Goal: Task Accomplishment & Management: Manage account settings

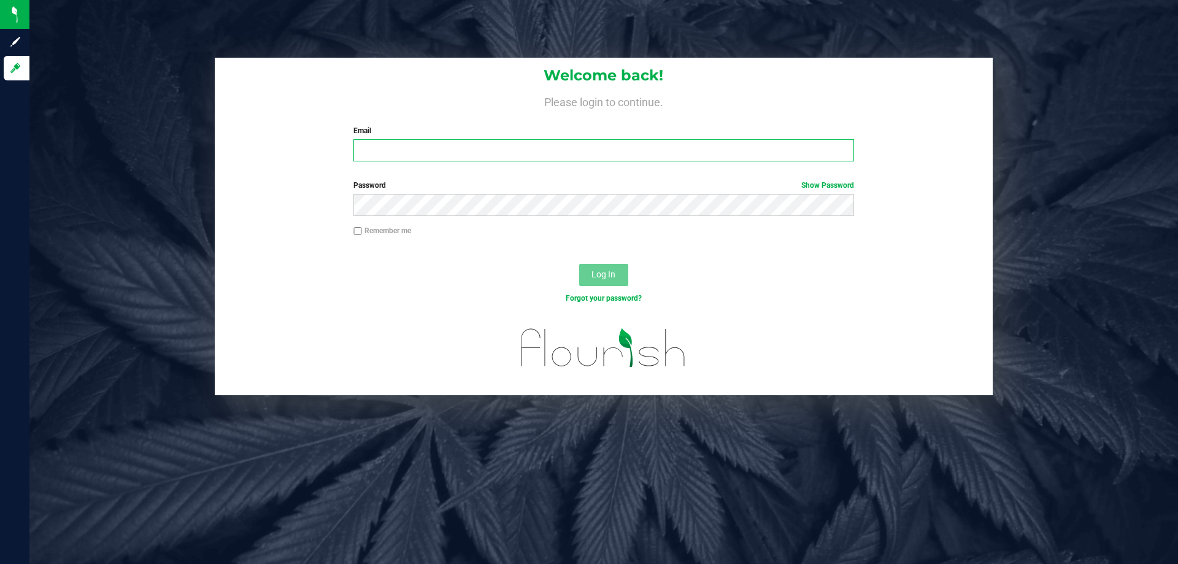
click at [405, 151] on input "Email" at bounding box center [603, 150] width 500 height 22
type input "[EMAIL_ADDRESS][DOMAIN_NAME]"
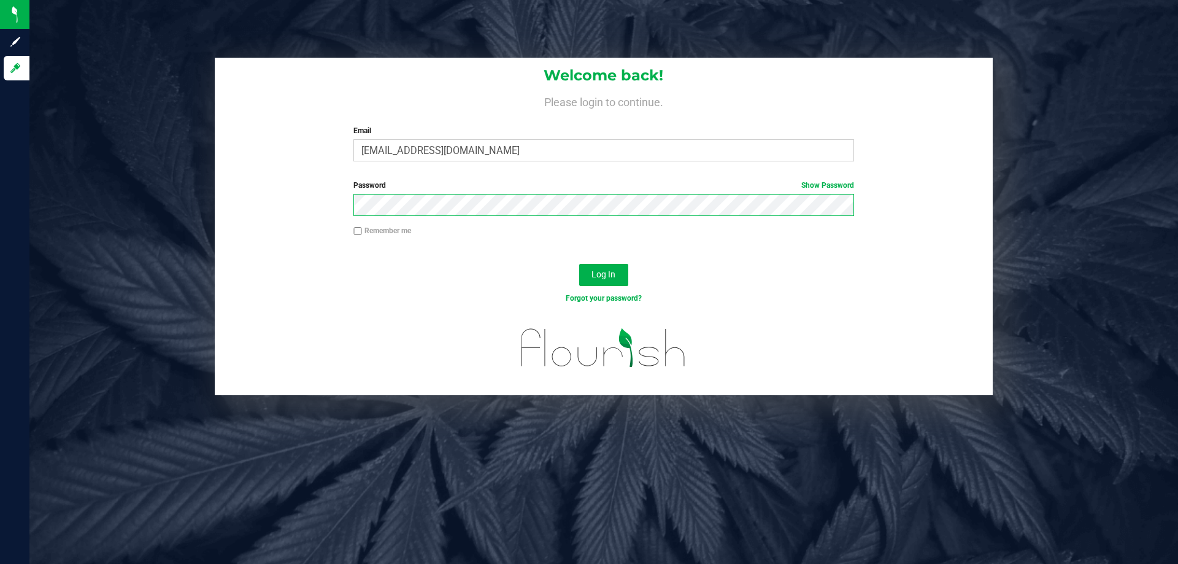
click at [579, 264] on button "Log In" at bounding box center [603, 275] width 49 height 22
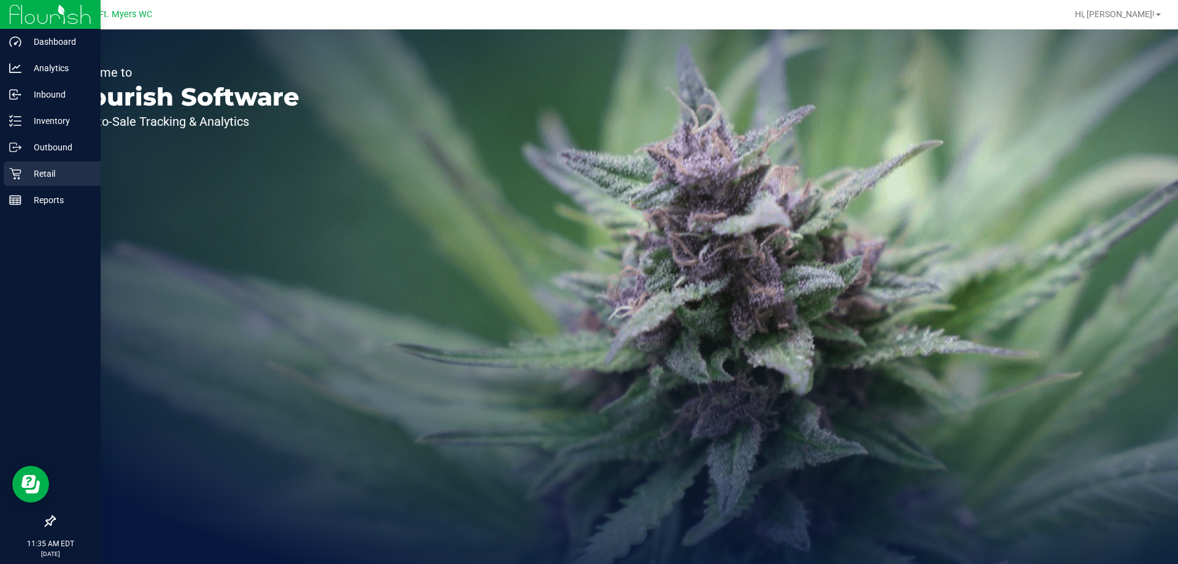
click at [2, 167] on link "Retail" at bounding box center [50, 174] width 101 height 26
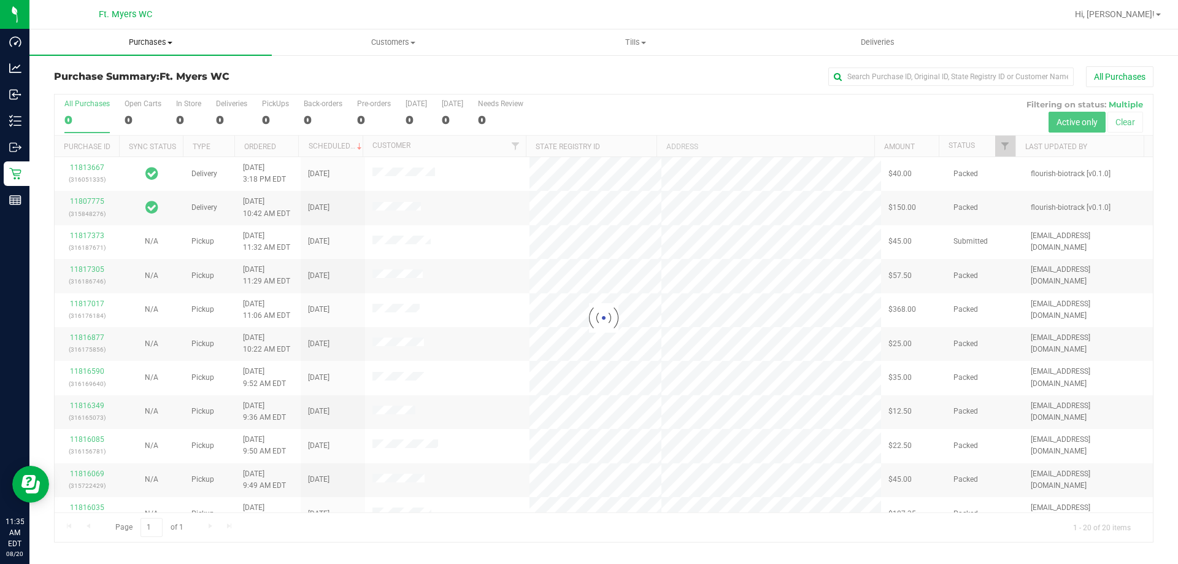
click at [220, 46] on span "Purchases" at bounding box center [150, 42] width 242 height 11
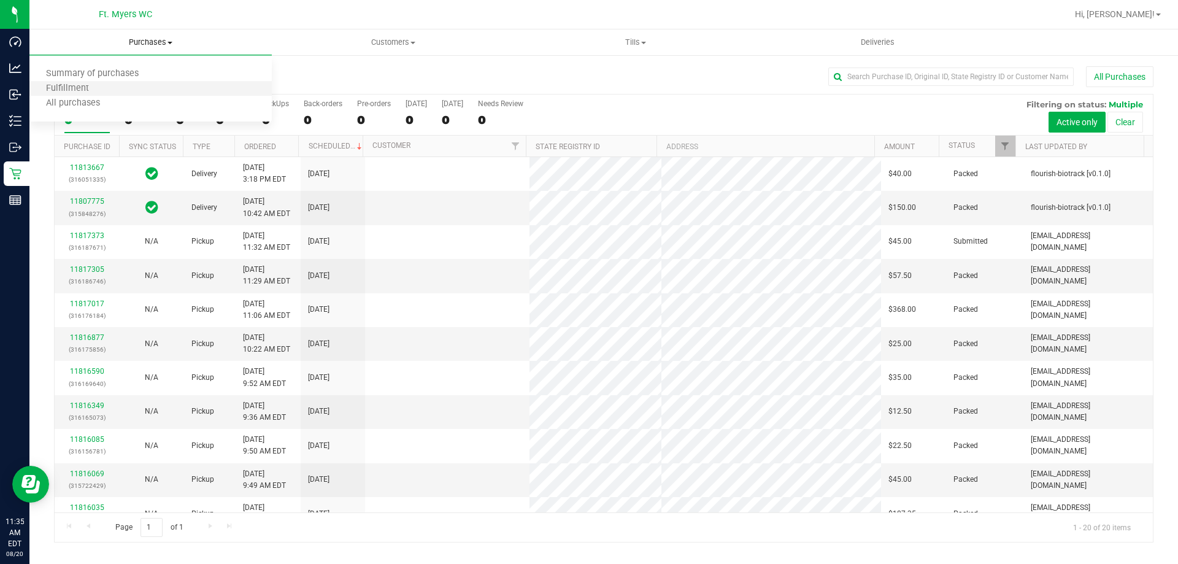
click at [202, 90] on li "Fulfillment" at bounding box center [150, 89] width 242 height 15
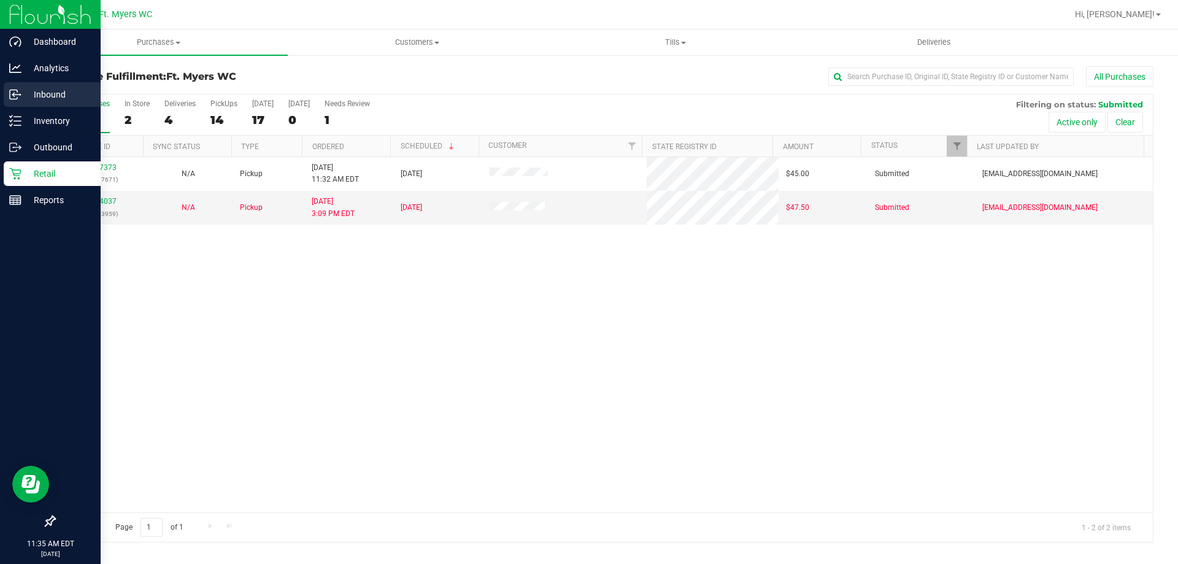
click at [42, 108] on link "Inbound" at bounding box center [50, 95] width 101 height 26
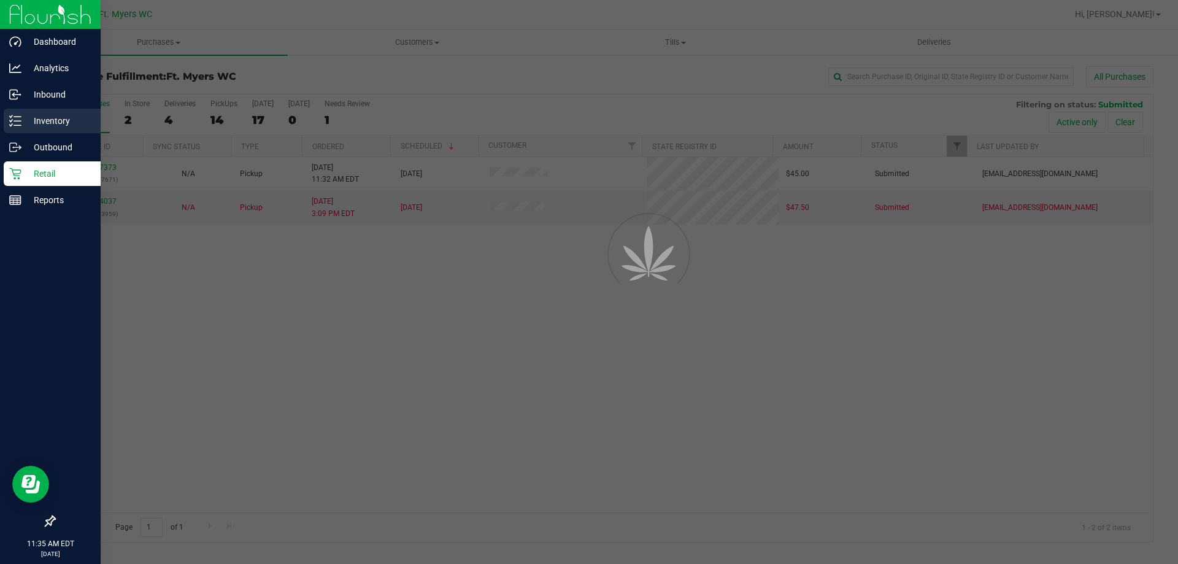
click at [44, 121] on p "Inventory" at bounding box center [58, 120] width 74 height 15
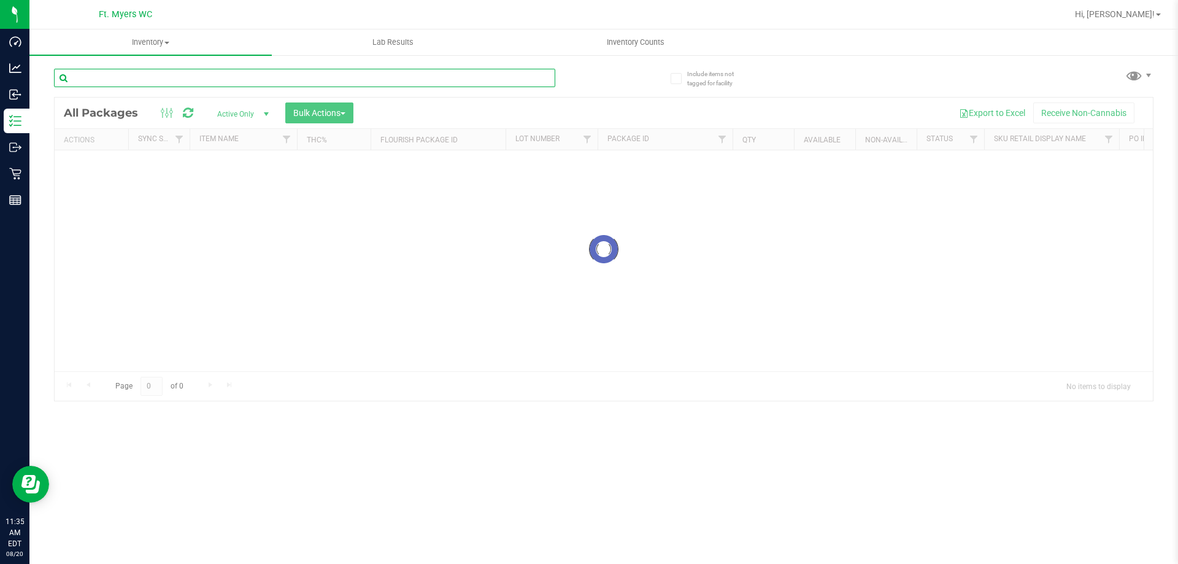
click at [126, 80] on div "Inventory All packages All inventory Waste log Create inventory Lab Results Inv…" at bounding box center [603, 296] width 1148 height 534
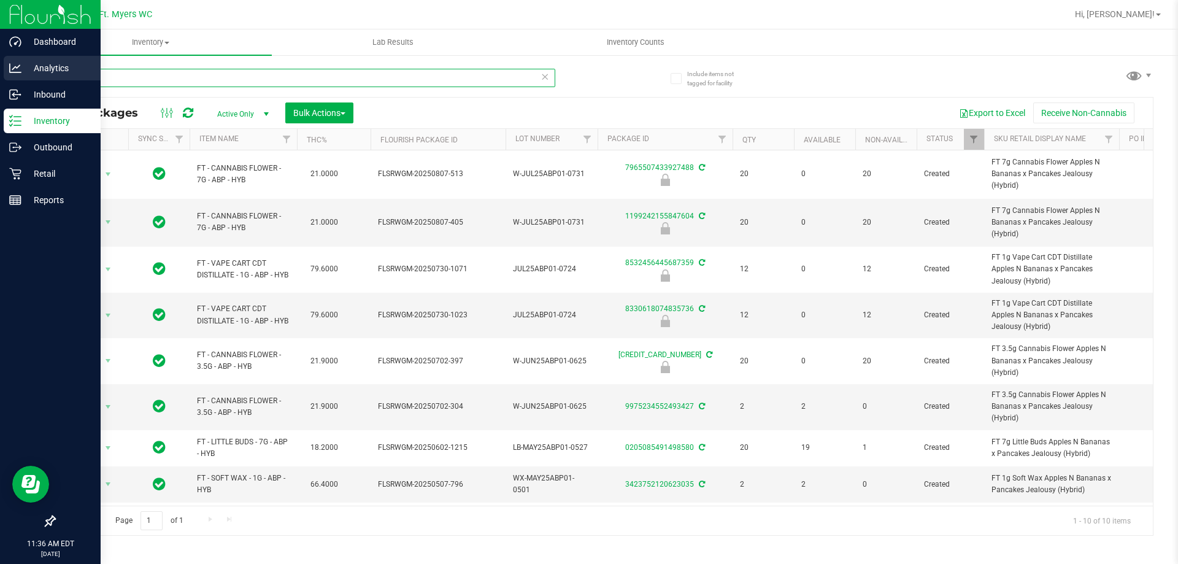
drag, startPoint x: 241, startPoint y: 74, endPoint x: 0, endPoint y: 77, distance: 241.0
click at [0, 77] on div "Dashboard Analytics Inbound Inventory Outbound Retail Reports 11:36 AM EDT [DAT…" at bounding box center [589, 282] width 1178 height 564
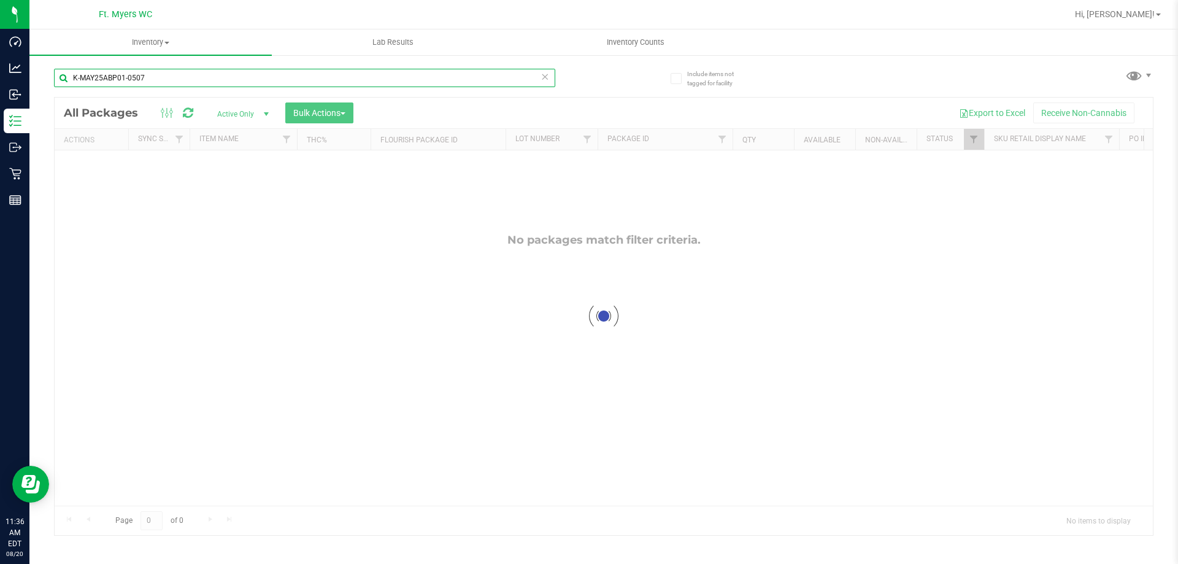
type input "K-MAY25ABP01-0507"
click at [256, 113] on div at bounding box center [604, 316] width 1098 height 437
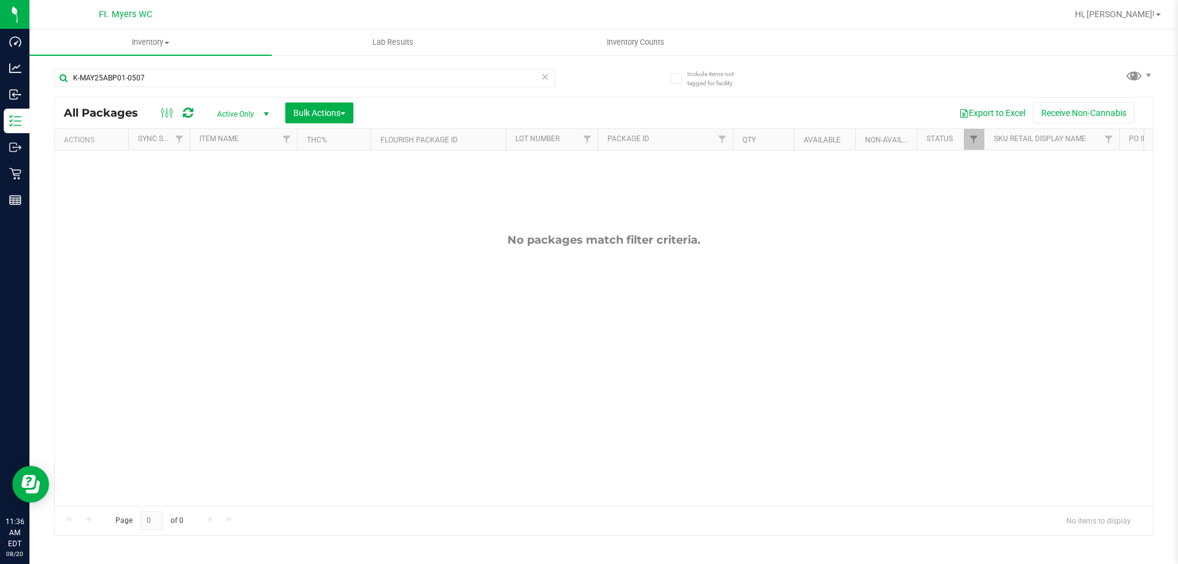
click at [248, 113] on span "Active Only" at bounding box center [240, 113] width 67 height 17
click at [229, 183] on li "All" at bounding box center [240, 188] width 66 height 18
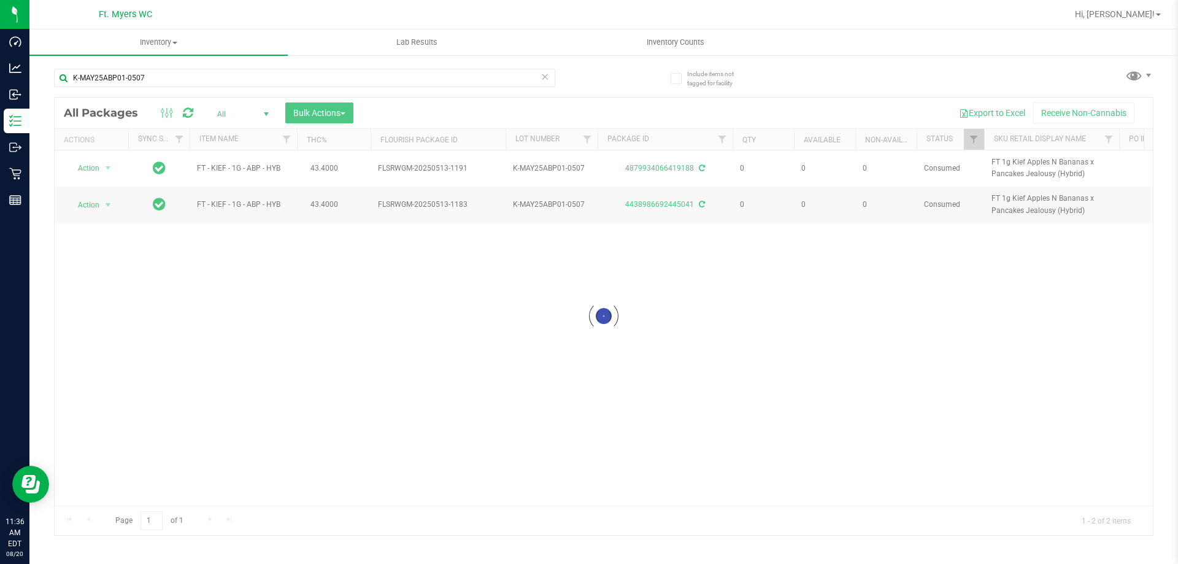
drag, startPoint x: 357, startPoint y: 500, endPoint x: 419, endPoint y: 494, distance: 62.3
click at [419, 494] on div at bounding box center [604, 316] width 1098 height 437
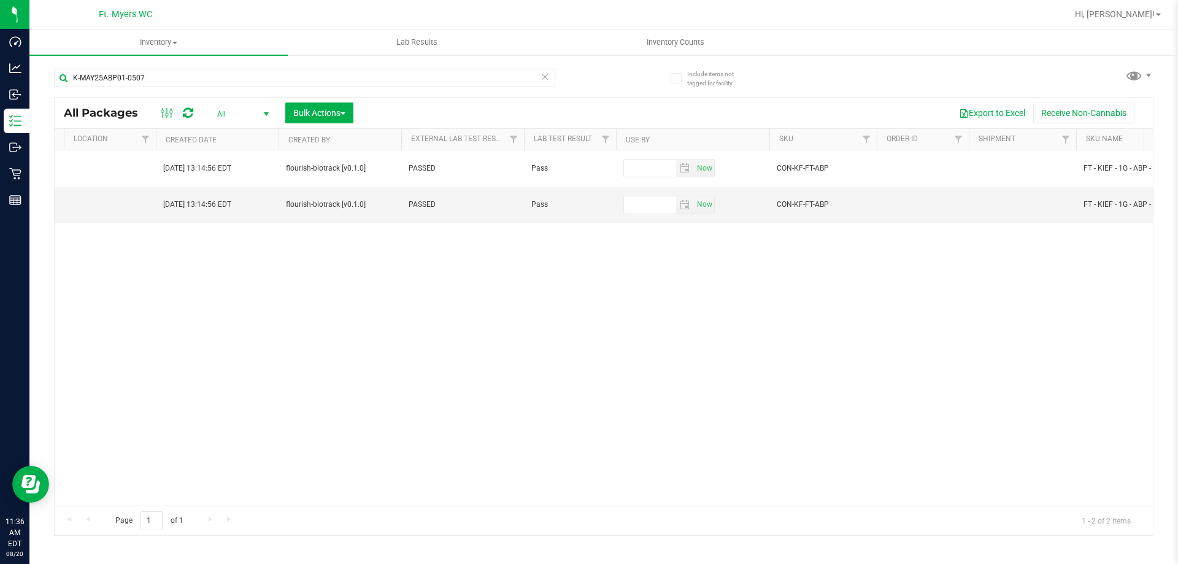
scroll to position [0, 2067]
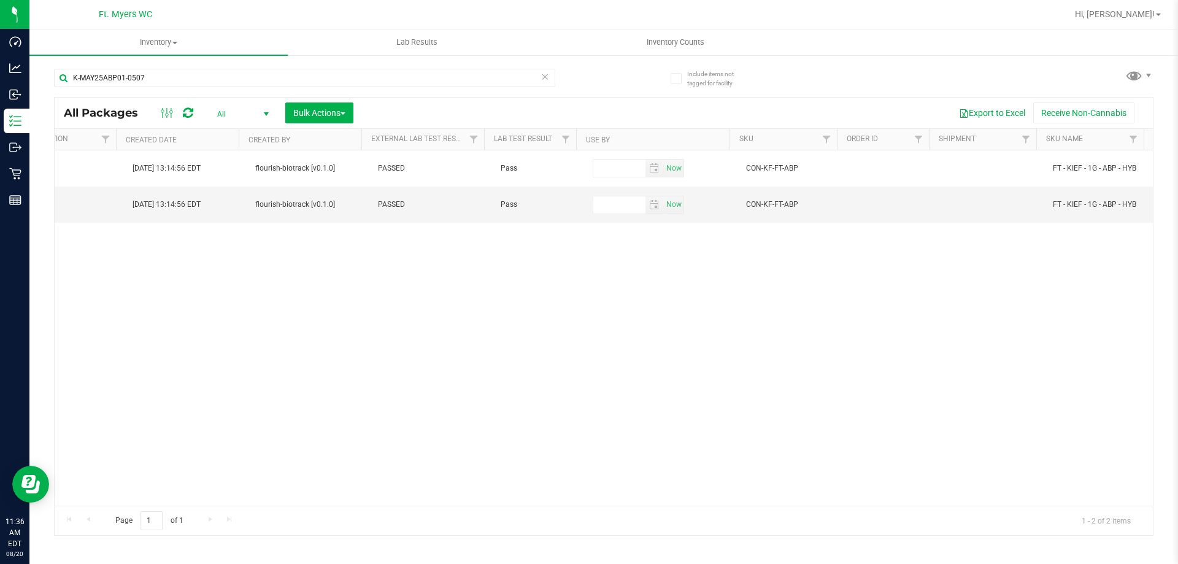
click at [1168, 494] on div "Inventory All packages All inventory Waste log Create inventory Lab Results Inv…" at bounding box center [603, 296] width 1148 height 534
drag, startPoint x: 982, startPoint y: 491, endPoint x: 651, endPoint y: 486, distance: 330.6
click at [593, 486] on div "Action Action Adjust qty Edit attributes Global inventory Locate package Packag…" at bounding box center [604, 327] width 1098 height 355
click at [636, 490] on div "Action Action Adjust qty Edit attributes Global inventory Locate package Packag…" at bounding box center [604, 327] width 1098 height 355
click at [635, 491] on div "Action Action Adjust qty Edit attributes Global inventory Locate package Packag…" at bounding box center [604, 327] width 1098 height 355
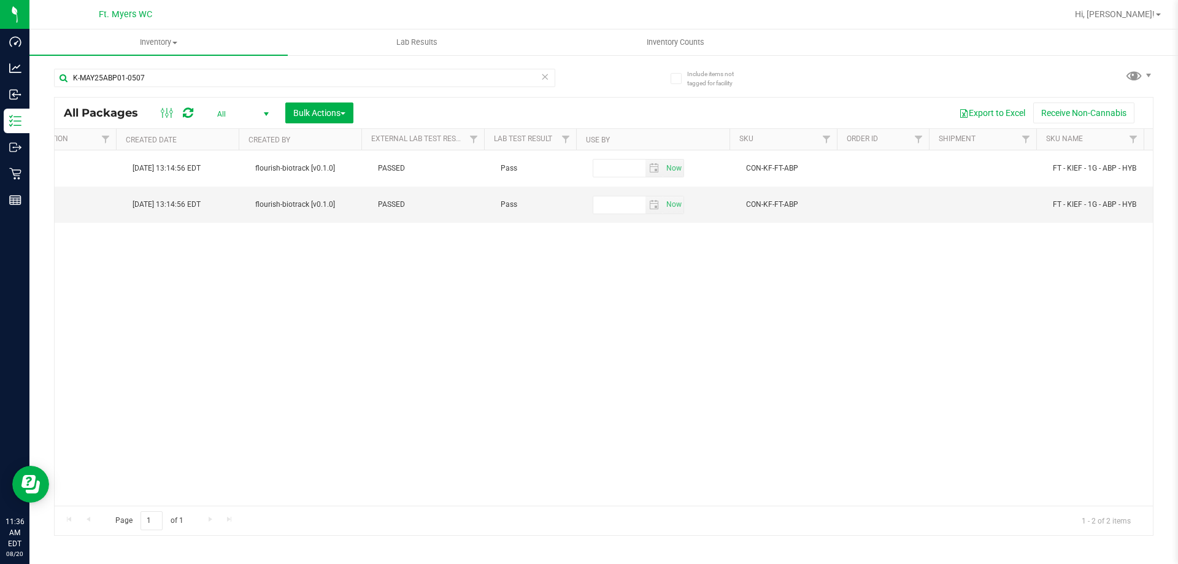
drag, startPoint x: 673, startPoint y: 508, endPoint x: 703, endPoint y: 498, distance: 31.0
click at [676, 505] on div "Page 1 of 1 1 - 2 of 2 items" at bounding box center [604, 519] width 1098 height 29
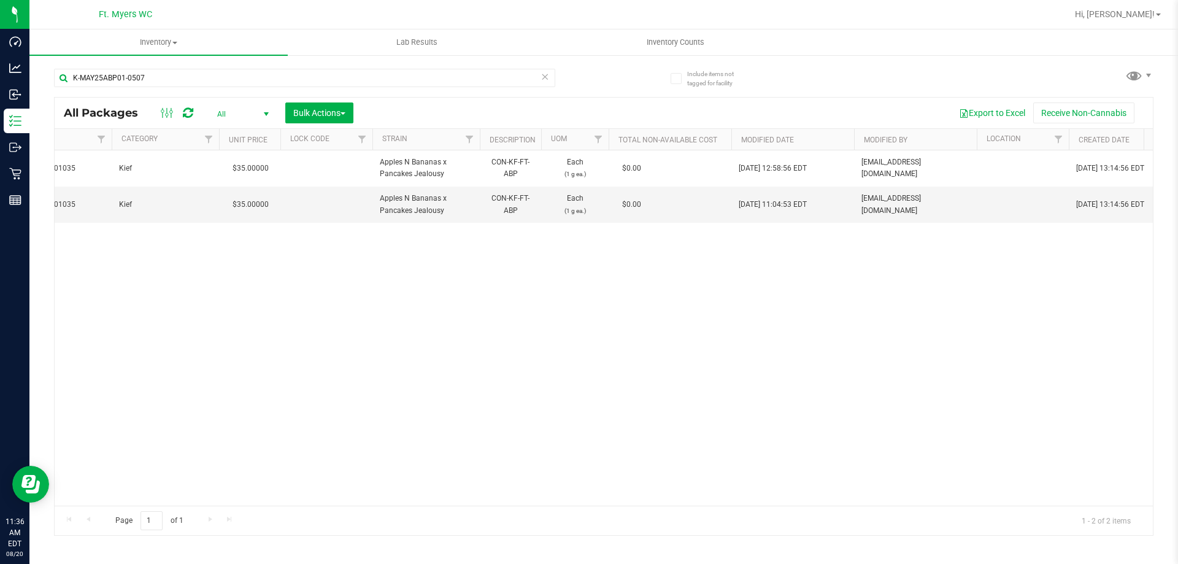
click at [754, 510] on div "Page 1 of 1 1 - 2 of 2 items" at bounding box center [604, 519] width 1098 height 29
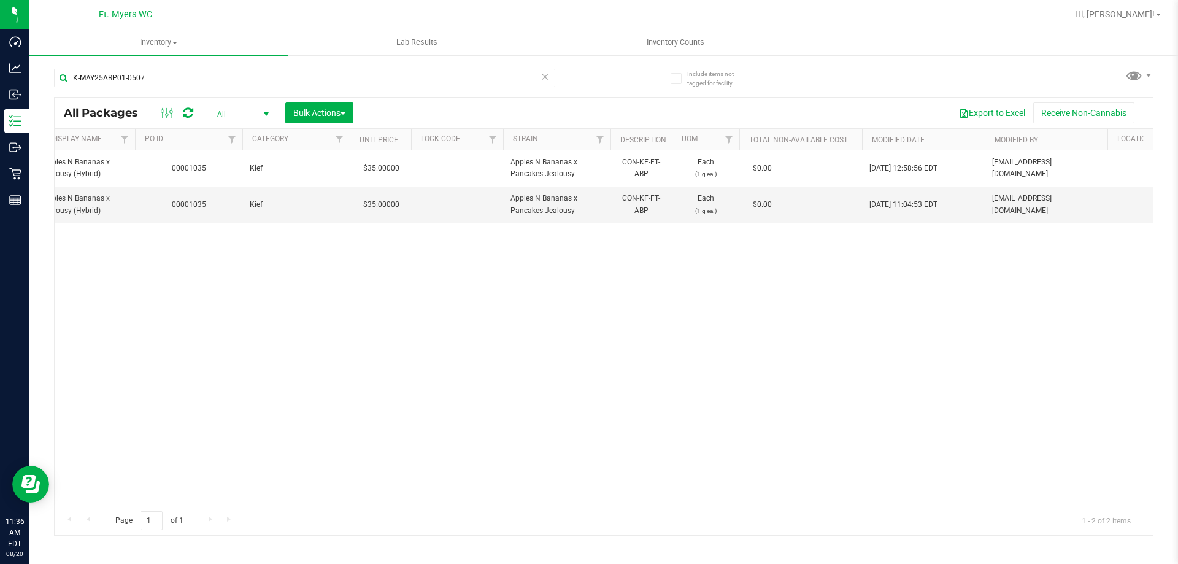
scroll to position [0, 982]
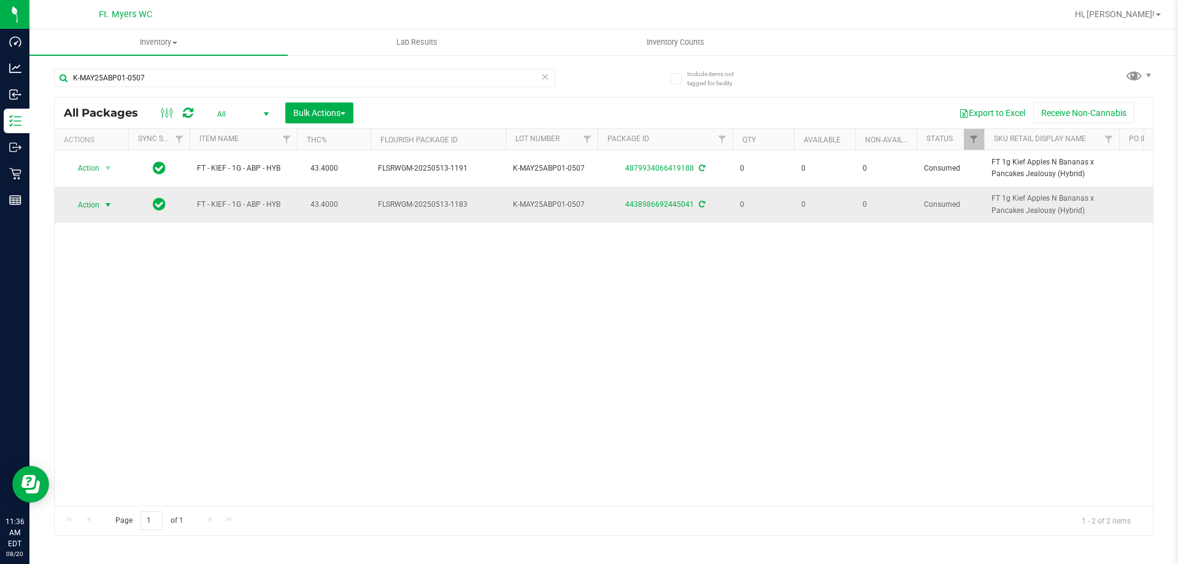
click at [77, 207] on span "Action" at bounding box center [83, 204] width 33 height 17
click at [105, 225] on li "Adjust qty" at bounding box center [106, 225] width 79 height 18
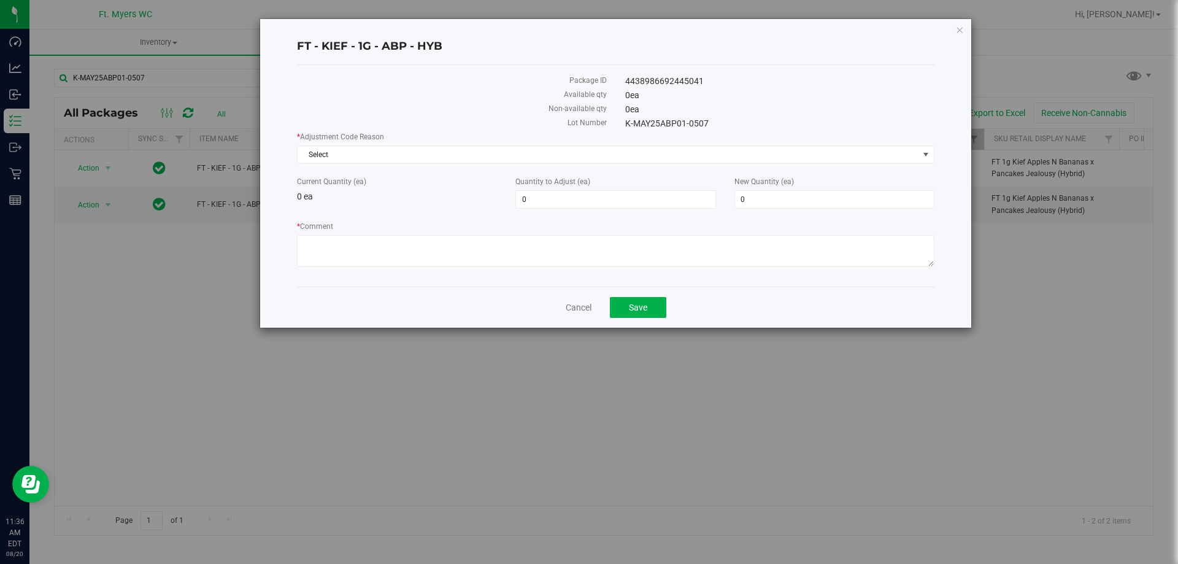
drag, startPoint x: 556, startPoint y: 187, endPoint x: 324, endPoint y: 191, distance: 231.9
click at [556, 188] on div "Quantity to Adjust (ea) 0 0" at bounding box center [615, 192] width 218 height 33
drag, startPoint x: 324, startPoint y: 191, endPoint x: 450, endPoint y: 207, distance: 126.7
click at [369, 197] on div "Current Quantity (ea) 0 ea Quantity to Adjust (ea) 0 0 New Quantity (ea) 0 0" at bounding box center [616, 192] width 656 height 33
drag, startPoint x: 556, startPoint y: 201, endPoint x: 427, endPoint y: 191, distance: 129.2
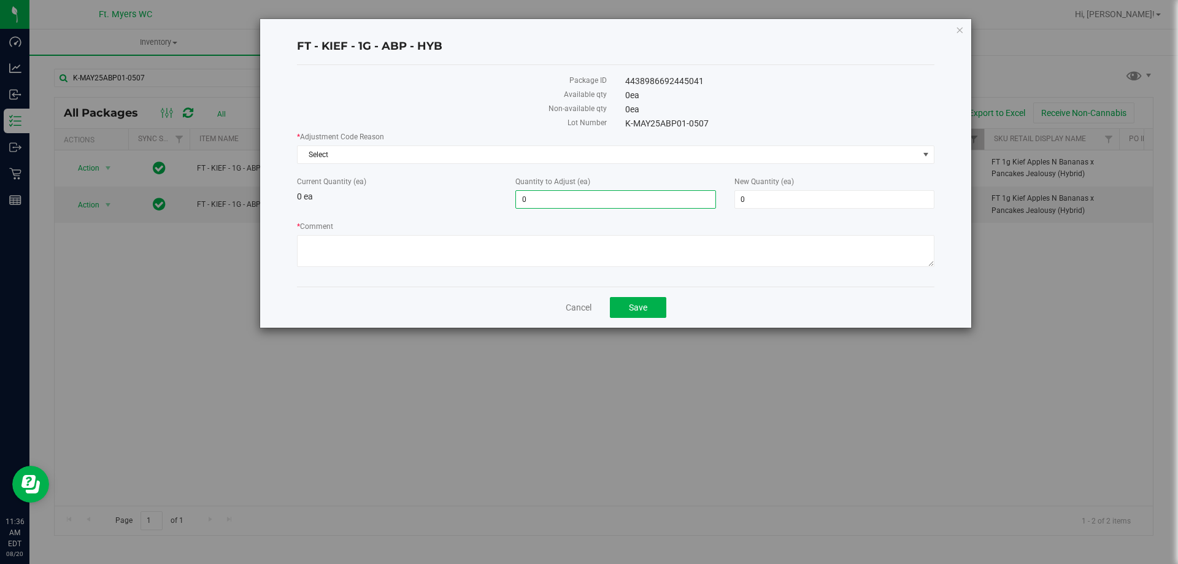
click at [427, 191] on div "Current Quantity (ea) 0 ea Quantity to Adjust (ea) 0 0 New Quantity (ea) 0 0" at bounding box center [616, 192] width 656 height 33
type input "1"
click at [419, 192] on div "Current Quantity (ea) 0 ea" at bounding box center [397, 189] width 218 height 27
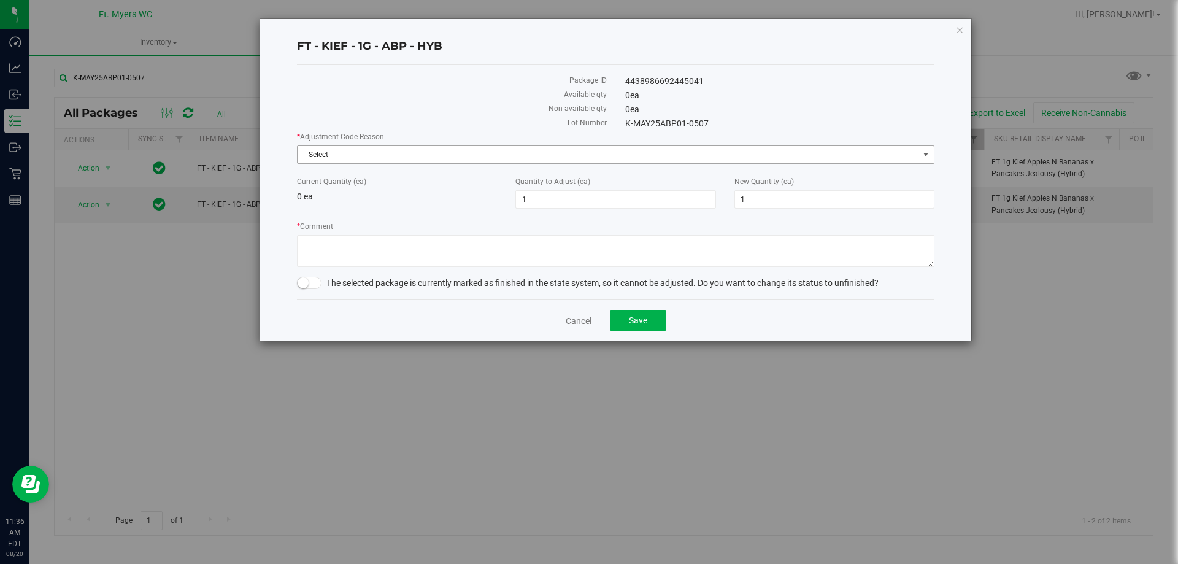
click at [472, 155] on span "Select" at bounding box center [607, 154] width 621 height 17
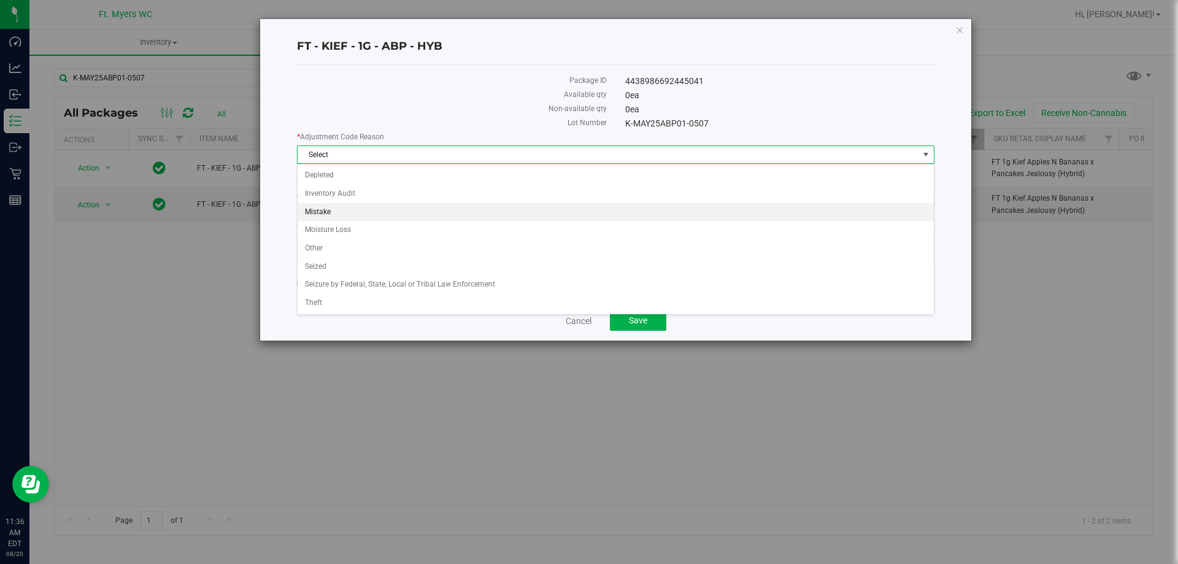
click at [389, 215] on li "Mistake" at bounding box center [615, 212] width 636 height 18
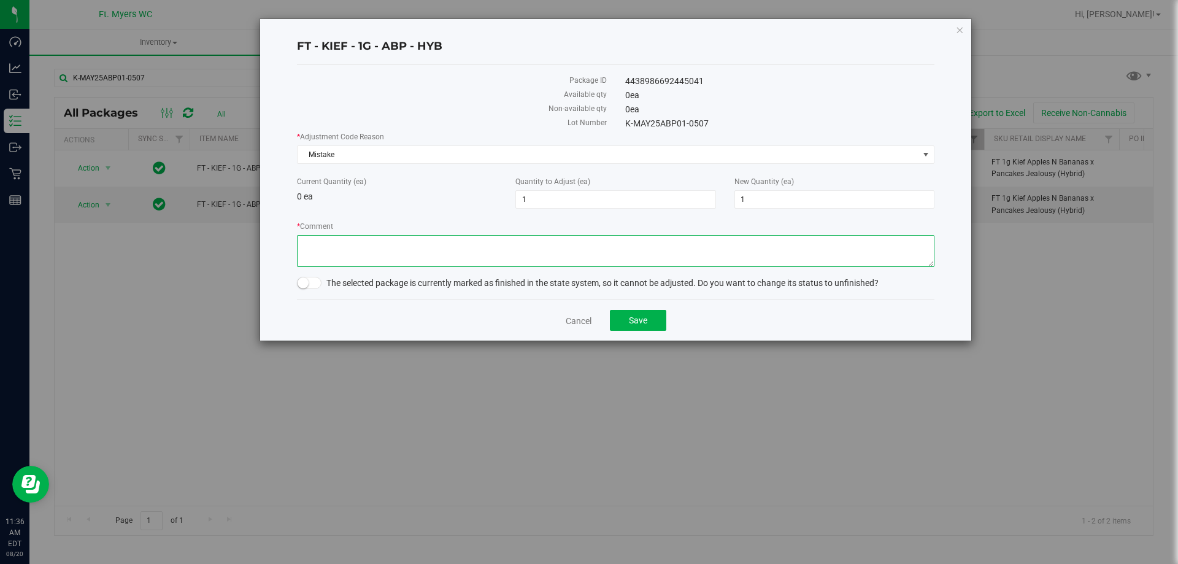
click at [361, 251] on textarea "* Comment" at bounding box center [615, 251] width 637 height 32
click at [313, 285] on span at bounding box center [309, 283] width 25 height 12
click at [351, 250] on textarea "* Comment" at bounding box center [615, 251] width 637 height 32
type textarea "Quarantine for destruction"
click at [639, 309] on div "Cancel Save" at bounding box center [615, 319] width 637 height 41
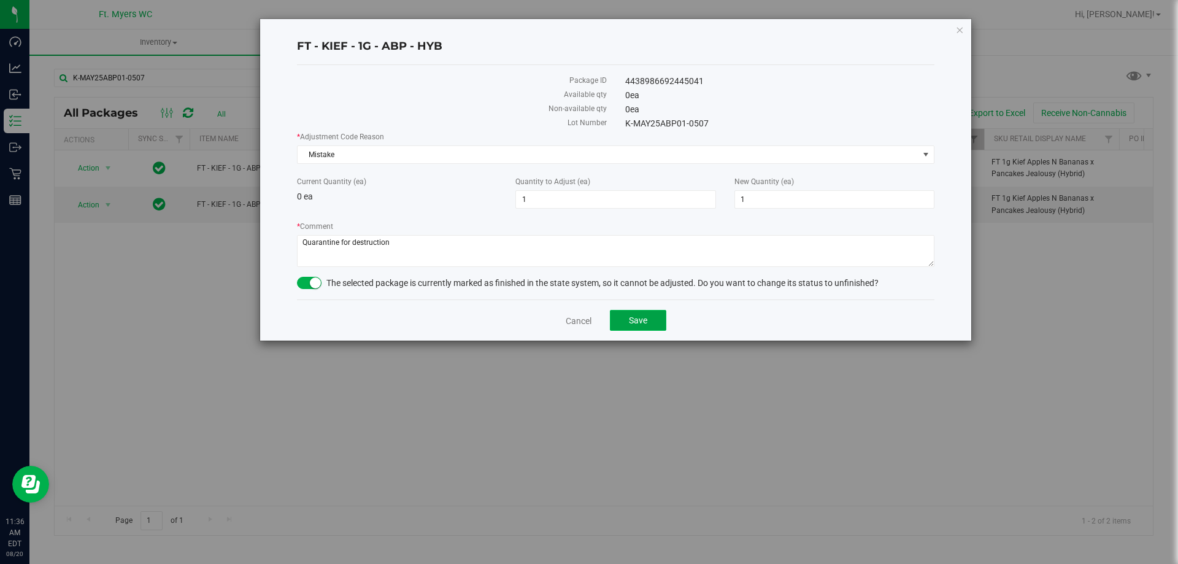
click at [639, 313] on button "Save" at bounding box center [638, 320] width 56 height 21
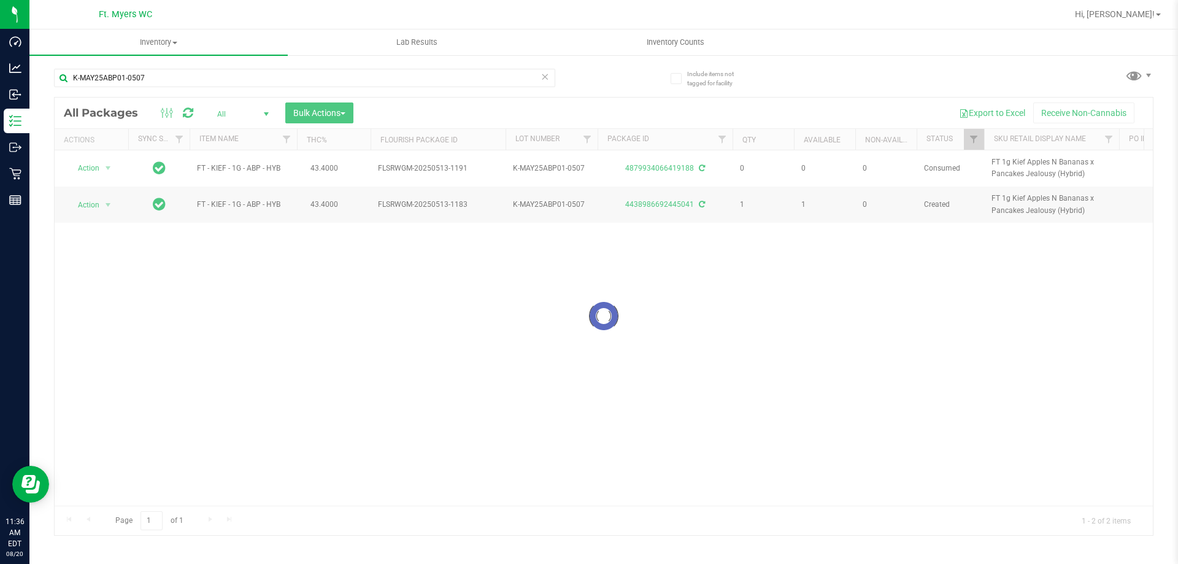
click at [96, 203] on div at bounding box center [604, 316] width 1098 height 437
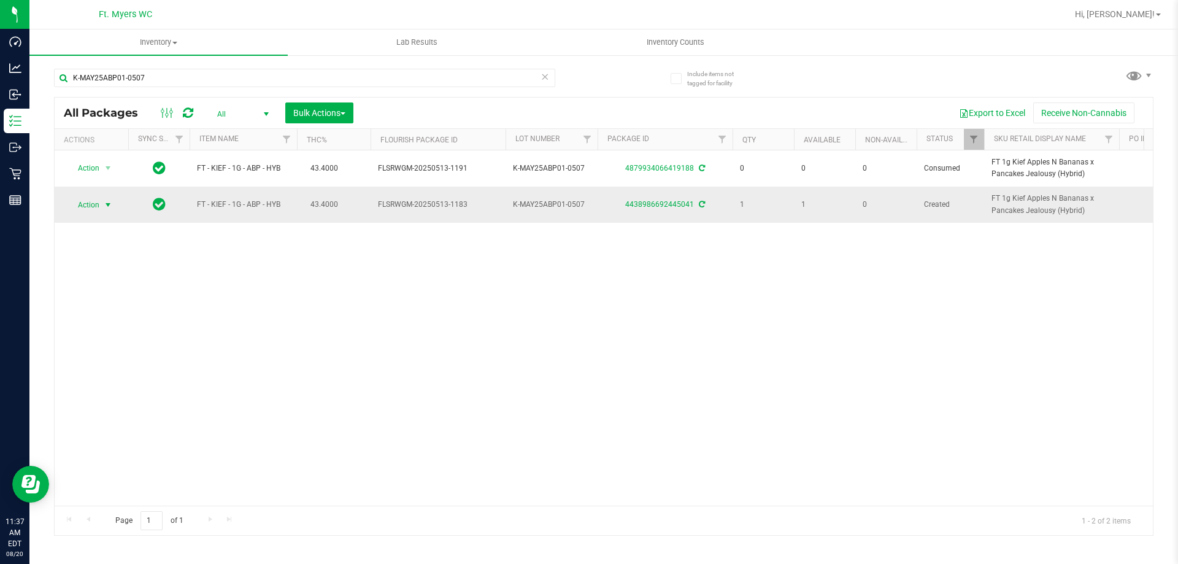
click at [97, 203] on span "Action" at bounding box center [83, 204] width 33 height 17
click at [114, 315] on li "Lock package" at bounding box center [114, 316] width 95 height 18
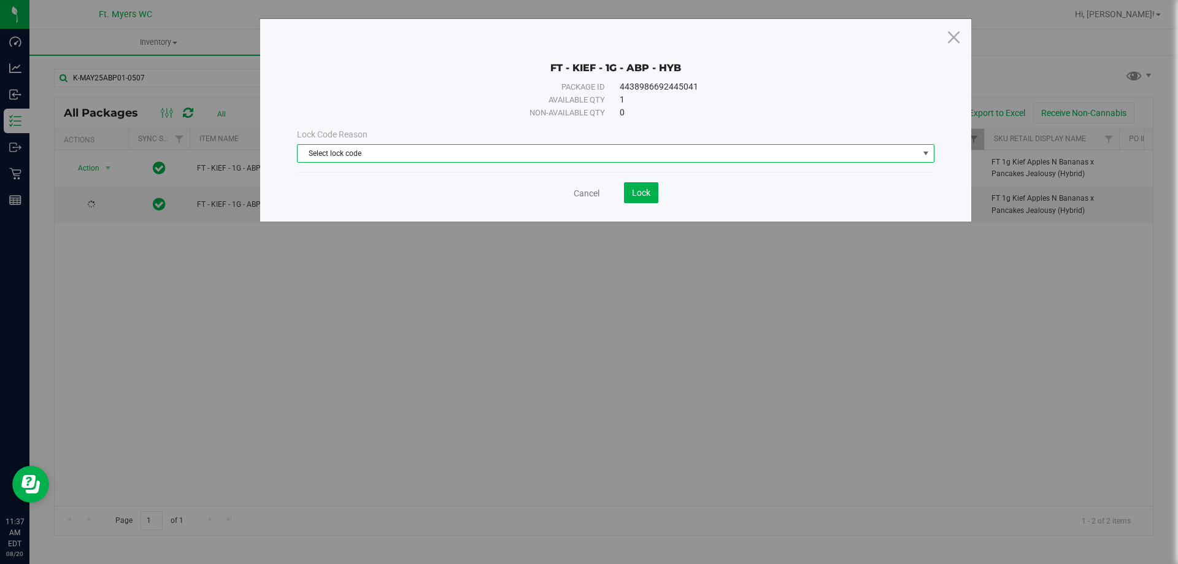
click at [554, 156] on span "Select lock code" at bounding box center [607, 153] width 621 height 17
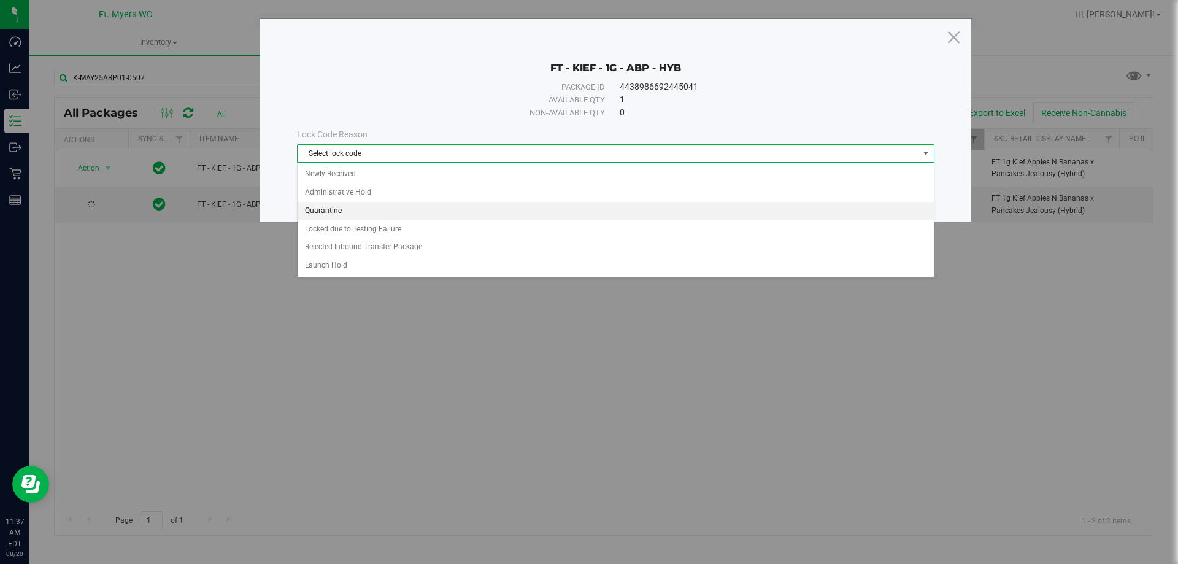
click at [434, 209] on li "Quarantine" at bounding box center [615, 211] width 636 height 18
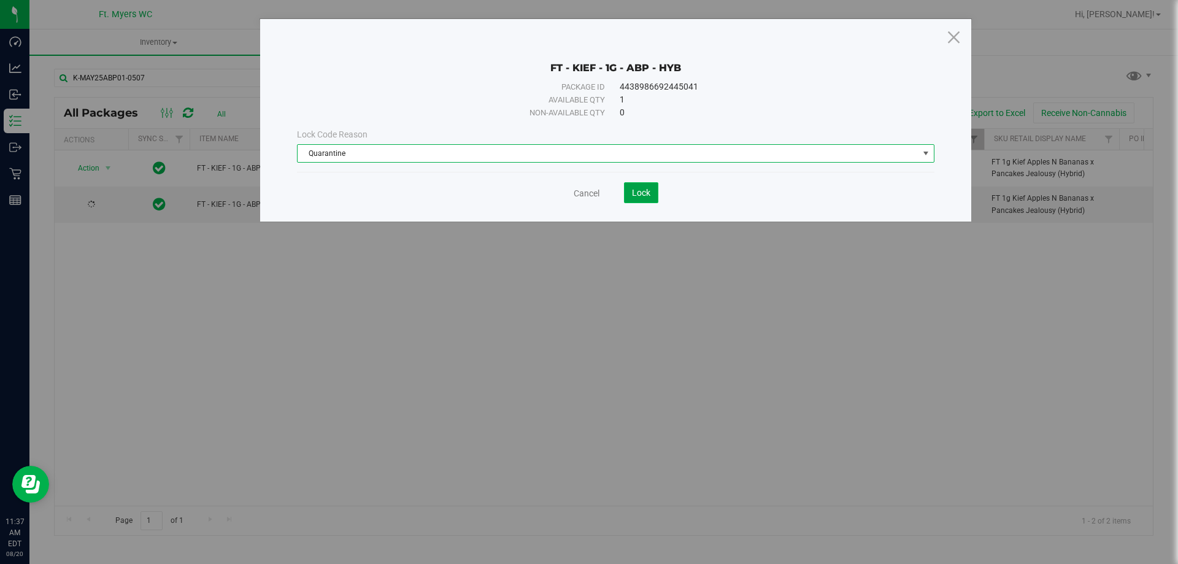
click at [634, 186] on button "Lock" at bounding box center [641, 192] width 34 height 21
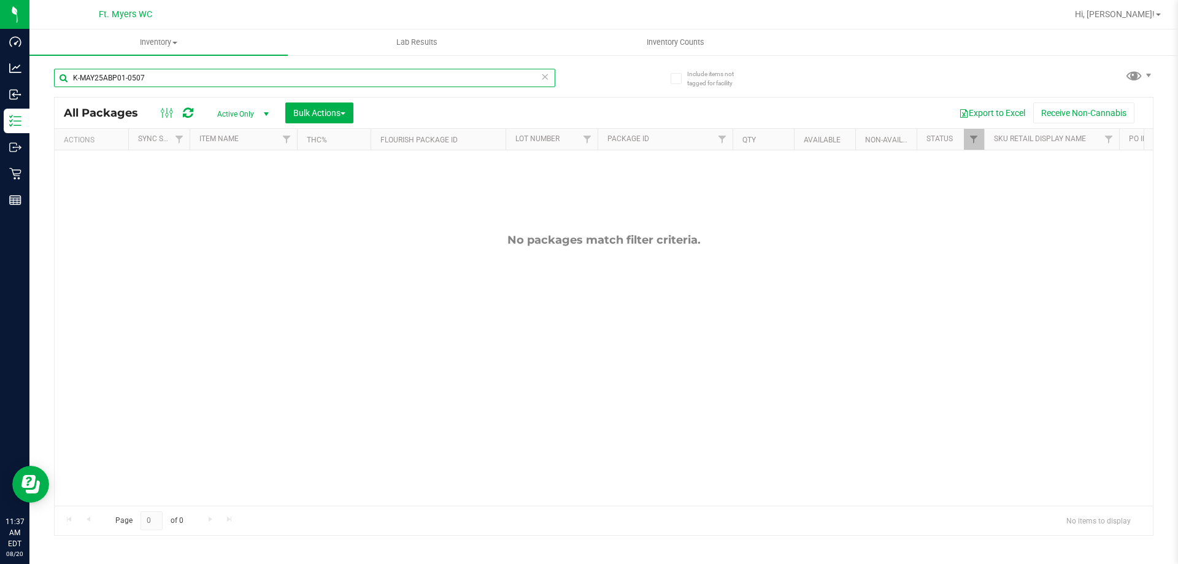
drag, startPoint x: 277, startPoint y: 83, endPoint x: 0, endPoint y: -26, distance: 298.2
click at [0, 0] on html "Dashboard Analytics Inbound Inventory Outbound Retail Reports 11:37 AM EDT [DAT…" at bounding box center [589, 282] width 1178 height 564
type input "5-MAR25ABP02-0401"
click at [256, 113] on span "Active Only" at bounding box center [240, 113] width 67 height 17
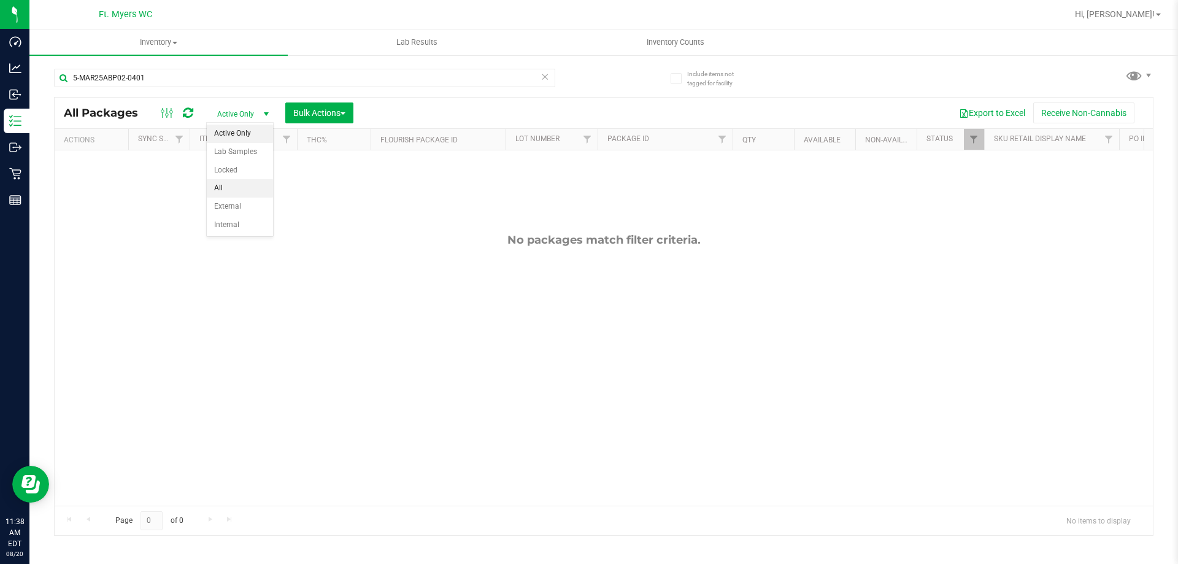
click at [232, 189] on li "All" at bounding box center [240, 188] width 66 height 18
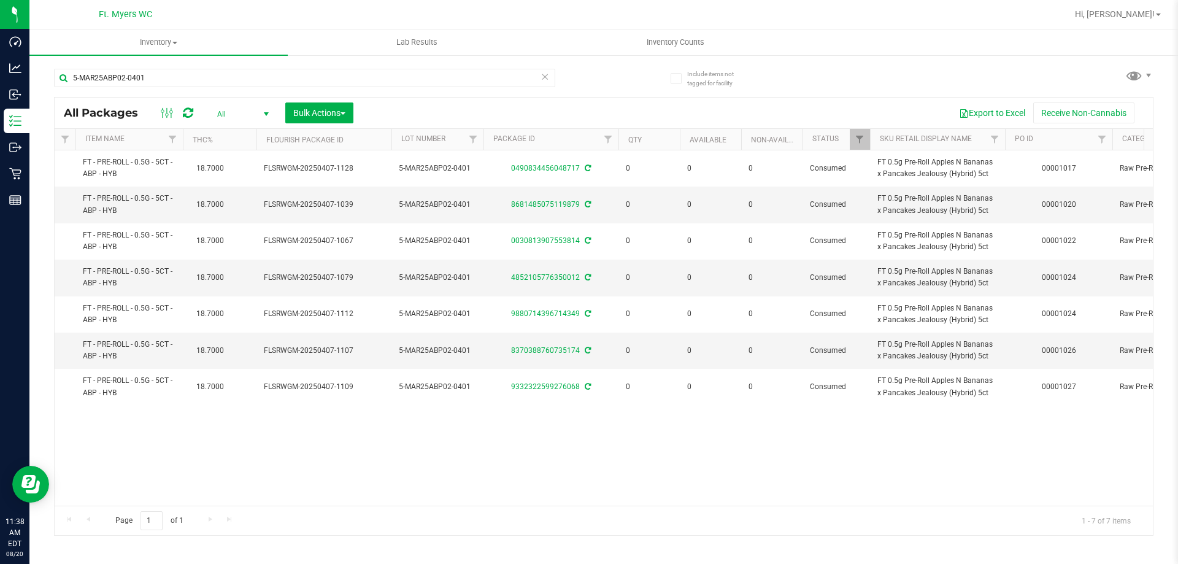
scroll to position [0, 144]
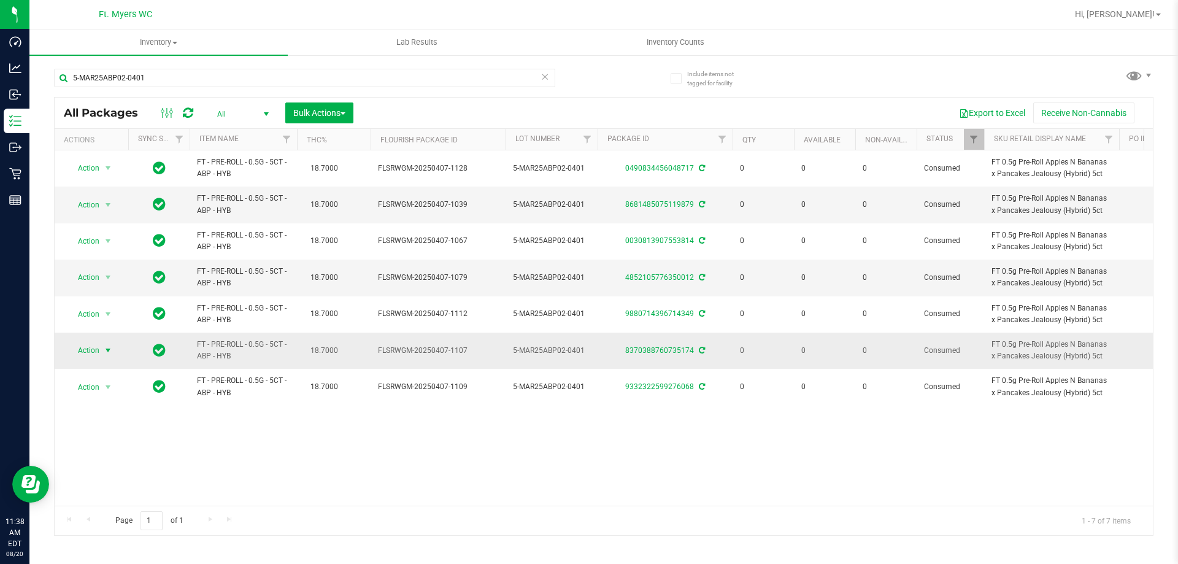
click at [99, 348] on span "Action" at bounding box center [83, 350] width 33 height 17
click at [116, 371] on li "Adjust qty" at bounding box center [106, 371] width 79 height 18
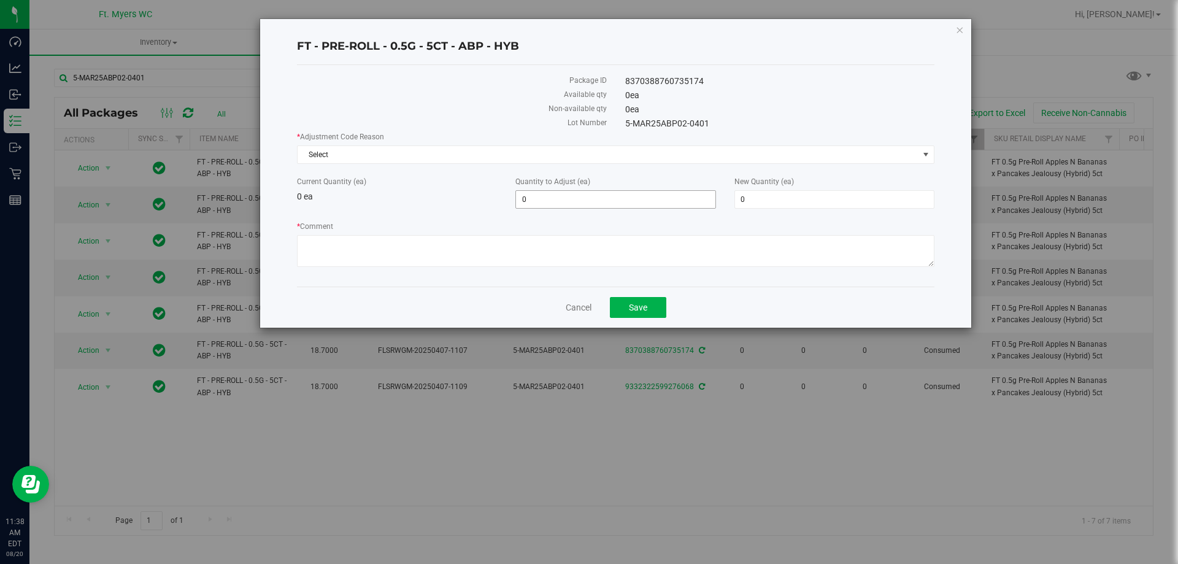
click at [548, 193] on span "0 0" at bounding box center [615, 199] width 200 height 18
drag, startPoint x: 537, startPoint y: 193, endPoint x: 473, endPoint y: 178, distance: 65.3
click at [480, 193] on div "Current Quantity (ea) 0 ea Quantity to Adjust (ea) 0 0 New Quantity (ea) 0 0" at bounding box center [616, 192] width 656 height 33
type input "1"
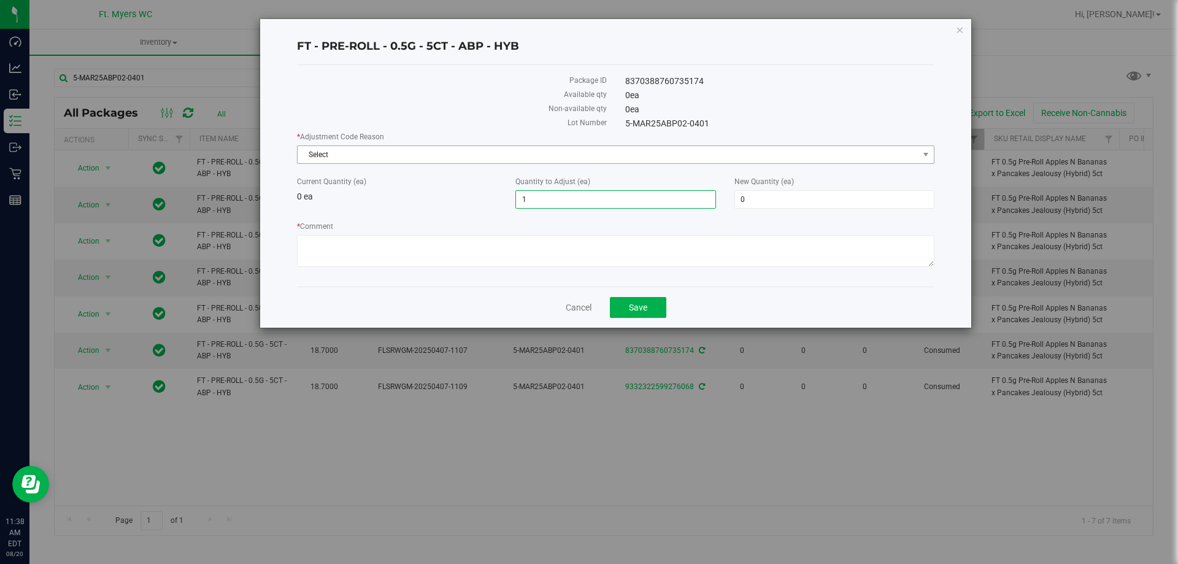
type input "1"
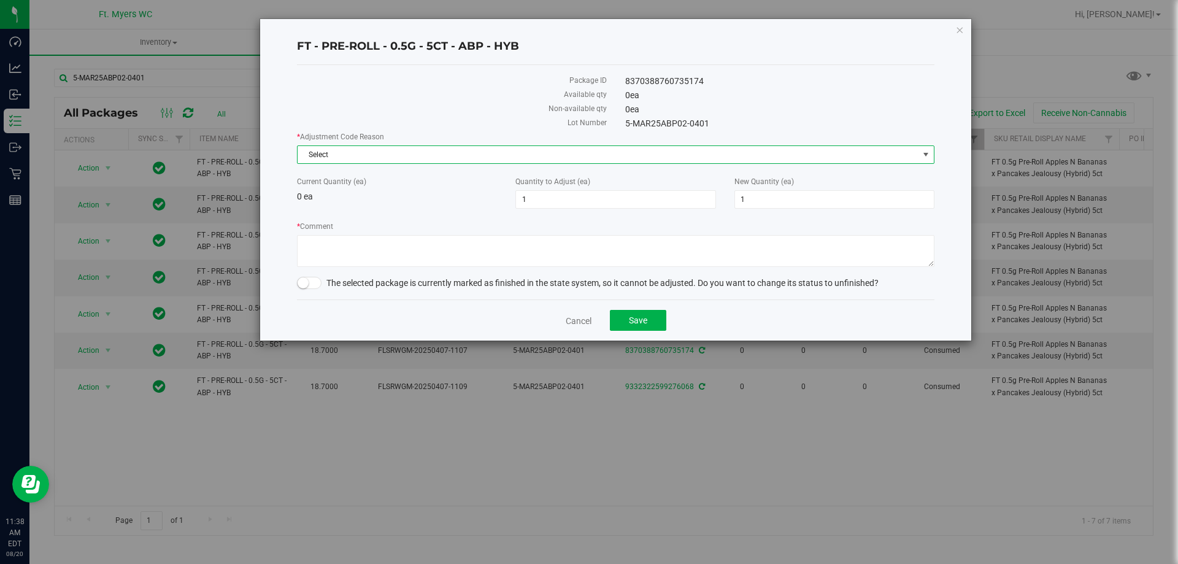
click at [704, 150] on span "Select" at bounding box center [607, 154] width 621 height 17
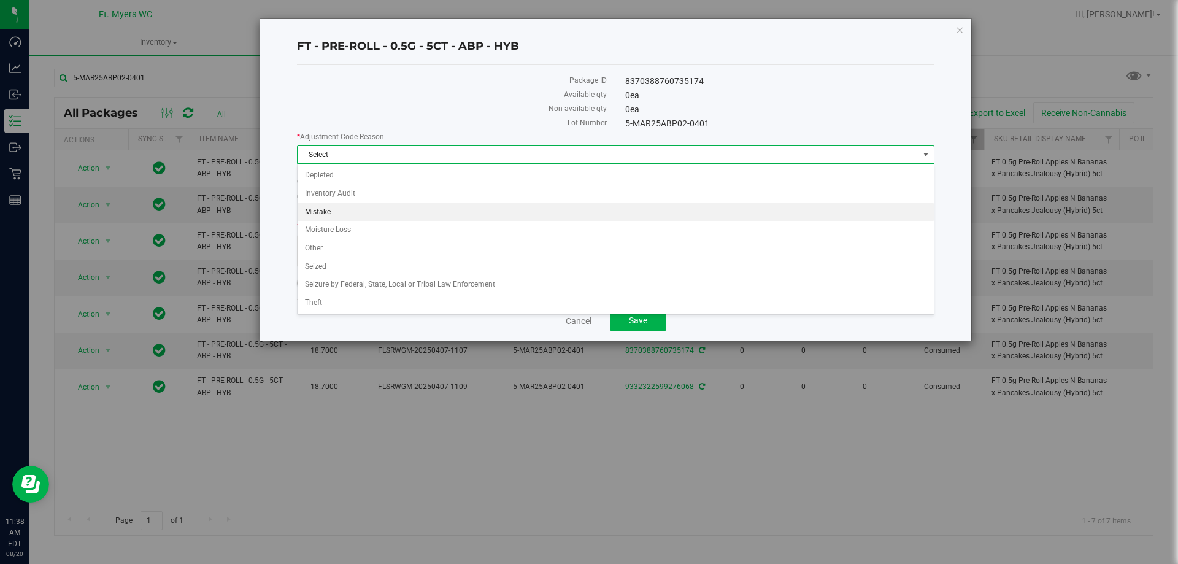
click at [513, 212] on li "Mistake" at bounding box center [615, 212] width 636 height 18
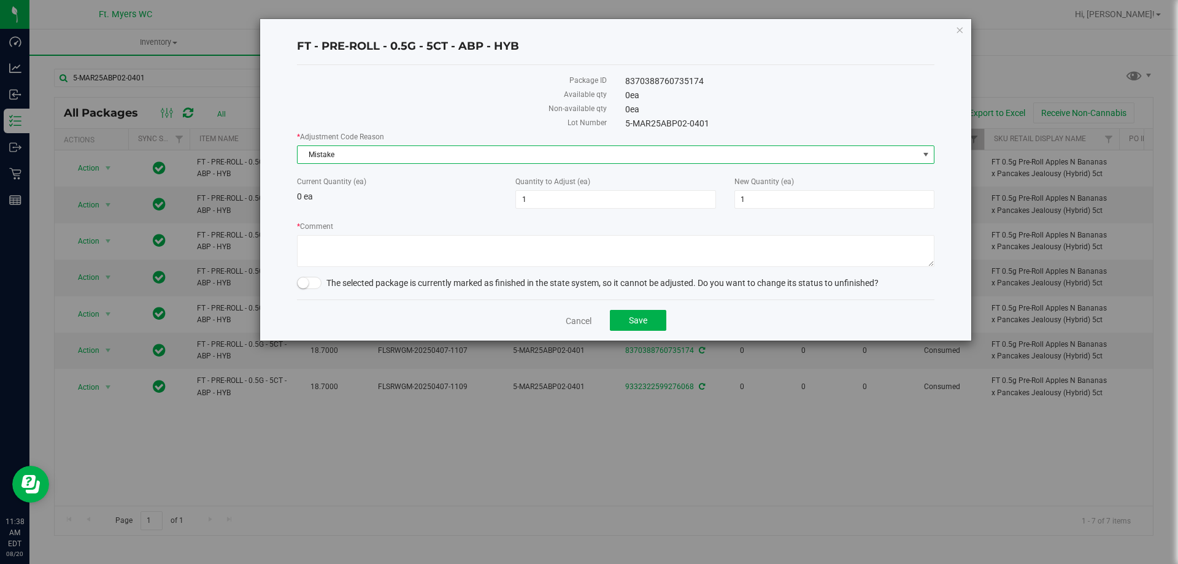
click at [315, 282] on span at bounding box center [309, 283] width 25 height 12
click at [397, 251] on textarea "* Comment" at bounding box center [615, 251] width 637 height 32
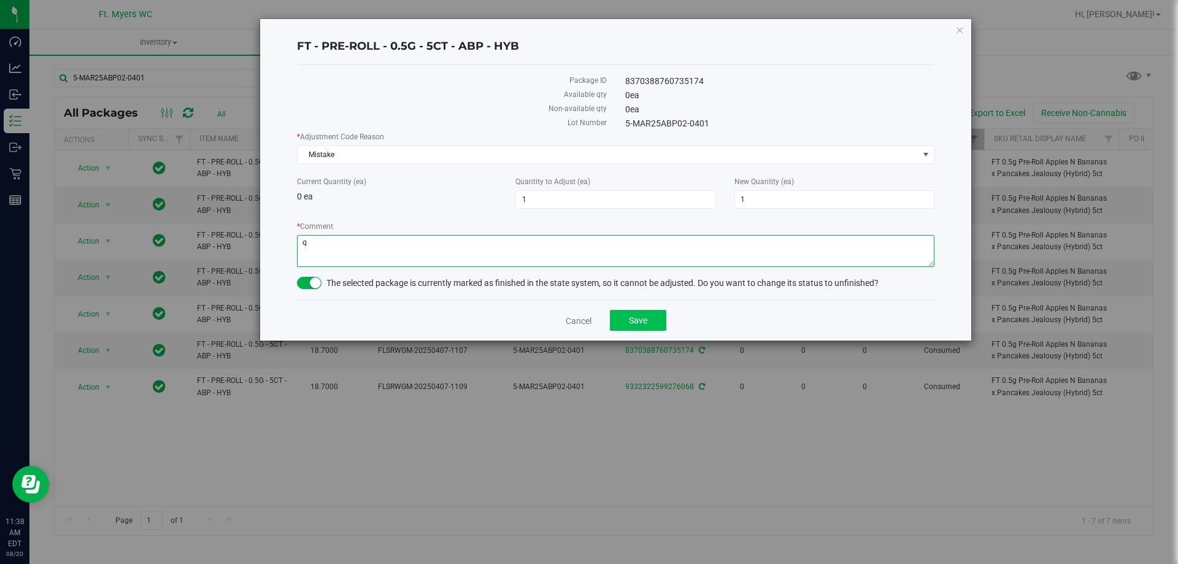
type textarea "q"
click at [656, 326] on button "Save" at bounding box center [638, 320] width 56 height 21
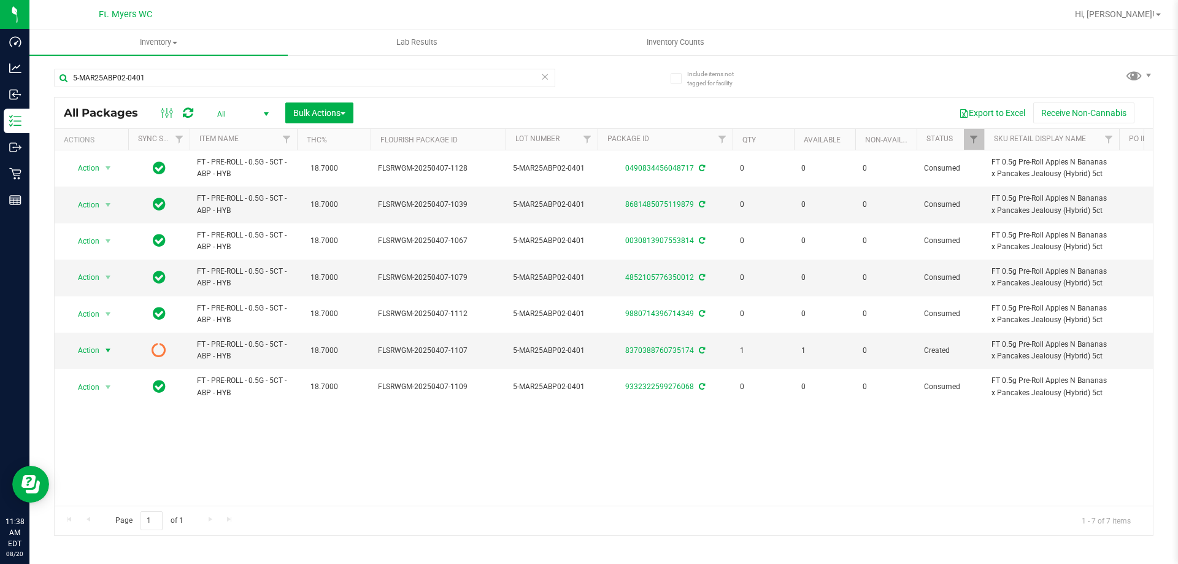
click at [98, 349] on span "Action" at bounding box center [83, 350] width 33 height 17
click at [93, 407] on li "Lock package" at bounding box center [106, 407] width 79 height 18
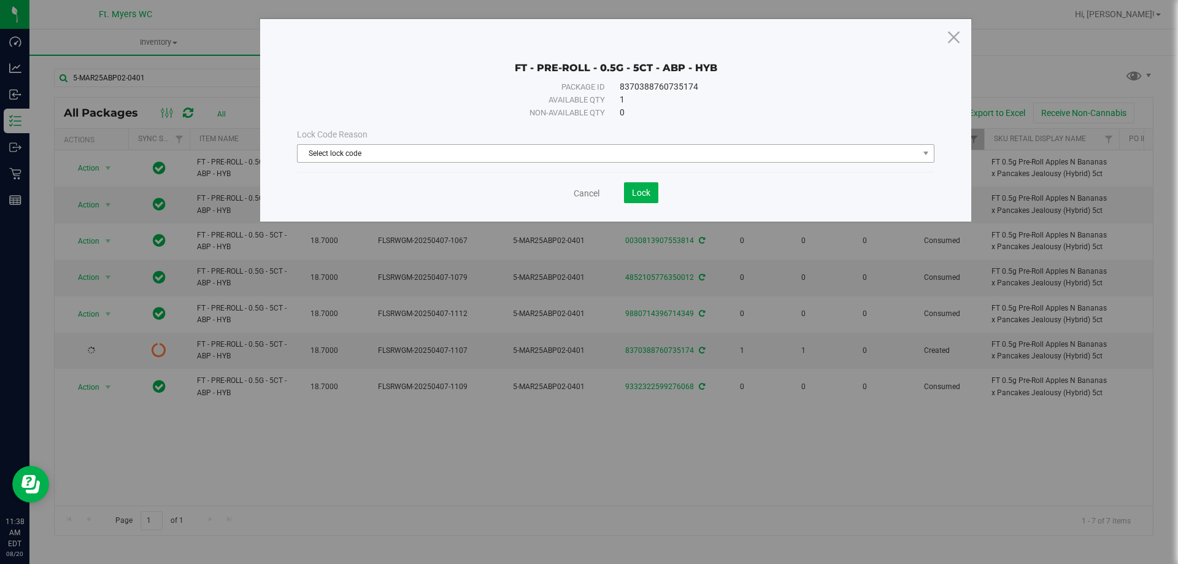
click at [591, 159] on span "Select lock code" at bounding box center [607, 153] width 621 height 17
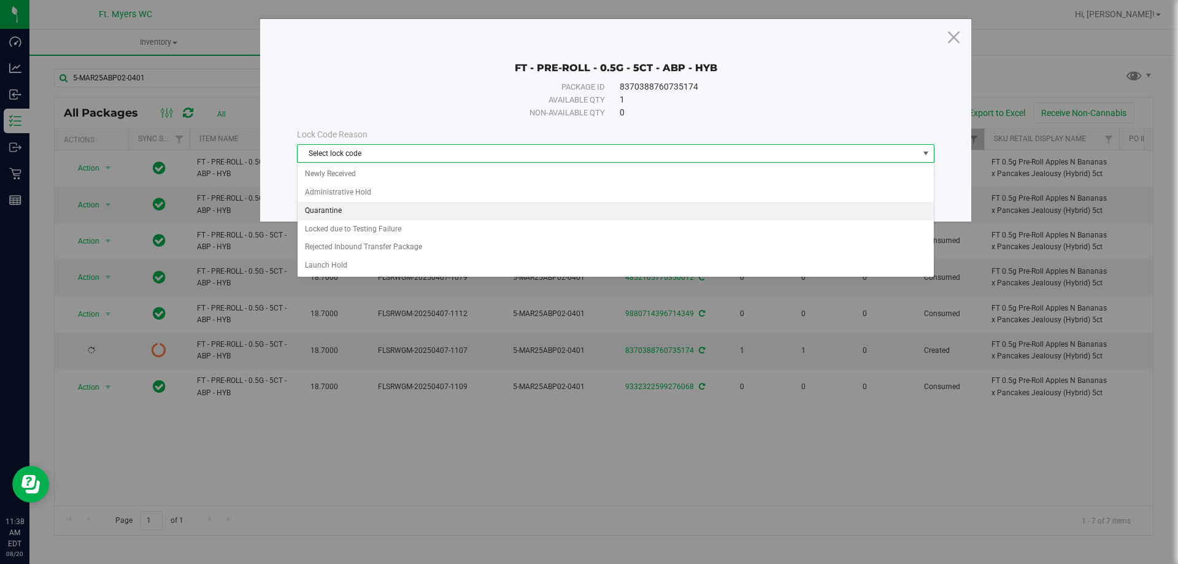
click at [427, 204] on li "Quarantine" at bounding box center [615, 211] width 636 height 18
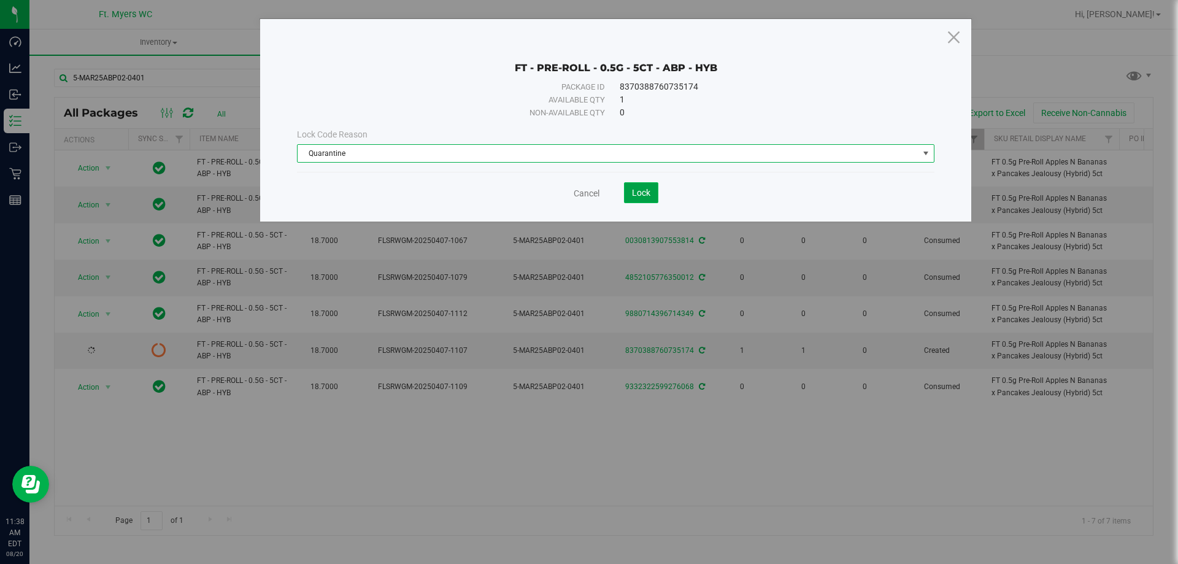
click at [650, 190] on button "Lock" at bounding box center [641, 192] width 34 height 21
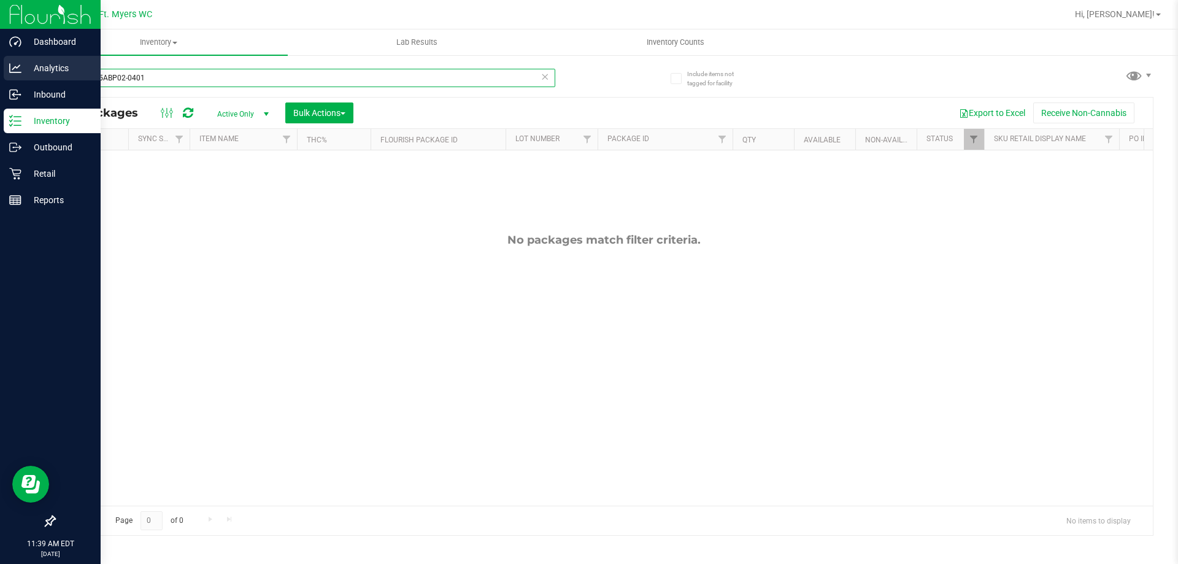
drag, startPoint x: 172, startPoint y: 74, endPoint x: 0, endPoint y: 60, distance: 172.2
click at [0, 60] on div "Dashboard Analytics Inbound Inventory Outbound Retail Reports 11:39 AM EDT [DAT…" at bounding box center [589, 282] width 1178 height 564
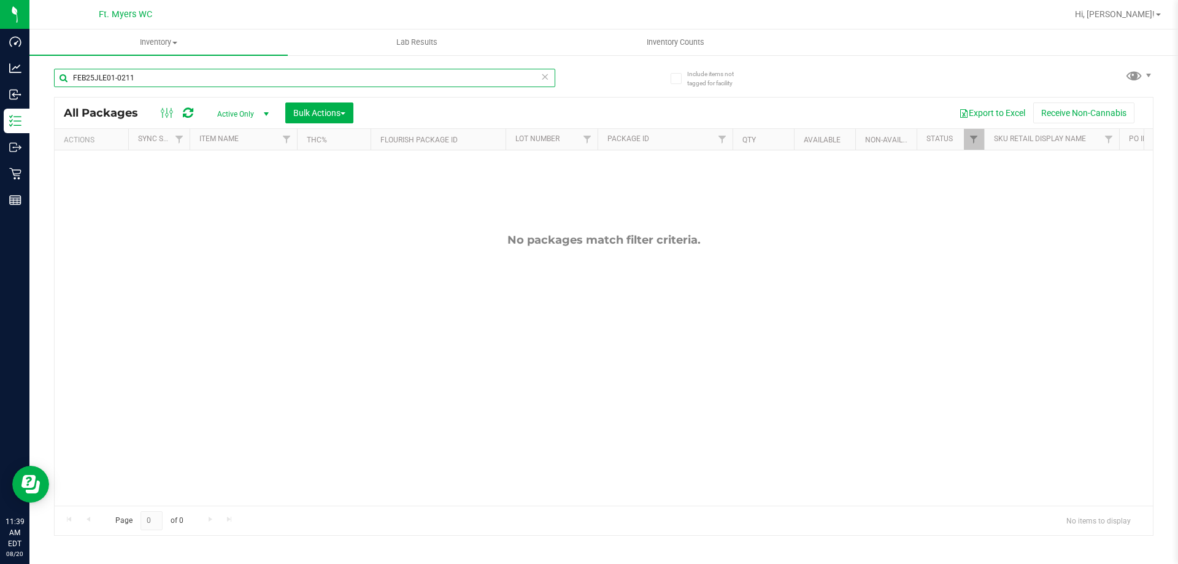
type input "FEB25JLE01-0211"
click at [236, 112] on span "Active Only" at bounding box center [240, 113] width 67 height 17
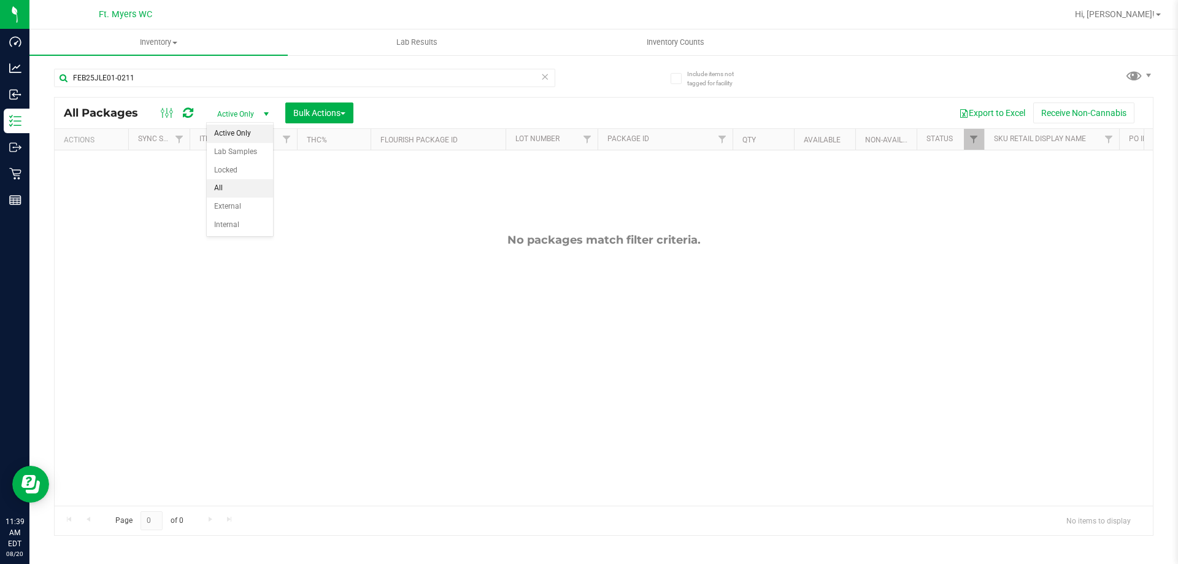
click at [237, 186] on li "All" at bounding box center [240, 188] width 66 height 18
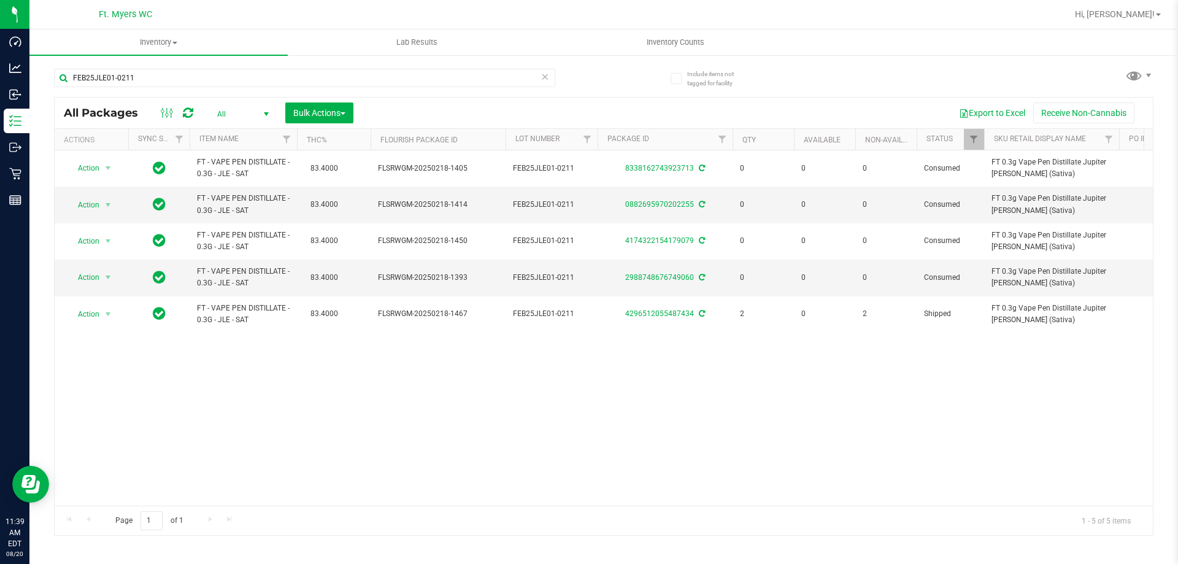
click at [247, 546] on div "Inventory All packages All inventory Waste log Create inventory Lab Results Inv…" at bounding box center [603, 296] width 1148 height 534
drag, startPoint x: 161, startPoint y: 548, endPoint x: 127, endPoint y: 554, distance: 35.0
click at [131, 554] on div "Inventory All packages All inventory Waste log Create inventory Lab Results Inv…" at bounding box center [603, 296] width 1148 height 534
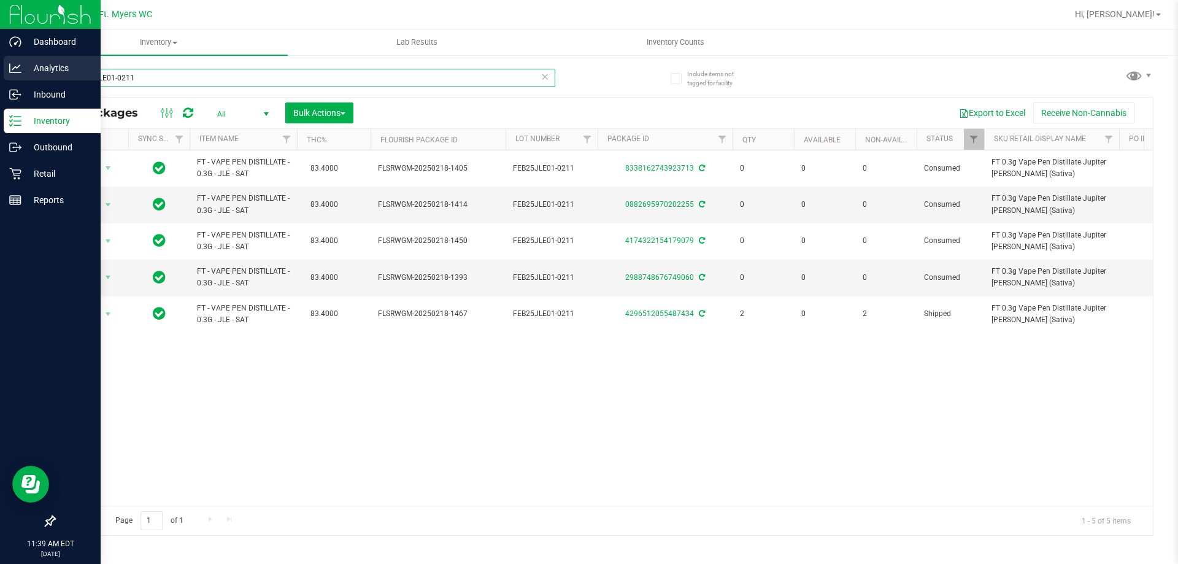
drag, startPoint x: 156, startPoint y: 71, endPoint x: 0, endPoint y: 67, distance: 156.4
click at [0, 36] on div "Dashboard Analytics Inbound Inventory Outbound Retail Reports 11:39 AM EDT [DAT…" at bounding box center [589, 282] width 1178 height 564
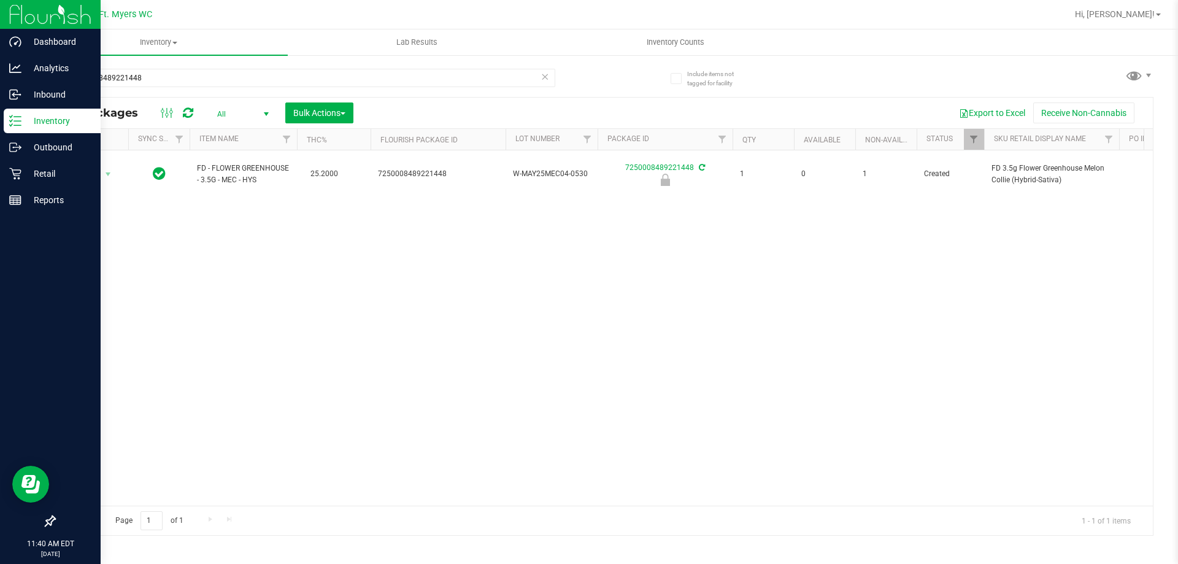
drag, startPoint x: 0, startPoint y: 61, endPoint x: 0, endPoint y: 16, distance: 45.4
click at [0, 59] on div "Dashboard Analytics Inbound Inventory Outbound Retail Reports 11:40 AM EDT [DAT…" at bounding box center [589, 282] width 1178 height 564
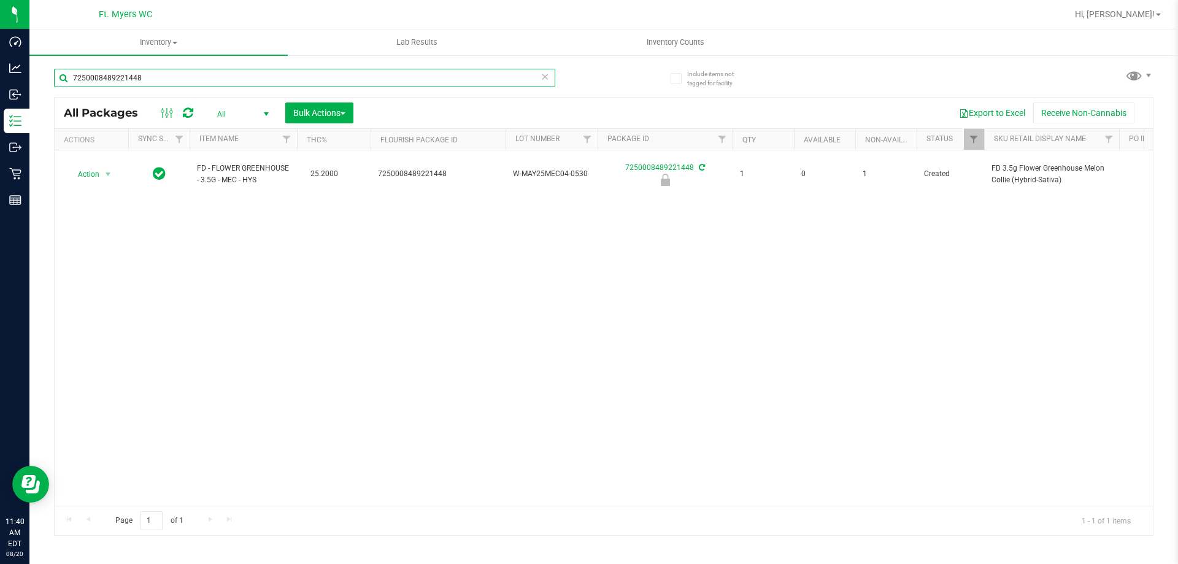
click at [249, 84] on input "7250008489221448" at bounding box center [304, 78] width 501 height 18
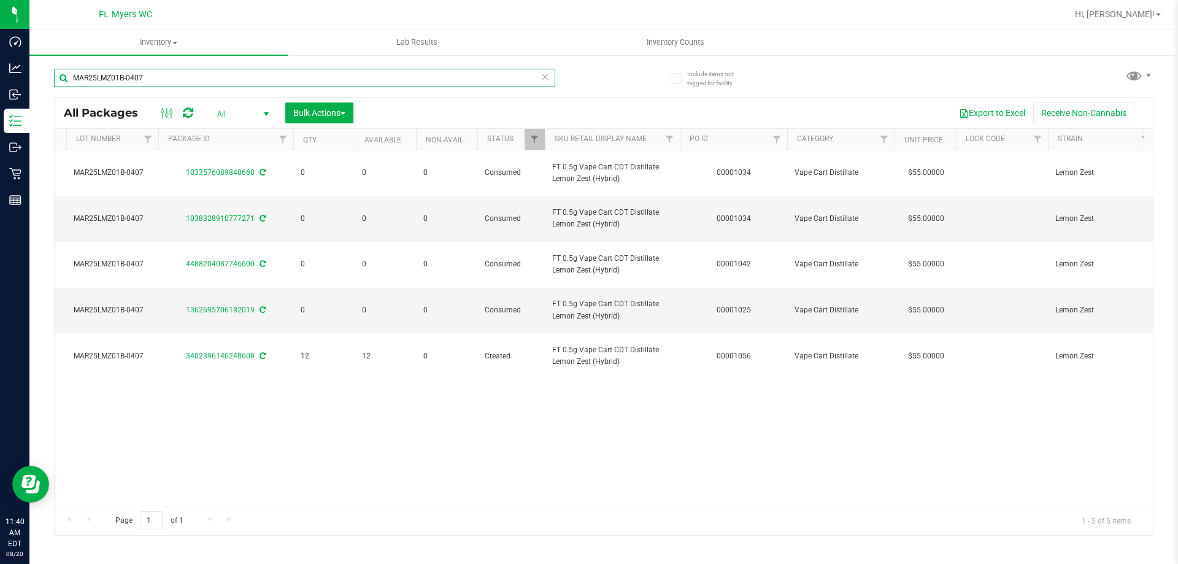
scroll to position [0, 470]
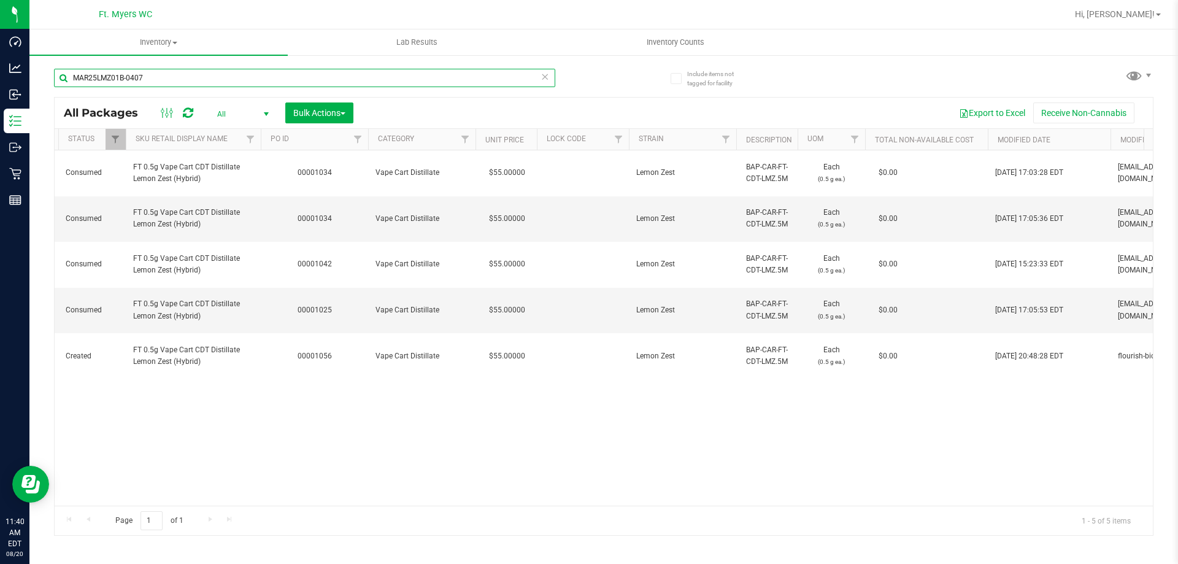
type input "MAR25LMZ01B-0407"
click at [626, 458] on div "Action Action Adjust qty Edit attributes Global inventory Locate package Packag…" at bounding box center [604, 327] width 1098 height 355
drag, startPoint x: 626, startPoint y: 458, endPoint x: 615, endPoint y: 462, distance: 11.8
click at [626, 456] on div "Action Action Adjust qty Edit attributes Global inventory Locate package Packag…" at bounding box center [604, 327] width 1098 height 355
drag, startPoint x: 257, startPoint y: 556, endPoint x: 288, endPoint y: 502, distance: 62.1
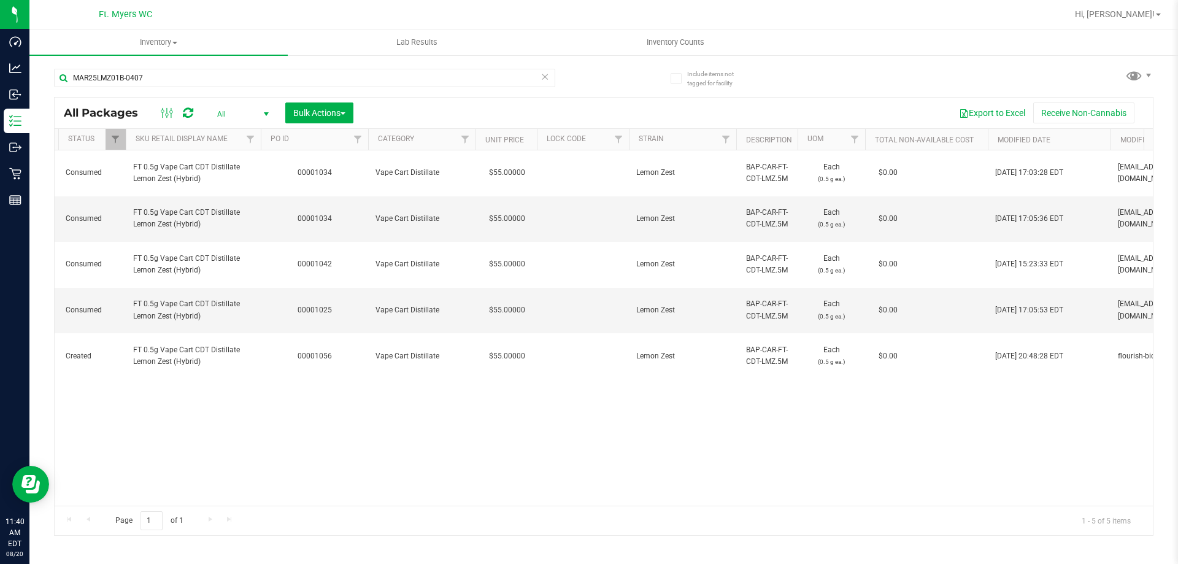
click at [272, 492] on div "Inventory All packages All inventory Waste log Create inventory Lab Results Inv…" at bounding box center [603, 296] width 1148 height 534
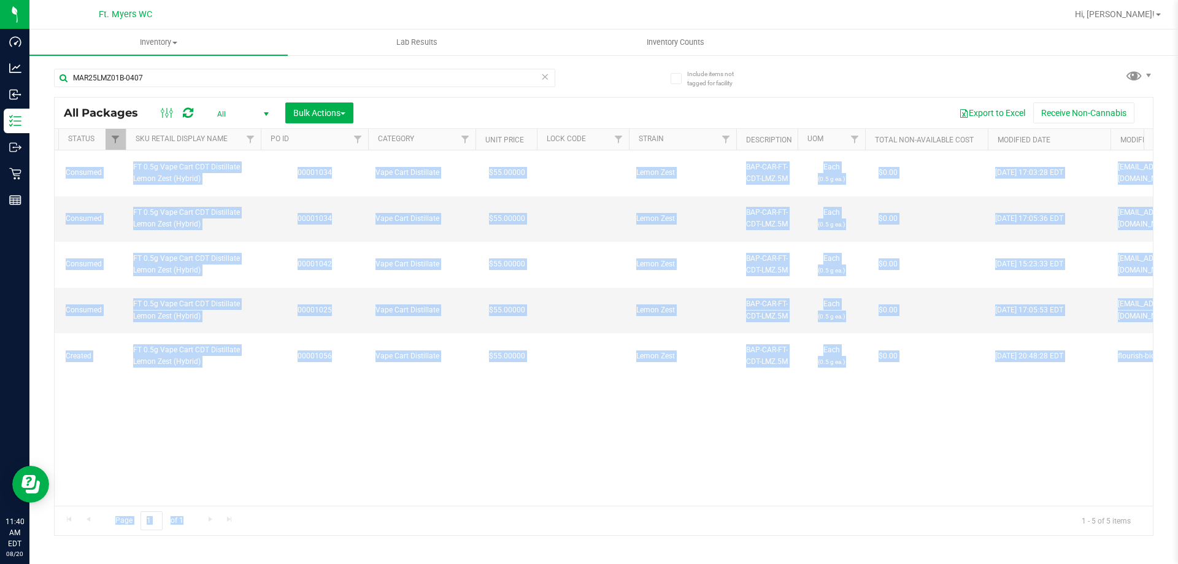
click at [377, 508] on div "Page 1 of 1 1 - 5 of 5 items" at bounding box center [604, 519] width 1098 height 29
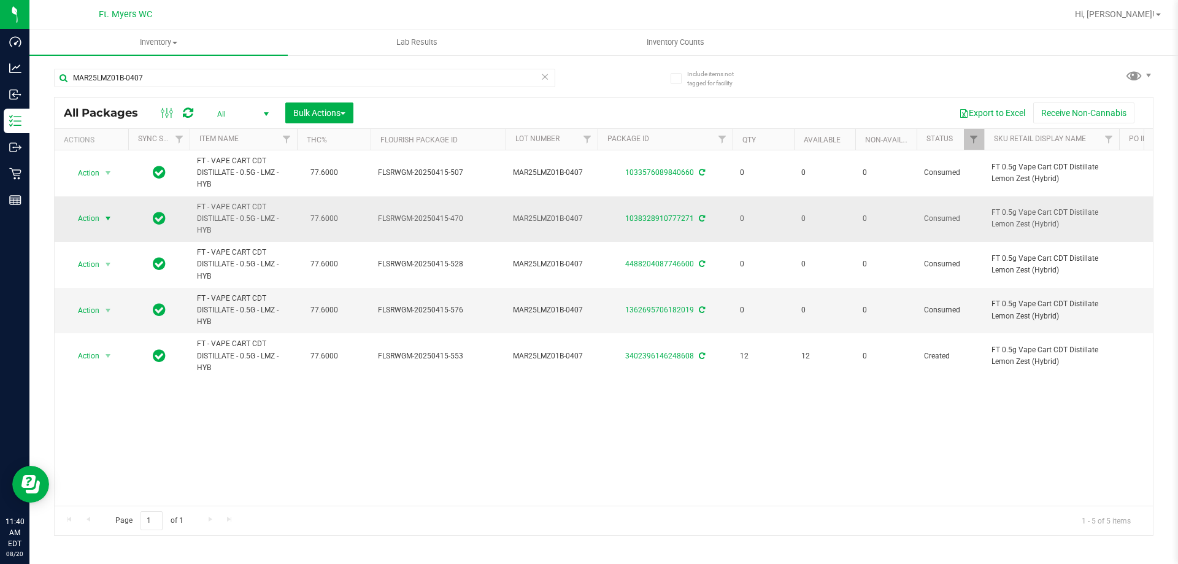
click at [94, 217] on span "Action" at bounding box center [83, 218] width 33 height 17
click at [103, 238] on li "Adjust qty" at bounding box center [106, 239] width 79 height 18
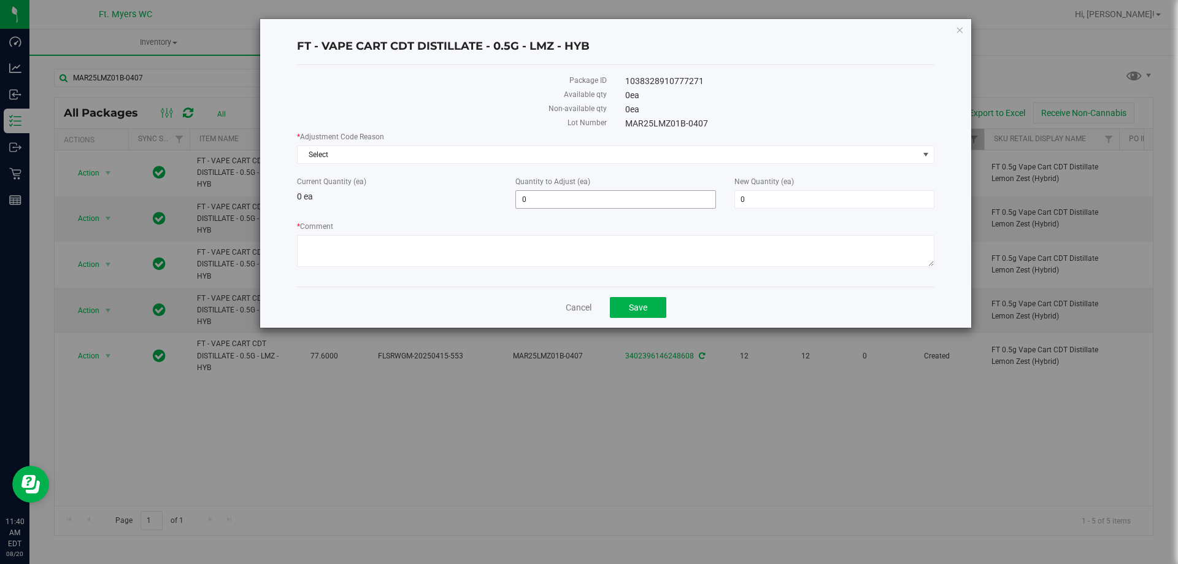
drag, startPoint x: 548, startPoint y: 186, endPoint x: 546, endPoint y: 197, distance: 11.1
click at [547, 188] on div "Quantity to Adjust (ea) 0 0" at bounding box center [615, 192] width 218 height 33
drag, startPoint x: 545, startPoint y: 198, endPoint x: 369, endPoint y: 205, distance: 176.2
click at [372, 206] on div "Current Quantity (ea) 0 ea Quantity to Adjust (ea) 0 0 New Quantity (ea) 0 0" at bounding box center [616, 192] width 656 height 33
type input "1"
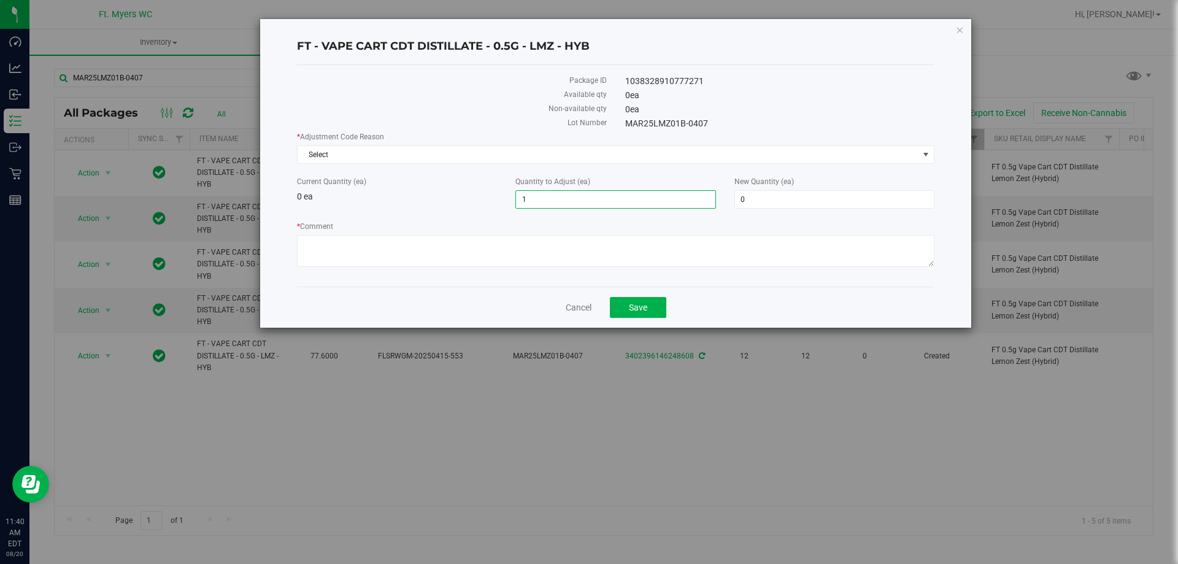
type input "1"
drag, startPoint x: 407, startPoint y: 186, endPoint x: 416, endPoint y: 164, distance: 24.2
click at [408, 186] on label "Current Quantity (ea)" at bounding box center [397, 181] width 200 height 11
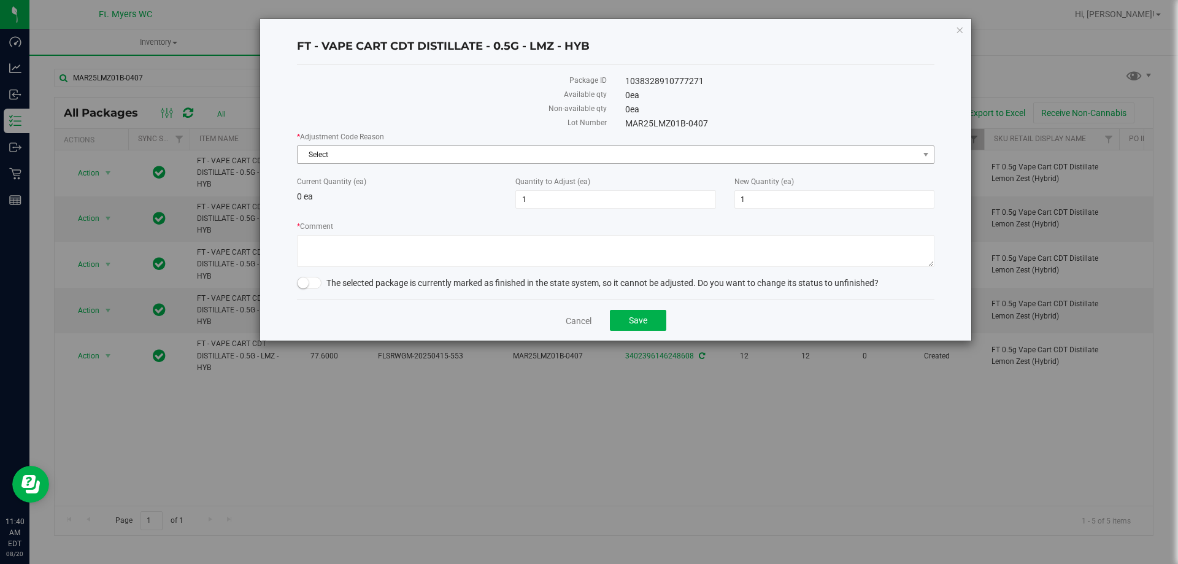
click at [435, 151] on span "Select" at bounding box center [607, 154] width 621 height 17
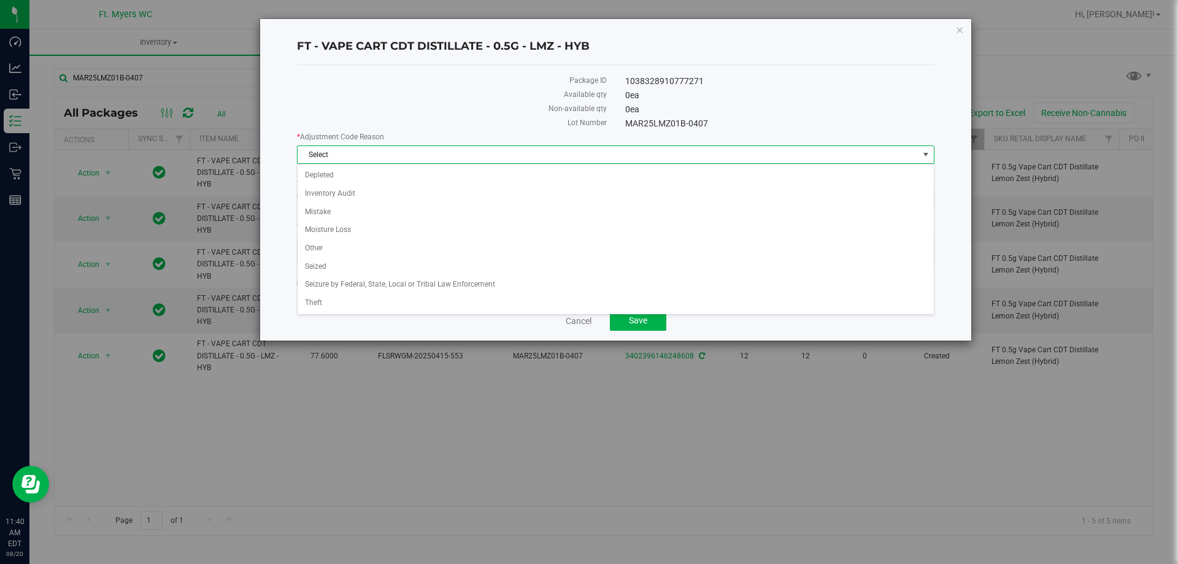
click at [431, 155] on span "Select" at bounding box center [607, 154] width 621 height 17
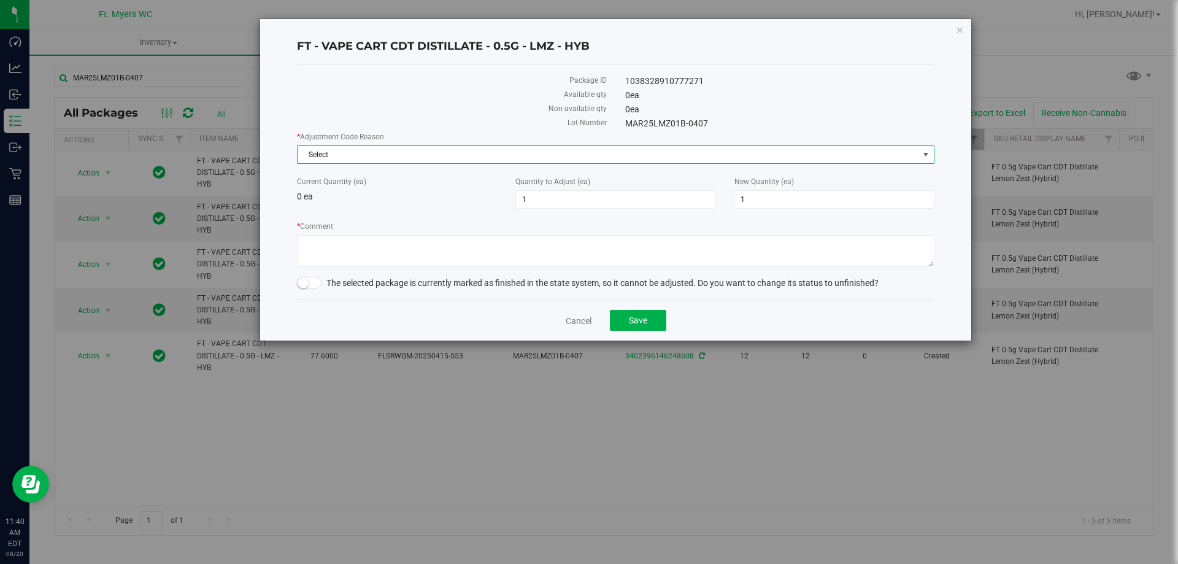
click at [431, 155] on span "Select" at bounding box center [607, 154] width 621 height 17
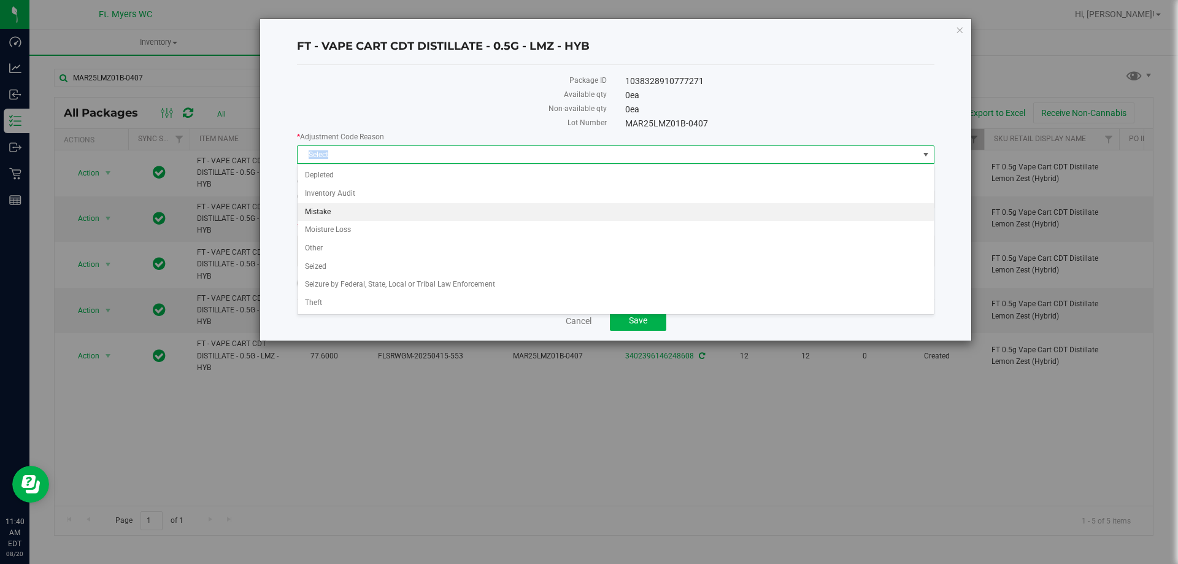
click at [369, 212] on li "Mistake" at bounding box center [615, 212] width 636 height 18
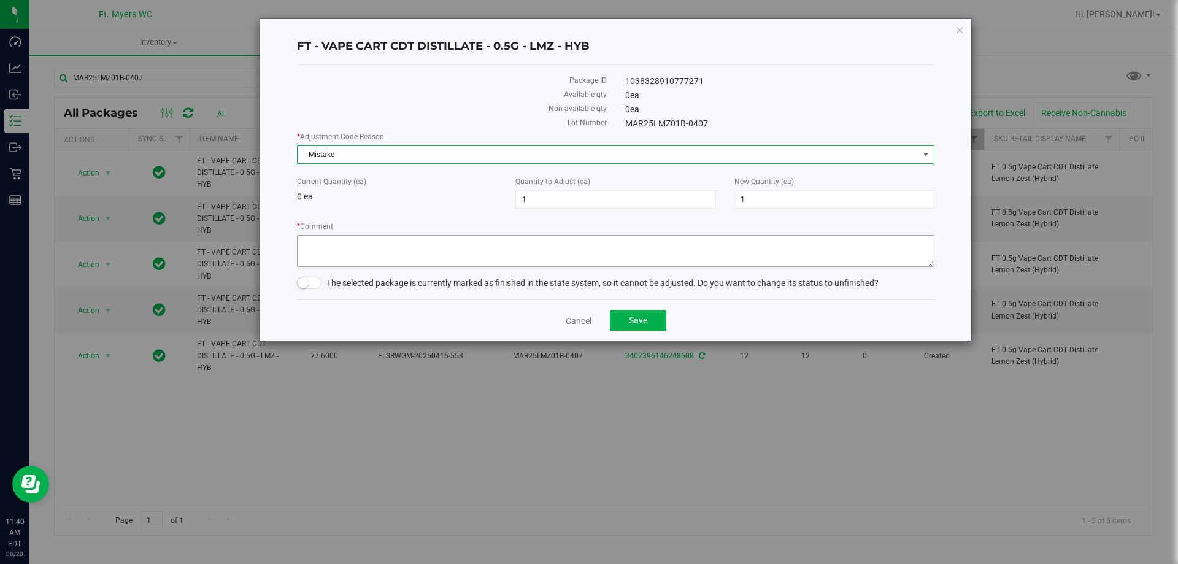
drag, startPoint x: 369, startPoint y: 231, endPoint x: 366, endPoint y: 244, distance: 13.2
click at [369, 233] on div "* Comment" at bounding box center [615, 246] width 637 height 50
click at [366, 250] on textarea "* Comment" at bounding box center [615, 251] width 637 height 32
click at [313, 285] on span at bounding box center [309, 283] width 25 height 12
click at [338, 263] on textarea "* Comment" at bounding box center [615, 251] width 637 height 32
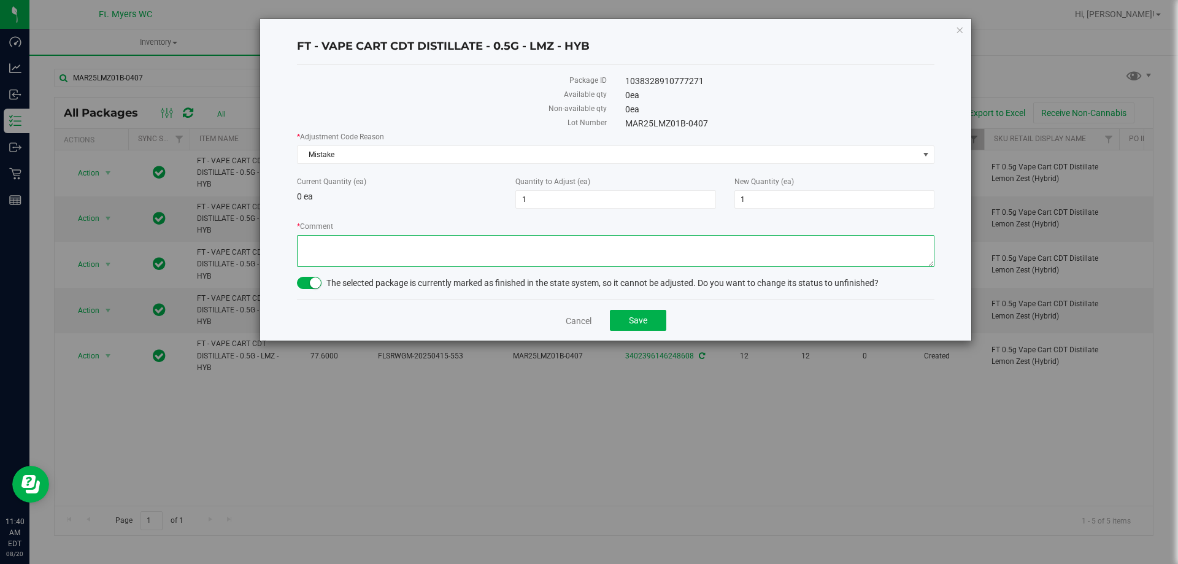
click at [499, 256] on textarea "* Comment" at bounding box center [615, 251] width 637 height 32
type textarea "q"
click at [654, 316] on button "Save" at bounding box center [638, 320] width 56 height 21
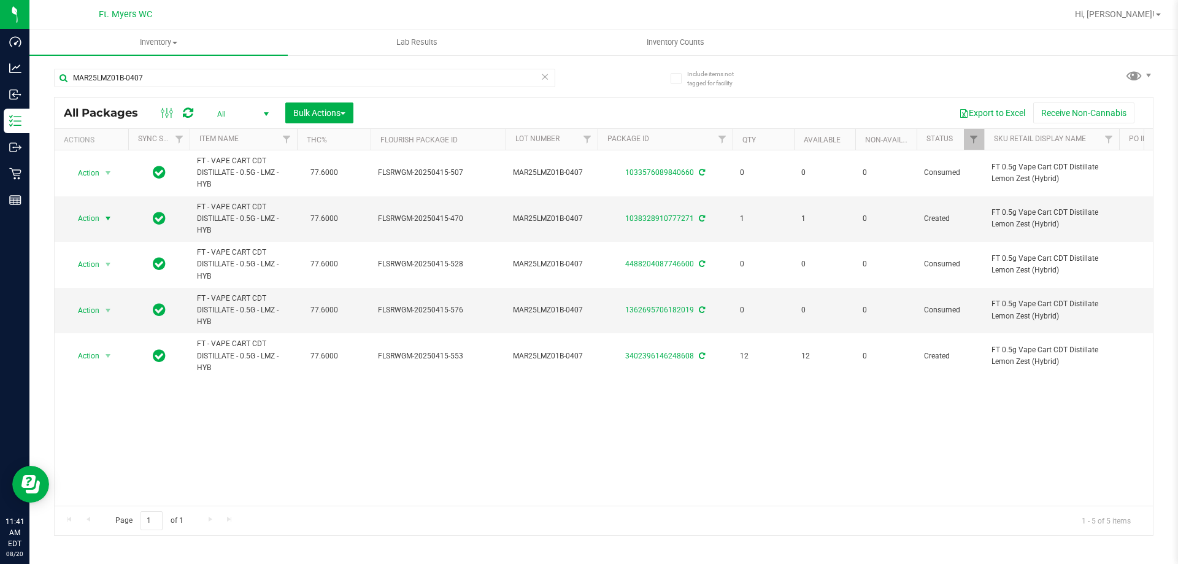
click at [96, 218] on span "Action" at bounding box center [83, 218] width 33 height 17
click at [101, 326] on li "Lock package" at bounding box center [114, 330] width 95 height 18
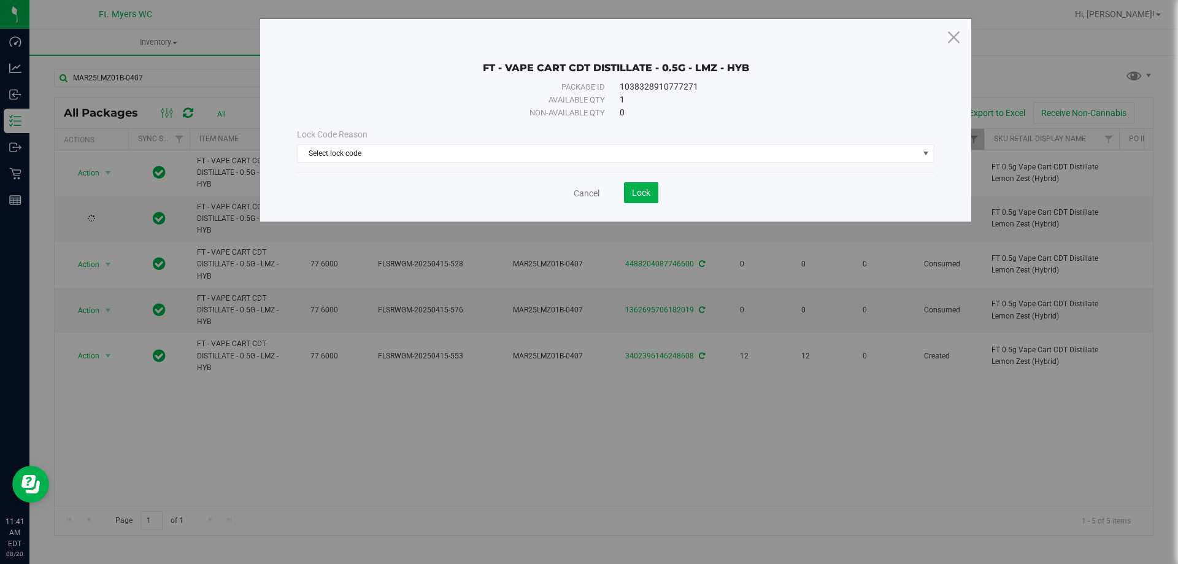
click at [453, 163] on div "Lock Code Reason Select lock code Select lock code Newly Received Administrativ…" at bounding box center [616, 145] width 656 height 53
click at [454, 155] on span "Select lock code" at bounding box center [607, 153] width 621 height 17
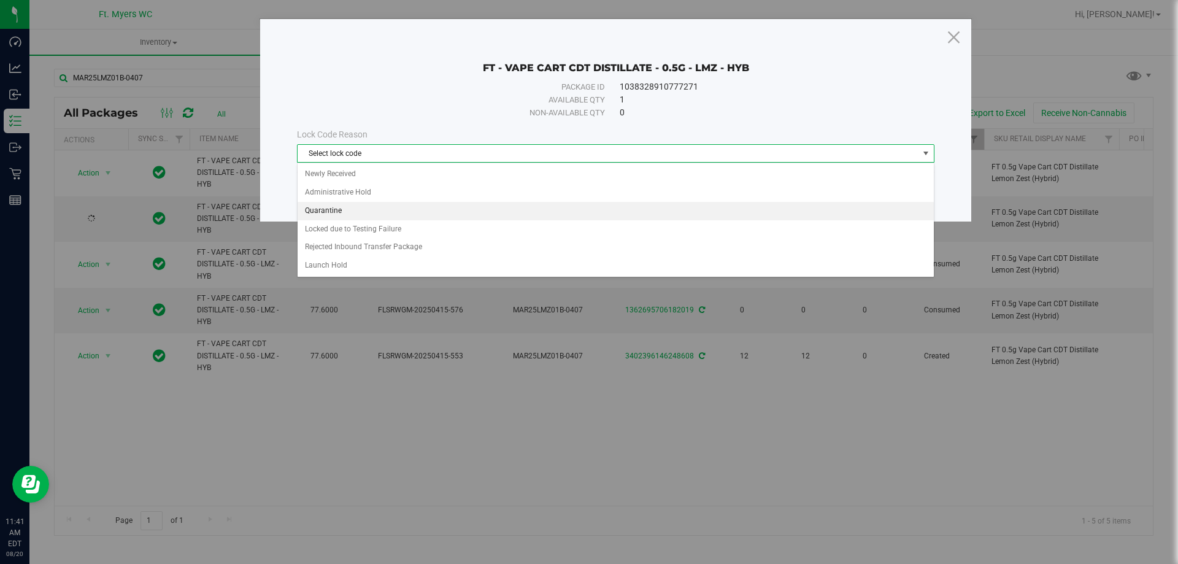
click at [407, 215] on li "Quarantine" at bounding box center [615, 211] width 636 height 18
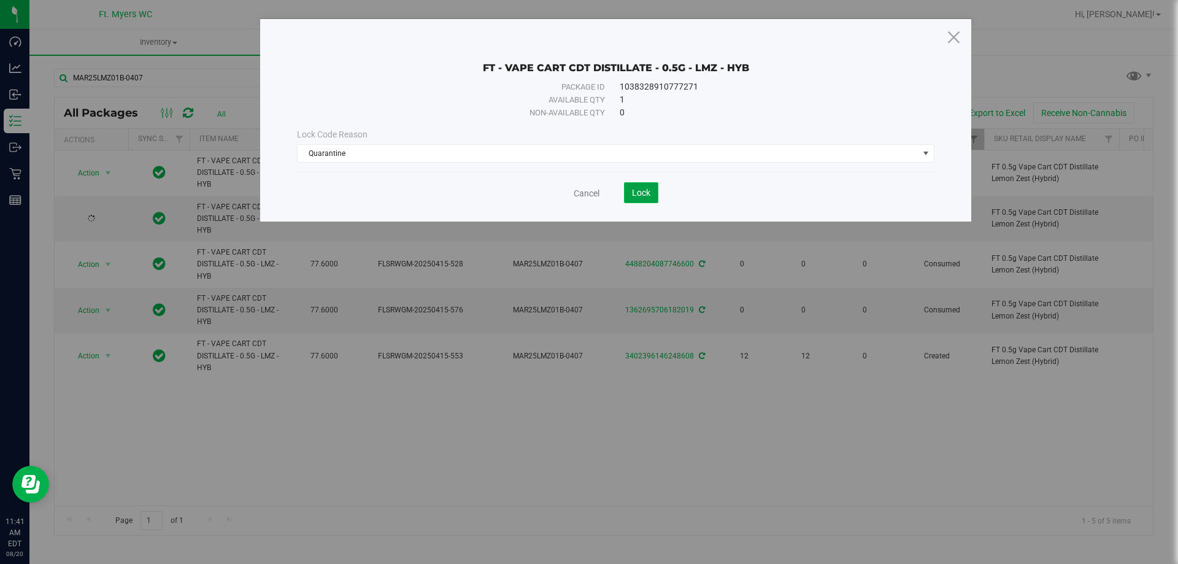
click at [636, 201] on button "Lock" at bounding box center [641, 192] width 34 height 21
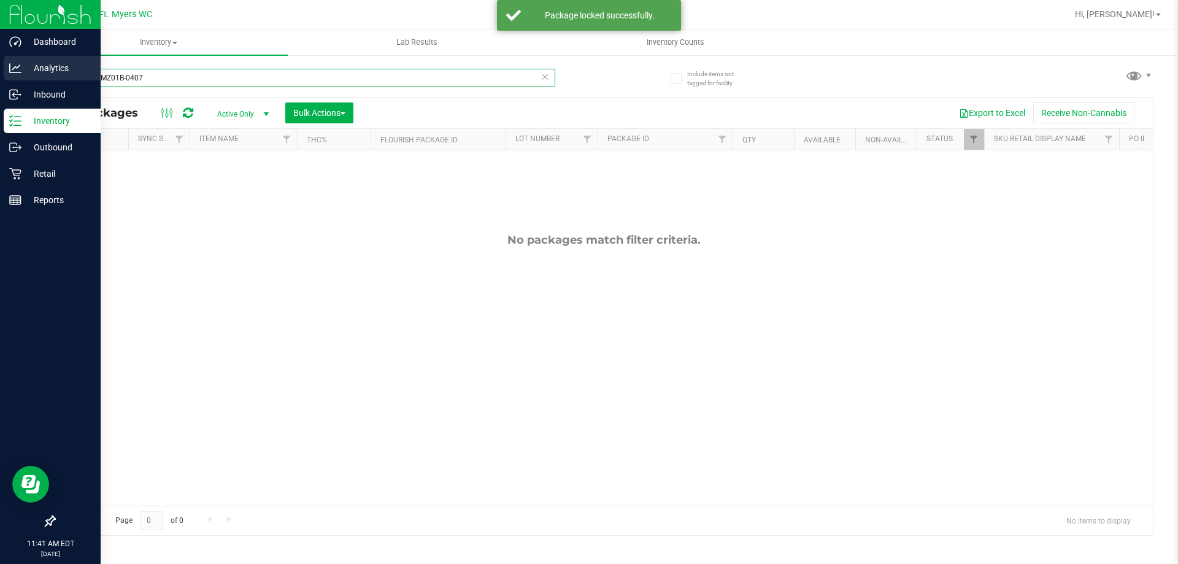
drag, startPoint x: 215, startPoint y: 79, endPoint x: 0, endPoint y: 61, distance: 216.0
click at [0, 63] on div "Dashboard Analytics Inbound Inventory Outbound Retail Reports 11:41 AM EDT [DAT…" at bounding box center [589, 282] width 1178 height 564
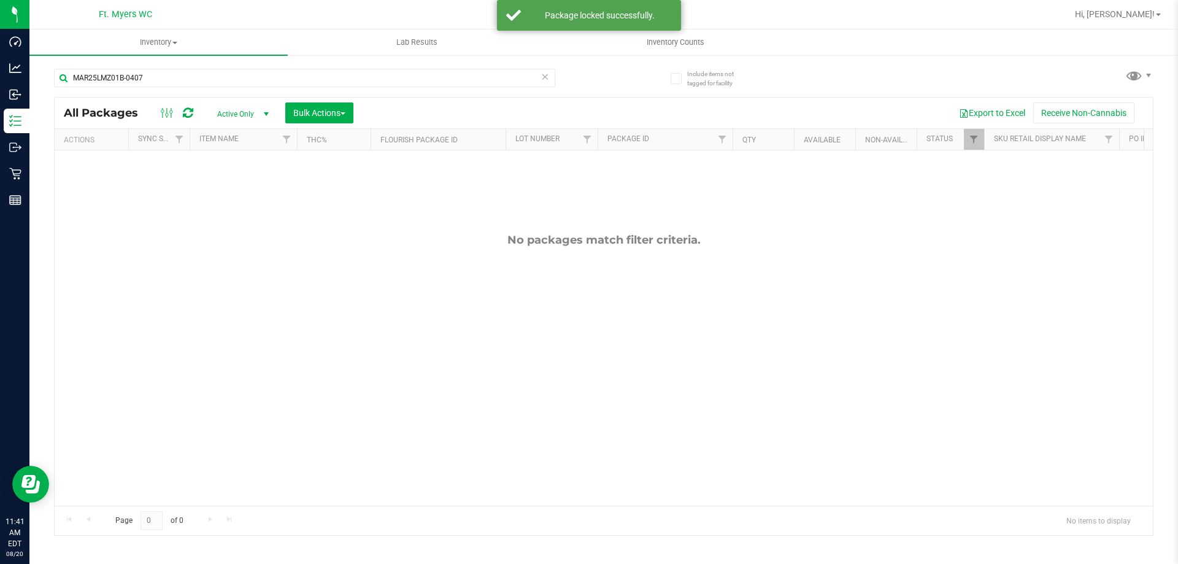
click at [0, 0] on html "Dashboard Analytics Inbound Inventory Outbound Retail Reports 11:41 AM EDT [DAT…" at bounding box center [589, 282] width 1178 height 564
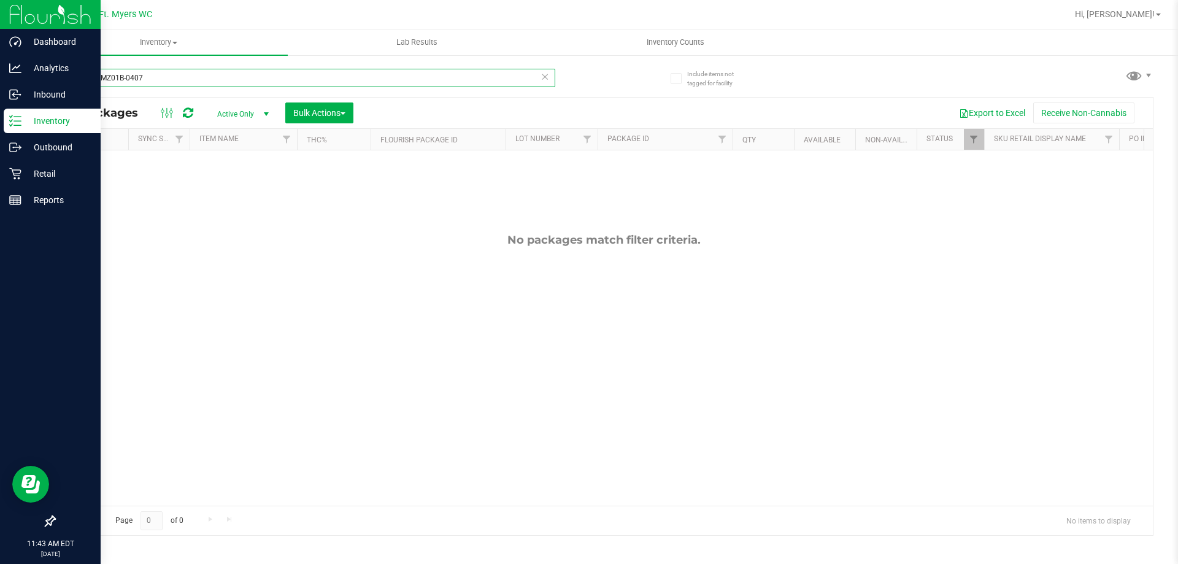
drag, startPoint x: 175, startPoint y: 74, endPoint x: 0, endPoint y: 0, distance: 190.2
click at [0, 0] on div "Dashboard Analytics Inbound Inventory Outbound Retail Reports 11:43 AM EDT [DAT…" at bounding box center [589, 282] width 1178 height 564
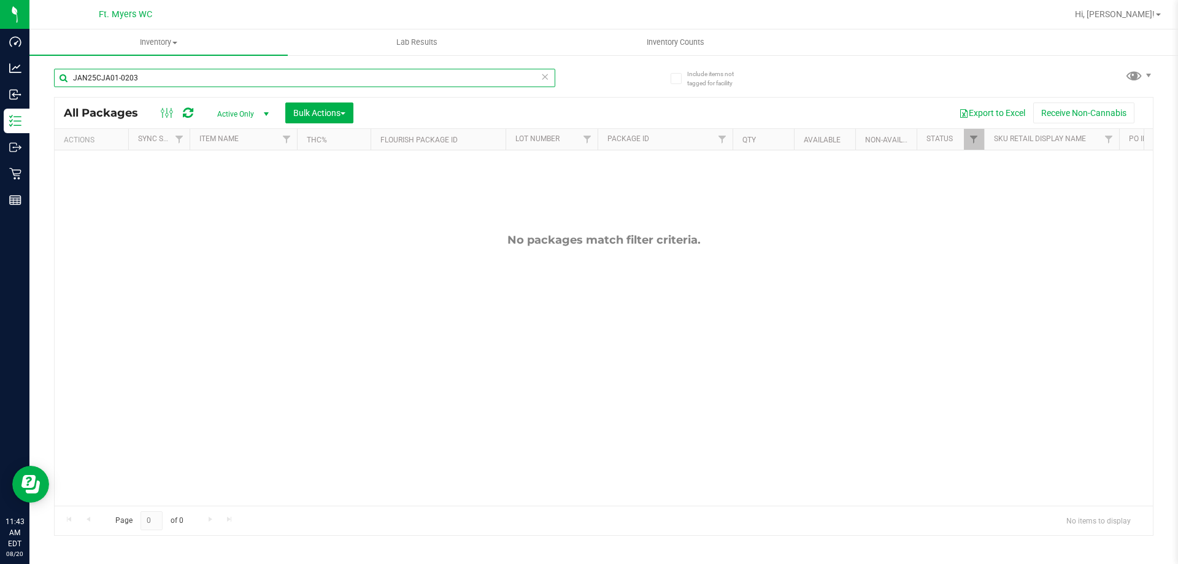
type input "JAN25CJA01-0203"
drag, startPoint x: 239, startPoint y: 117, endPoint x: 236, endPoint y: 124, distance: 7.4
click at [236, 124] on div "All Packages Active Only Active Only Lab Samples Locked All External Internal B…" at bounding box center [604, 113] width 1098 height 31
click at [246, 111] on span "Active Only" at bounding box center [240, 113] width 67 height 17
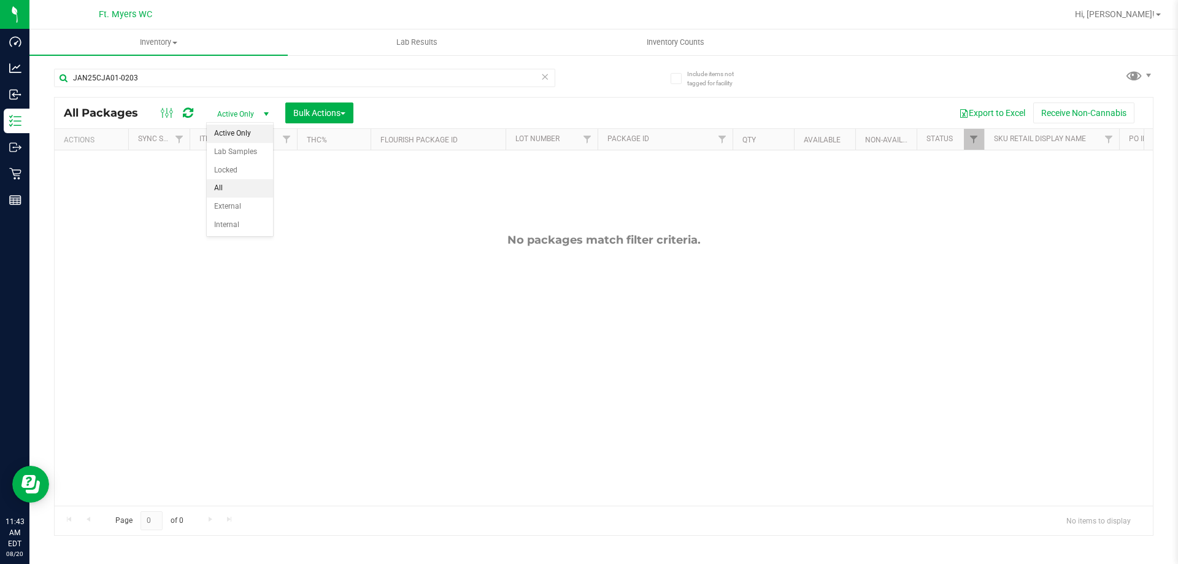
click at [239, 179] on li "All" at bounding box center [240, 188] width 66 height 18
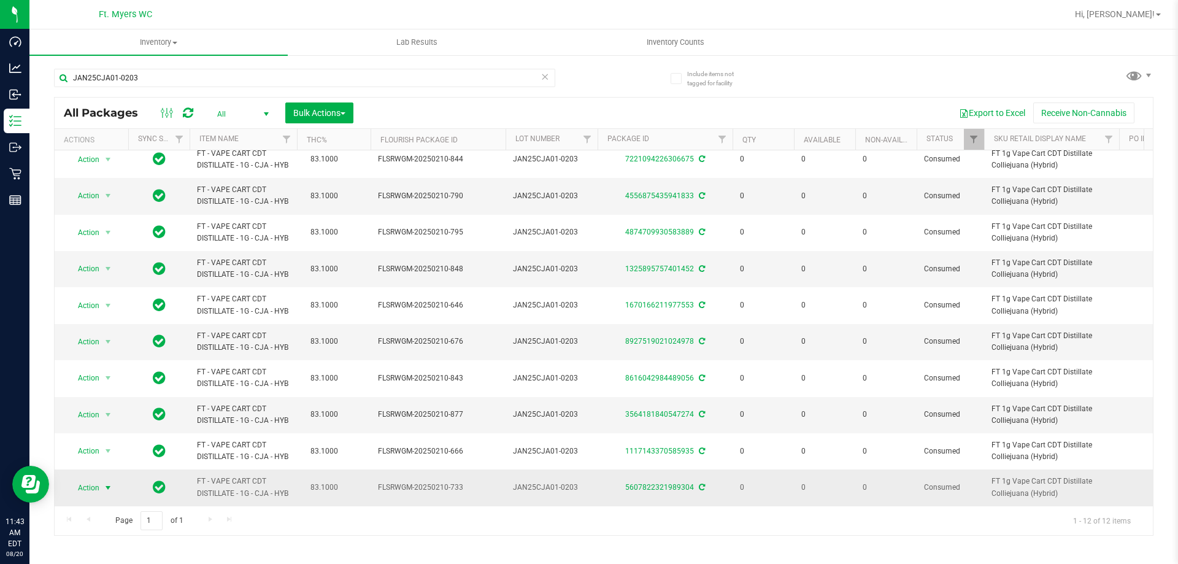
click at [86, 480] on span "Action" at bounding box center [83, 487] width 33 height 17
click at [119, 350] on li "Adjust qty" at bounding box center [106, 348] width 79 height 18
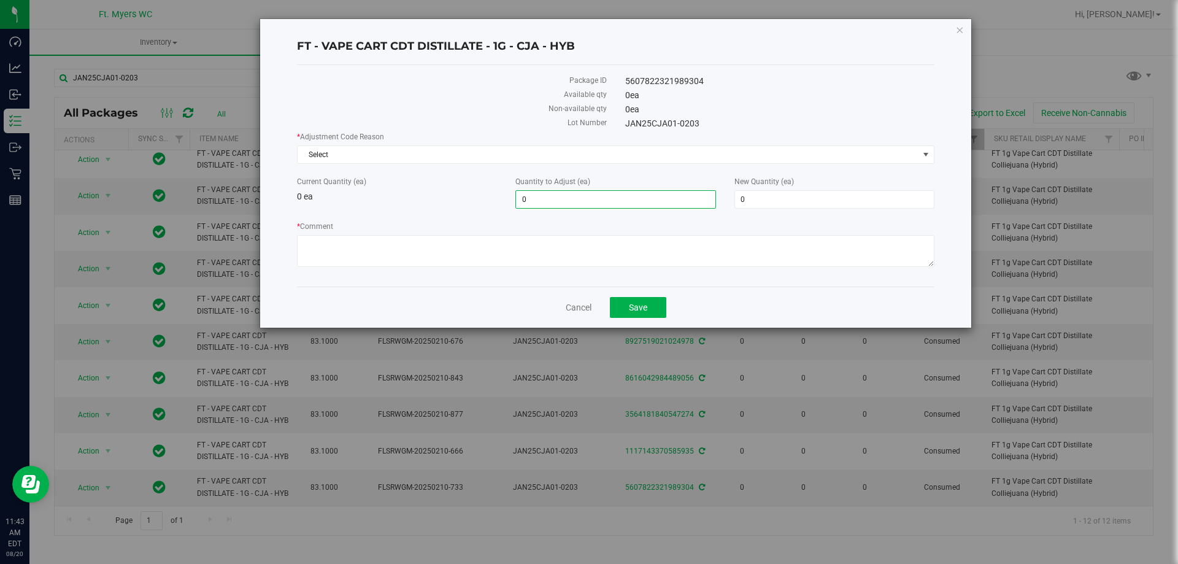
drag, startPoint x: 568, startPoint y: 197, endPoint x: 456, endPoint y: 191, distance: 111.8
click at [459, 191] on div "Current Quantity (ea) 0 ea Quantity to Adjust (ea) 0 0 New Quantity (ea) 0 0" at bounding box center [616, 192] width 656 height 33
type input "1"
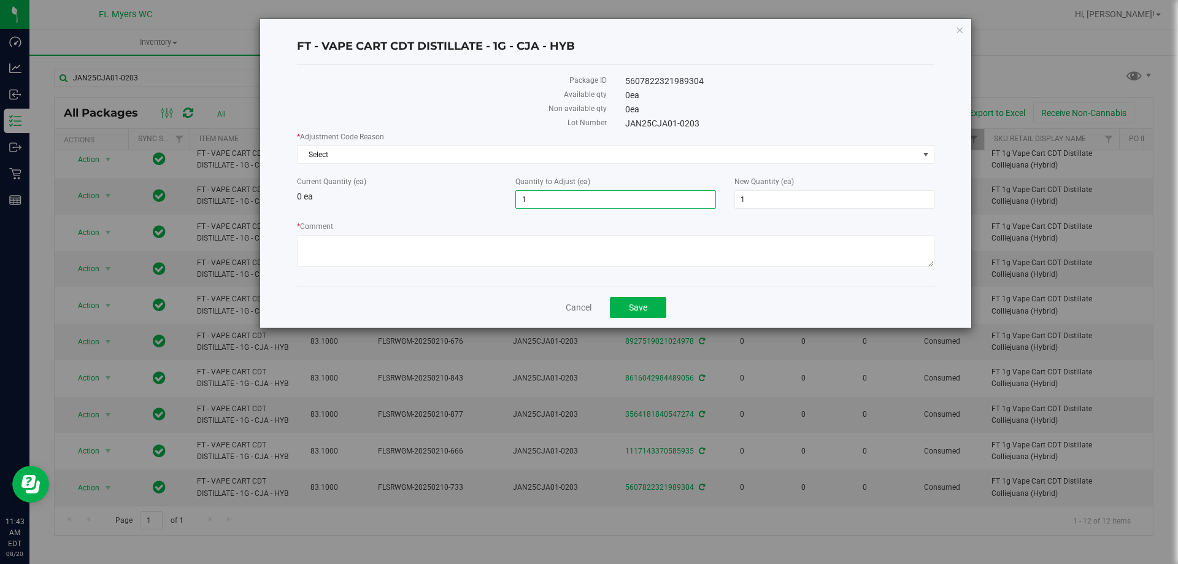
click at [454, 191] on div "Current Quantity (ea) 0 ea" at bounding box center [397, 189] width 218 height 27
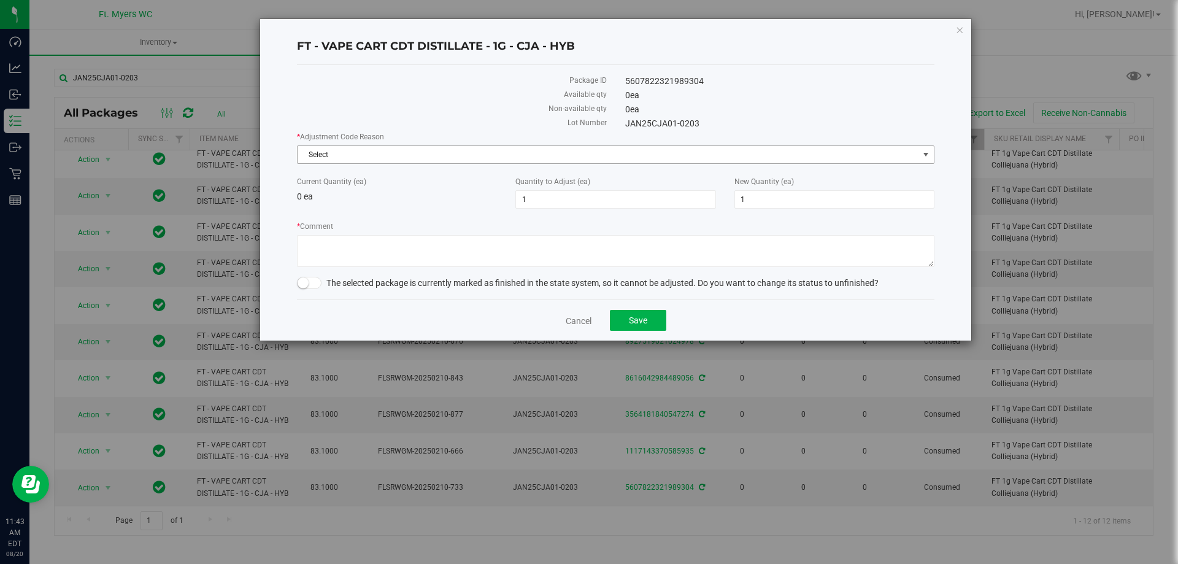
click at [507, 148] on span "Select" at bounding box center [607, 154] width 621 height 17
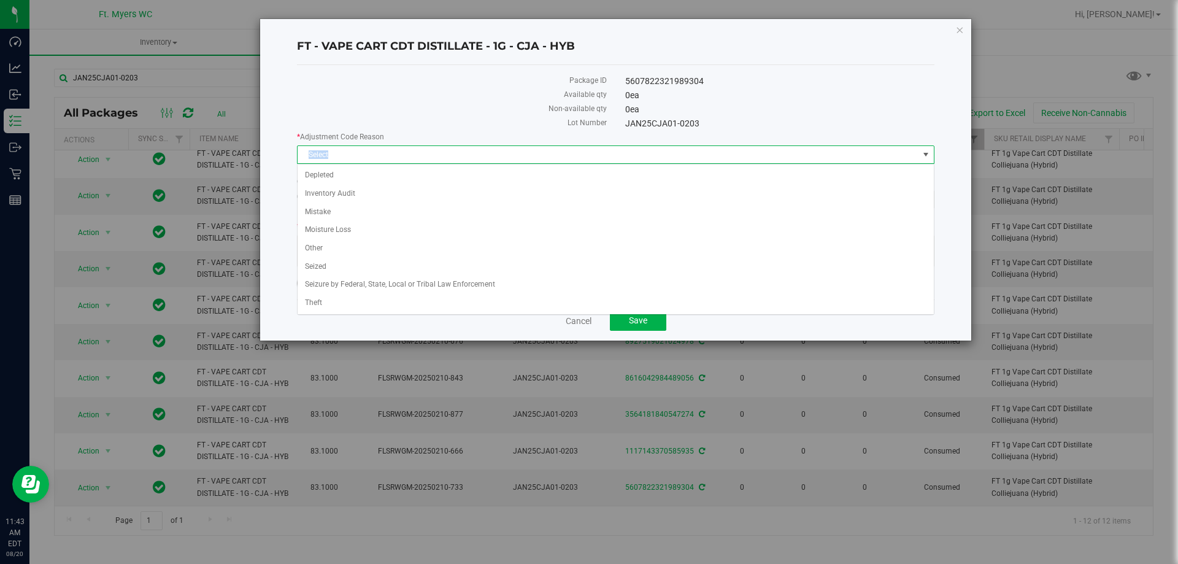
click at [507, 148] on span "Select" at bounding box center [607, 154] width 621 height 17
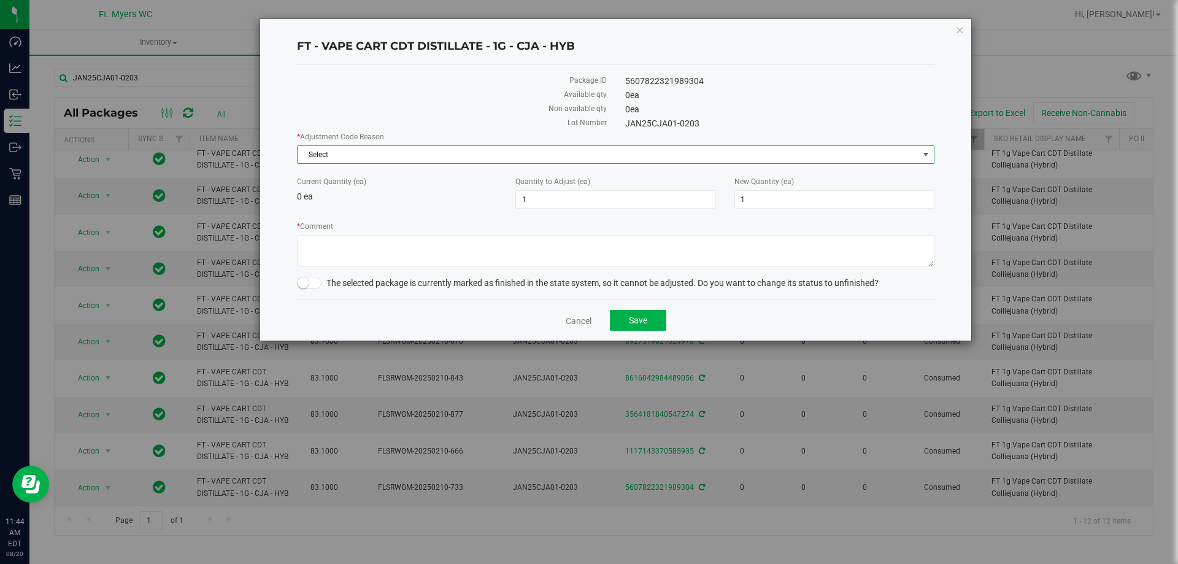
click at [469, 148] on span "Select" at bounding box center [607, 154] width 621 height 17
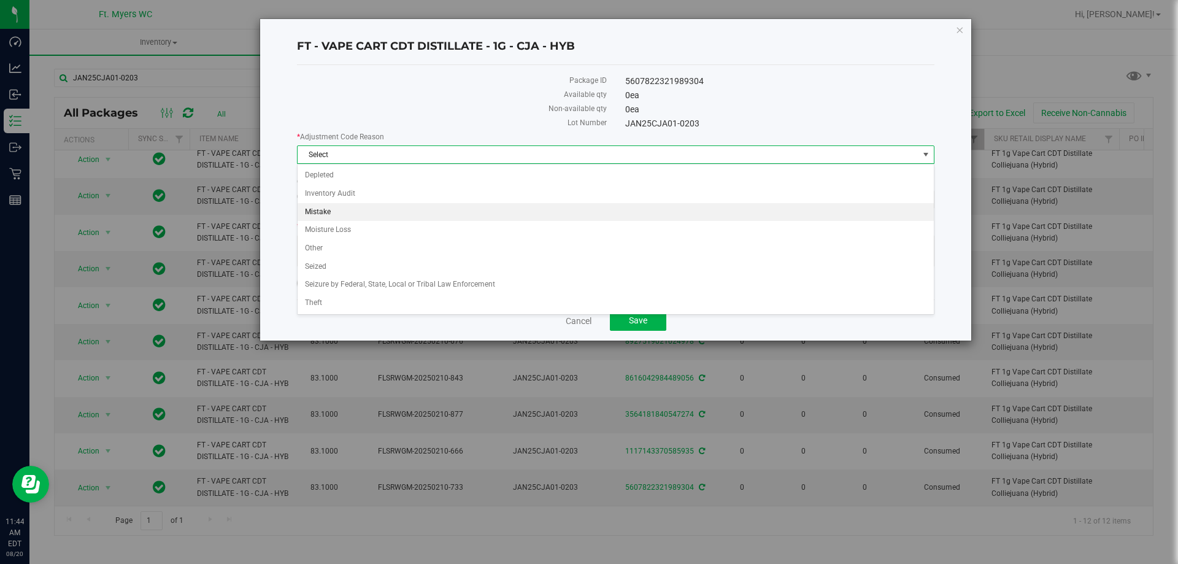
click at [370, 213] on li "Mistake" at bounding box center [615, 212] width 636 height 18
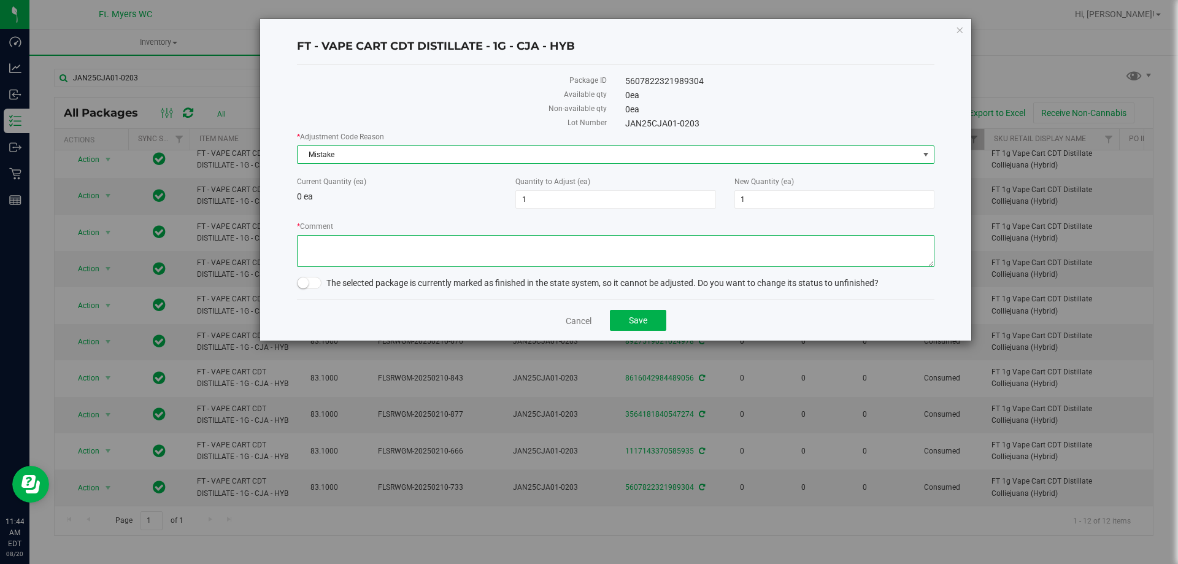
click at [375, 255] on textarea "* Comment" at bounding box center [615, 251] width 637 height 32
type textarea "Destruction-Leaky in container"
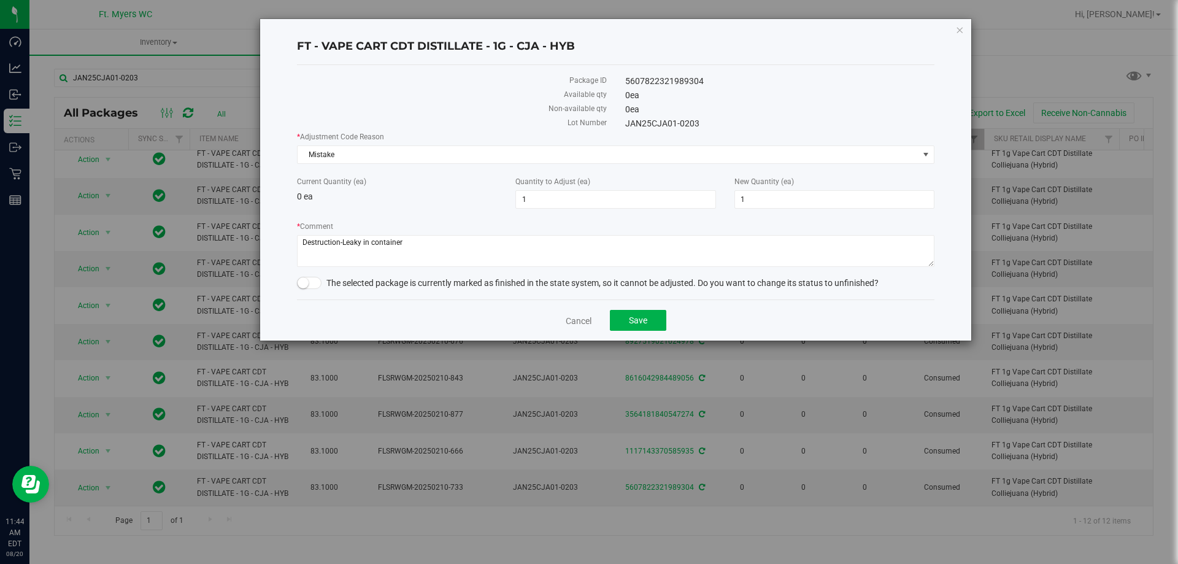
click at [307, 286] on small at bounding box center [302, 282] width 11 height 11
click at [636, 325] on button "Save" at bounding box center [638, 320] width 56 height 21
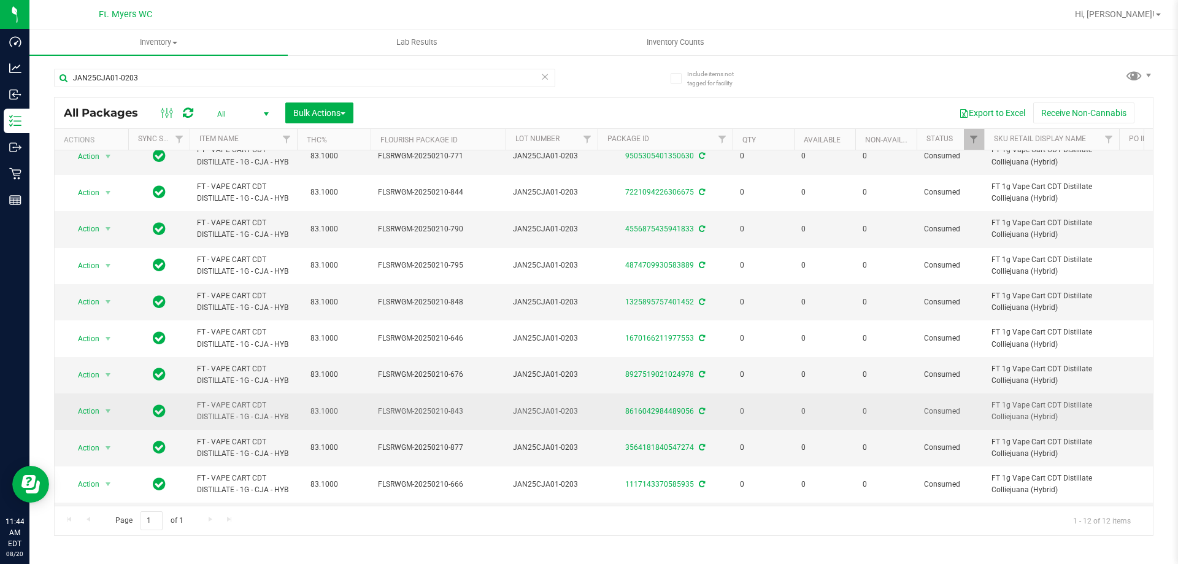
scroll to position [91, 0]
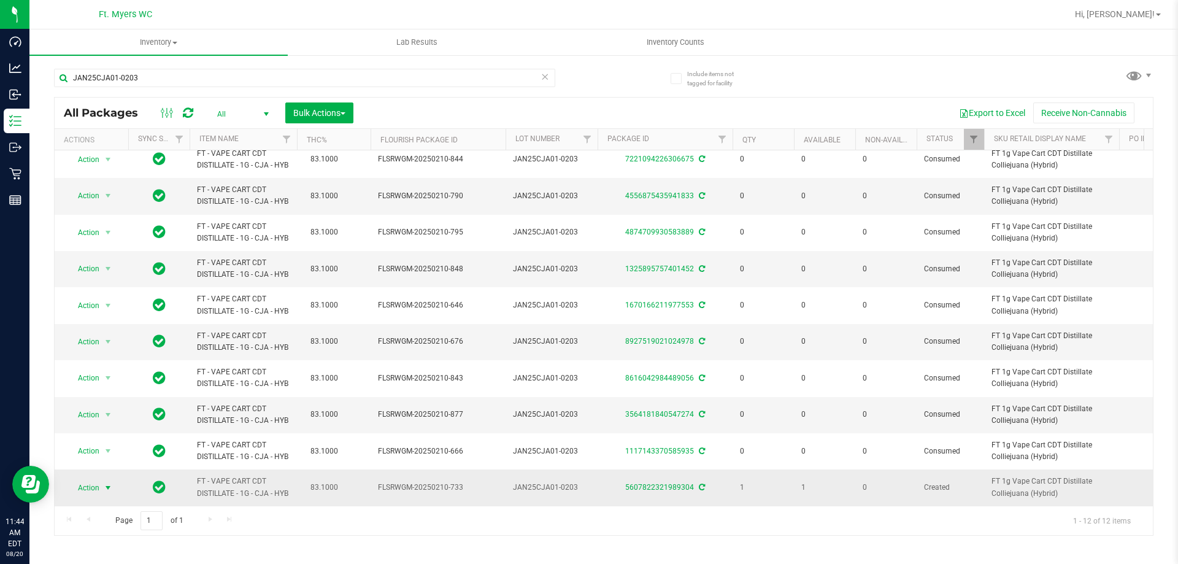
click at [97, 479] on span "Action" at bounding box center [83, 487] width 33 height 17
click at [129, 382] on li "Lock package" at bounding box center [114, 385] width 95 height 18
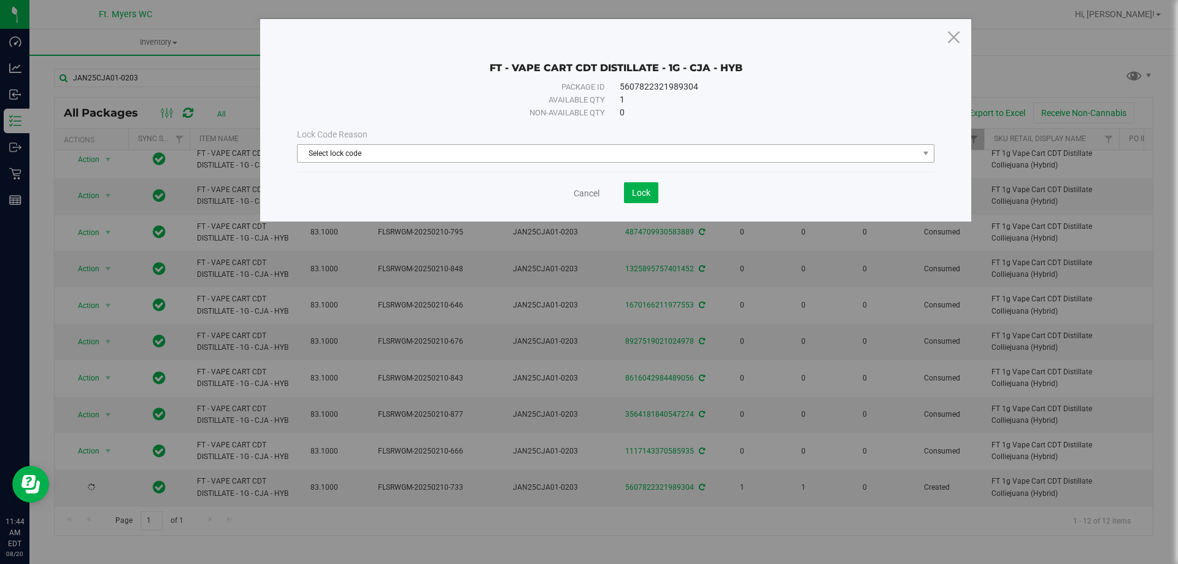
click at [586, 155] on span "Select lock code" at bounding box center [607, 153] width 621 height 17
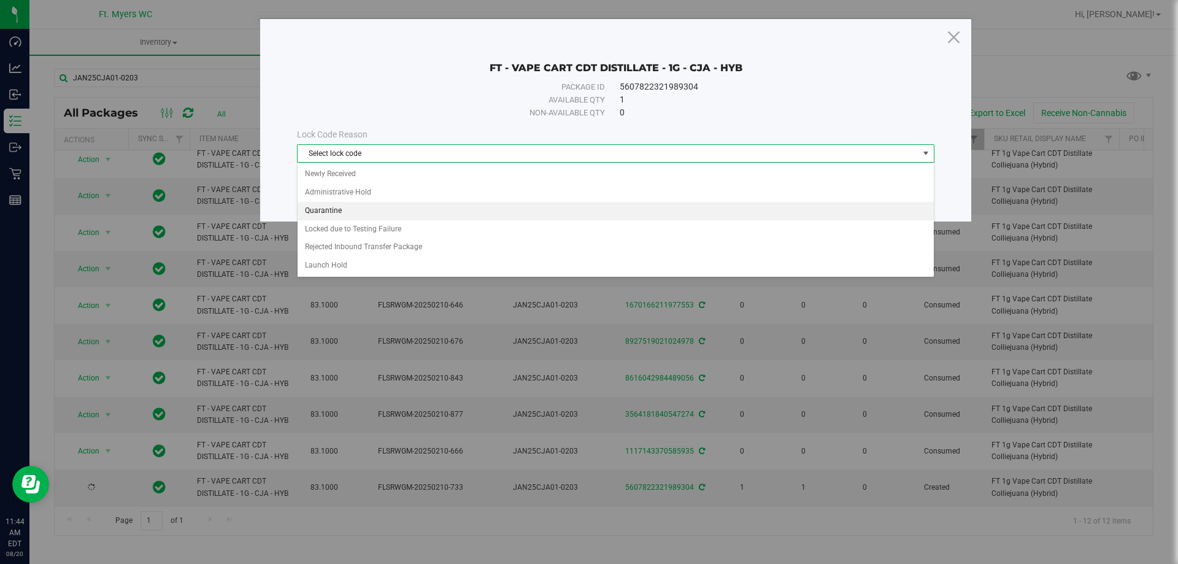
click at [518, 204] on li "Quarantine" at bounding box center [615, 211] width 636 height 18
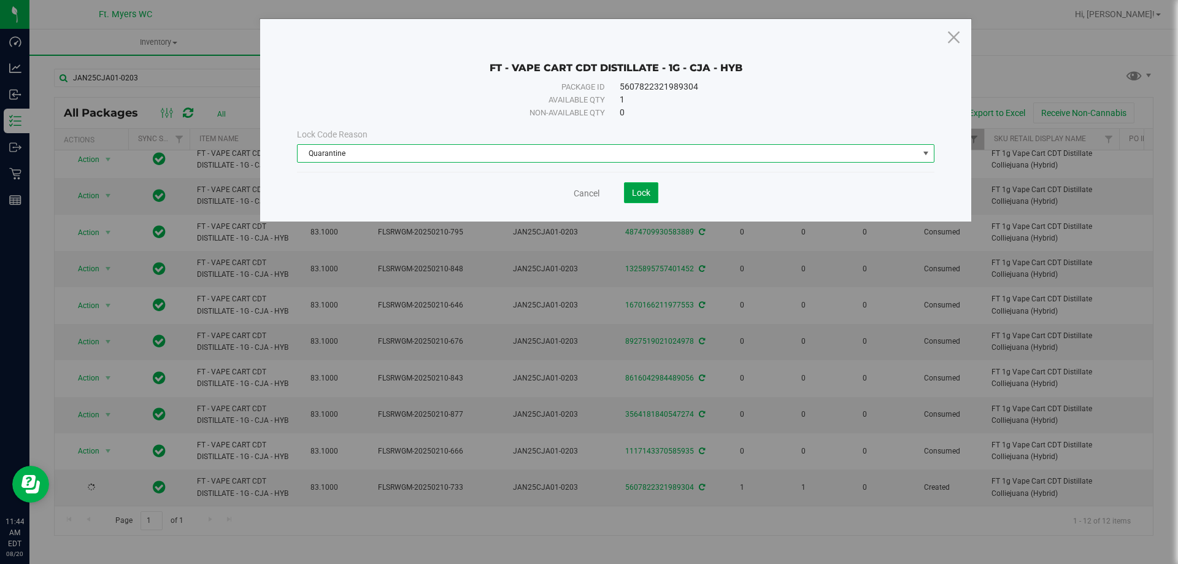
click at [651, 195] on button "Lock" at bounding box center [641, 192] width 34 height 21
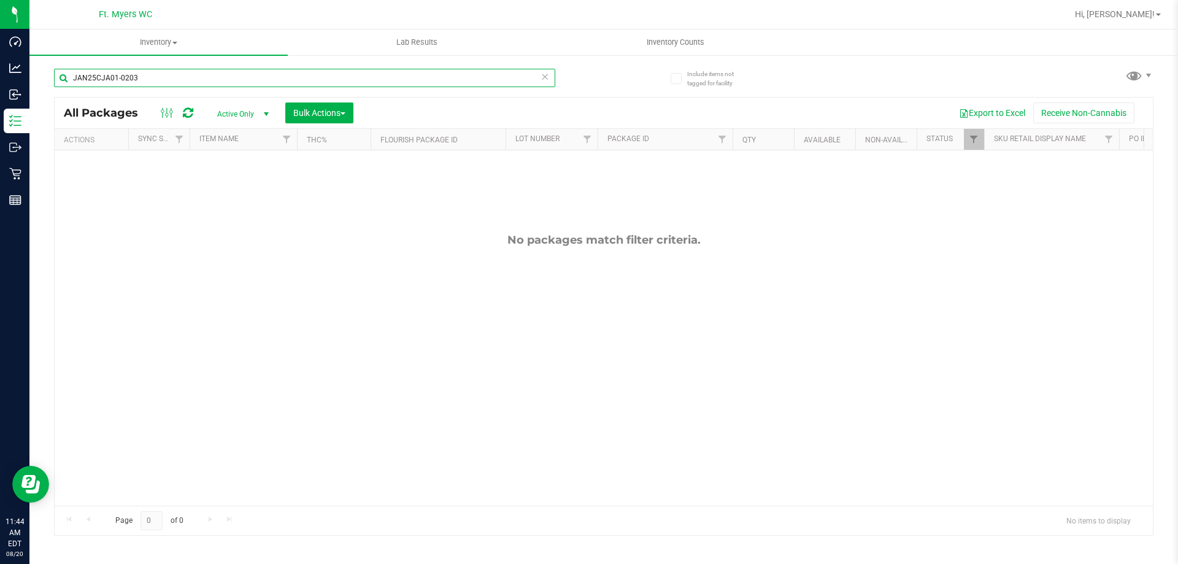
click at [172, 82] on input "JAN25CJA01-0203" at bounding box center [304, 78] width 501 height 18
type input "J"
type input "SN250310DC1-0312"
click at [232, 113] on span "Active Only" at bounding box center [240, 113] width 67 height 17
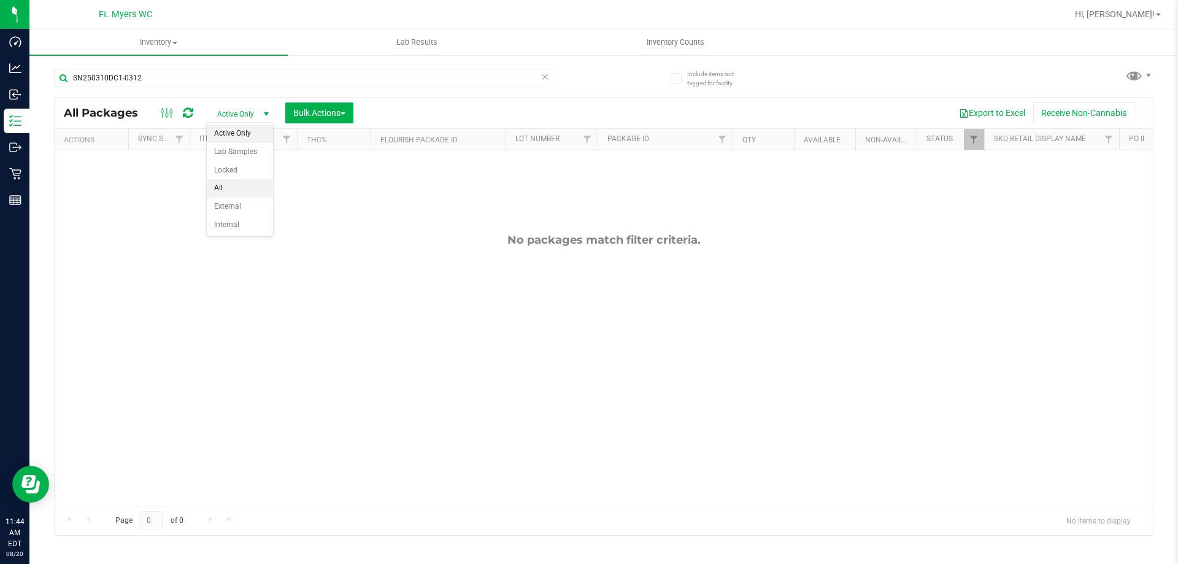
click at [231, 184] on li "All" at bounding box center [240, 188] width 66 height 18
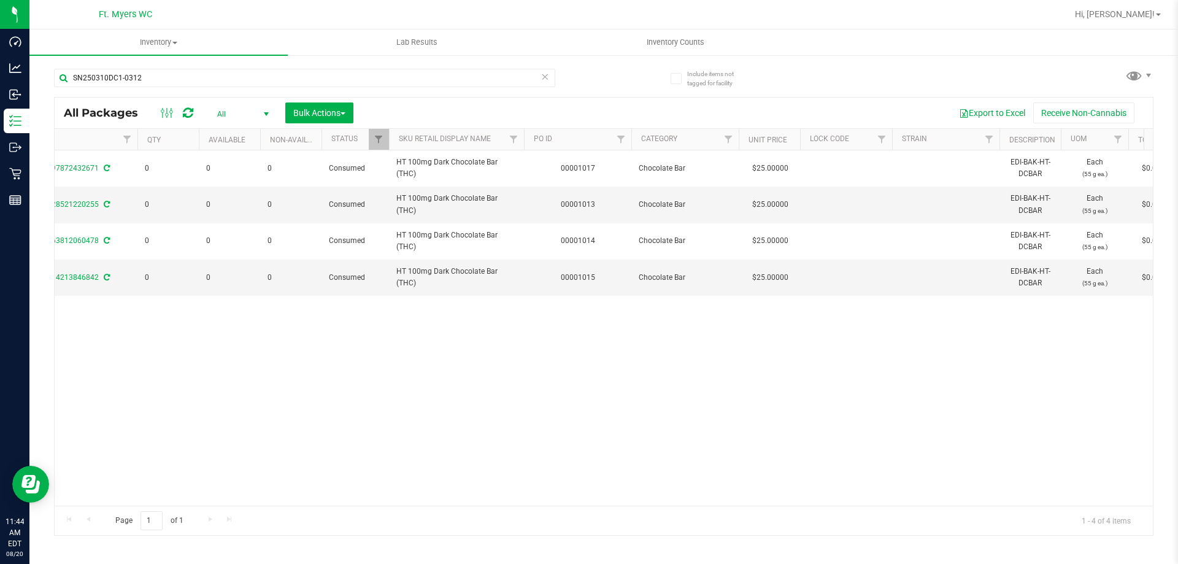
scroll to position [0, 613]
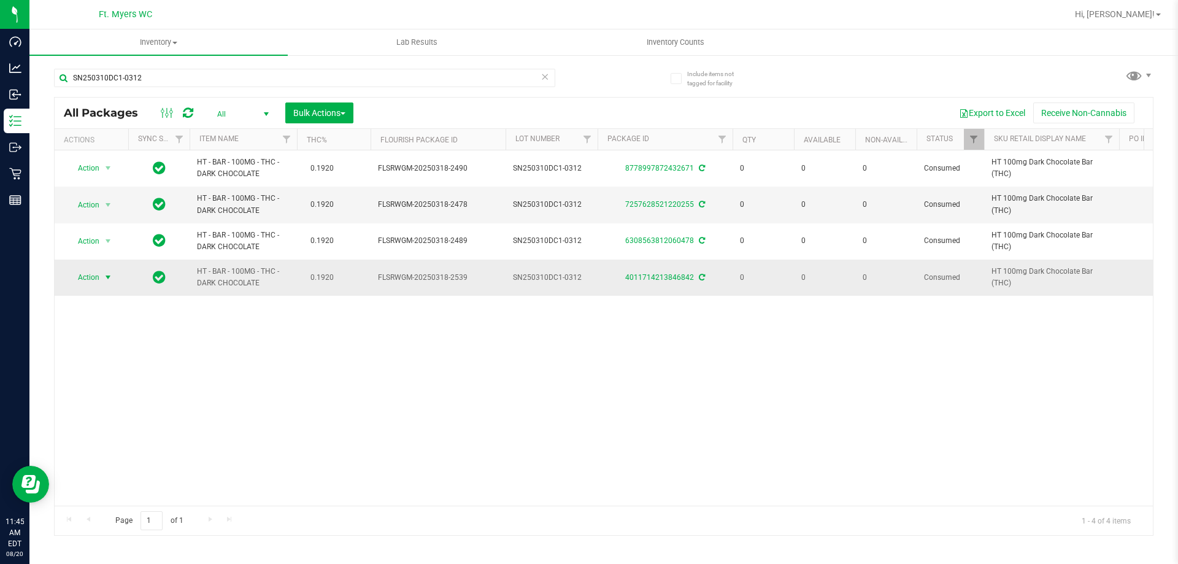
click at [101, 280] on span "select" at bounding box center [108, 277] width 15 height 17
click at [113, 302] on li "Adjust qty" at bounding box center [106, 298] width 79 height 18
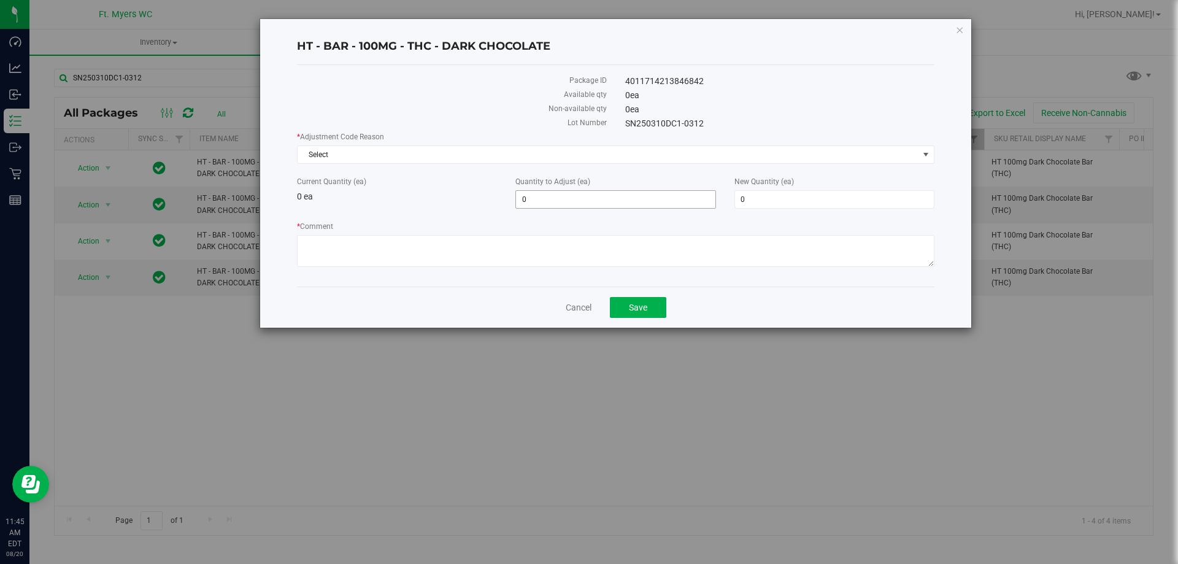
drag, startPoint x: 648, startPoint y: 202, endPoint x: 457, endPoint y: 197, distance: 191.4
click at [638, 202] on span "0 0" at bounding box center [615, 199] width 200 height 18
click at [427, 200] on div "Current Quantity (ea) 0 ea" at bounding box center [397, 189] width 218 height 27
drag, startPoint x: 410, startPoint y: 203, endPoint x: 424, endPoint y: 197, distance: 15.1
click at [419, 200] on div "Current Quantity (ea) 0 ea Quantity to Adjust (ea) 0 0 New Quantity (ea) 0 0" at bounding box center [616, 192] width 656 height 33
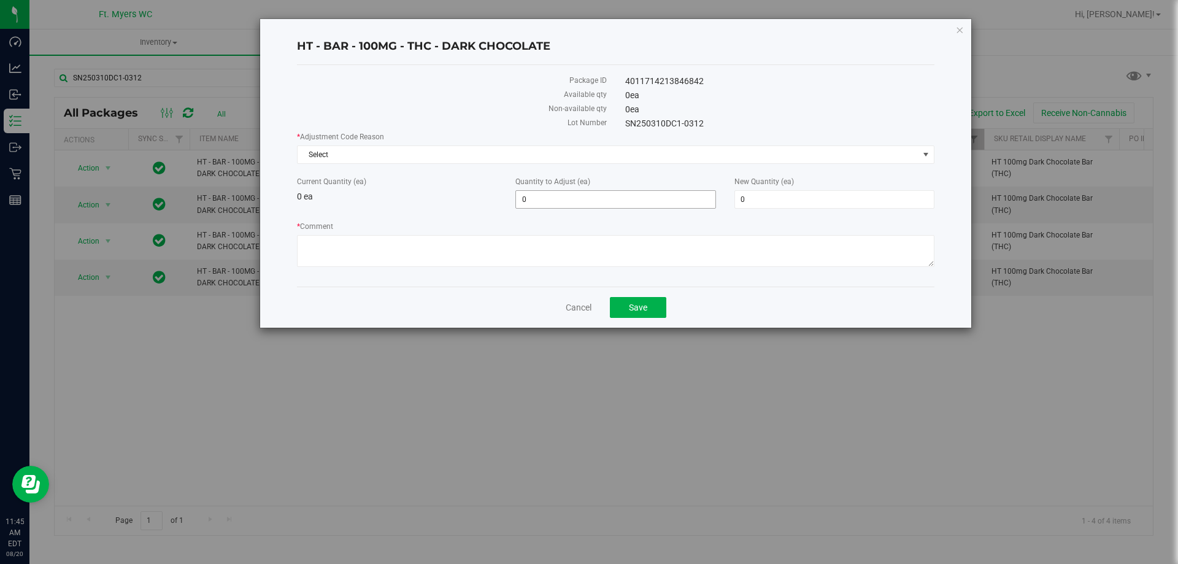
drag, startPoint x: 505, startPoint y: 194, endPoint x: 407, endPoint y: 194, distance: 98.1
click at [407, 194] on div "Current Quantity (ea) 0 ea Quantity to Adjust (ea) 0 0 New Quantity (ea) 0 0" at bounding box center [616, 192] width 656 height 33
type input "1"
click at [412, 194] on div "Current Quantity (ea) 0 ea" at bounding box center [397, 189] width 218 height 27
type input "1"
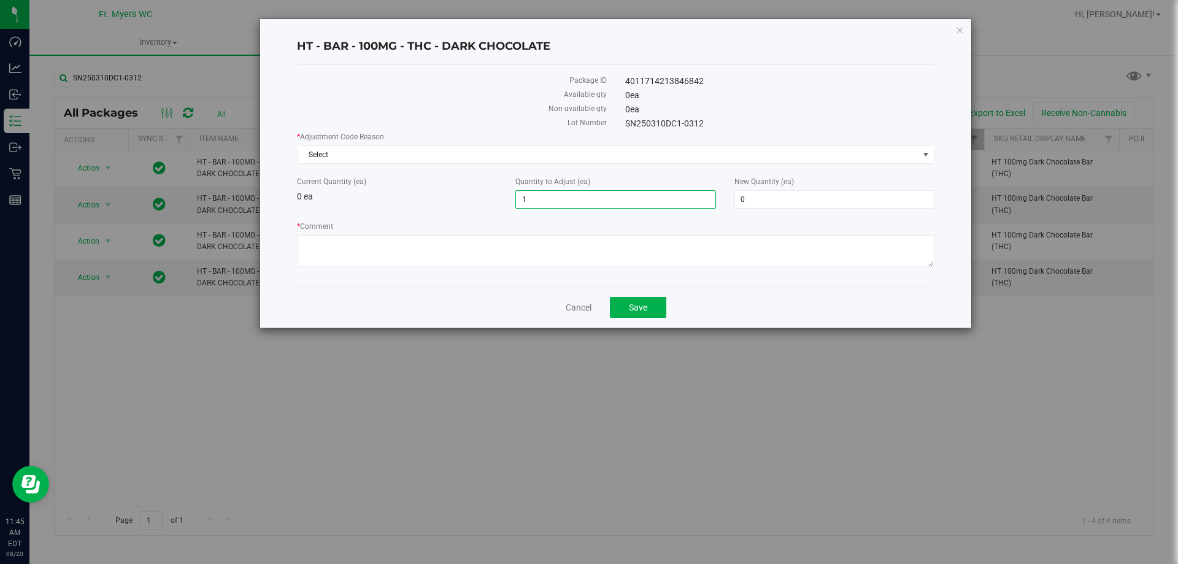
type input "1"
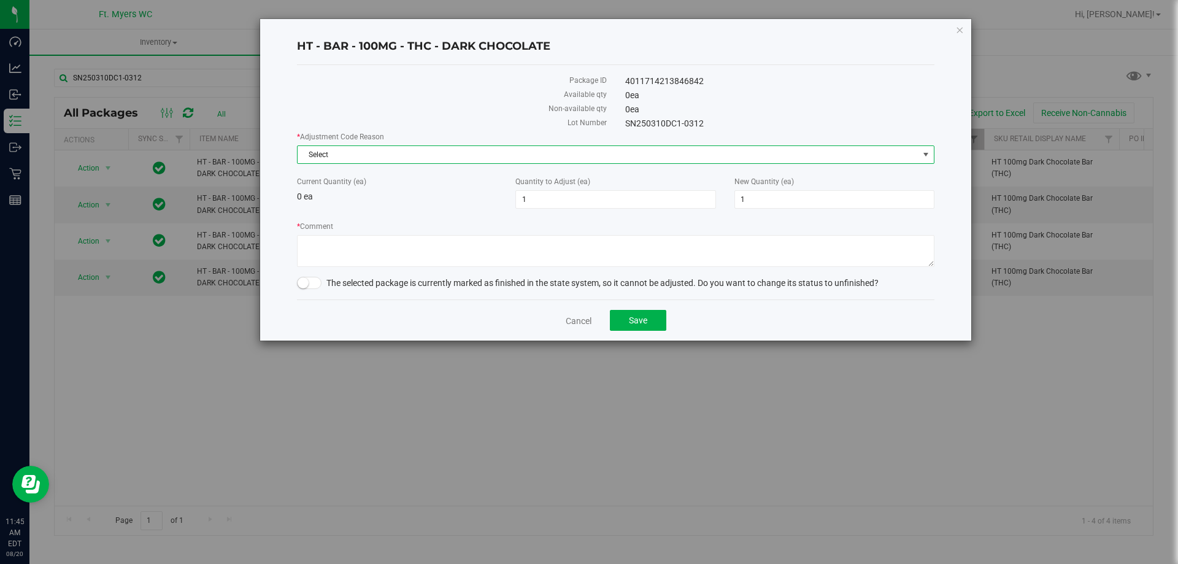
click at [527, 152] on span "Select" at bounding box center [607, 154] width 621 height 17
click at [459, 156] on span "Select" at bounding box center [607, 154] width 621 height 17
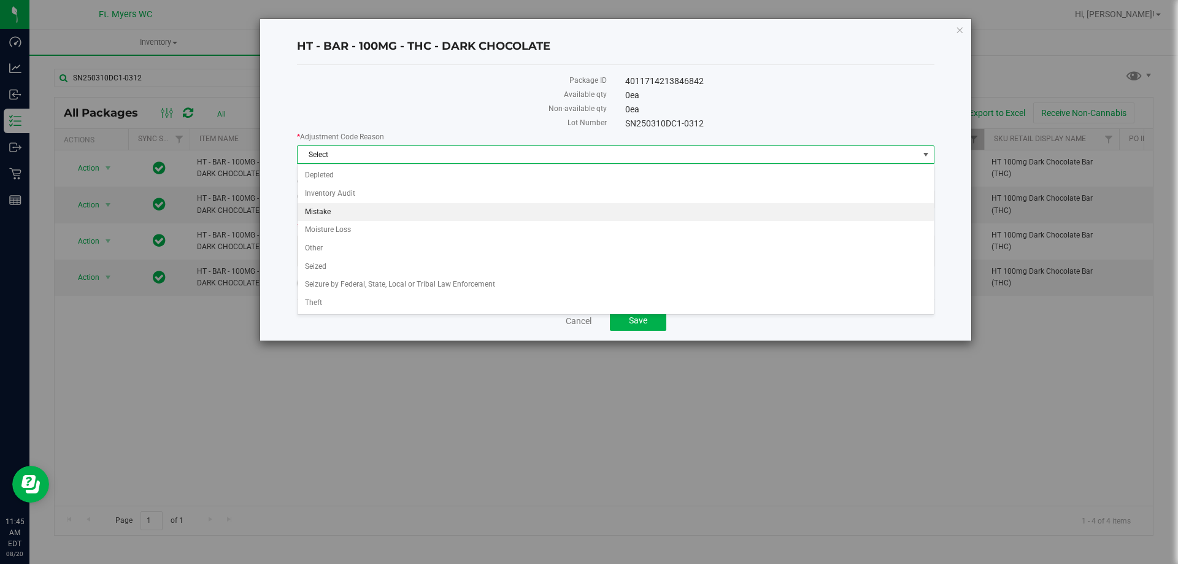
click at [362, 212] on li "Mistake" at bounding box center [615, 212] width 636 height 18
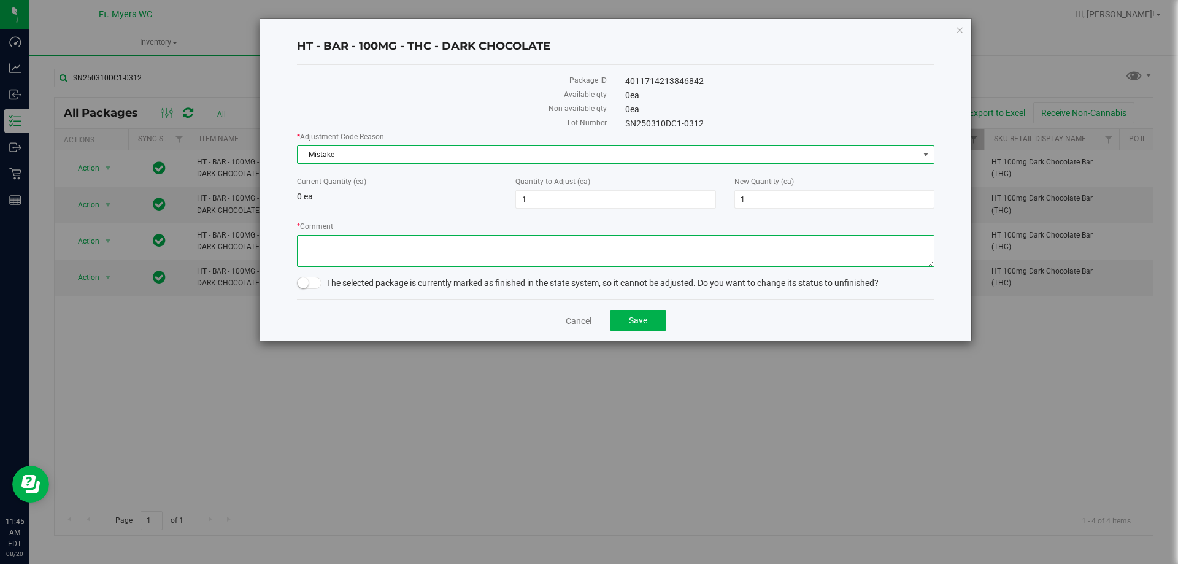
click at [385, 253] on textarea "* Comment" at bounding box center [615, 251] width 637 height 32
type textarea "q"
click at [315, 286] on span at bounding box center [309, 283] width 25 height 12
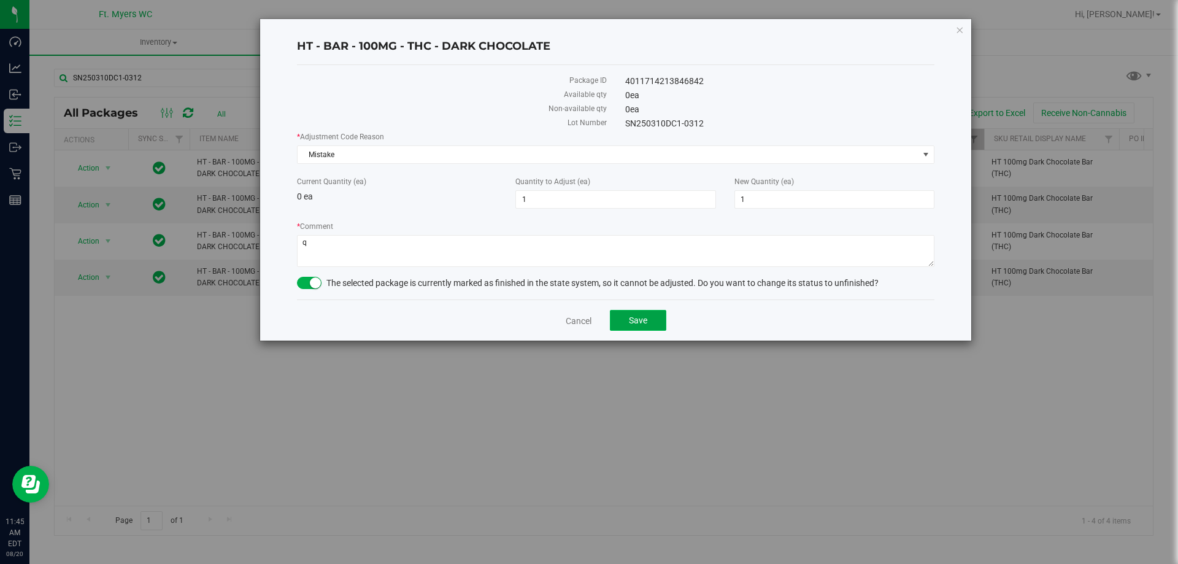
click at [658, 320] on button "Save" at bounding box center [638, 320] width 56 height 21
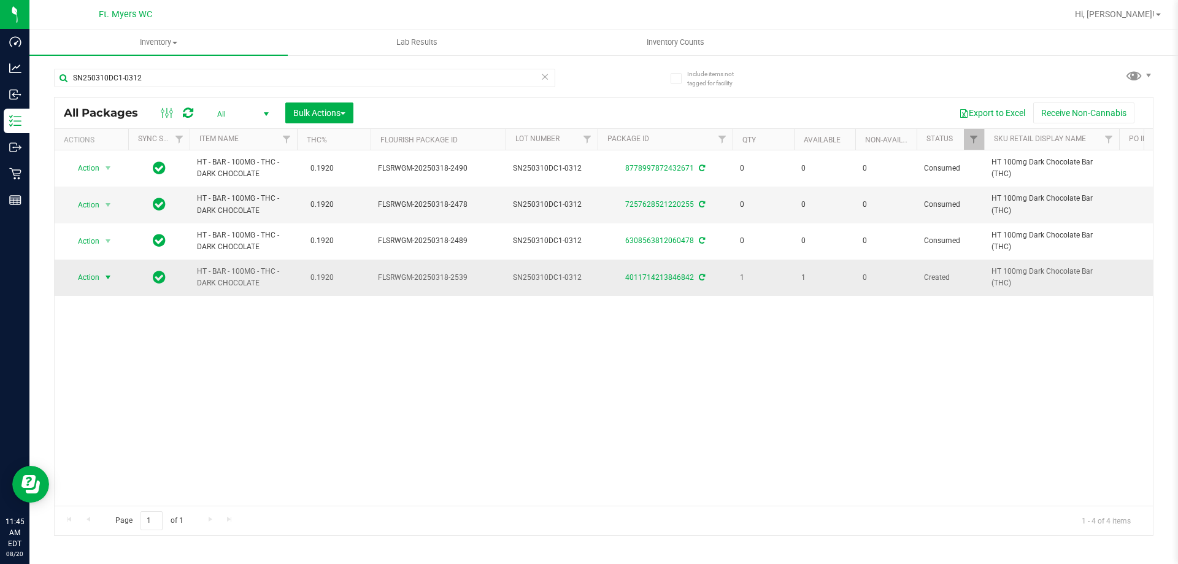
click at [98, 275] on span "Action" at bounding box center [83, 277] width 33 height 17
click at [139, 388] on li "Lock package" at bounding box center [114, 389] width 95 height 18
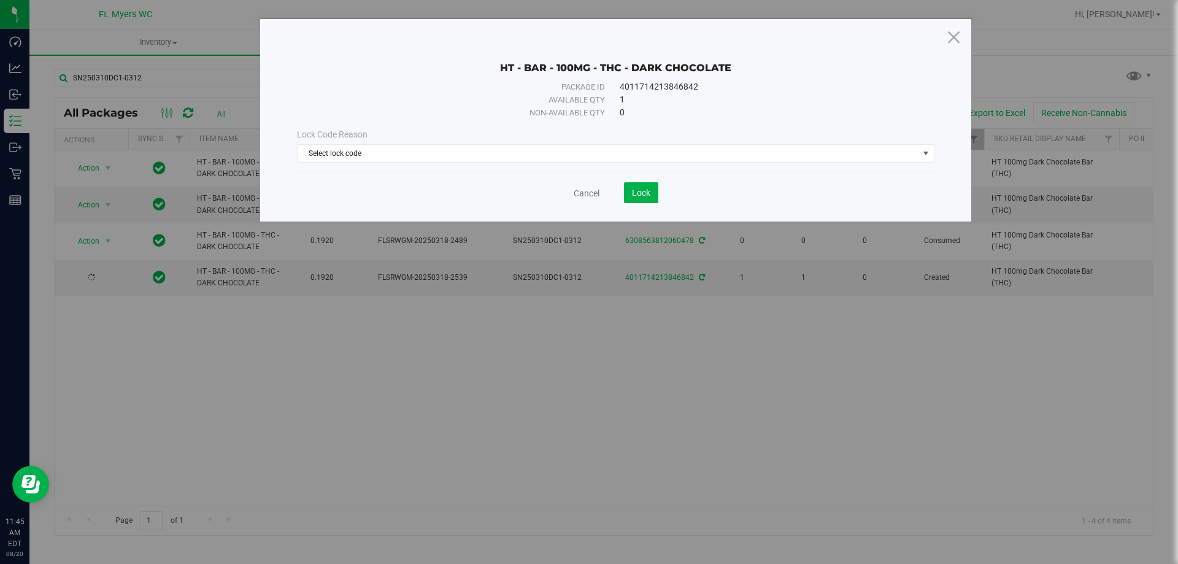
click at [425, 169] on div "Lock Code Reason Select lock code Select lock code Newly Received Administrativ…" at bounding box center [616, 145] width 656 height 53
click at [437, 154] on span "Select lock code" at bounding box center [607, 153] width 621 height 17
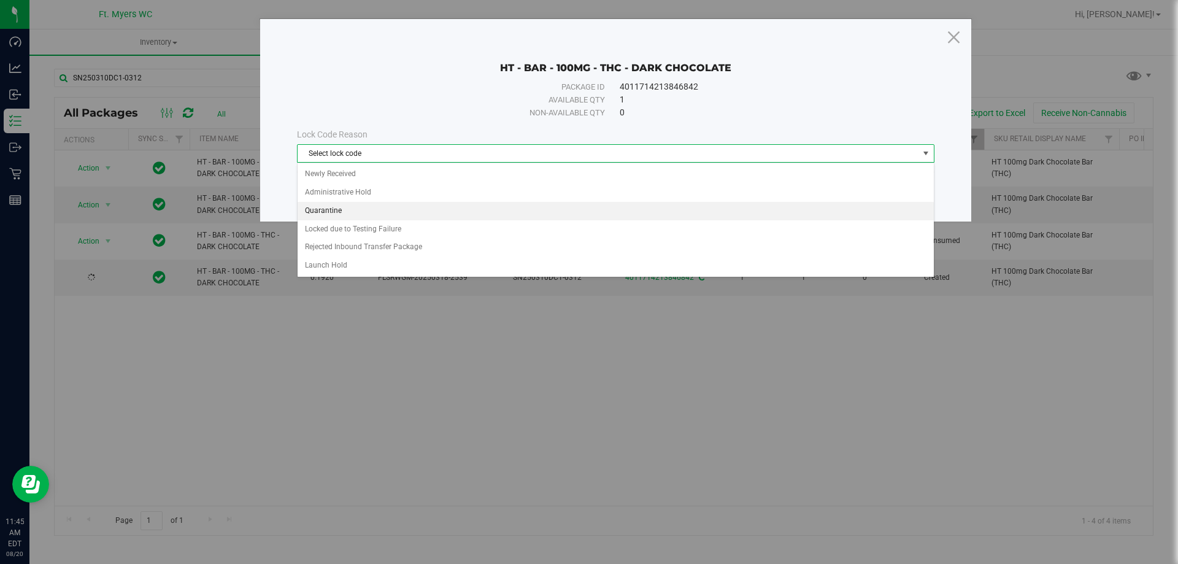
click at [386, 207] on li "Quarantine" at bounding box center [615, 211] width 636 height 18
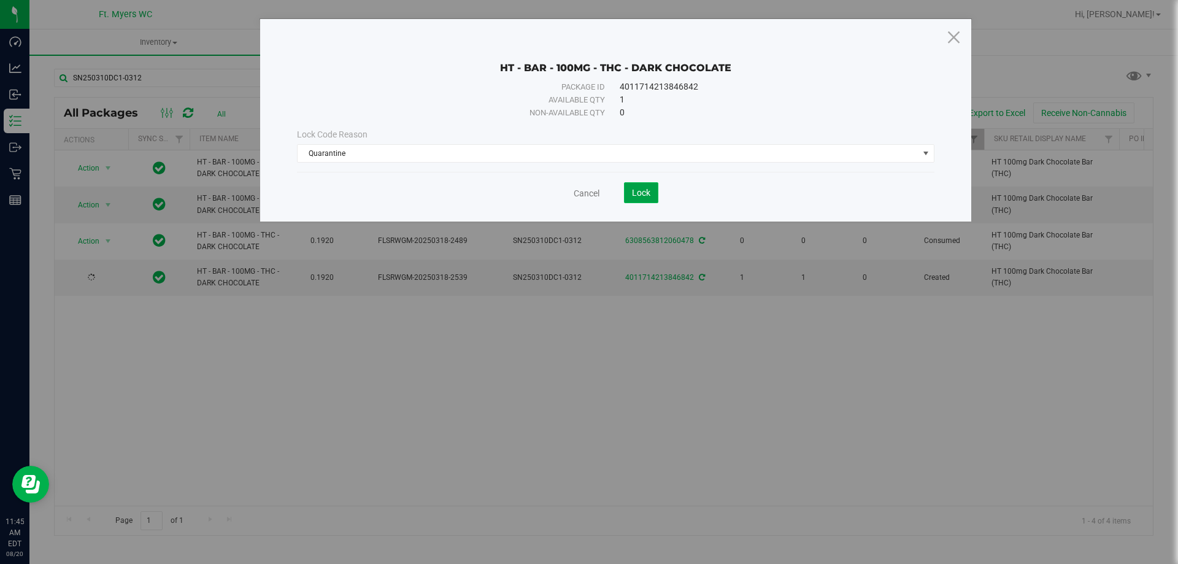
click at [634, 190] on span "Lock" at bounding box center [641, 193] width 18 height 10
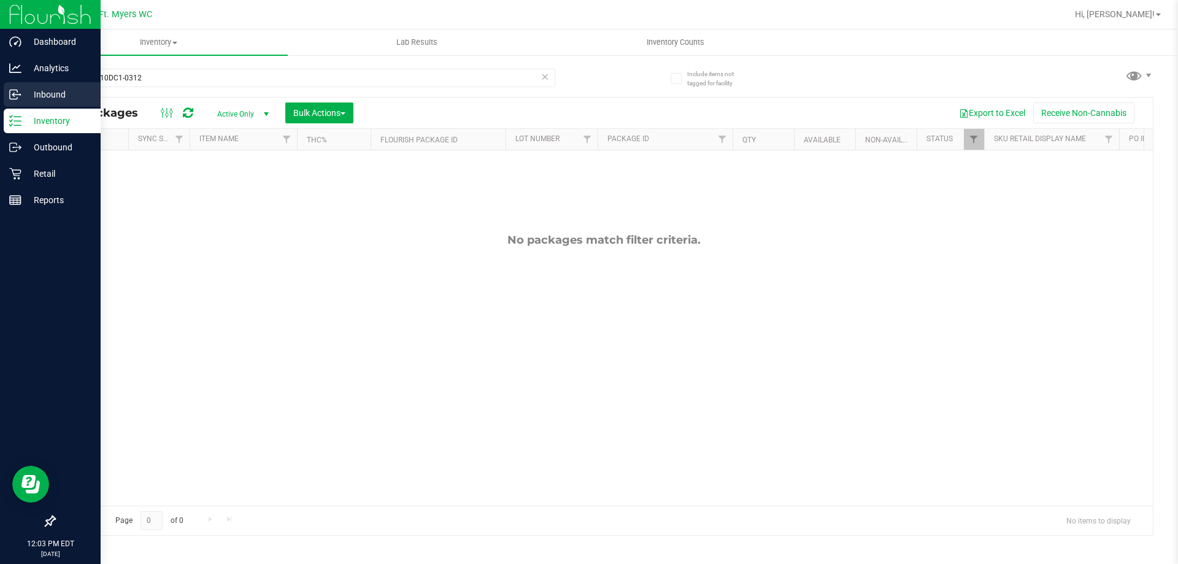
click at [14, 95] on icon at bounding box center [15, 94] width 12 height 12
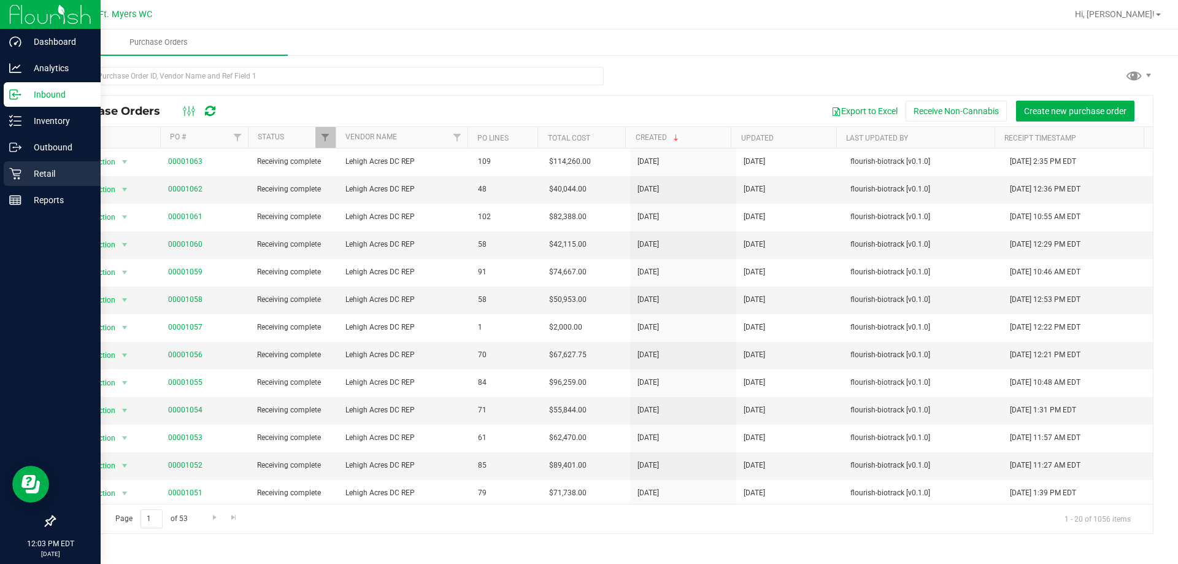
click at [4, 175] on div "Retail" at bounding box center [52, 173] width 97 height 25
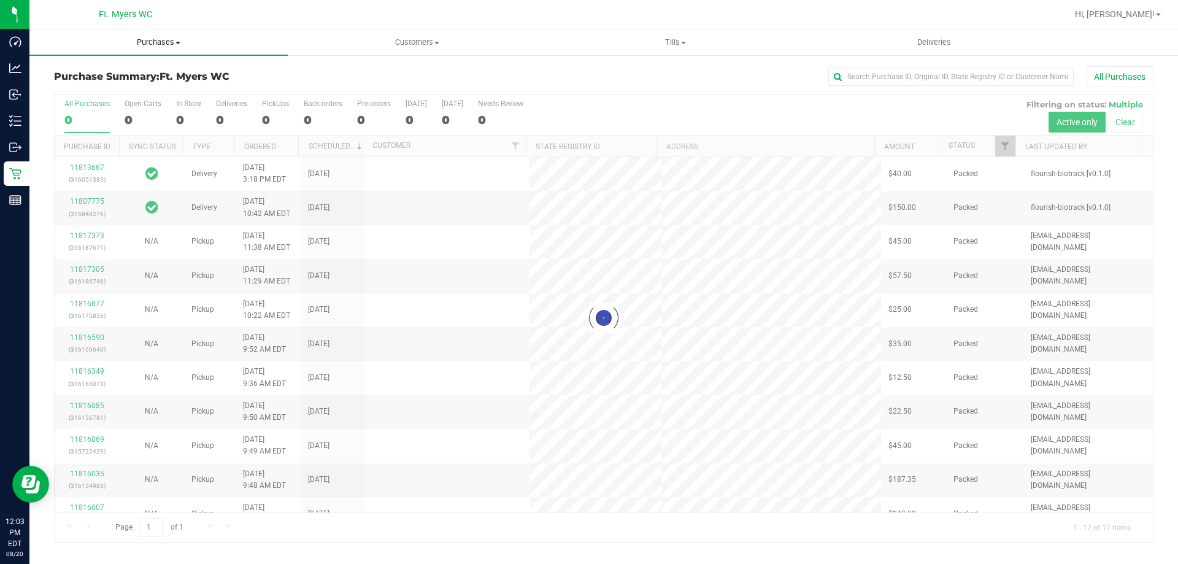
click at [148, 42] on span "Purchases" at bounding box center [158, 42] width 258 height 11
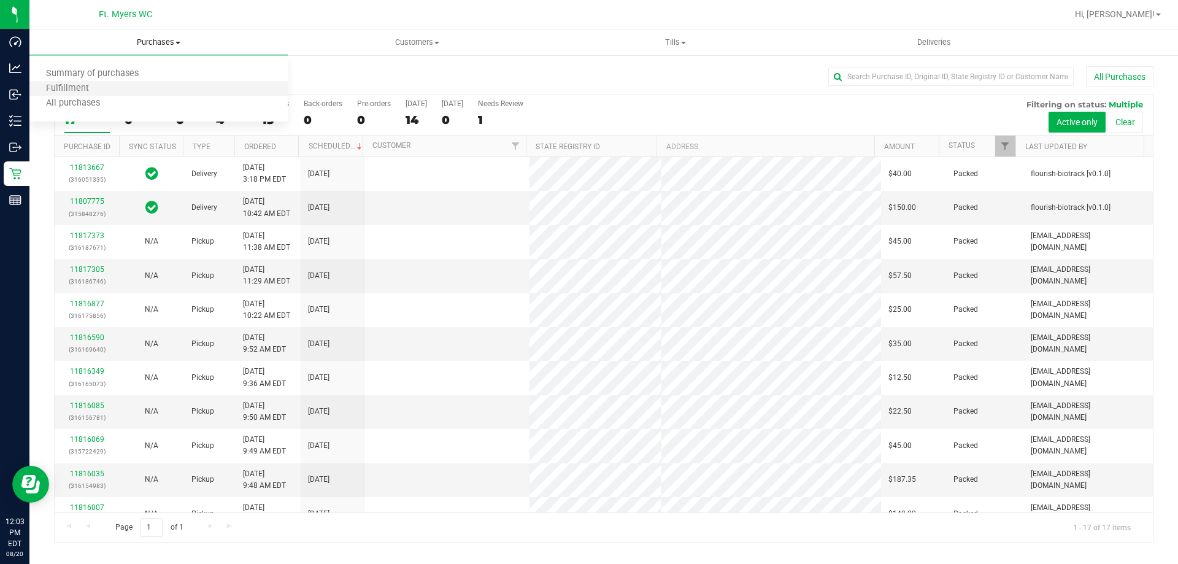
click at [159, 93] on li "Fulfillment" at bounding box center [158, 89] width 258 height 15
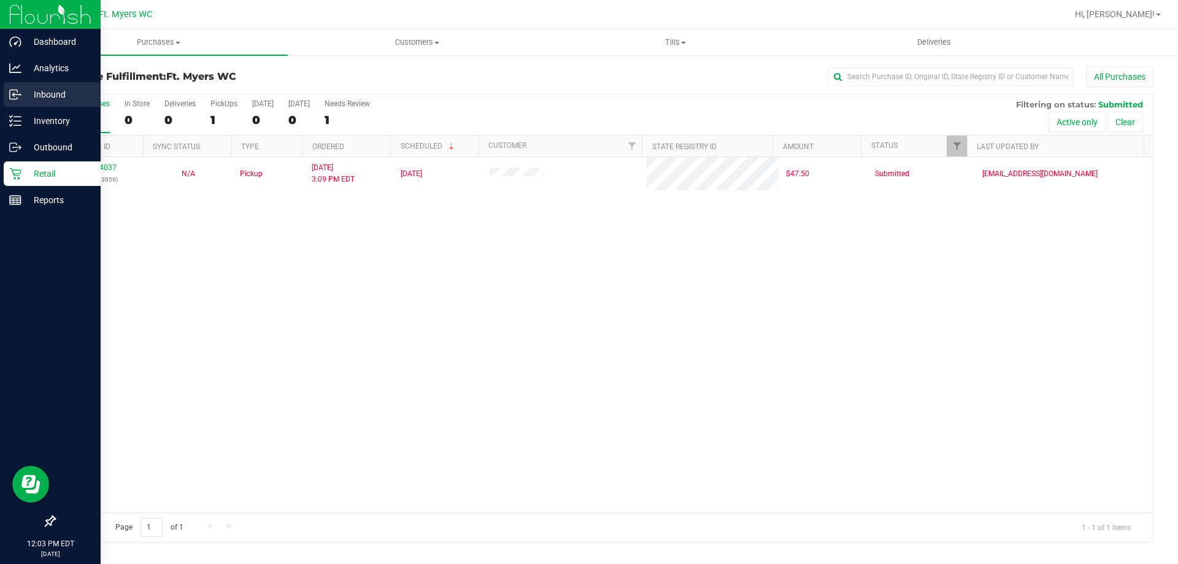
click at [11, 84] on div "Inbound" at bounding box center [52, 94] width 97 height 25
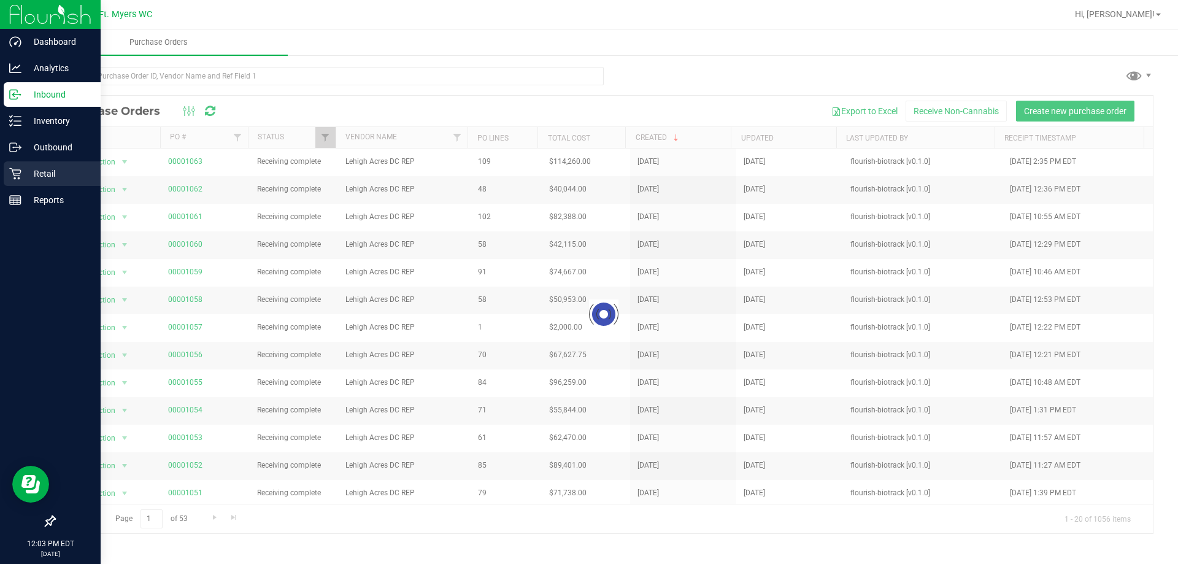
click at [24, 175] on p "Retail" at bounding box center [58, 173] width 74 height 15
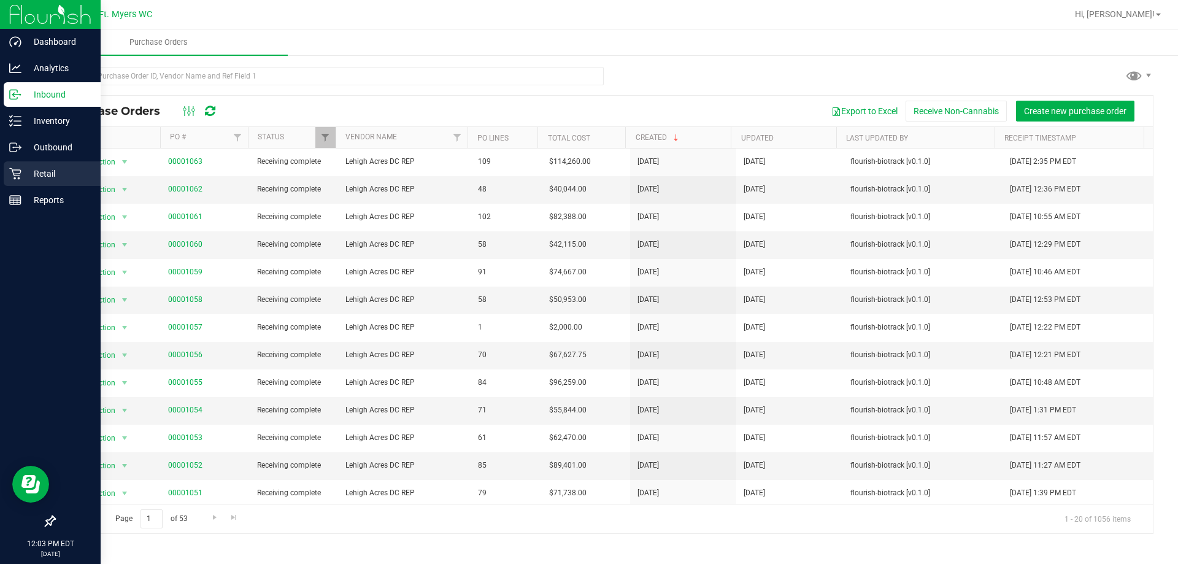
click at [15, 174] on icon at bounding box center [15, 174] width 12 height 12
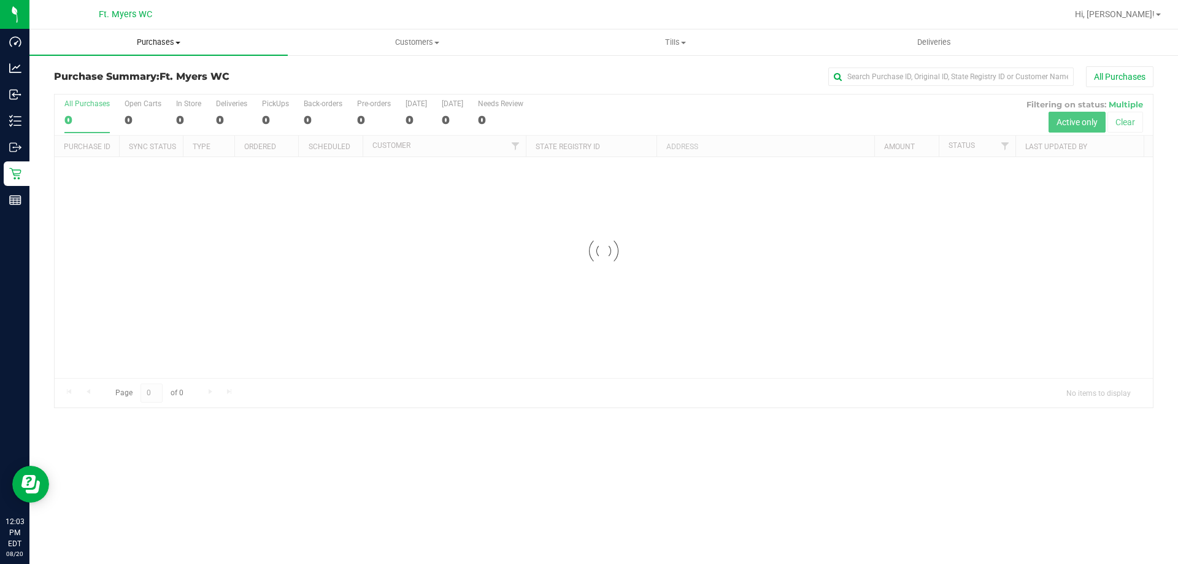
click at [183, 45] on span "Purchases" at bounding box center [158, 42] width 258 height 11
click at [162, 82] on li "Fulfillment" at bounding box center [158, 89] width 258 height 15
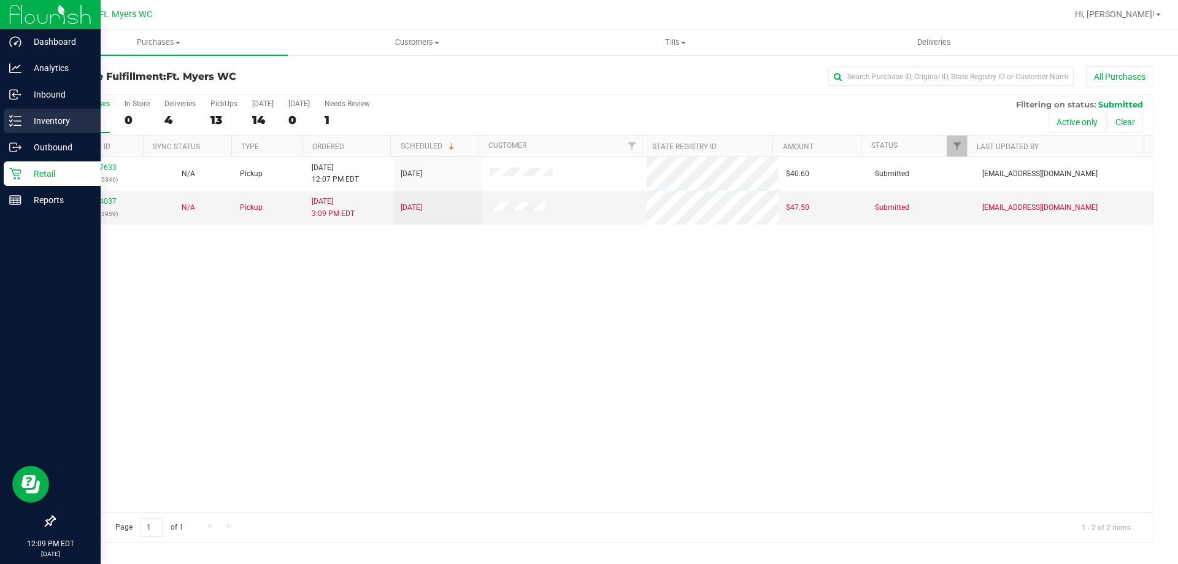
click at [20, 115] on icon at bounding box center [15, 121] width 12 height 12
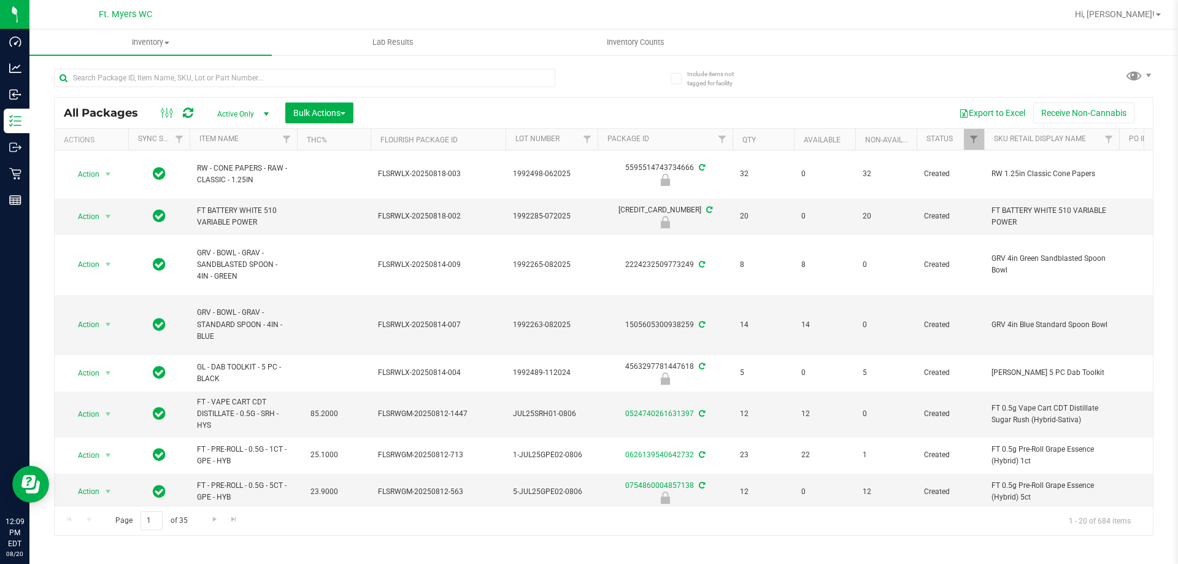
click at [211, 88] on div at bounding box center [304, 83] width 501 height 28
click at [214, 82] on input "text" at bounding box center [304, 78] width 501 height 18
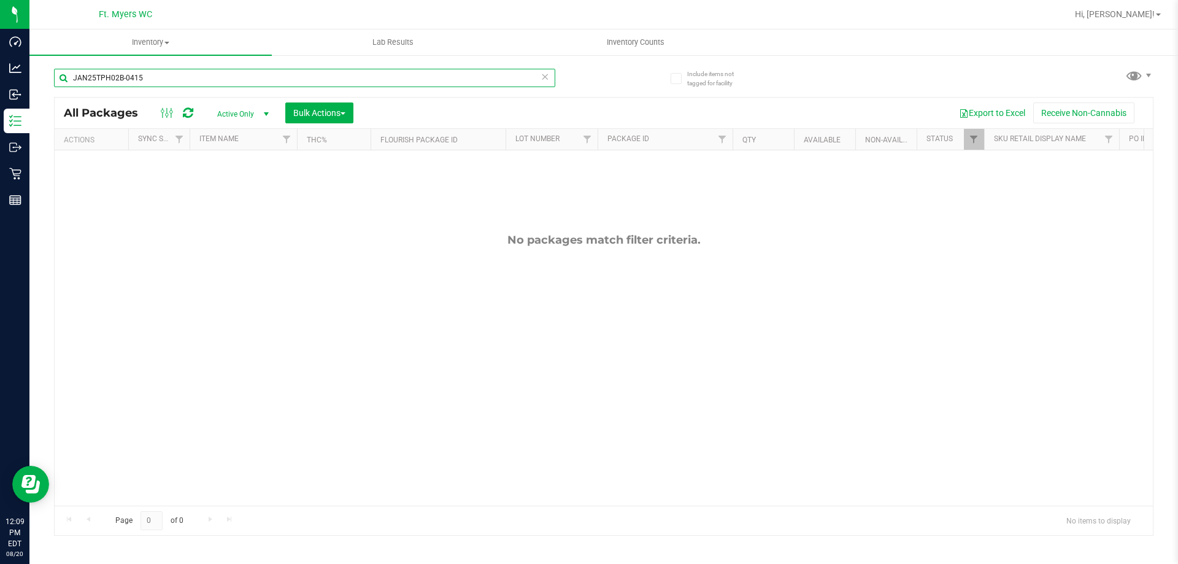
type input "JAN25TPH02B-0415"
click at [259, 109] on span "select" at bounding box center [265, 113] width 15 height 17
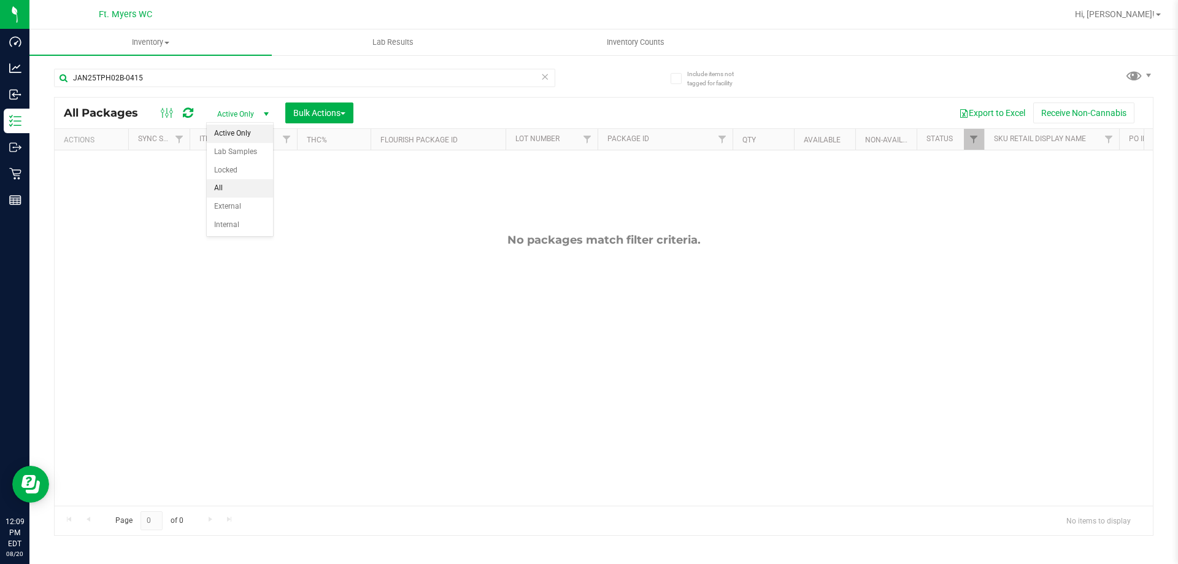
click at [247, 187] on li "All" at bounding box center [240, 188] width 66 height 18
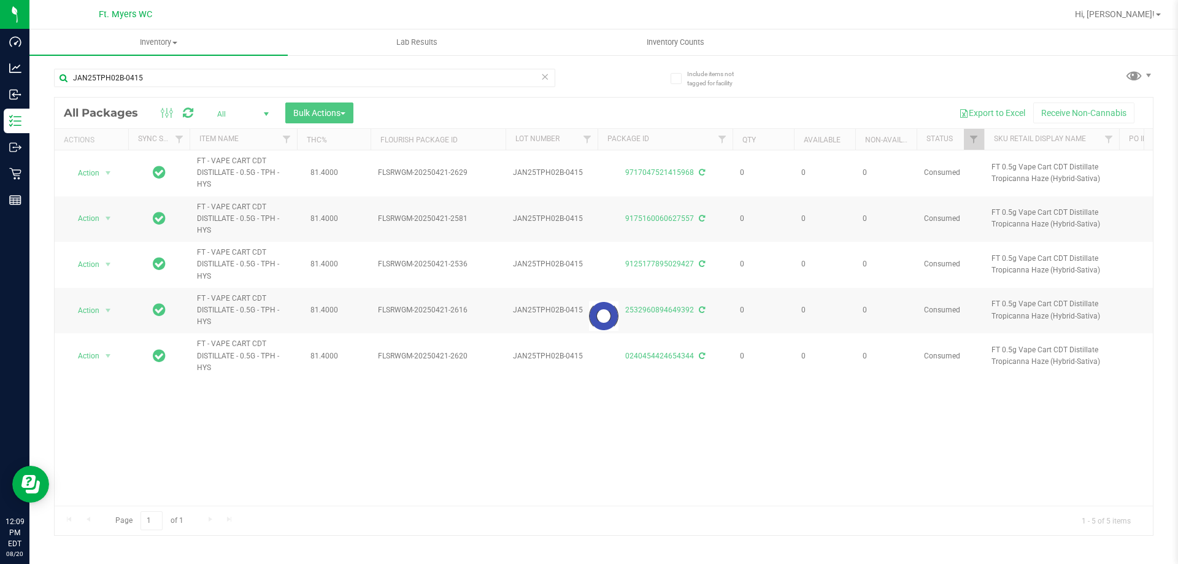
drag, startPoint x: 368, startPoint y: 497, endPoint x: 389, endPoint y: 497, distance: 20.9
click at [389, 497] on div at bounding box center [604, 316] width 1098 height 437
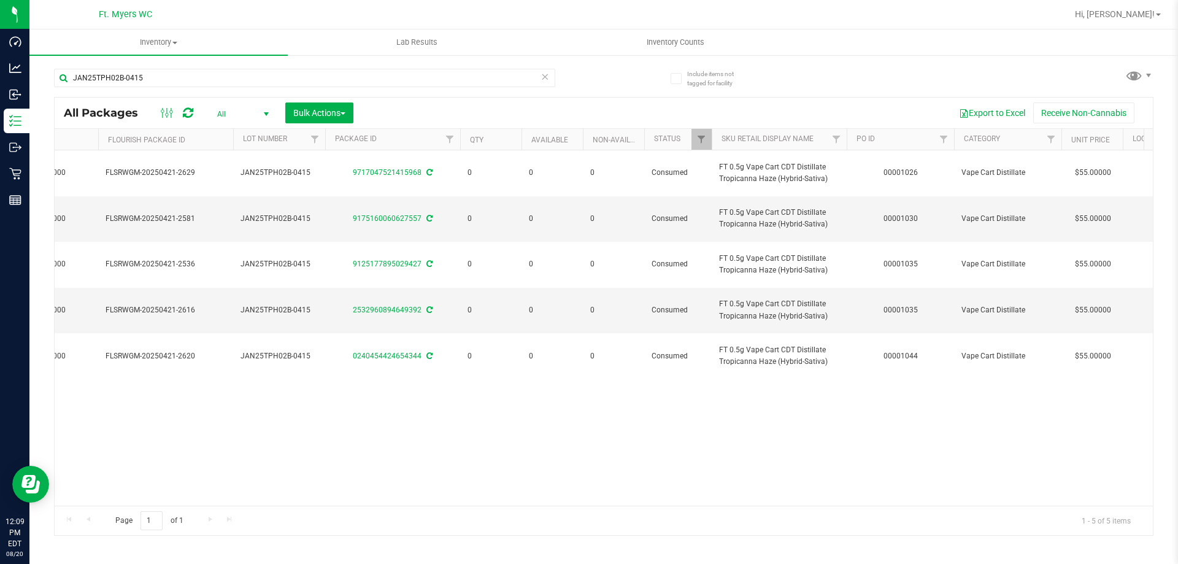
scroll to position [0, 303]
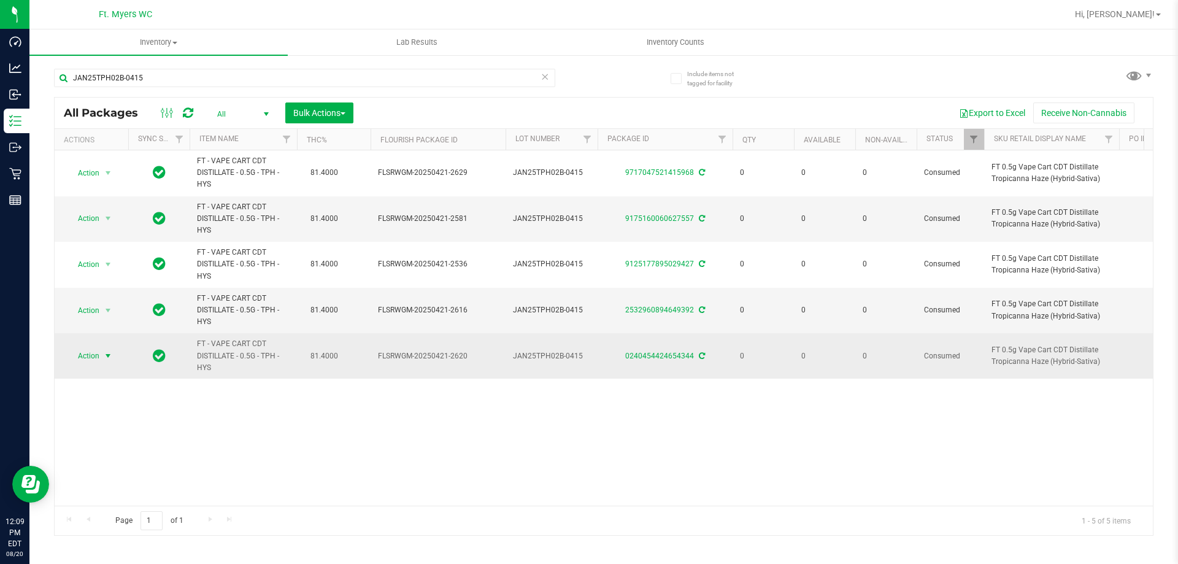
click at [93, 356] on span "Action" at bounding box center [83, 355] width 33 height 17
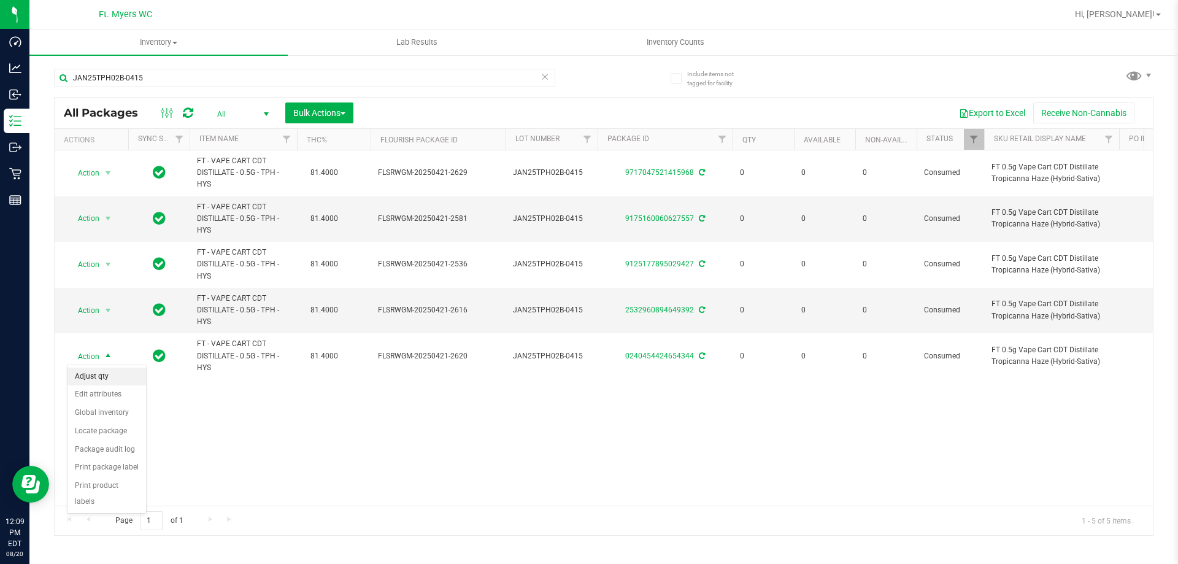
click at [110, 378] on li "Adjust qty" at bounding box center [106, 376] width 79 height 18
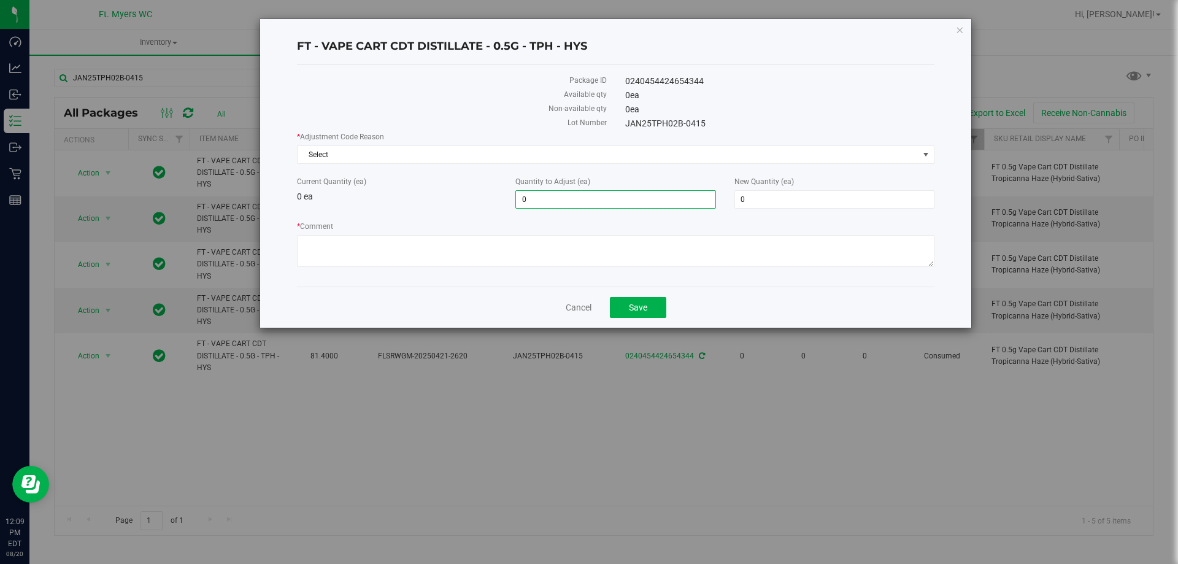
drag, startPoint x: 383, startPoint y: 174, endPoint x: 355, endPoint y: 172, distance: 27.6
click at [356, 172] on div "* Adjustment Code Reason Select Select Depleted Inventory Audit Mistake Moistur…" at bounding box center [615, 200] width 637 height 139
type input "1"
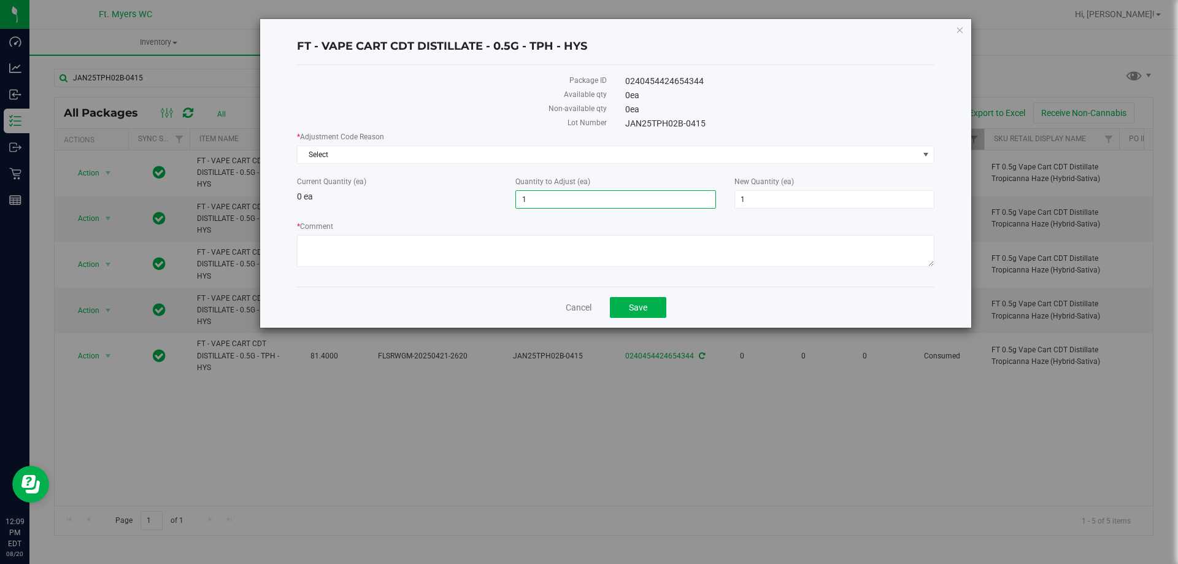
click at [412, 211] on div "* Adjustment Code Reason Select Select Depleted Inventory Audit Mistake Moistur…" at bounding box center [615, 200] width 637 height 139
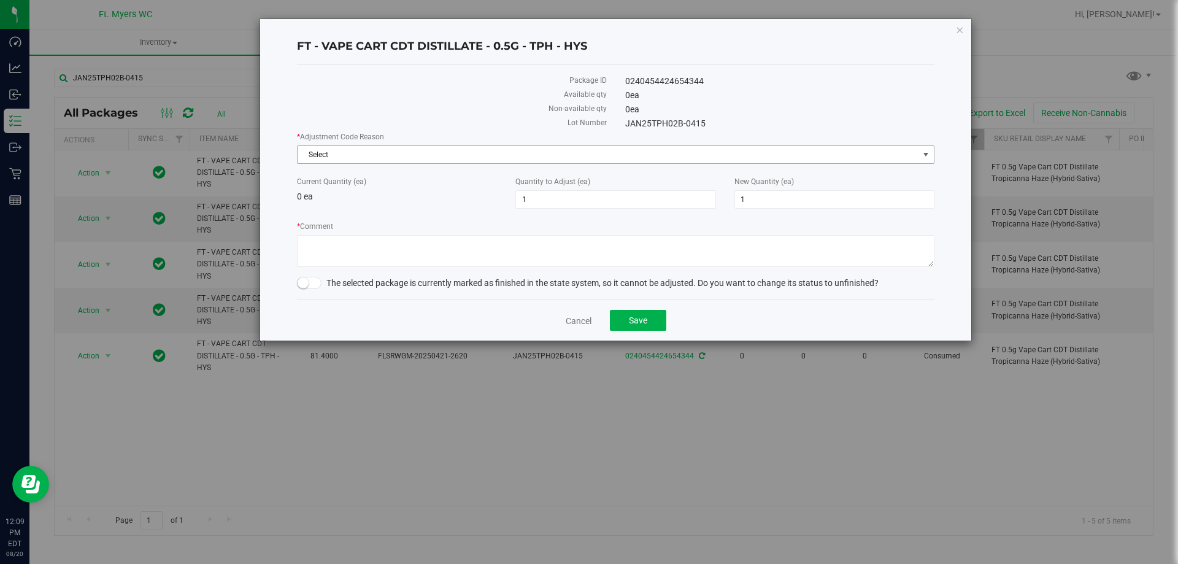
click at [489, 155] on span "Select" at bounding box center [607, 154] width 621 height 17
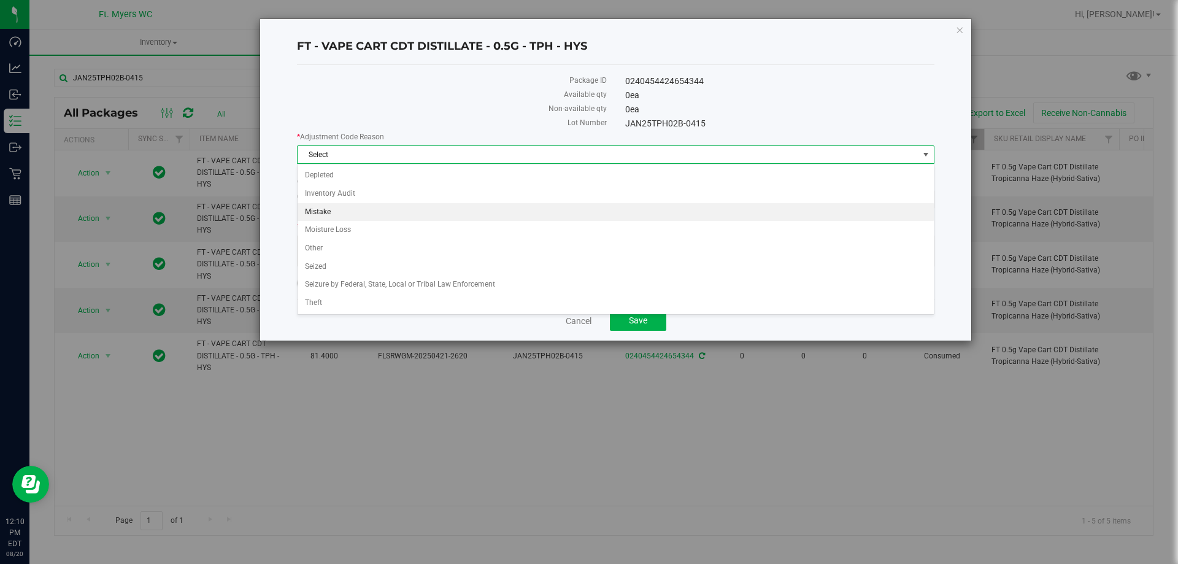
click at [449, 217] on li "Mistake" at bounding box center [615, 212] width 636 height 18
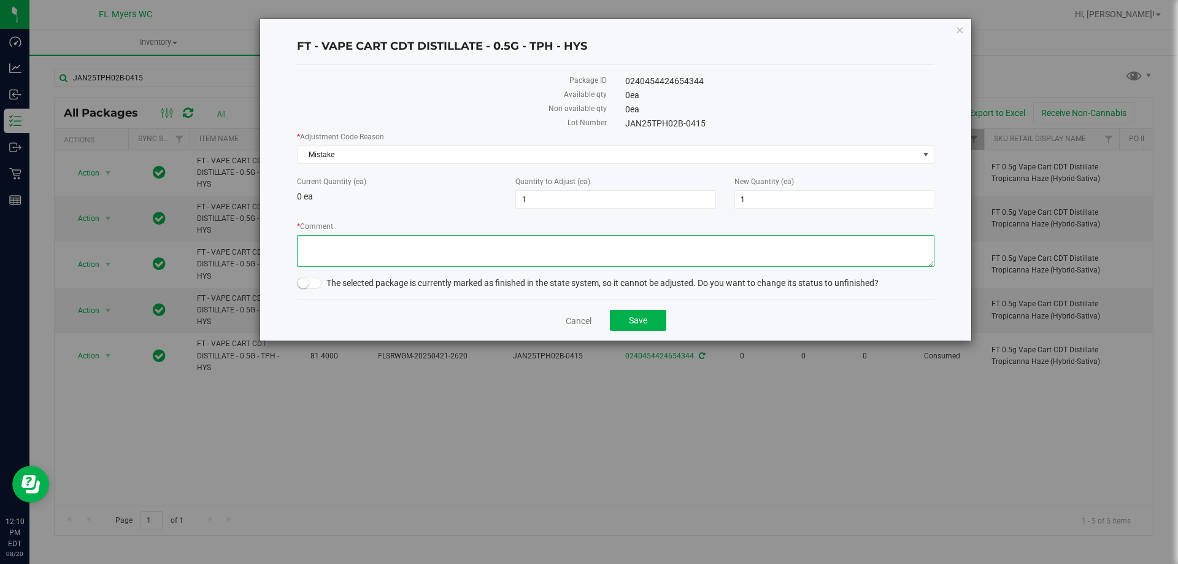
click at [458, 243] on textarea "* Comment" at bounding box center [615, 251] width 637 height 32
click at [311, 288] on span at bounding box center [309, 283] width 25 height 12
click at [369, 253] on textarea "* Comment" at bounding box center [615, 251] width 637 height 32
click at [961, 29] on icon "button" at bounding box center [959, 29] width 9 height 15
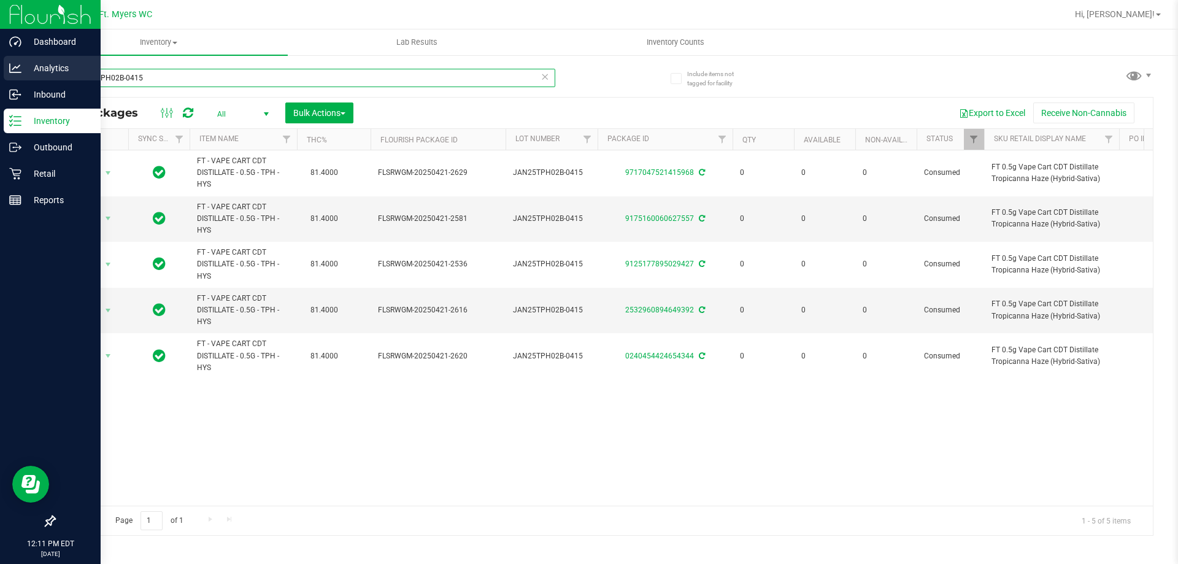
drag, startPoint x: 175, startPoint y: 70, endPoint x: 0, endPoint y: 74, distance: 175.4
click at [0, 74] on div "Dashboard Analytics Inbound Inventory Outbound Retail Reports 12:11 PM EDT [DAT…" at bounding box center [589, 282] width 1178 height 564
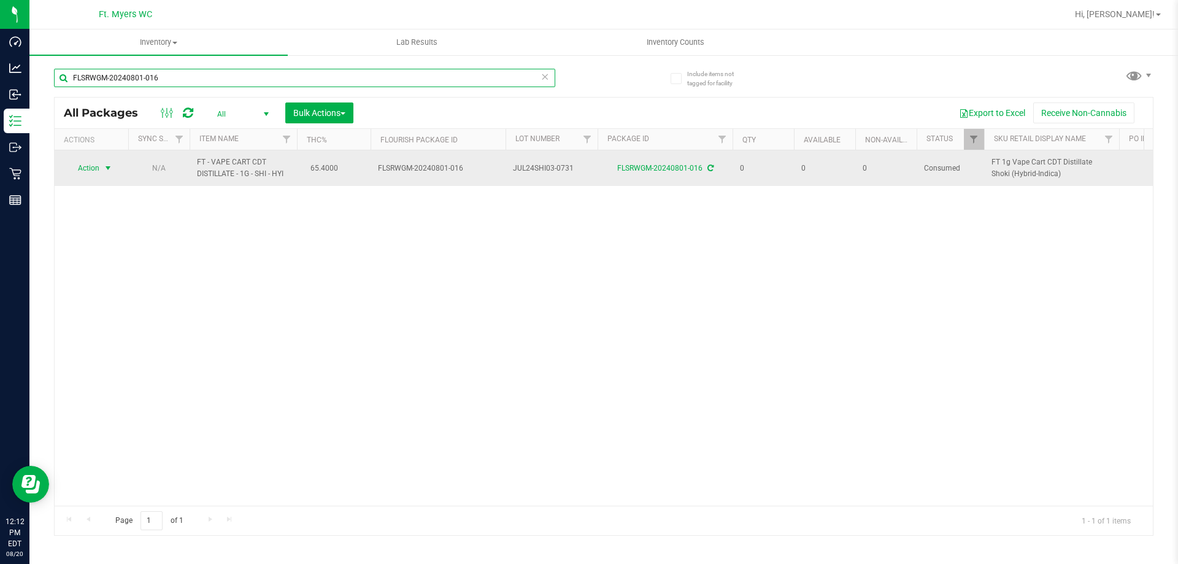
type input "FLSRWGM-20240801-016"
click at [99, 167] on span "Action" at bounding box center [91, 167] width 49 height 17
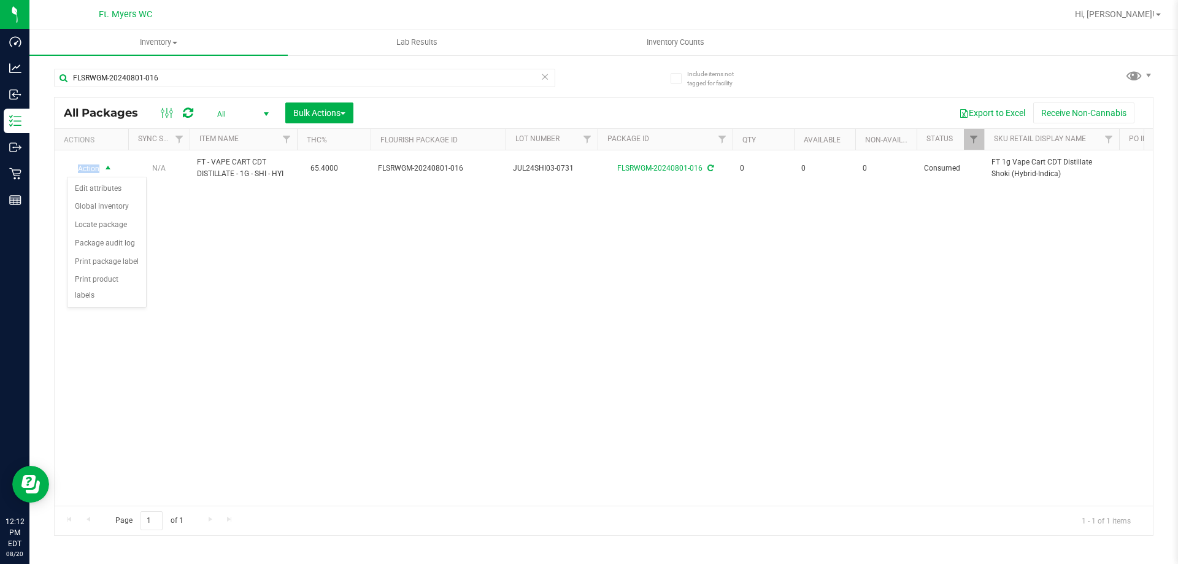
drag, startPoint x: 116, startPoint y: 189, endPoint x: 251, endPoint y: 271, distance: 158.0
click at [251, 271] on body "Dashboard Analytics Inbound Inventory Outbound Retail Reports 12:12 PM EDT [DAT…" at bounding box center [589, 282] width 1178 height 564
drag, startPoint x: 251, startPoint y: 271, endPoint x: 245, endPoint y: 341, distance: 70.2
click at [251, 270] on div "Action Action Edit attributes Global inventory Locate package Package audit log…" at bounding box center [604, 327] width 1098 height 355
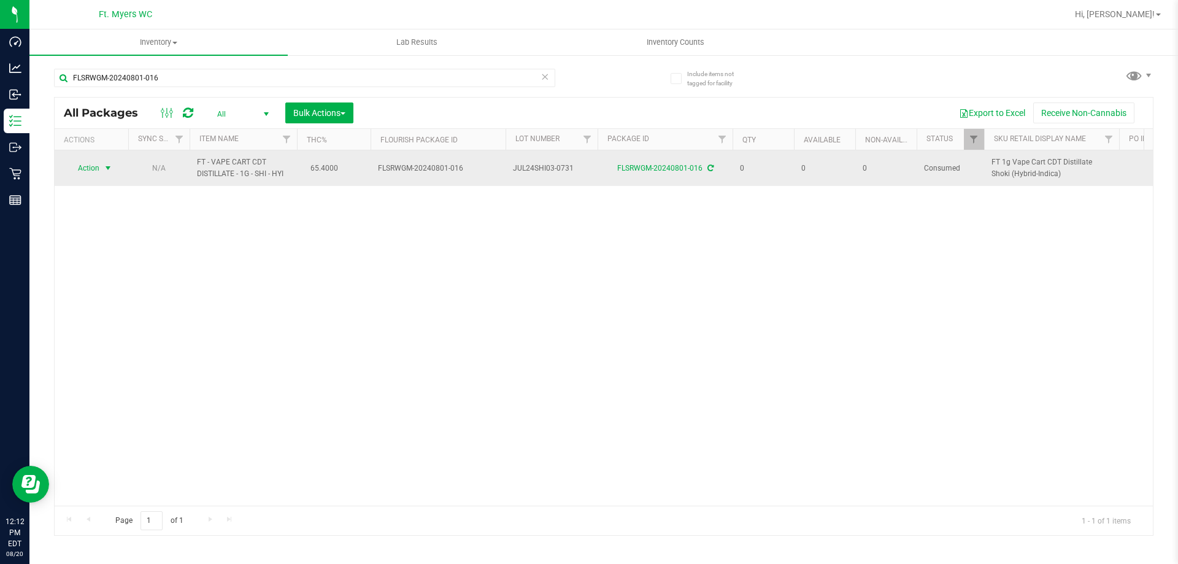
click at [96, 168] on span "Action" at bounding box center [83, 167] width 33 height 17
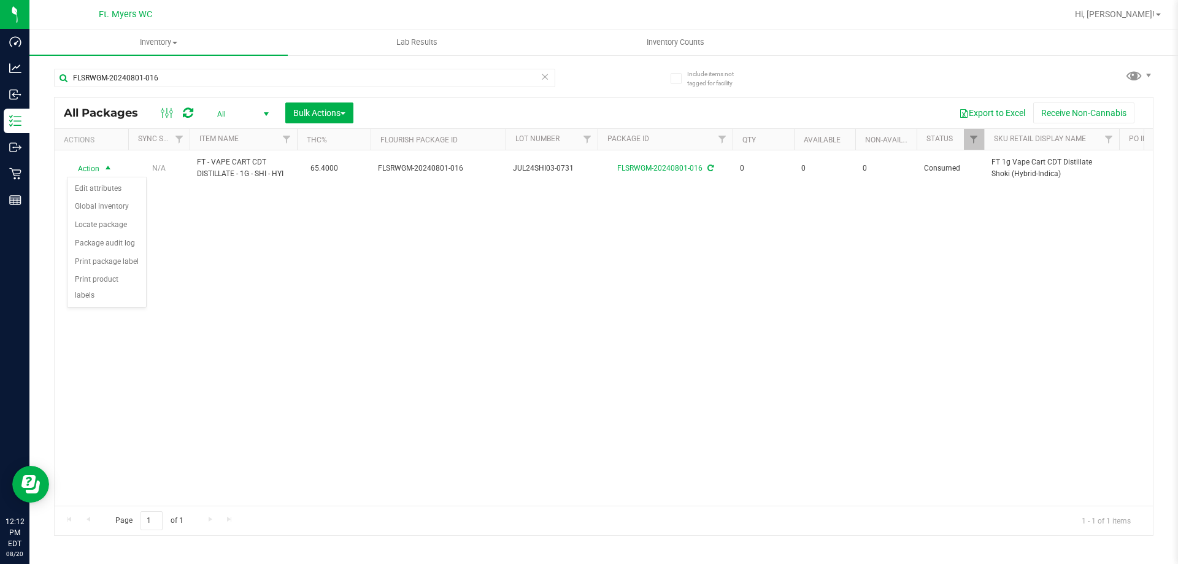
click at [235, 315] on div "Action Action Edit attributes Global inventory Locate package Package audit log…" at bounding box center [604, 327] width 1098 height 355
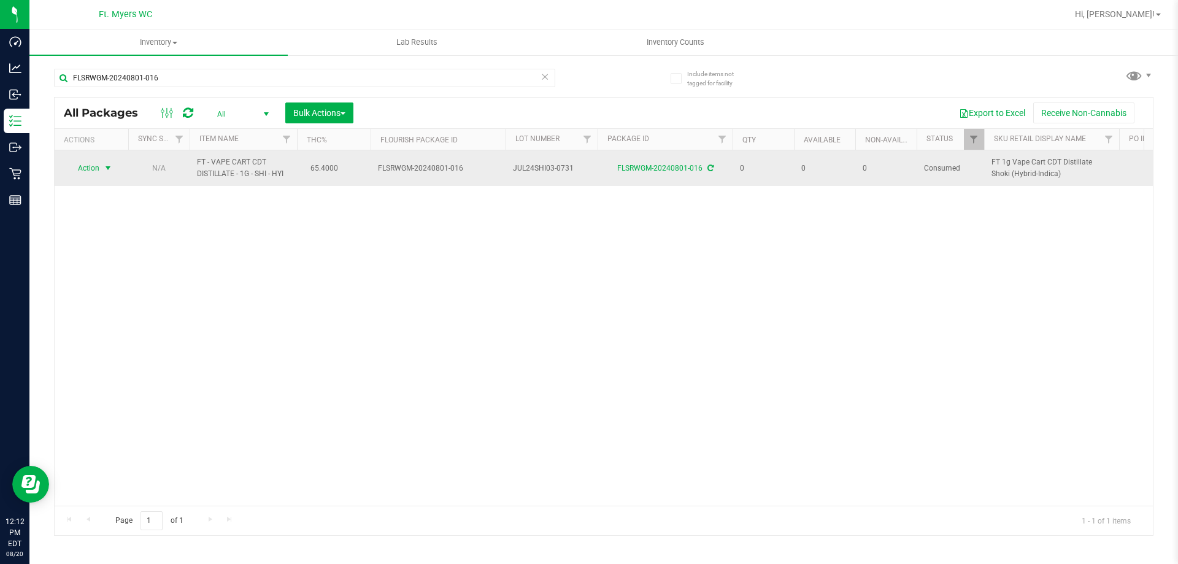
click at [106, 170] on span "select" at bounding box center [108, 168] width 10 height 10
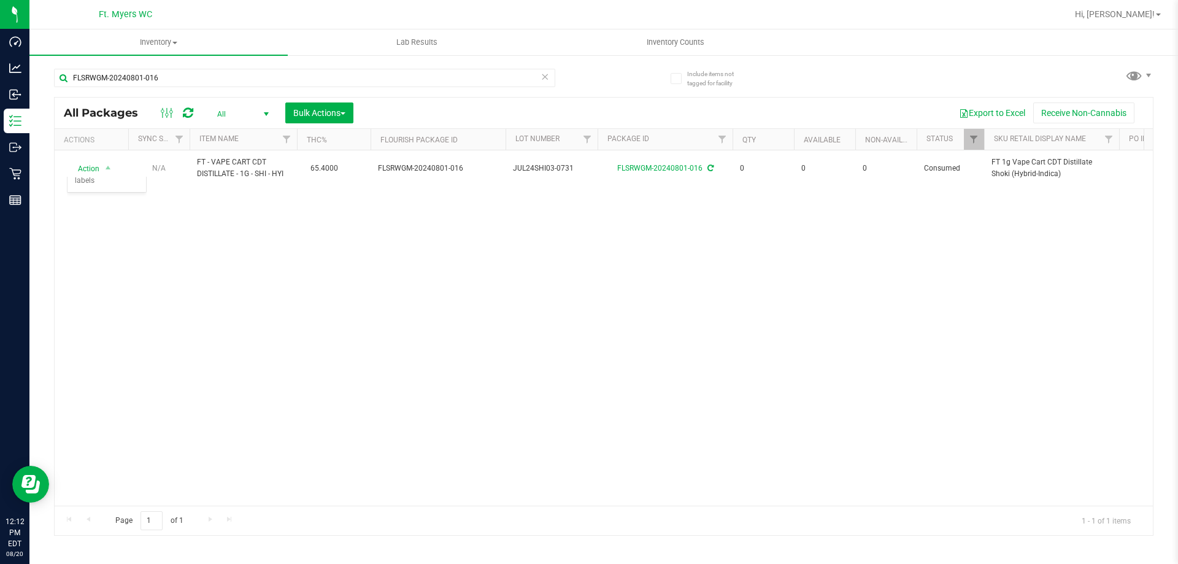
click at [369, 494] on div "Action Action Edit attributes Global inventory Locate package Package audit log…" at bounding box center [604, 327] width 1098 height 355
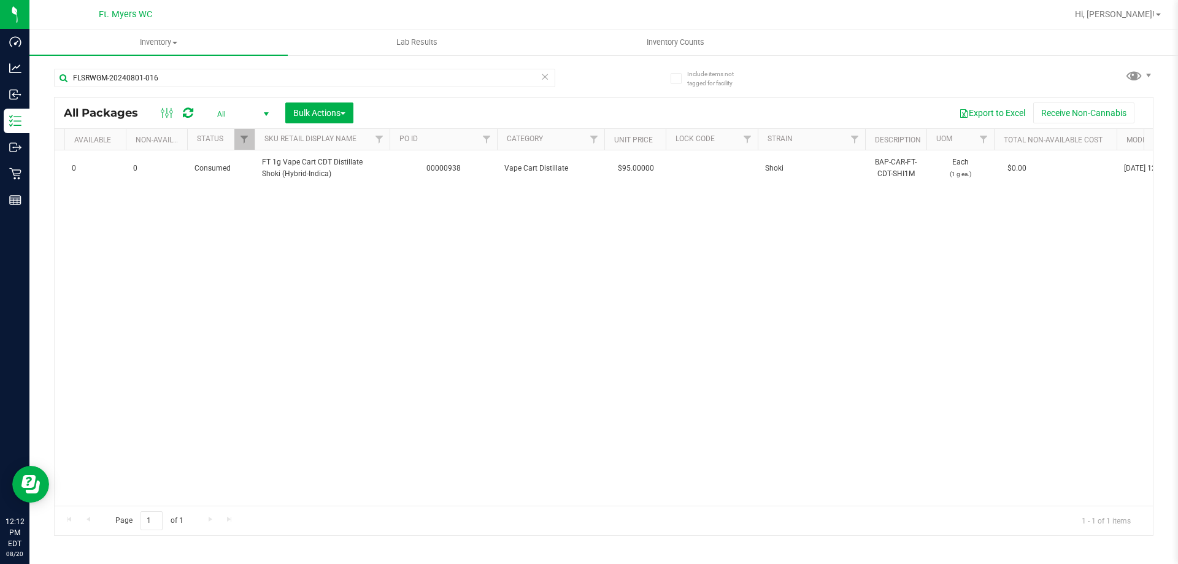
scroll to position [0, 766]
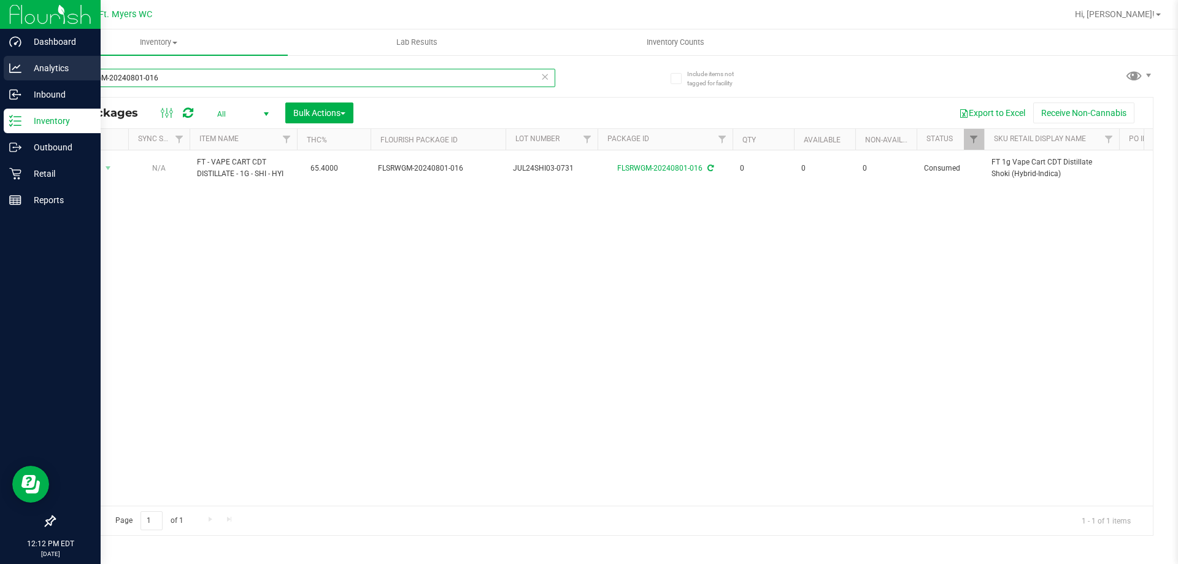
drag, startPoint x: 241, startPoint y: 83, endPoint x: 0, endPoint y: 82, distance: 241.0
click at [0, 82] on div "Dashboard Analytics Inbound Inventory Outbound Retail Reports 12:12 PM EDT [DAT…" at bounding box center [589, 282] width 1178 height 564
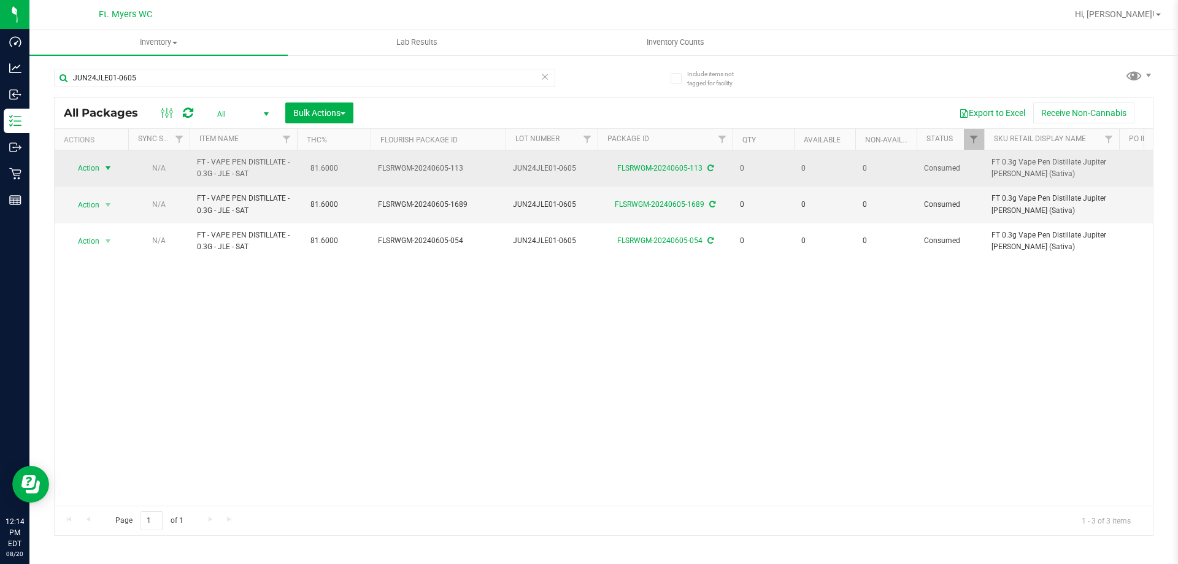
click at [107, 168] on span "select" at bounding box center [108, 168] width 10 height 10
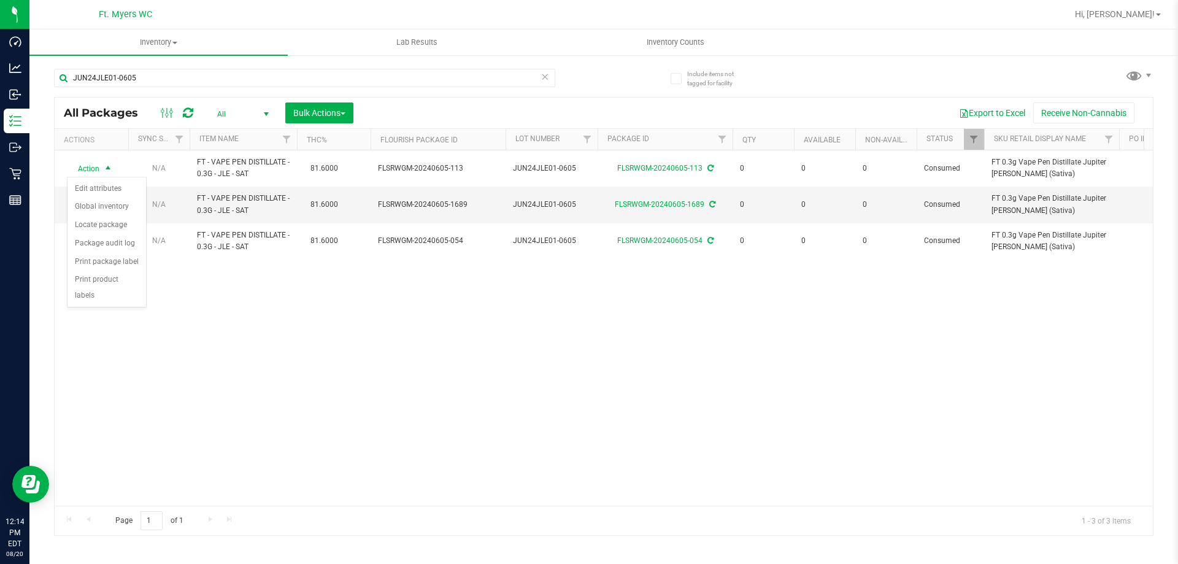
drag, startPoint x: 196, startPoint y: 299, endPoint x: 180, endPoint y: 277, distance: 27.2
click at [193, 293] on div "Action Action Edit attributes Global inventory Locate package Package audit log…" at bounding box center [604, 327] width 1098 height 355
click at [94, 201] on span "Action" at bounding box center [83, 204] width 33 height 17
drag, startPoint x: 240, startPoint y: 325, endPoint x: 318, endPoint y: 445, distance: 142.7
click at [244, 339] on div "Action Action Edit attributes Global inventory Locate package Package audit log…" at bounding box center [604, 327] width 1098 height 355
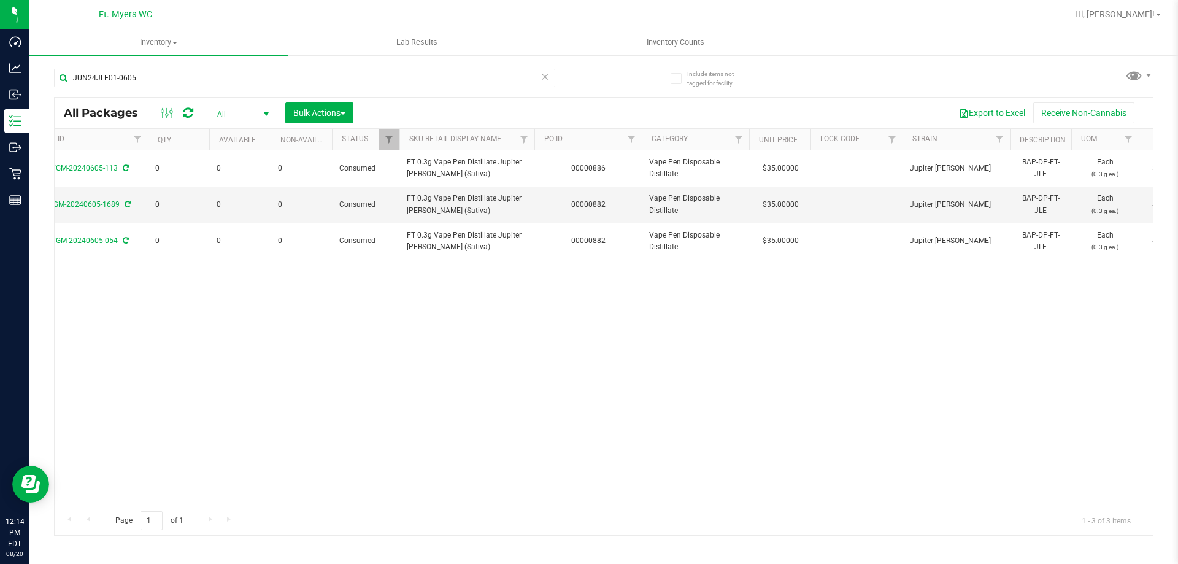
scroll to position [0, 604]
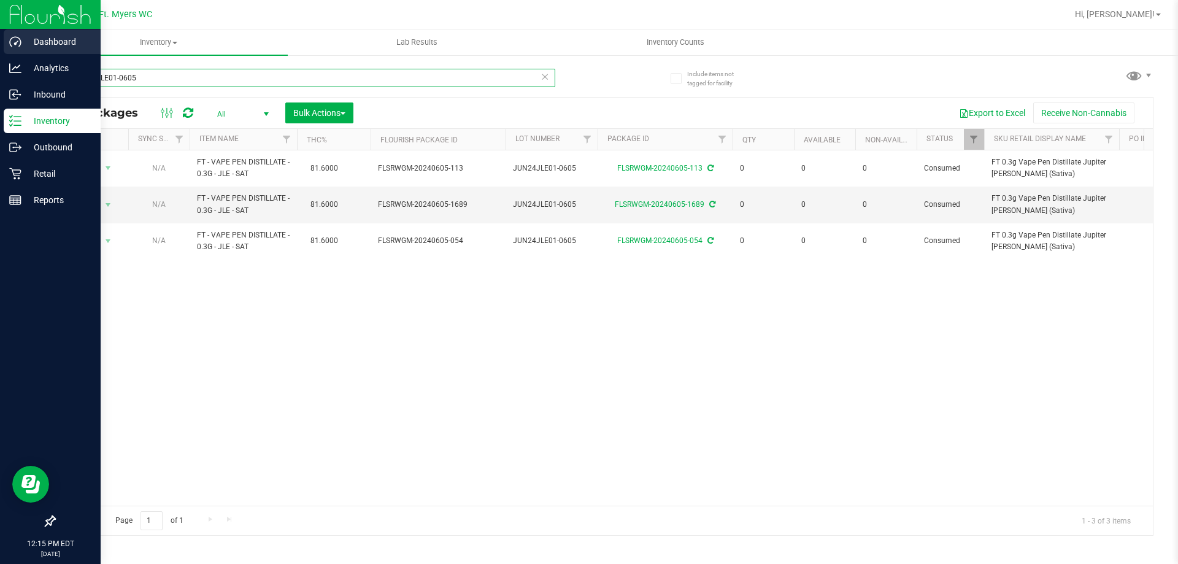
drag, startPoint x: 201, startPoint y: 71, endPoint x: 0, endPoint y: 44, distance: 202.4
click at [0, 44] on div "Dashboard Analytics Inbound Inventory Outbound Retail Reports 12:15 PM EDT [DAT…" at bounding box center [589, 282] width 1178 height 564
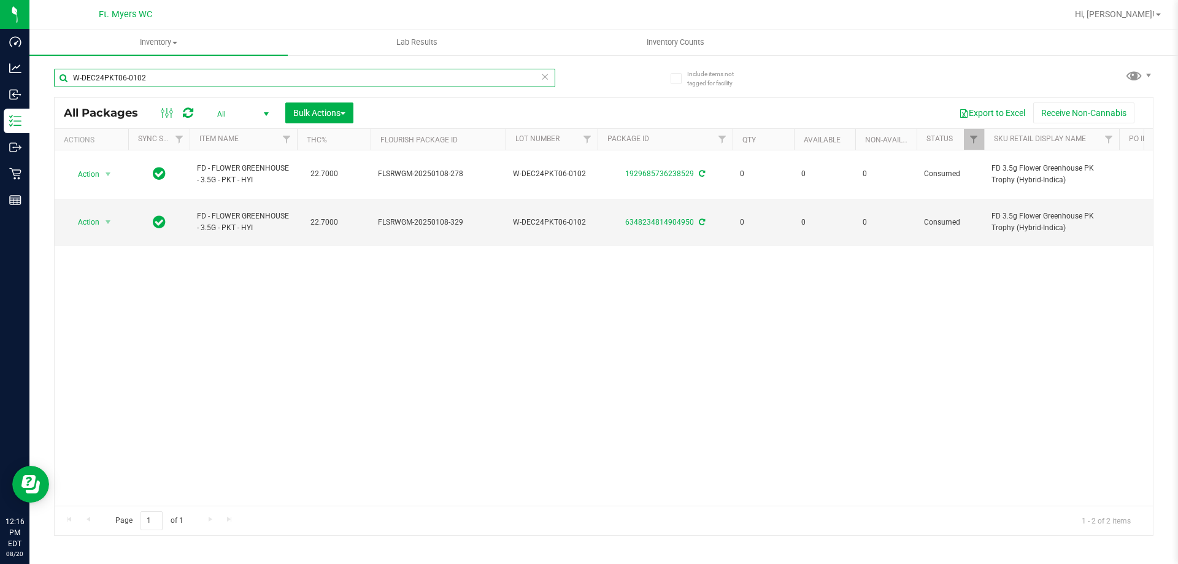
type input "W-DEC24PKT06-0102"
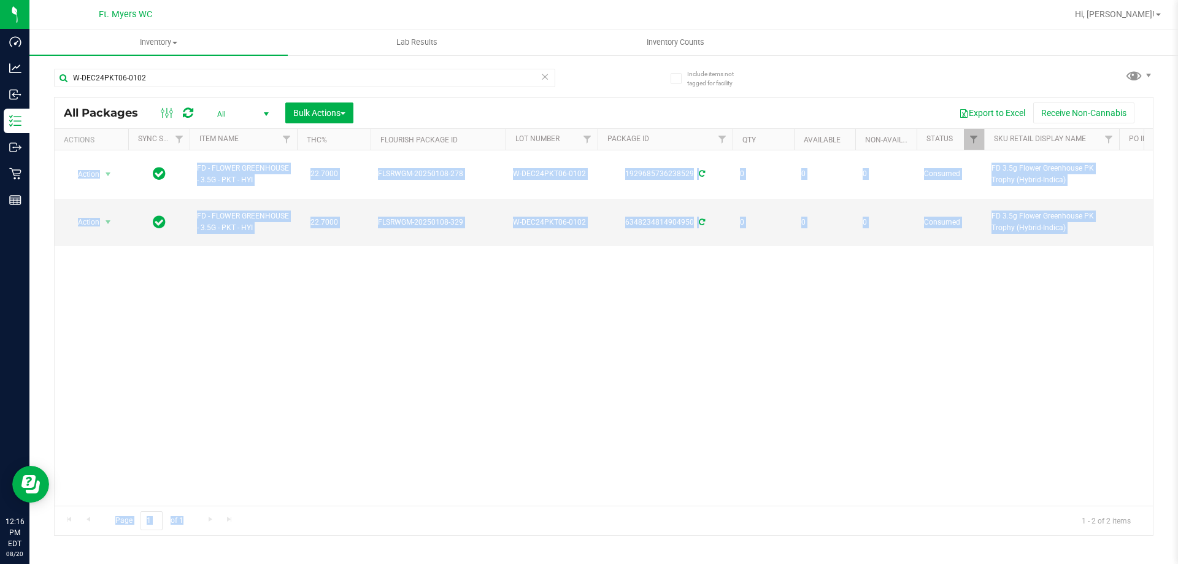
drag, startPoint x: 408, startPoint y: 505, endPoint x: 451, endPoint y: 497, distance: 44.4
click at [451, 498] on div "All Packages All Active Only Lab Samples Locked All External Internal Bulk Acti…" at bounding box center [603, 316] width 1099 height 438
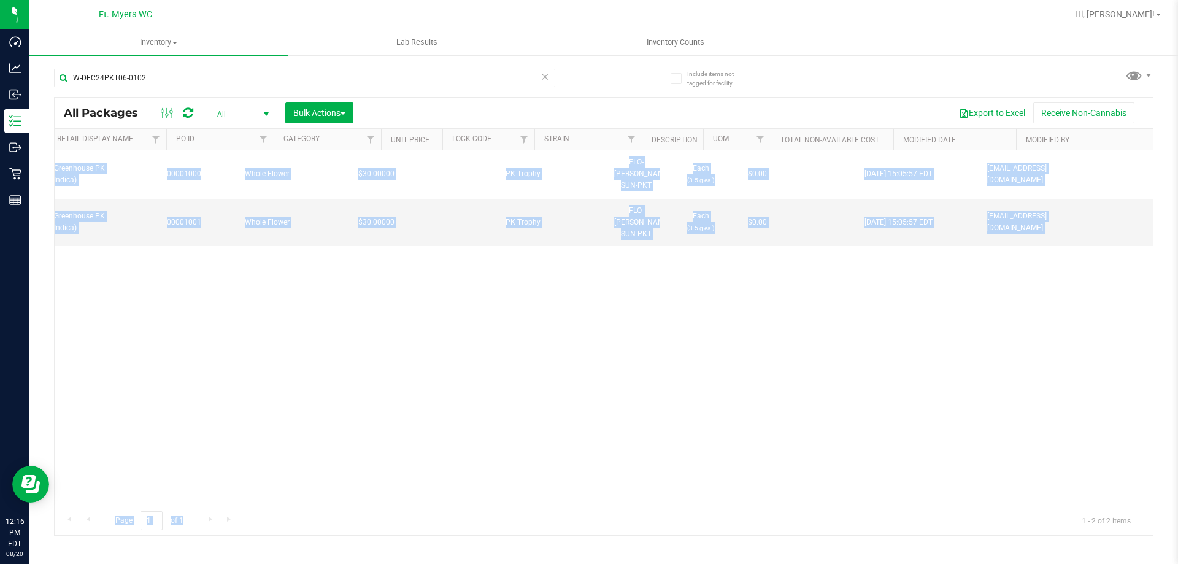
scroll to position [0, 1001]
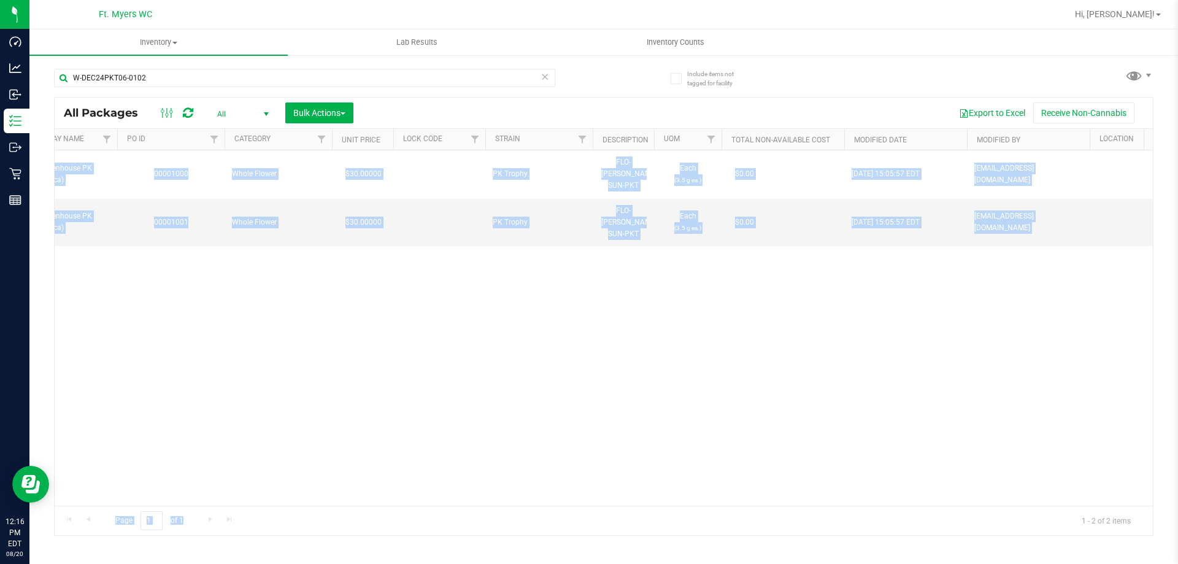
click at [480, 443] on div "Action Action Adjust qty Edit attributes Global inventory Locate package Packag…" at bounding box center [604, 327] width 1098 height 355
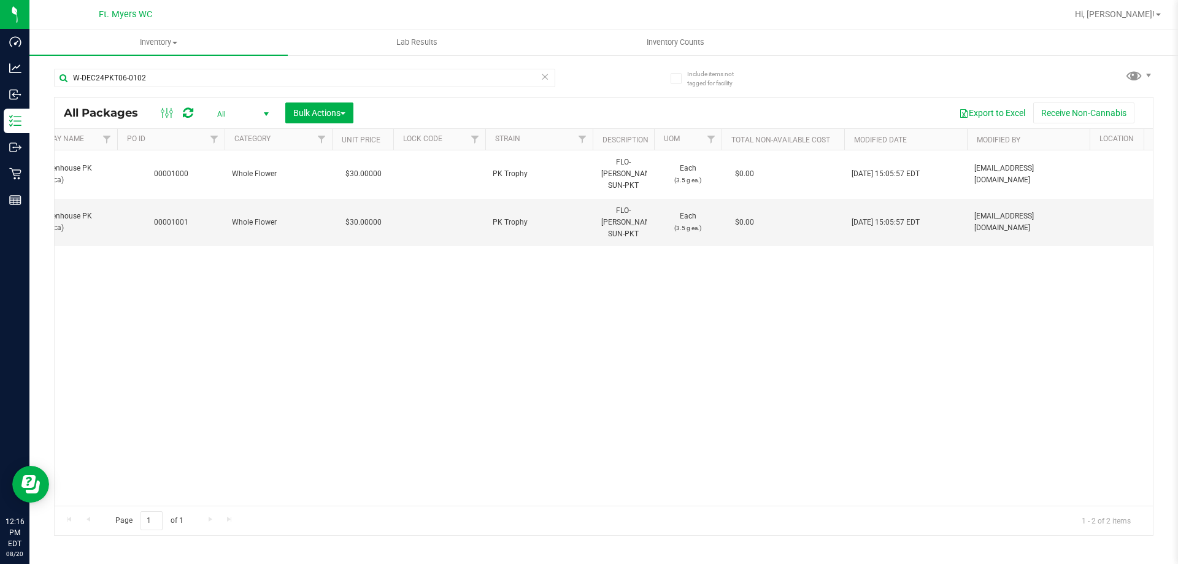
drag, startPoint x: 404, startPoint y: 458, endPoint x: 318, endPoint y: 491, distance: 91.5
click at [318, 491] on div "Action Action Adjust qty Edit attributes Global inventory Locate package Packag…" at bounding box center [604, 327] width 1098 height 355
drag, startPoint x: 321, startPoint y: 497, endPoint x: 115, endPoint y: 487, distance: 205.7
click at [115, 487] on div "Action Action Adjust qty Edit attributes Global inventory Locate package Packag…" at bounding box center [604, 327] width 1098 height 355
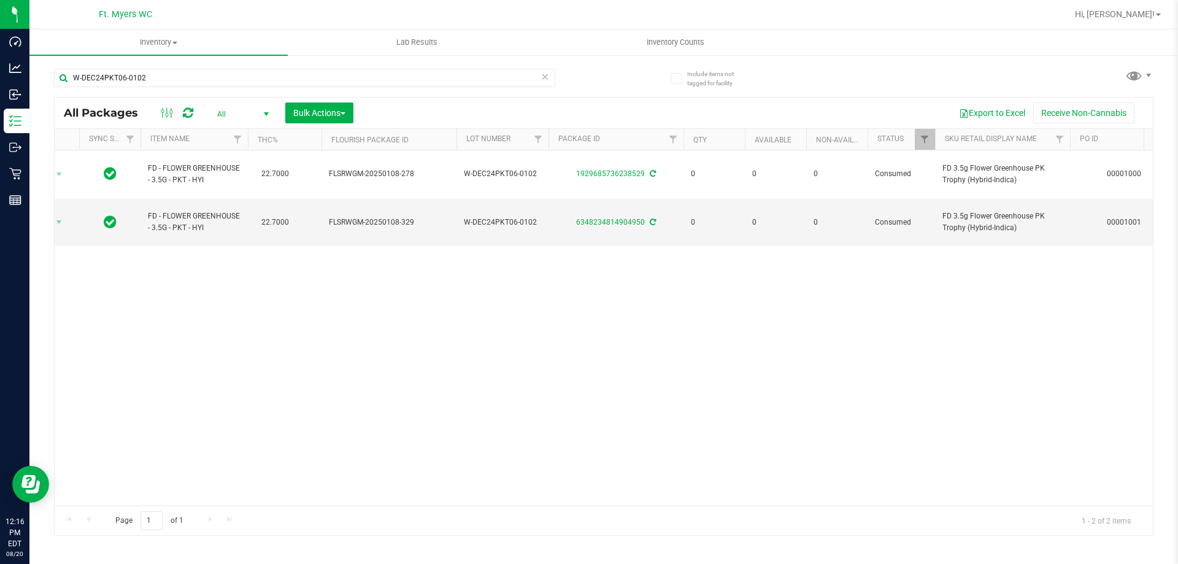
scroll to position [0, 0]
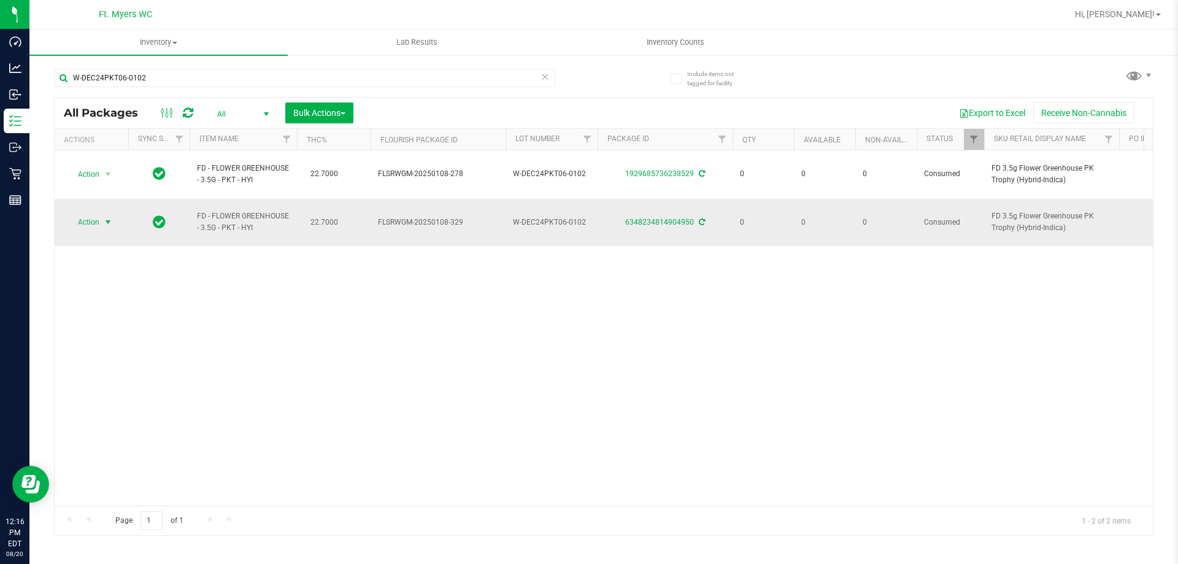
click at [99, 213] on span "Action" at bounding box center [83, 221] width 33 height 17
click at [101, 221] on li "Adjust qty" at bounding box center [106, 225] width 79 height 18
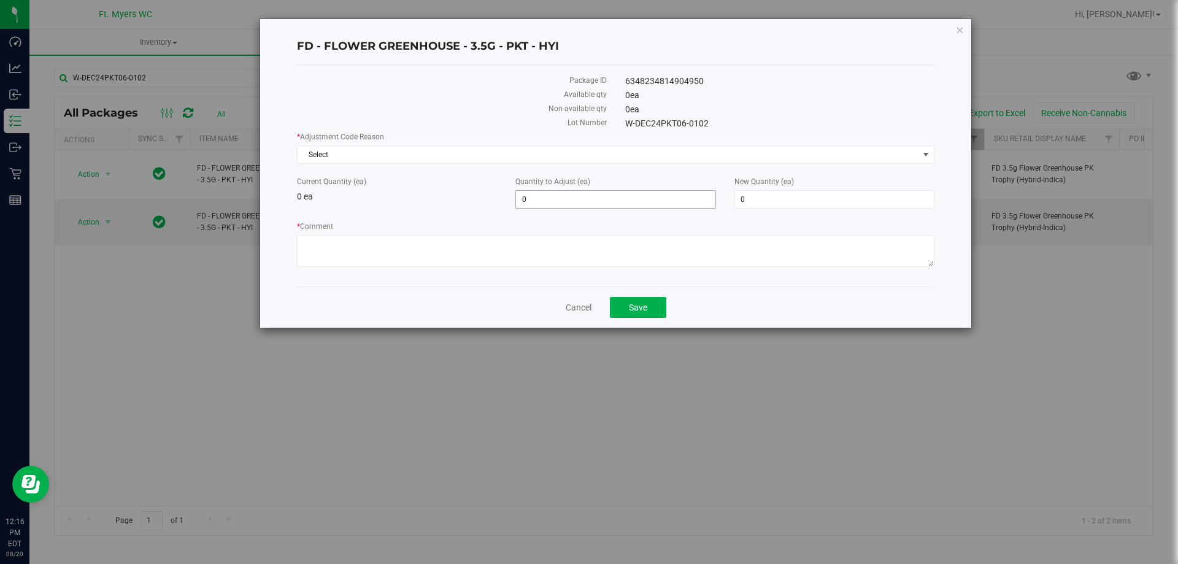
drag, startPoint x: 599, startPoint y: 193, endPoint x: 410, endPoint y: 190, distance: 188.3
click at [414, 190] on div "Current Quantity (ea) 0 ea Quantity to Adjust (ea) 0 0 New Quantity (ea) 0 0" at bounding box center [616, 192] width 656 height 33
type input "1"
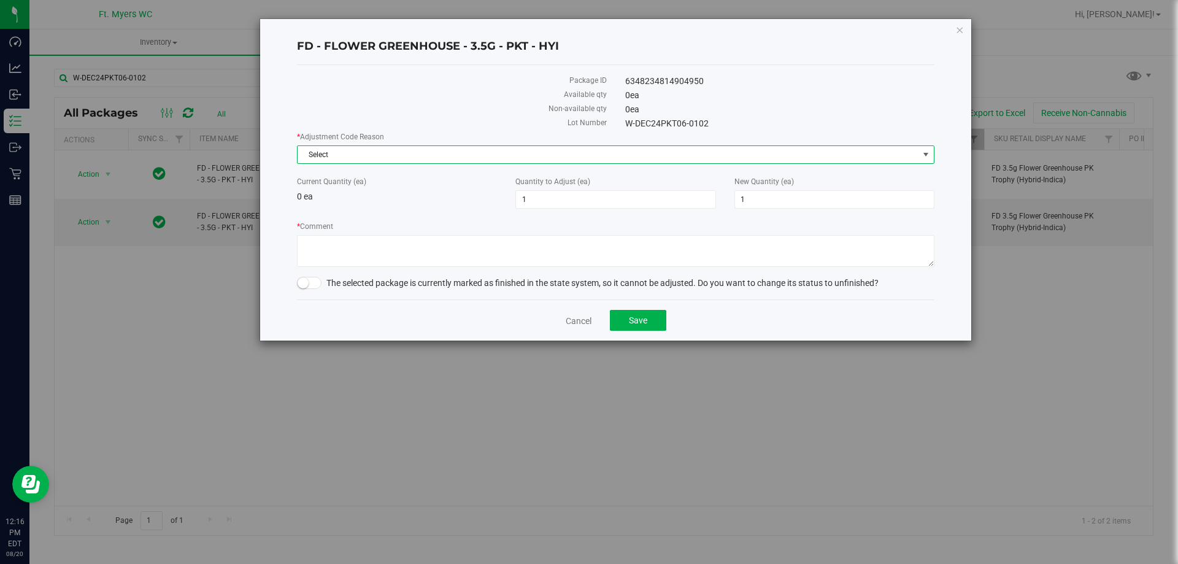
click at [670, 154] on span "Select" at bounding box center [607, 154] width 621 height 17
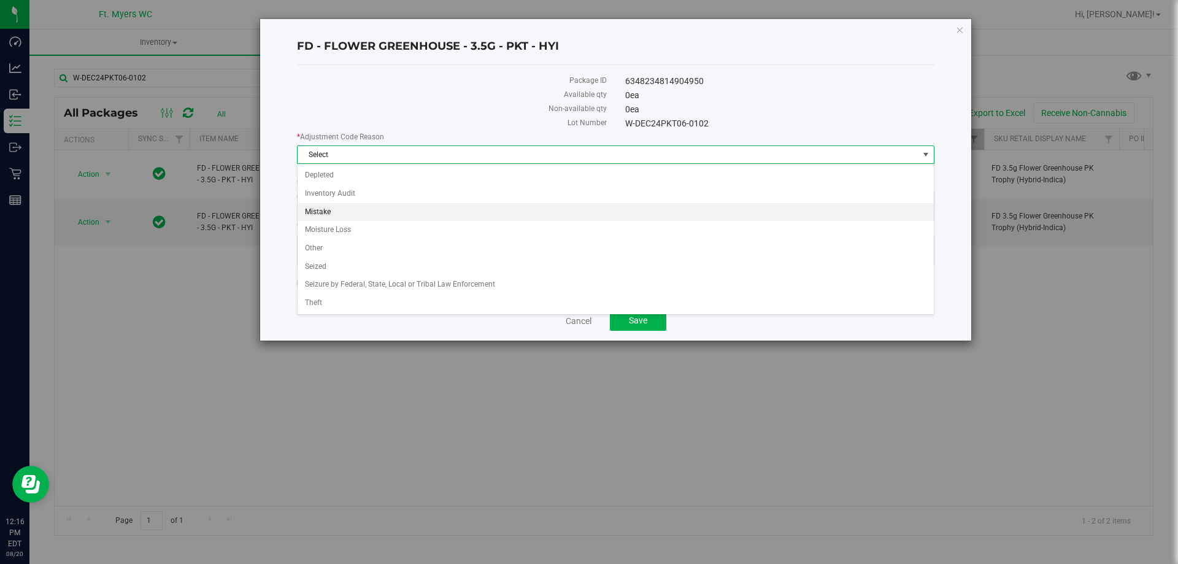
click at [475, 208] on li "Mistake" at bounding box center [615, 212] width 636 height 18
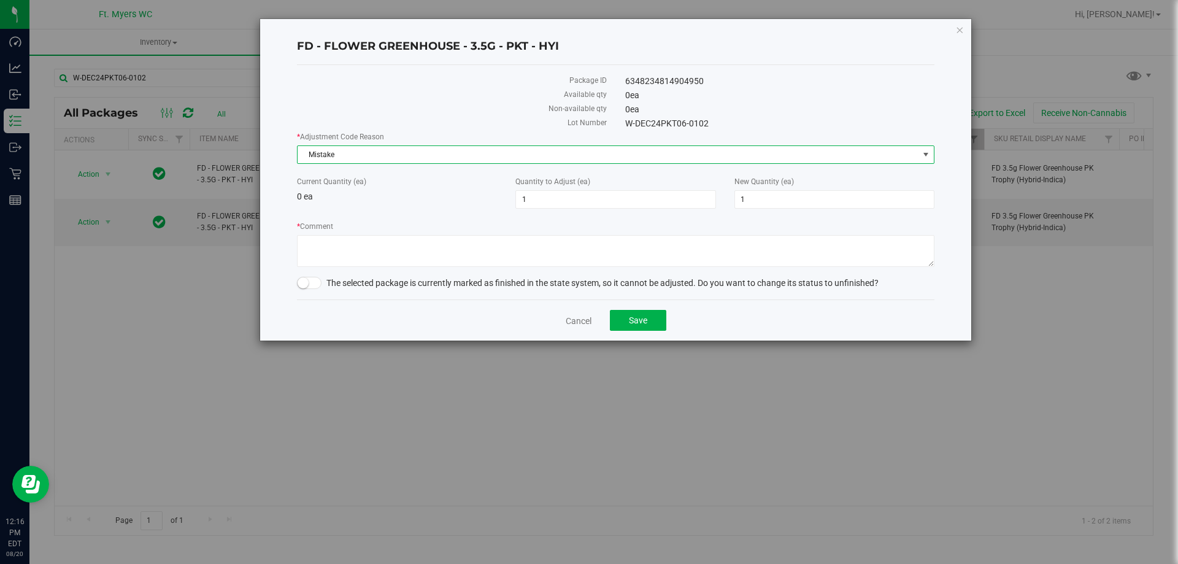
drag, startPoint x: 445, startPoint y: 219, endPoint x: 438, endPoint y: 223, distance: 7.2
click at [438, 223] on div "* Adjustment Code Reason Mistake Select Depleted Inventory Audit Mistake Moistu…" at bounding box center [615, 200] width 637 height 139
click at [420, 245] on textarea "* Comment" at bounding box center [615, 251] width 637 height 32
type textarea "q"
click at [306, 280] on small at bounding box center [302, 282] width 11 height 11
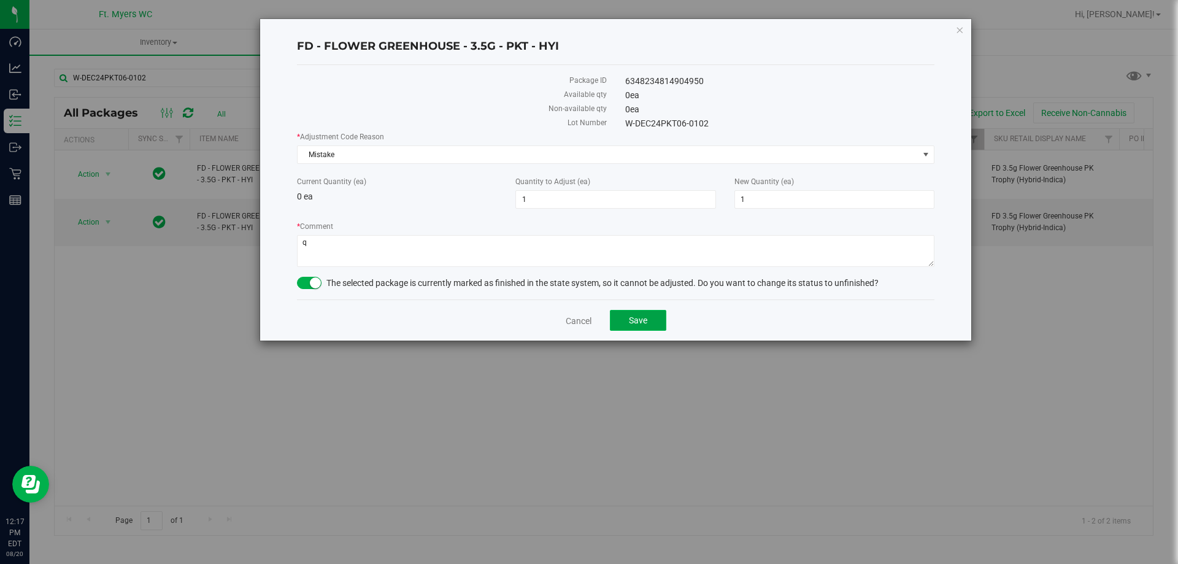
click at [634, 326] on button "Save" at bounding box center [638, 320] width 56 height 21
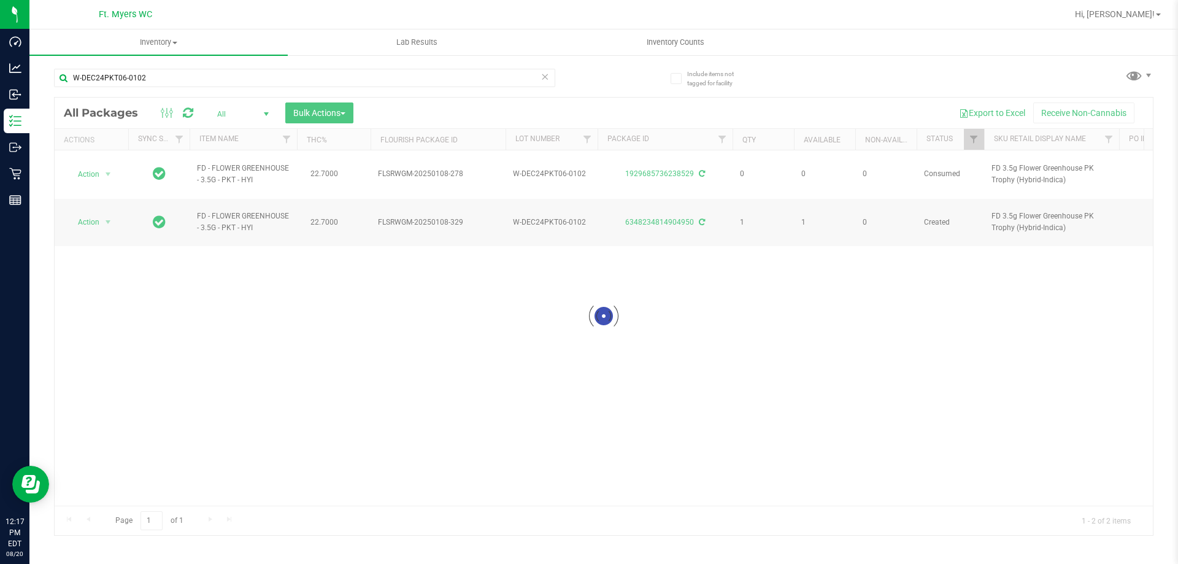
click at [91, 205] on div at bounding box center [604, 316] width 1098 height 437
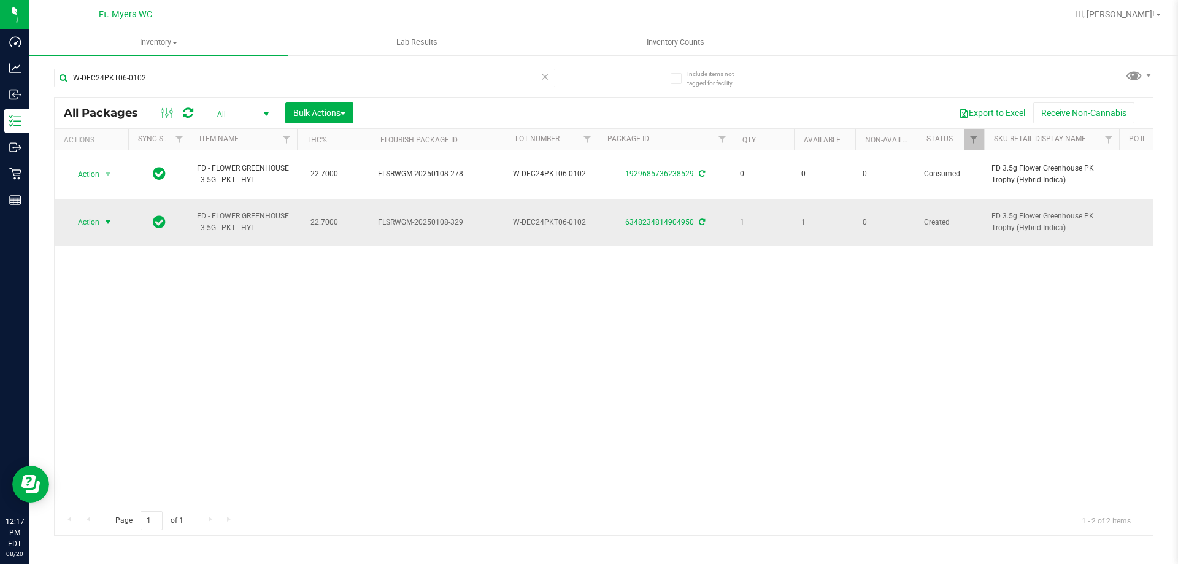
click at [101, 213] on span "select" at bounding box center [108, 221] width 15 height 17
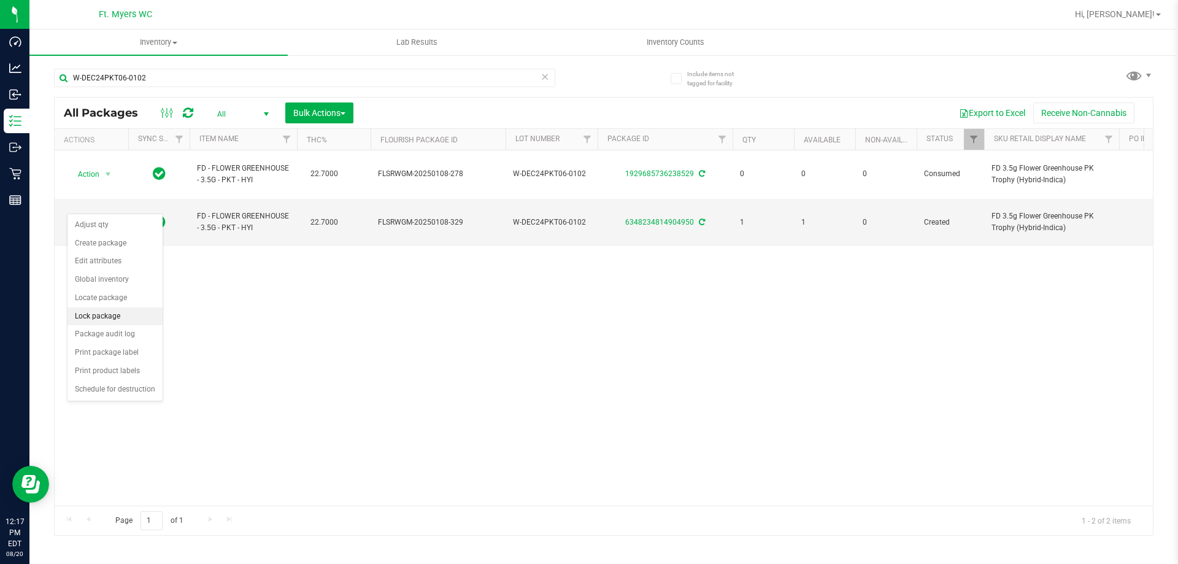
click at [93, 314] on li "Lock package" at bounding box center [114, 316] width 95 height 18
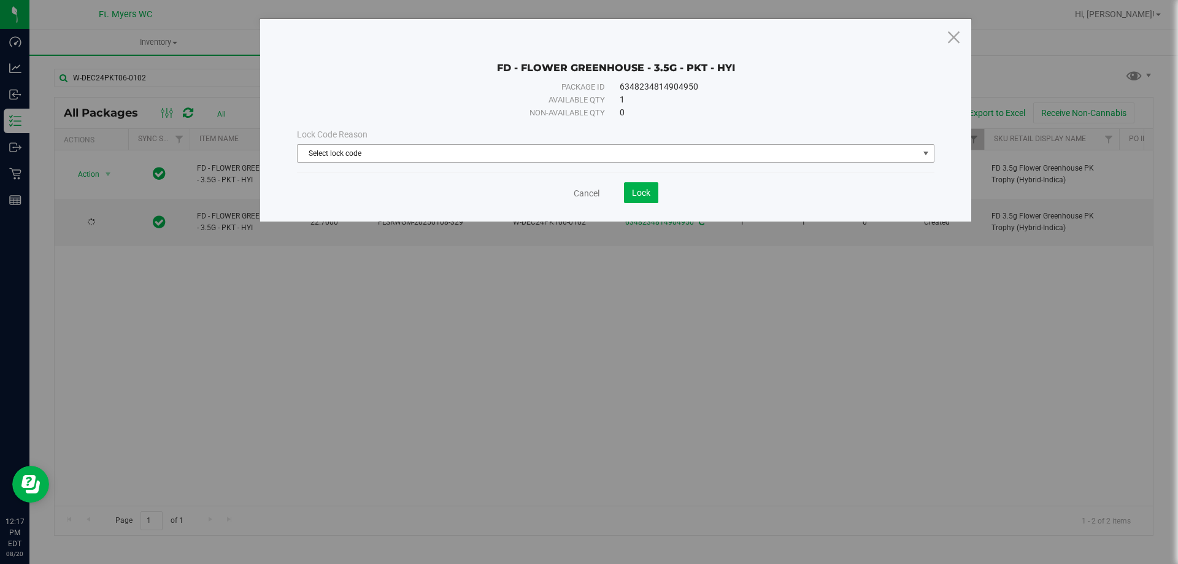
click at [385, 150] on span "Select lock code" at bounding box center [607, 153] width 621 height 17
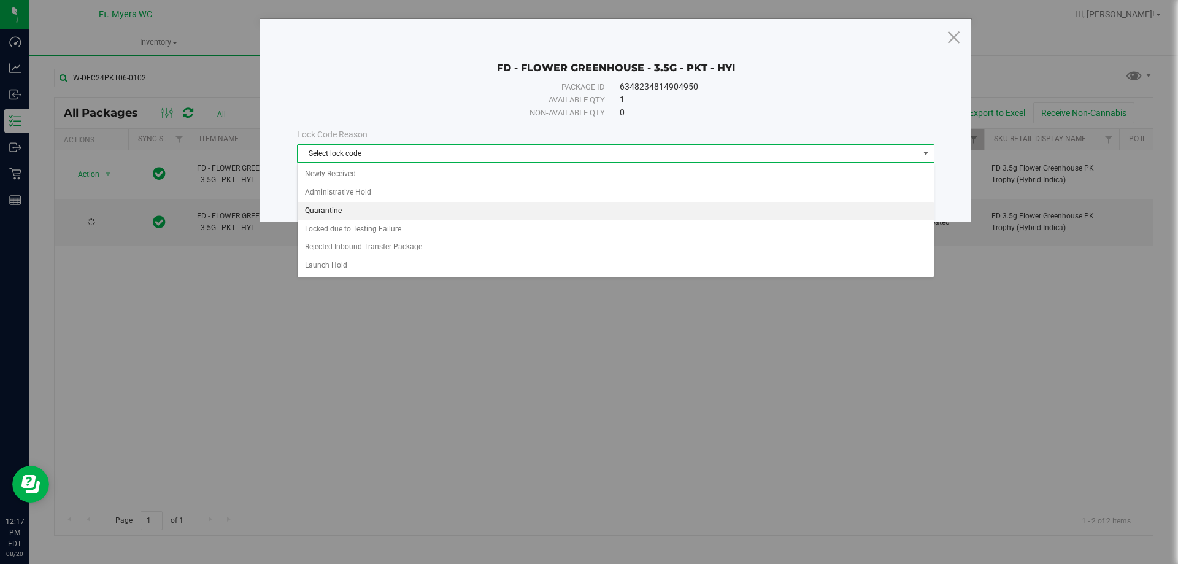
click at [362, 207] on li "Quarantine" at bounding box center [615, 211] width 636 height 18
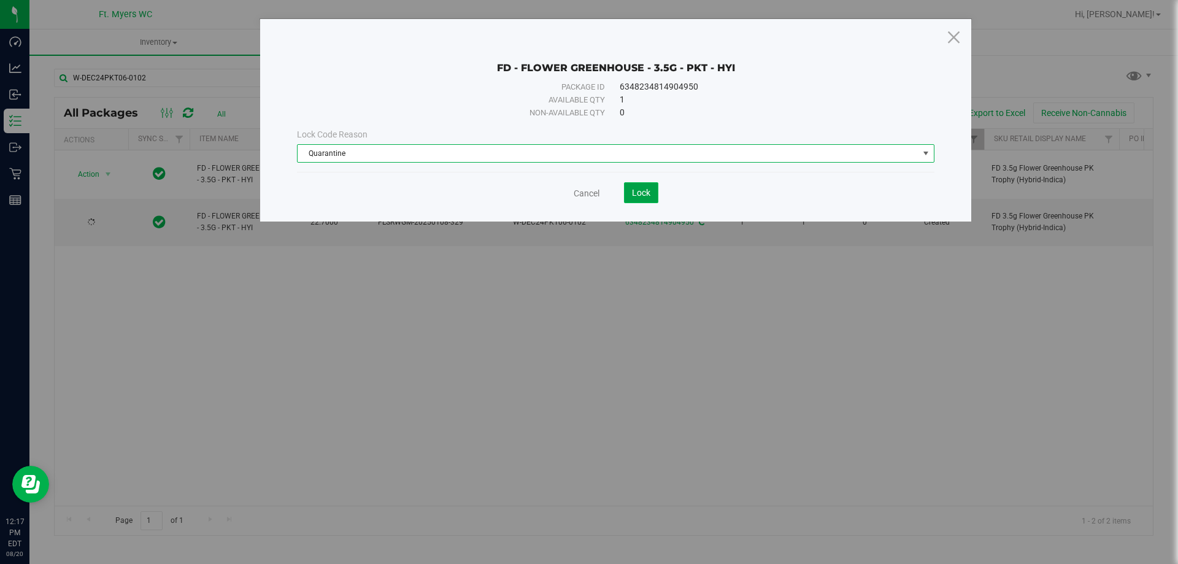
click at [640, 195] on span "Lock" at bounding box center [641, 193] width 18 height 10
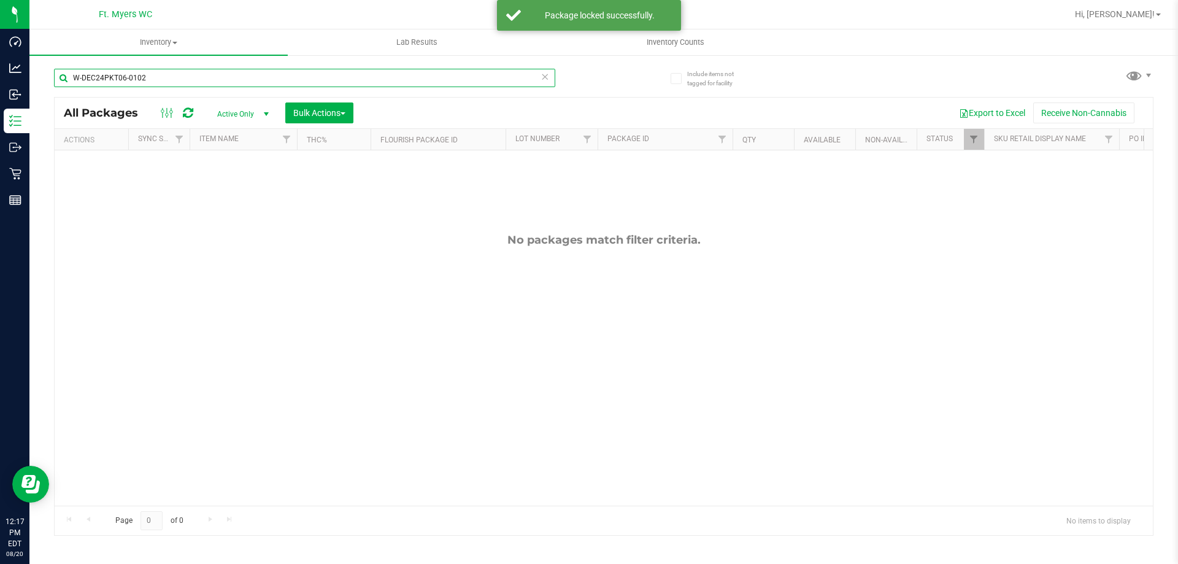
click at [208, 77] on input "W-DEC24PKT06-0102" at bounding box center [304, 78] width 501 height 18
click at [210, 77] on input "W-DEC24PKT06-0102" at bounding box center [304, 78] width 501 height 18
type input "FEB25GLE01C-0219"
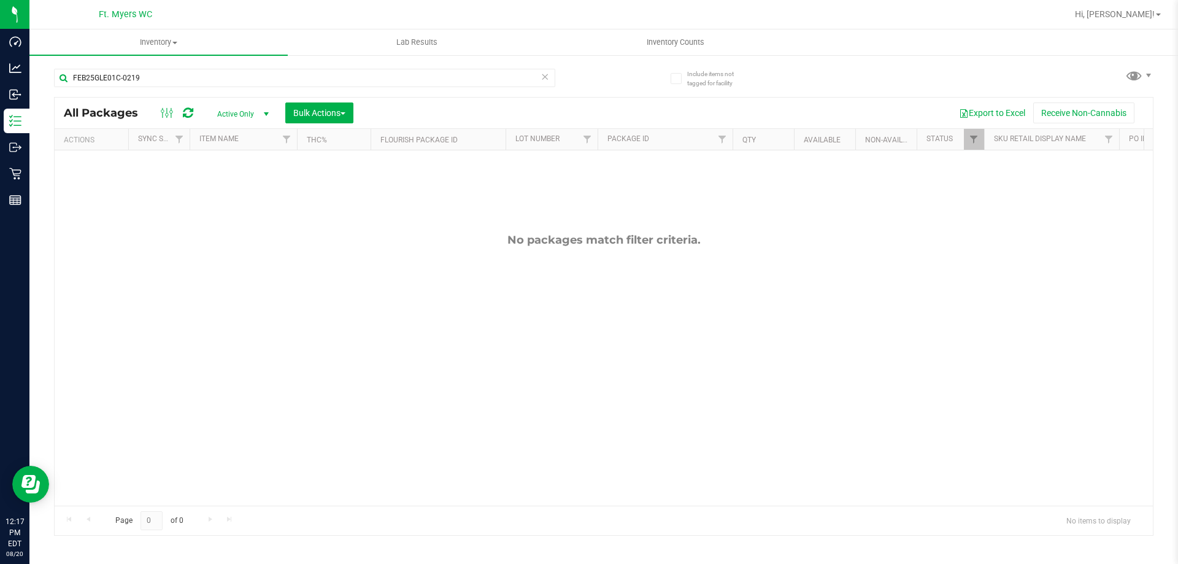
click at [251, 112] on span "Active Only" at bounding box center [240, 113] width 67 height 17
click at [233, 185] on li "All" at bounding box center [240, 188] width 66 height 18
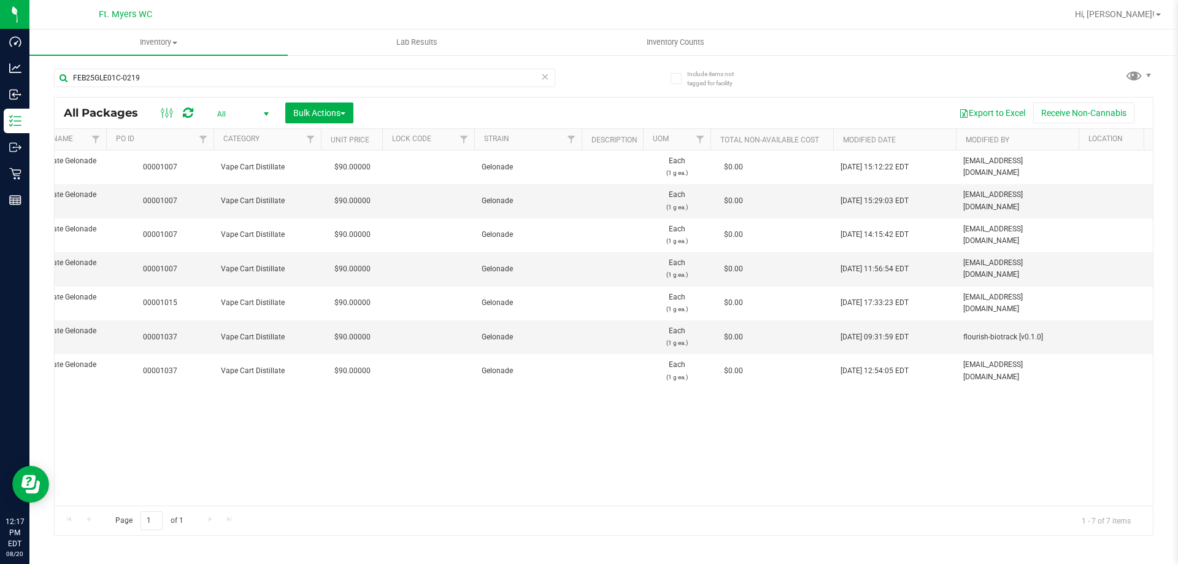
scroll to position [0, 1009]
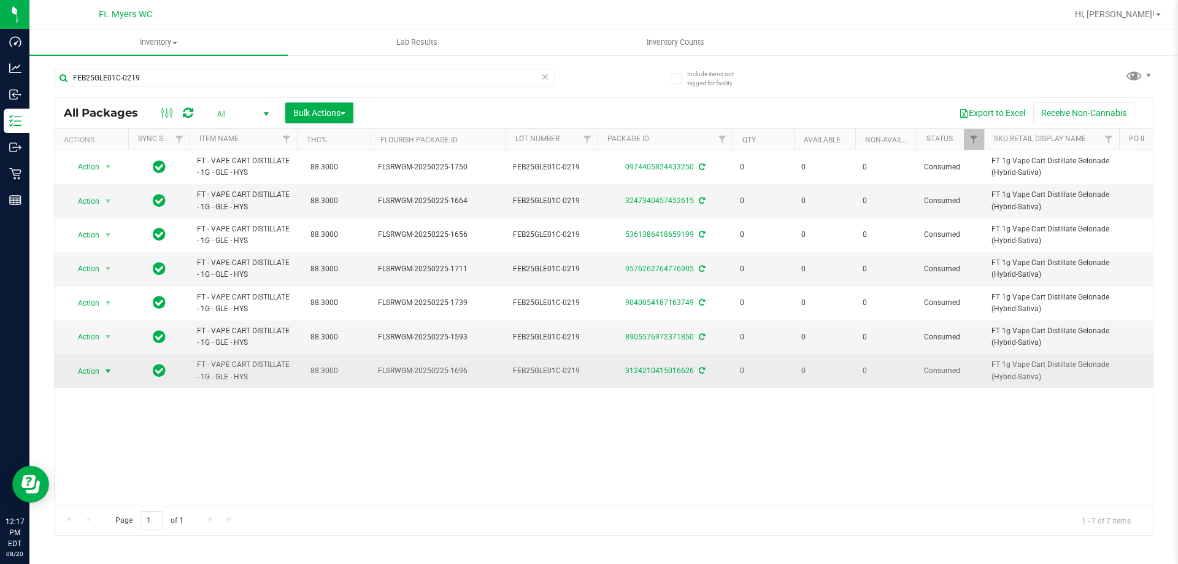
click at [86, 374] on span "Action" at bounding box center [83, 370] width 33 height 17
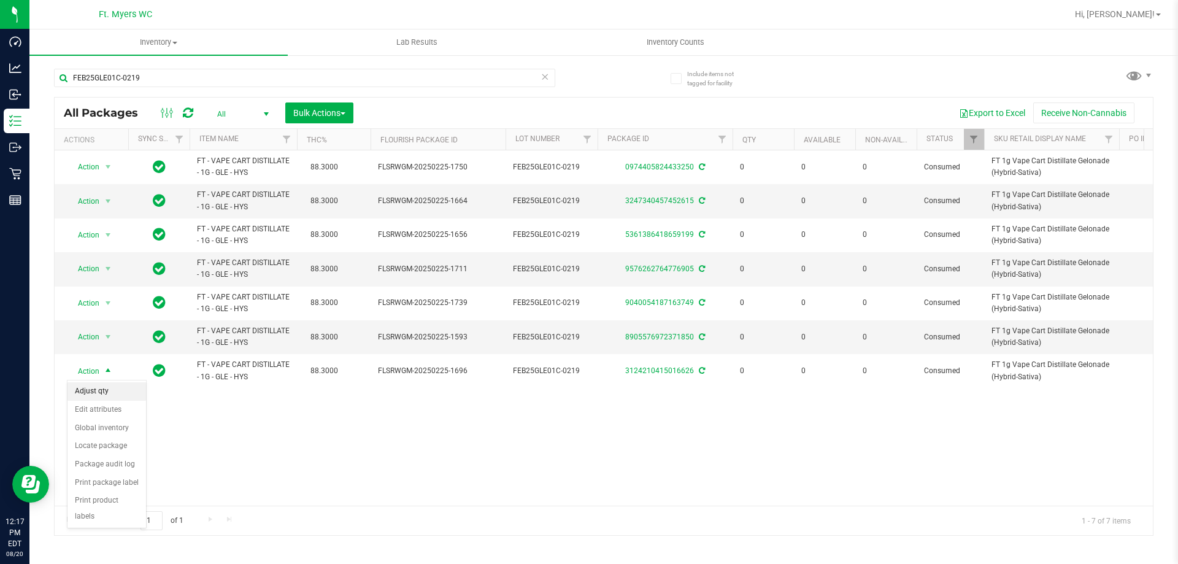
click at [99, 389] on li "Adjust qty" at bounding box center [106, 391] width 79 height 18
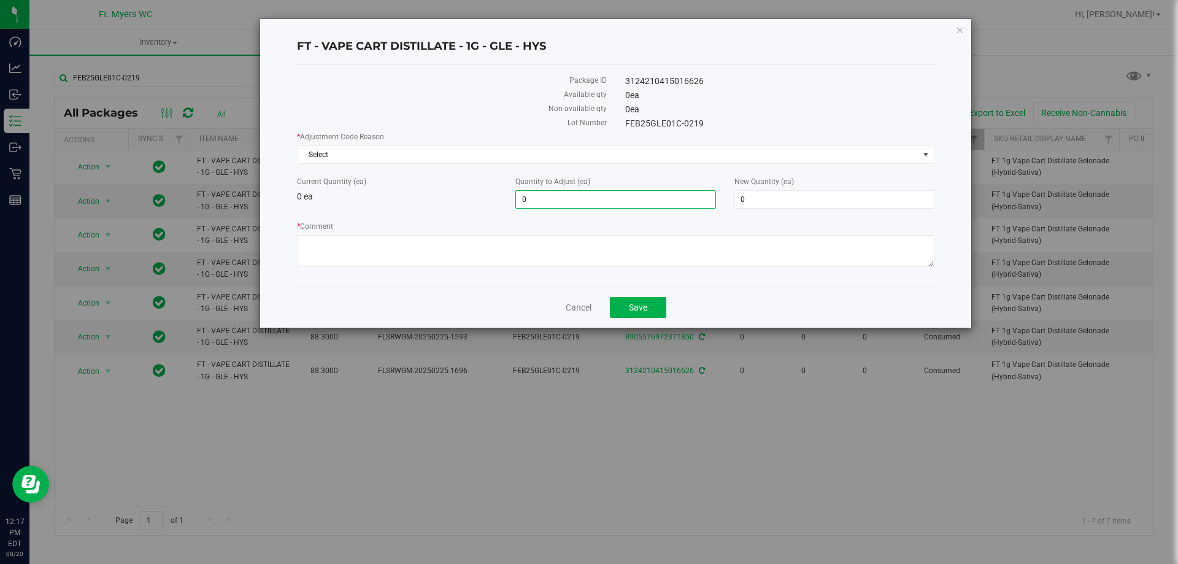
drag, startPoint x: 561, startPoint y: 202, endPoint x: 289, endPoint y: 213, distance: 272.5
click at [289, 213] on div "FT - VAPE CART DISTILLATE - 1G - GLE - HYS Package ID 3124210415016626 Availabl…" at bounding box center [615, 173] width 711 height 308
type input "1"
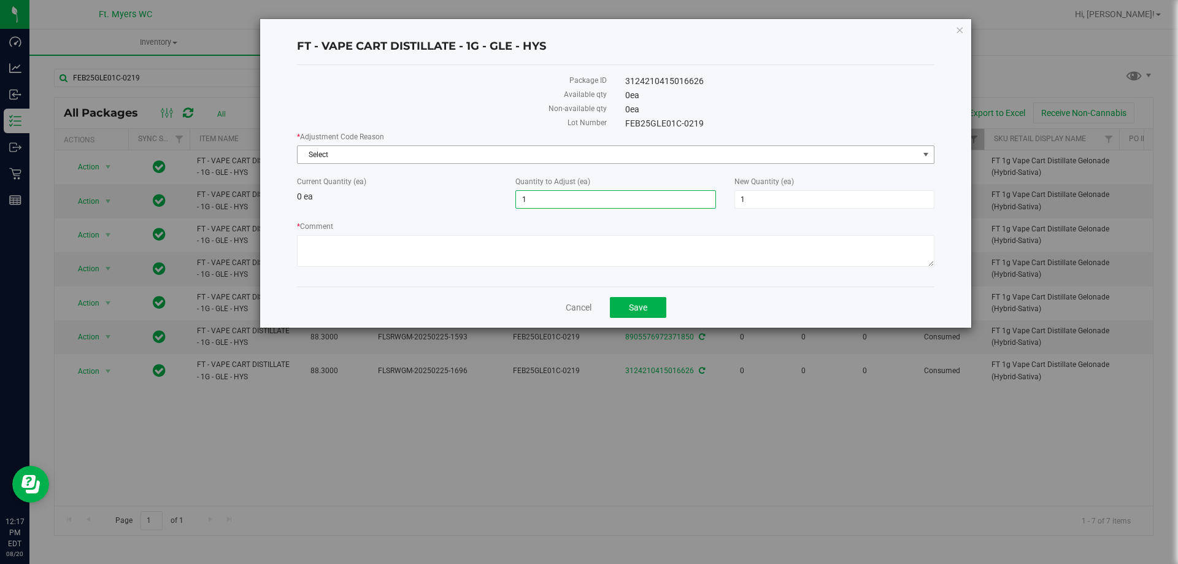
click at [481, 146] on span "Select" at bounding box center [607, 154] width 621 height 17
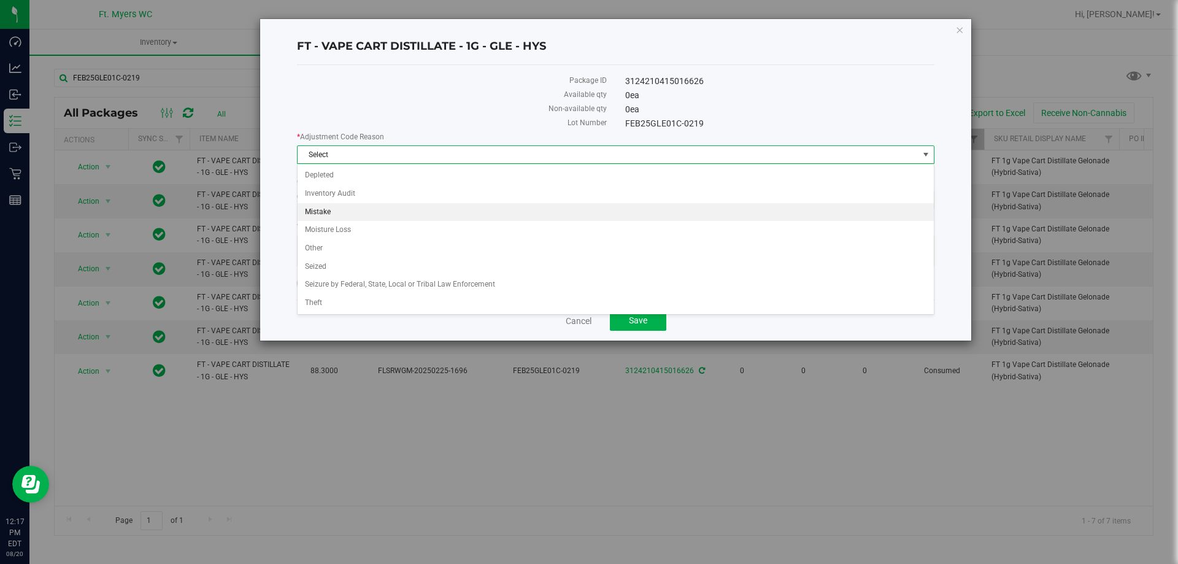
click at [370, 213] on li "Mistake" at bounding box center [615, 212] width 636 height 18
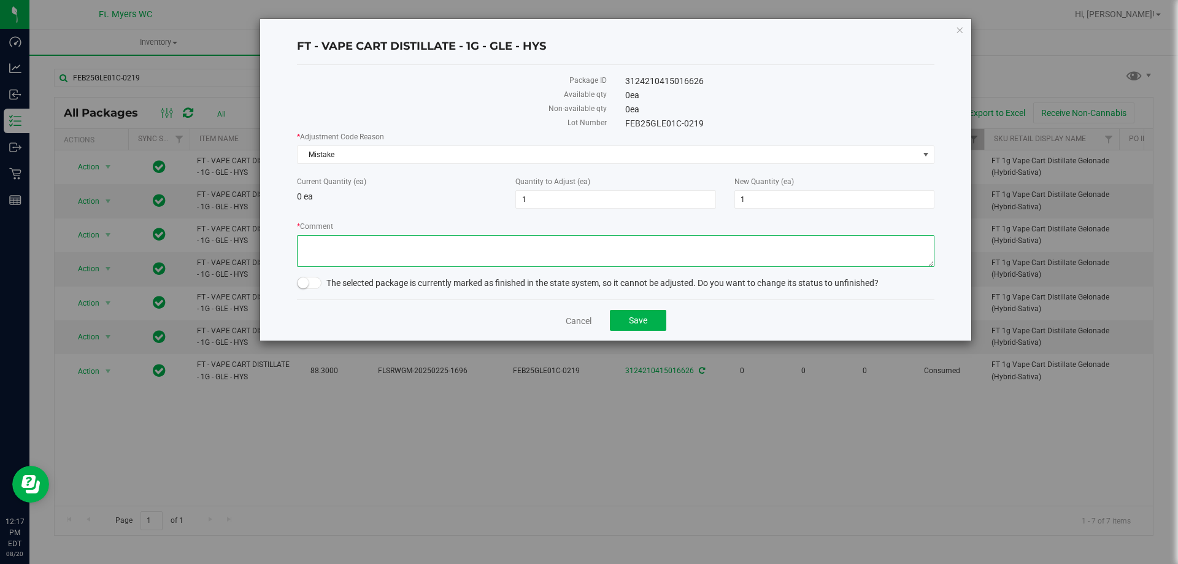
click at [357, 256] on textarea "* Comment" at bounding box center [615, 251] width 637 height 32
type textarea "q"
click at [310, 286] on span at bounding box center [309, 283] width 25 height 12
click at [645, 326] on button "Save" at bounding box center [638, 320] width 56 height 21
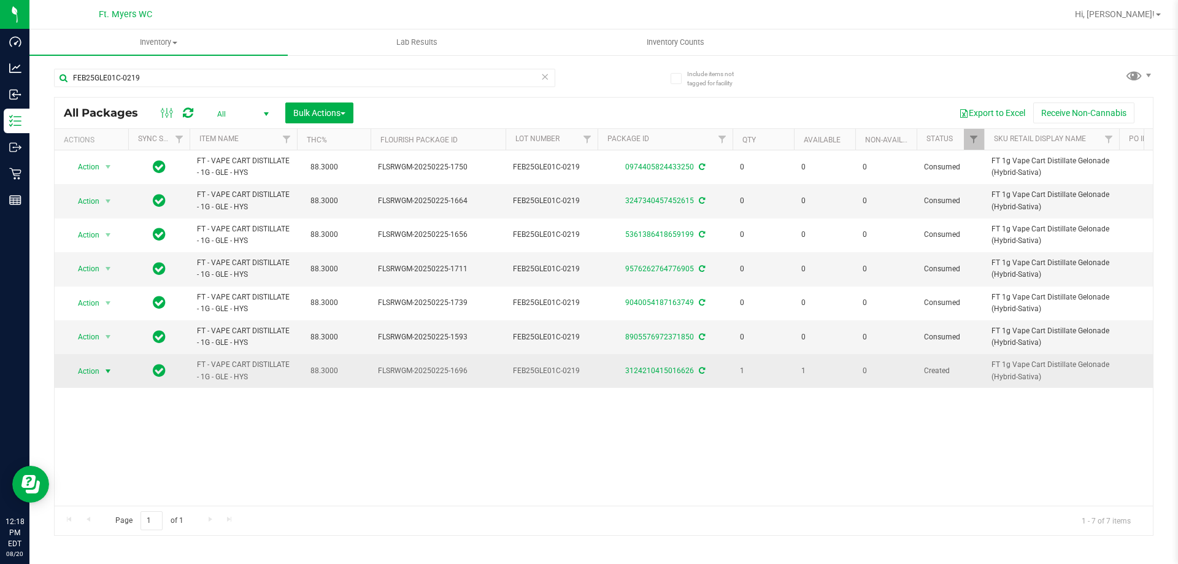
click at [89, 378] on span "Action" at bounding box center [83, 370] width 33 height 17
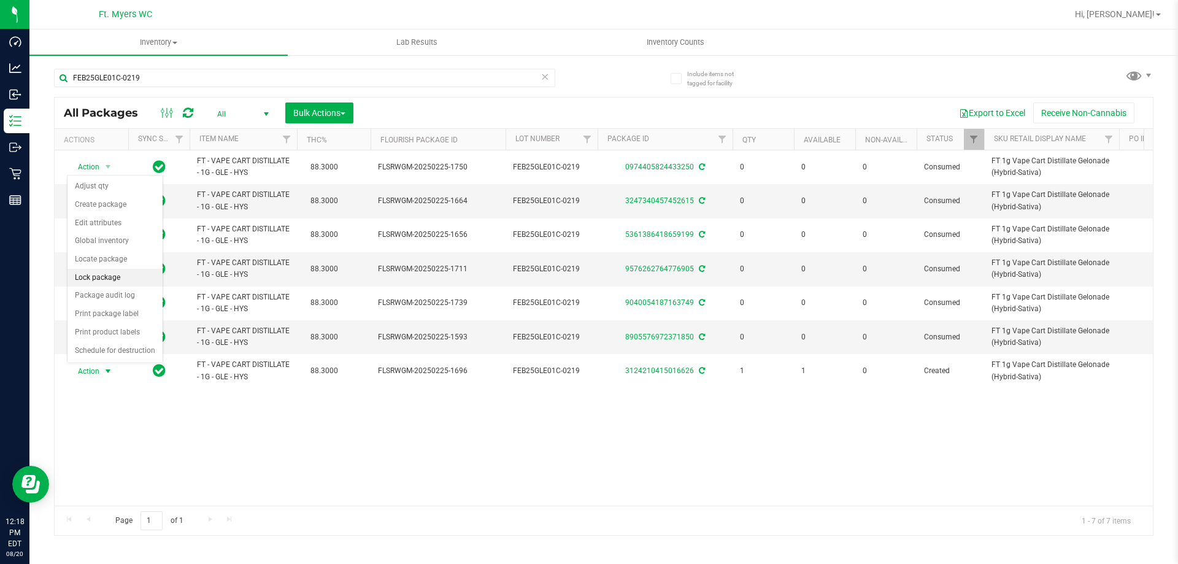
click at [104, 275] on li "Lock package" at bounding box center [114, 278] width 95 height 18
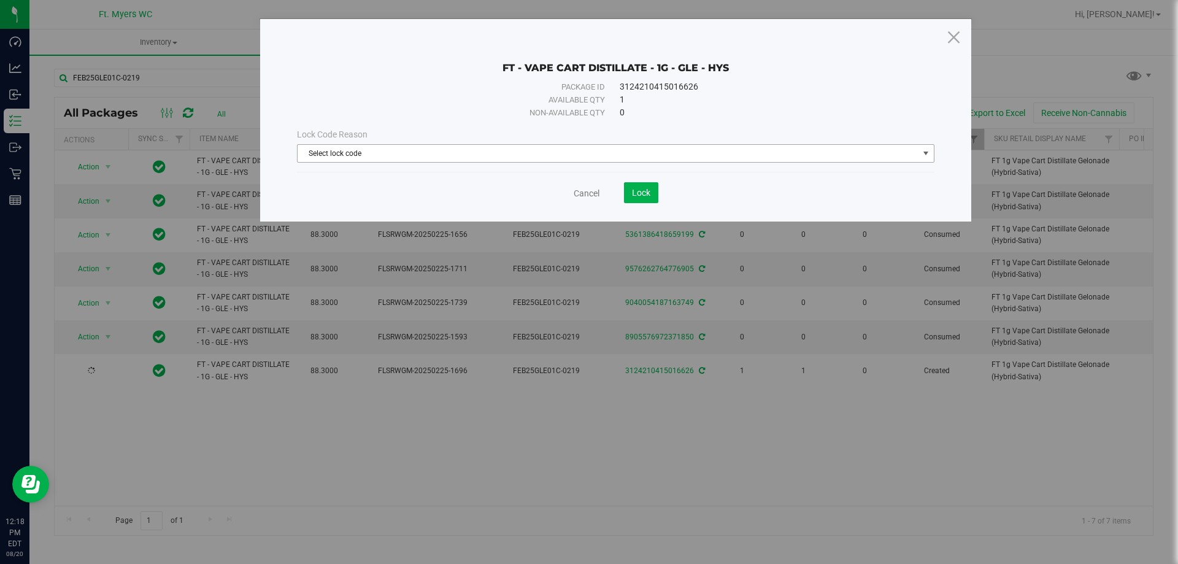
drag, startPoint x: 543, startPoint y: 157, endPoint x: 535, endPoint y: 159, distance: 8.2
click at [542, 157] on span "Select lock code" at bounding box center [607, 153] width 621 height 17
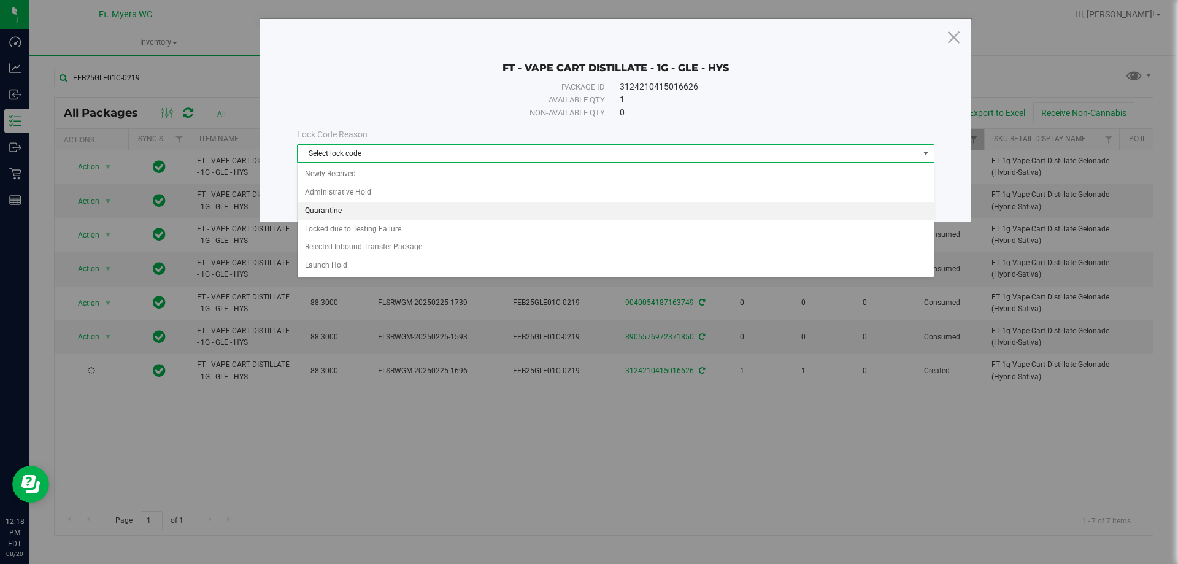
click at [379, 204] on li "Quarantine" at bounding box center [615, 211] width 636 height 18
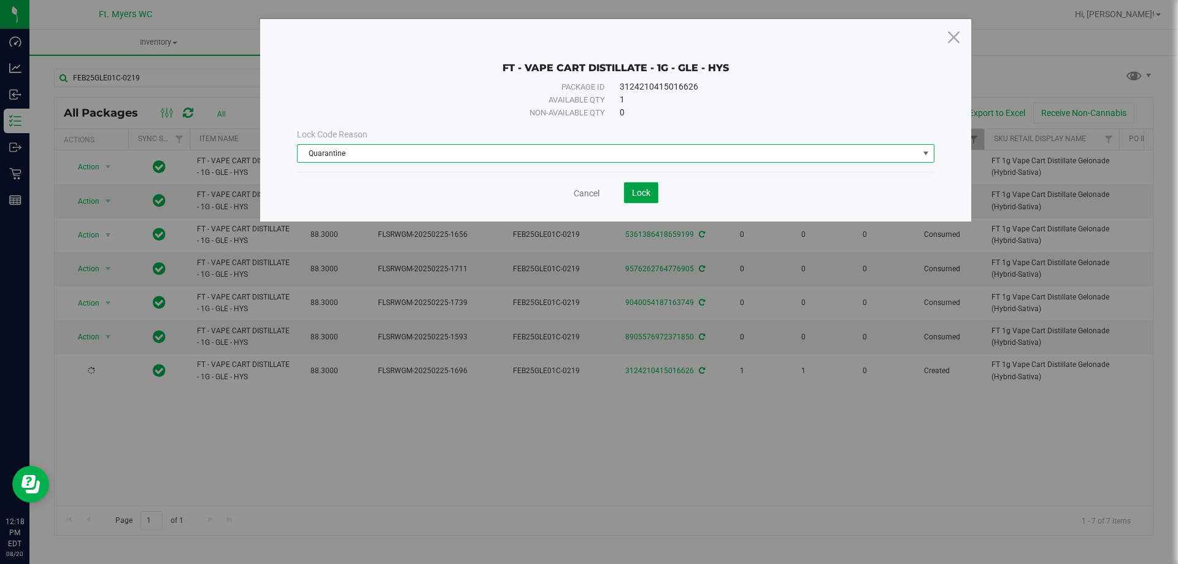
click at [632, 188] on span "Lock" at bounding box center [641, 193] width 18 height 10
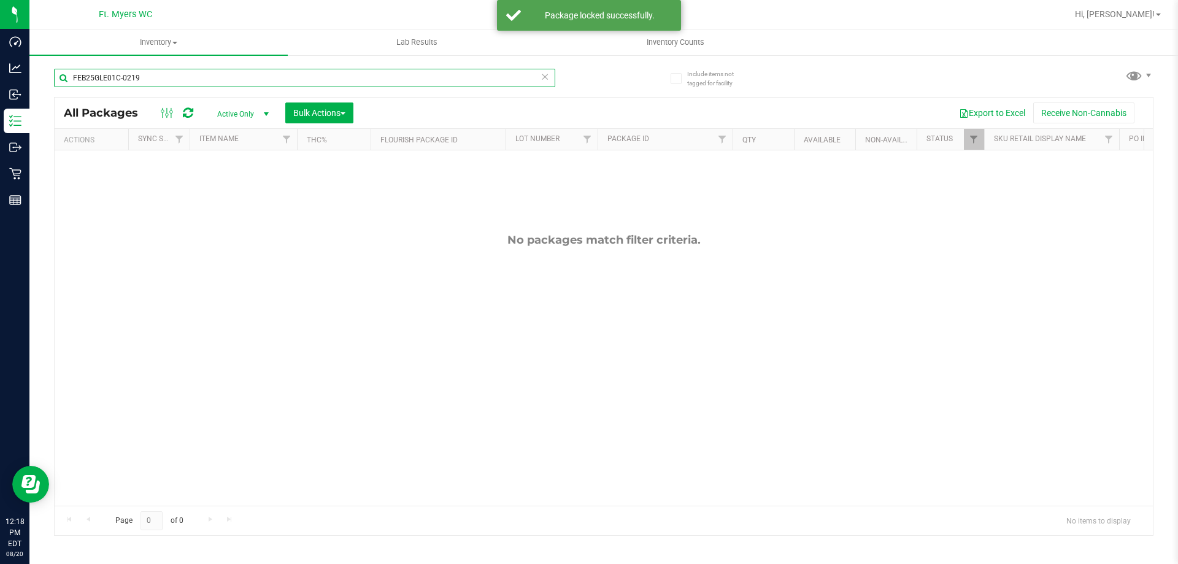
click at [255, 74] on input "FEB25GLE01C-0219" at bounding box center [304, 78] width 501 height 18
click at [188, 71] on input "FEB25GLE01C-0219" at bounding box center [304, 78] width 501 height 18
click at [184, 74] on input "FEB25GLE01C-0219" at bounding box center [304, 78] width 501 height 18
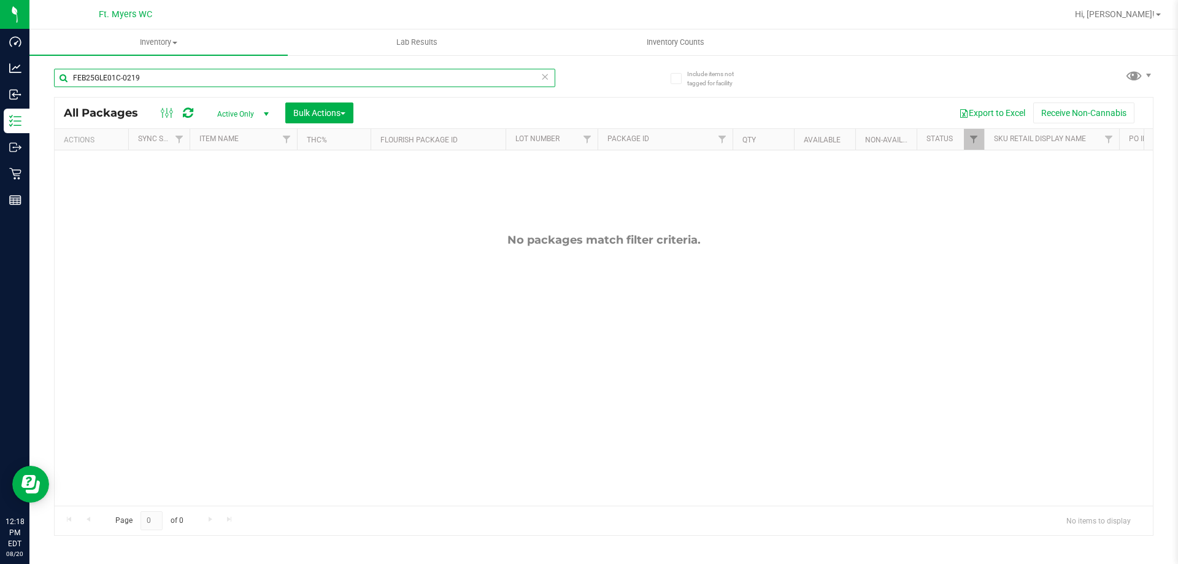
click at [184, 74] on input "FEB25GLE01C-0219" at bounding box center [304, 78] width 501 height 18
type input "JAN25CJA01-0203"
click at [247, 118] on span "Active Only" at bounding box center [240, 113] width 67 height 17
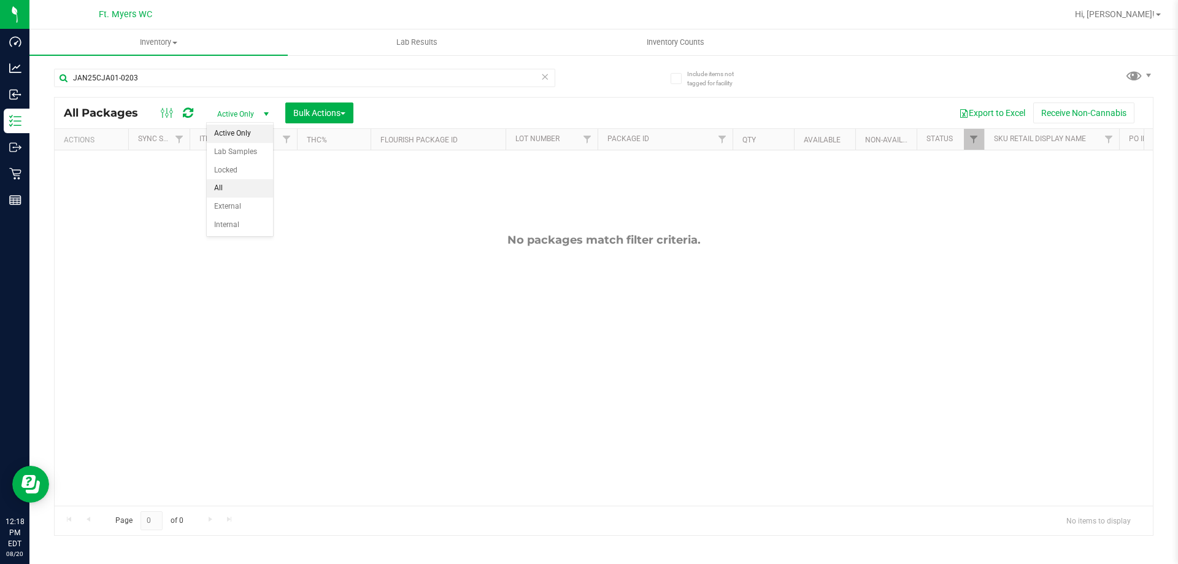
click at [229, 188] on li "All" at bounding box center [240, 188] width 66 height 18
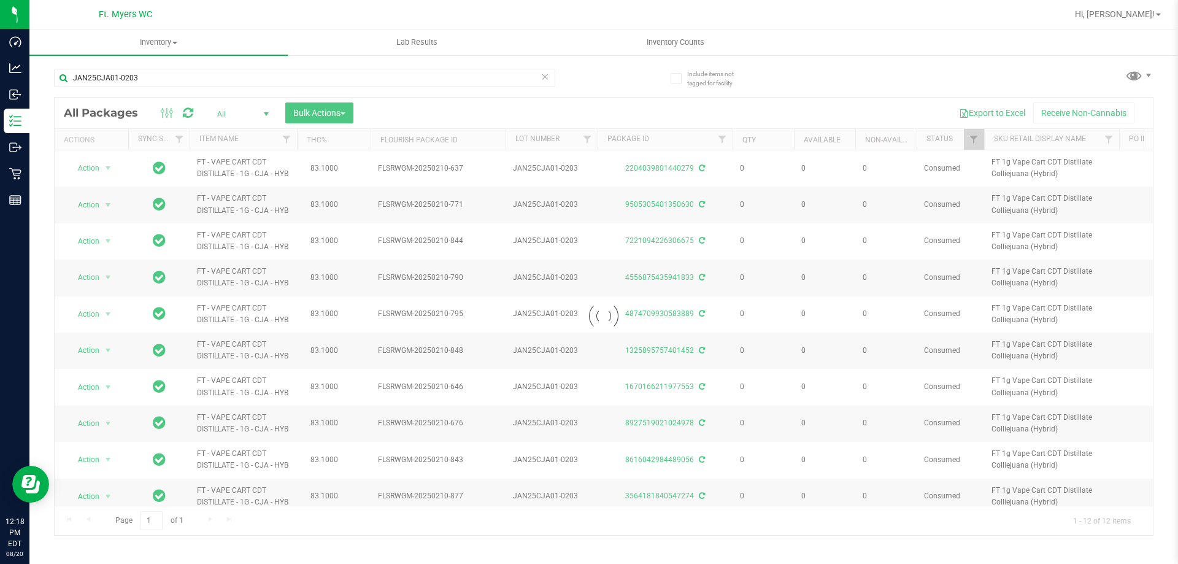
drag, startPoint x: 389, startPoint y: 496, endPoint x: 408, endPoint y: 492, distance: 20.1
click at [408, 492] on div at bounding box center [604, 316] width 1098 height 437
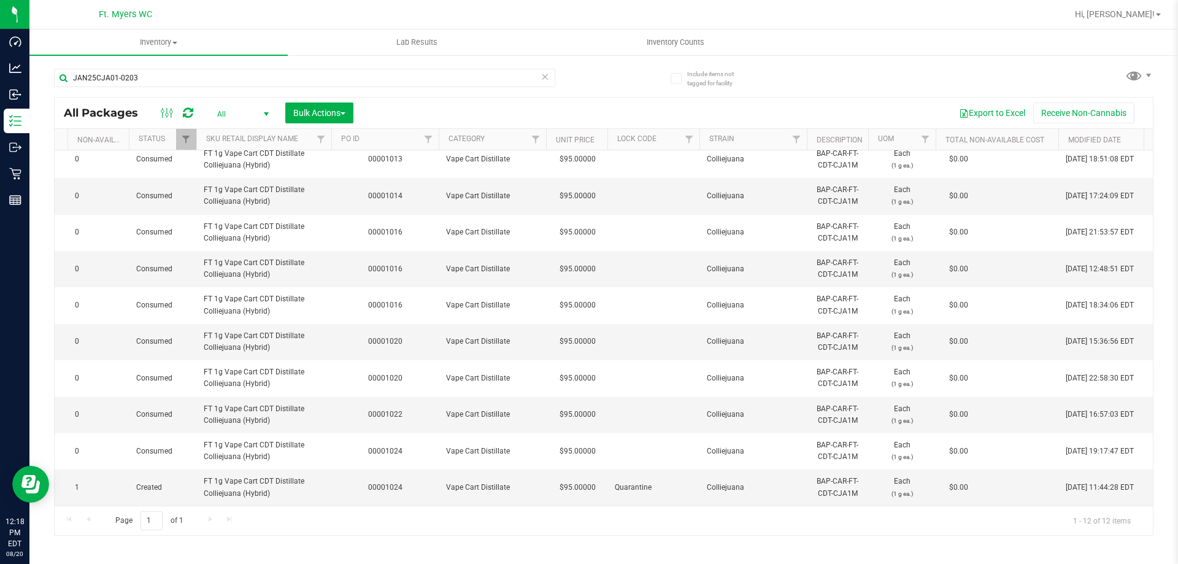
scroll to position [91, 418]
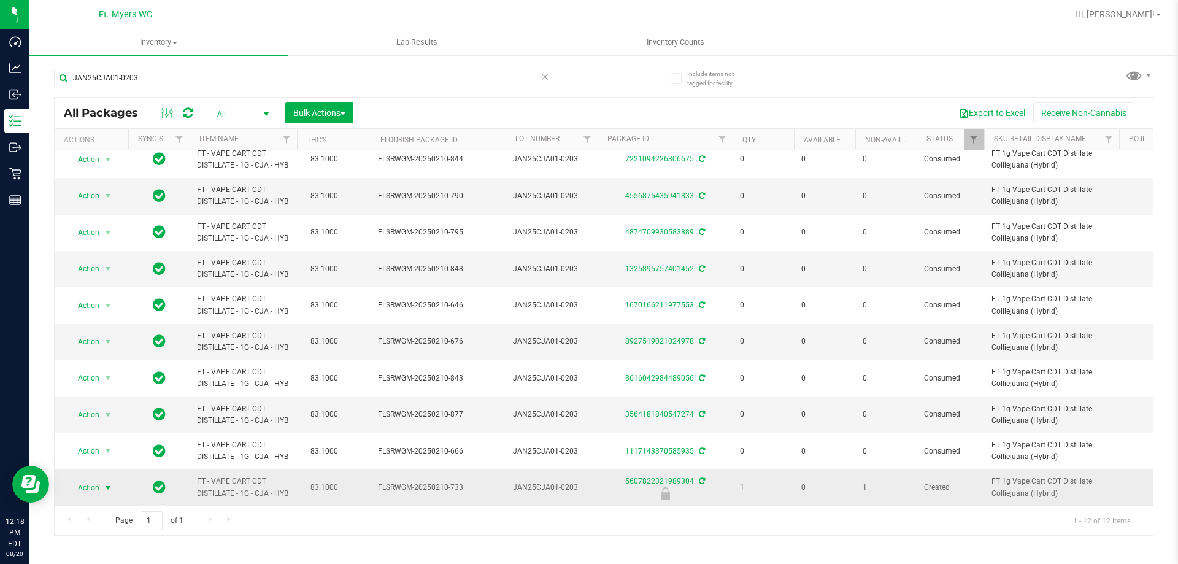
click at [96, 479] on span "Action" at bounding box center [83, 487] width 33 height 17
click at [224, 526] on div "Page 1 of 1 1 - 12 of 12 items" at bounding box center [604, 519] width 1098 height 29
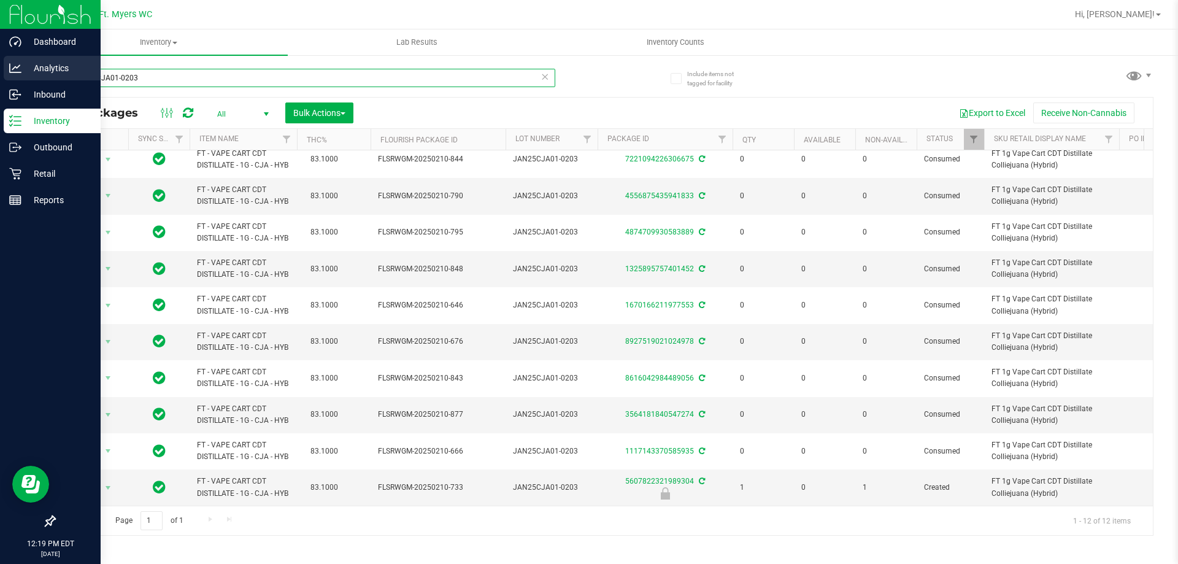
drag, startPoint x: 0, startPoint y: 63, endPoint x: 9, endPoint y: 69, distance: 10.6
click at [0, 65] on div "Dashboard Analytics Inbound Inventory Outbound Retail Reports 12:19 PM EDT [DAT…" at bounding box center [589, 282] width 1178 height 564
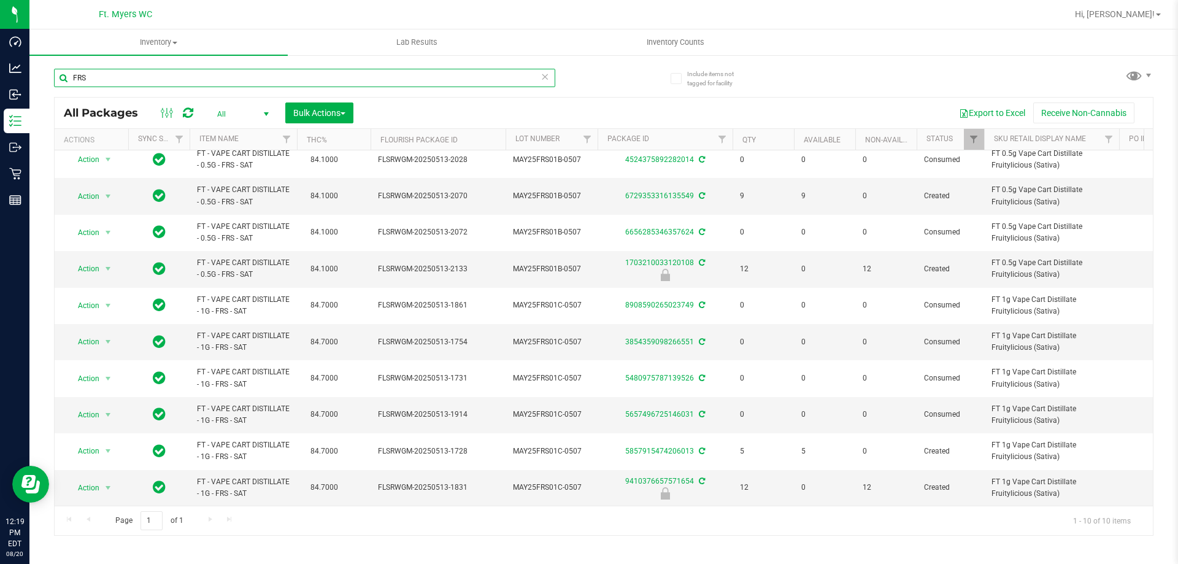
drag, startPoint x: 78, startPoint y: 80, endPoint x: 140, endPoint y: 85, distance: 62.7
click at [140, 85] on input "FRS" at bounding box center [304, 78] width 501 height 18
click at [148, 85] on input "FRS" at bounding box center [304, 78] width 501 height 18
click at [150, 85] on input "FRS" at bounding box center [304, 78] width 501 height 18
click at [150, 83] on input "FRS" at bounding box center [304, 78] width 501 height 18
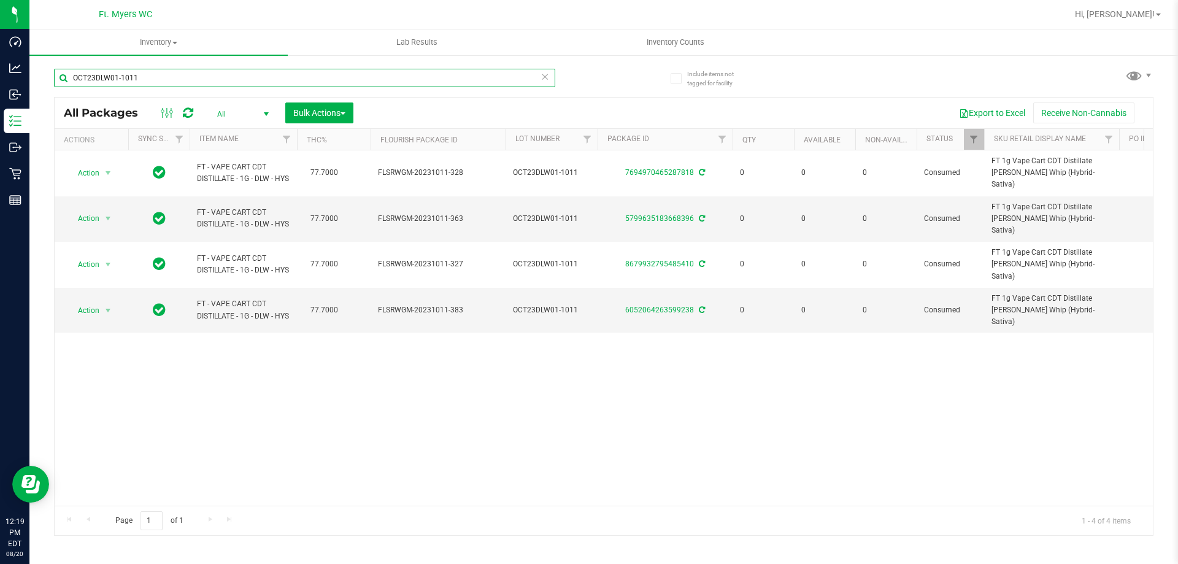
type input "OCT23DLW01-1011"
drag, startPoint x: 337, startPoint y: 496, endPoint x: 391, endPoint y: 500, distance: 54.1
click at [391, 500] on div "Action Action Adjust qty Edit attributes Global inventory Locate package Packag…" at bounding box center [604, 327] width 1098 height 355
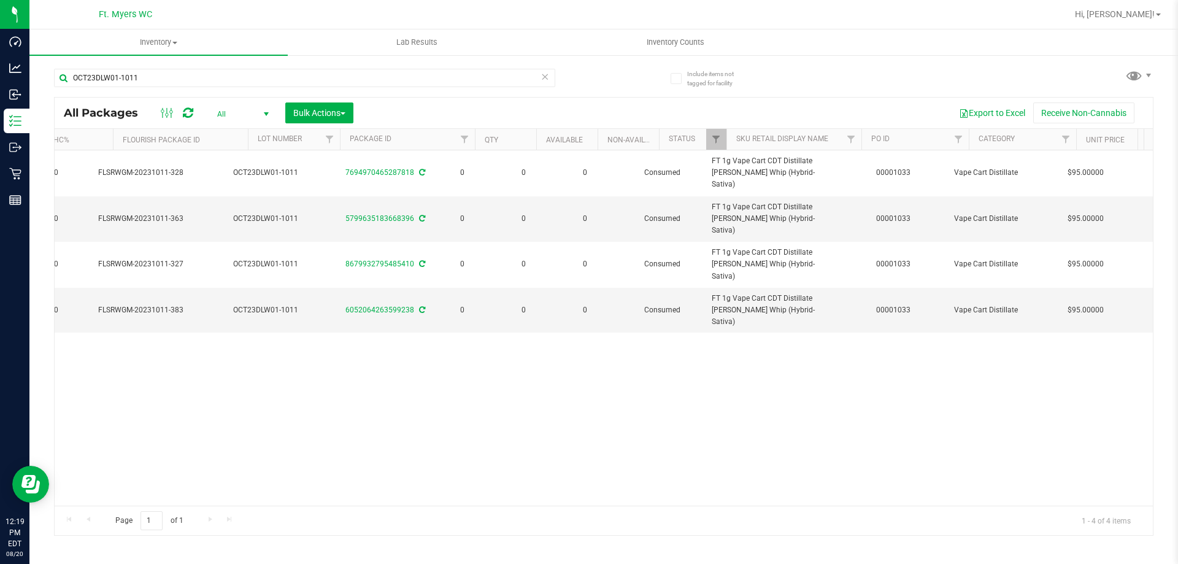
scroll to position [0, 280]
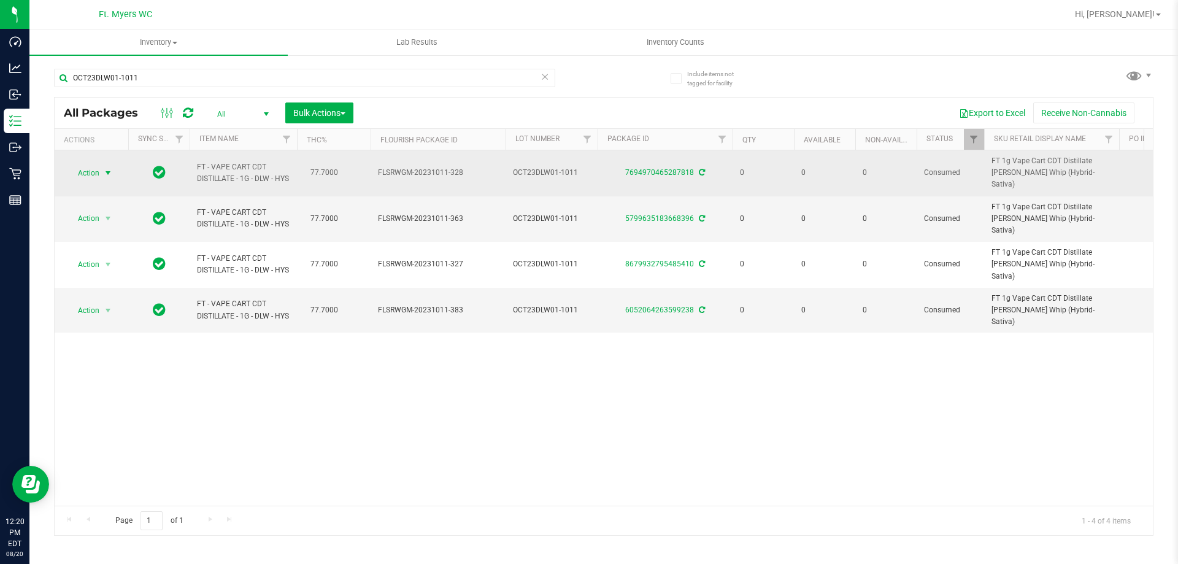
click at [107, 173] on span "select" at bounding box center [108, 173] width 10 height 10
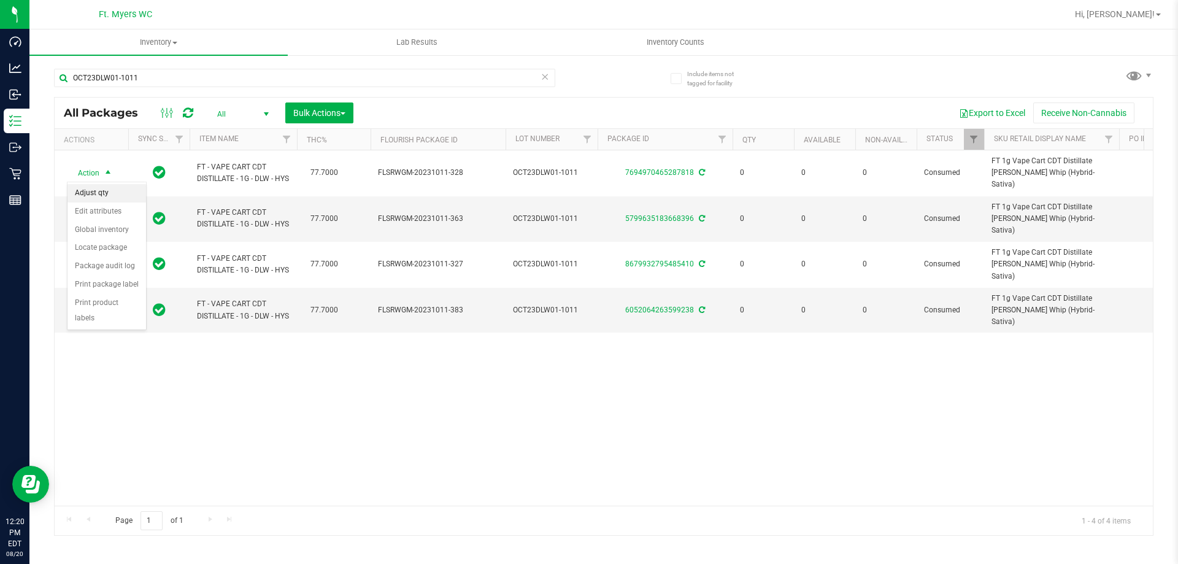
click at [113, 193] on li "Adjust qty" at bounding box center [106, 193] width 79 height 18
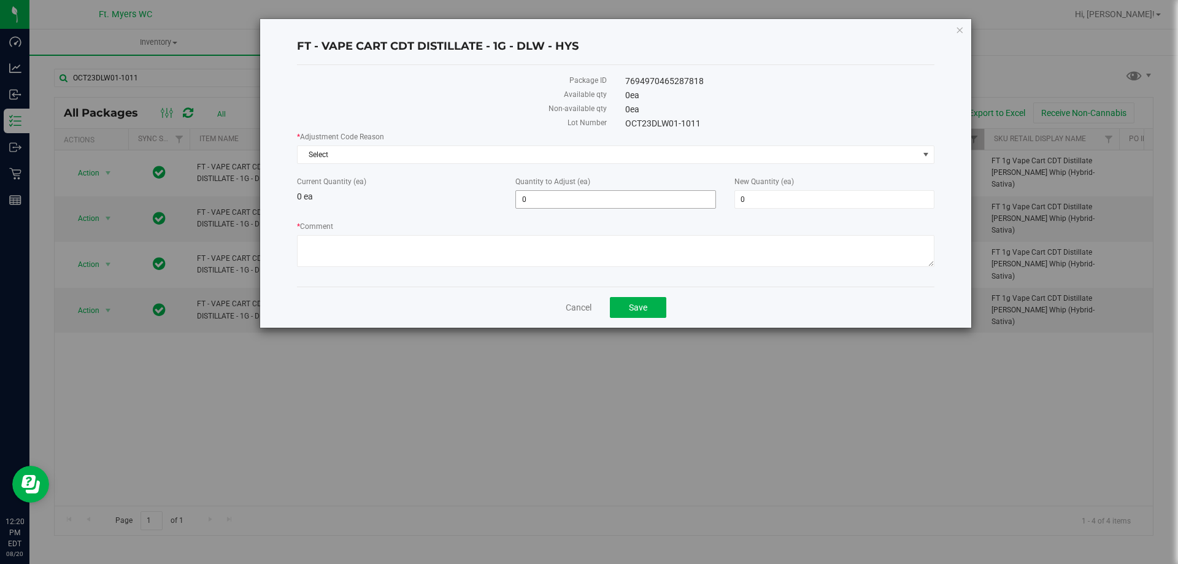
drag, startPoint x: 543, startPoint y: 207, endPoint x: 457, endPoint y: 201, distance: 86.1
click at [460, 201] on div "Current Quantity (ea) 0 ea Quantity to Adjust (ea) 0 0 New Quantity (ea) 0 0" at bounding box center [616, 192] width 656 height 33
type input "1"
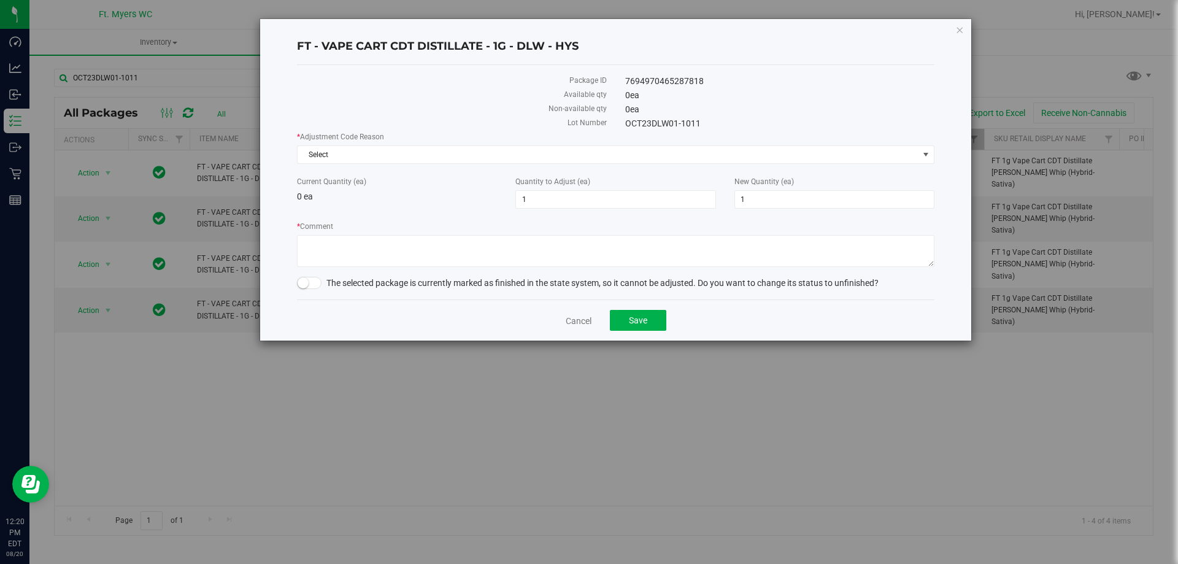
click at [457, 201] on div "Current Quantity (ea) 0 ea" at bounding box center [397, 189] width 218 height 27
click at [497, 152] on span "Select" at bounding box center [607, 154] width 621 height 17
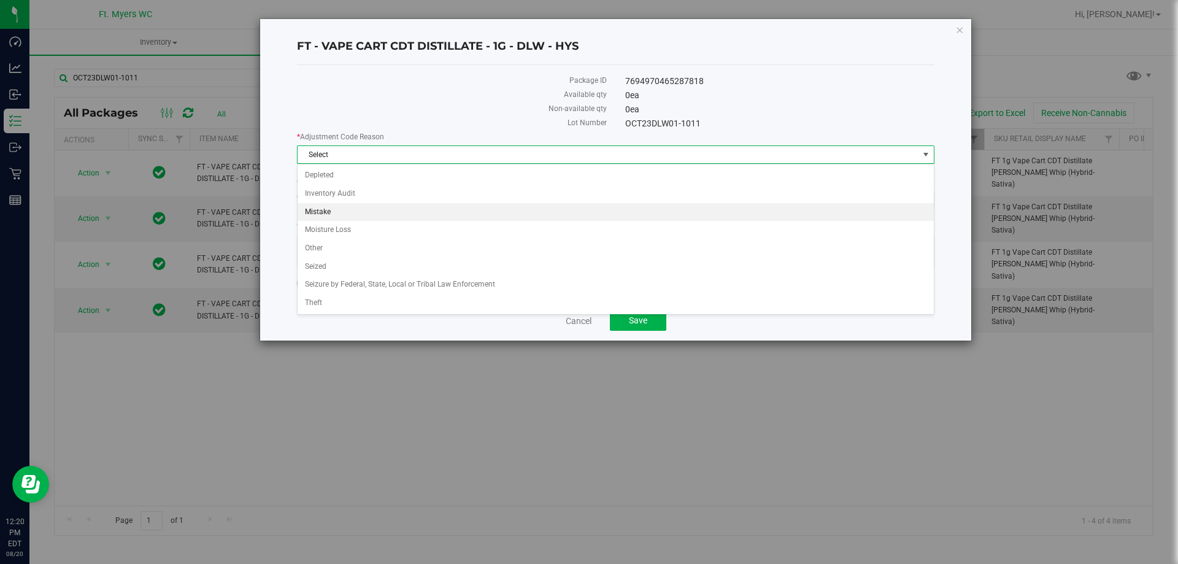
click at [349, 212] on li "Mistake" at bounding box center [615, 212] width 636 height 18
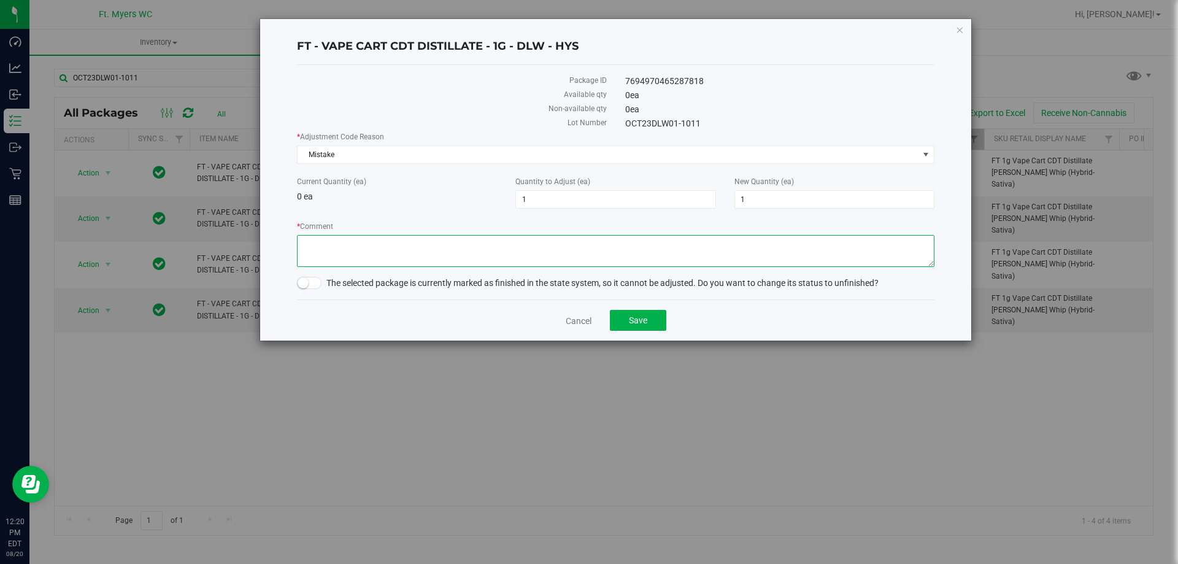
click at [356, 256] on textarea "* Comment" at bounding box center [615, 251] width 637 height 32
type textarea "q"
click at [309, 288] on span at bounding box center [309, 283] width 25 height 12
click at [645, 319] on span "Save" at bounding box center [638, 320] width 18 height 10
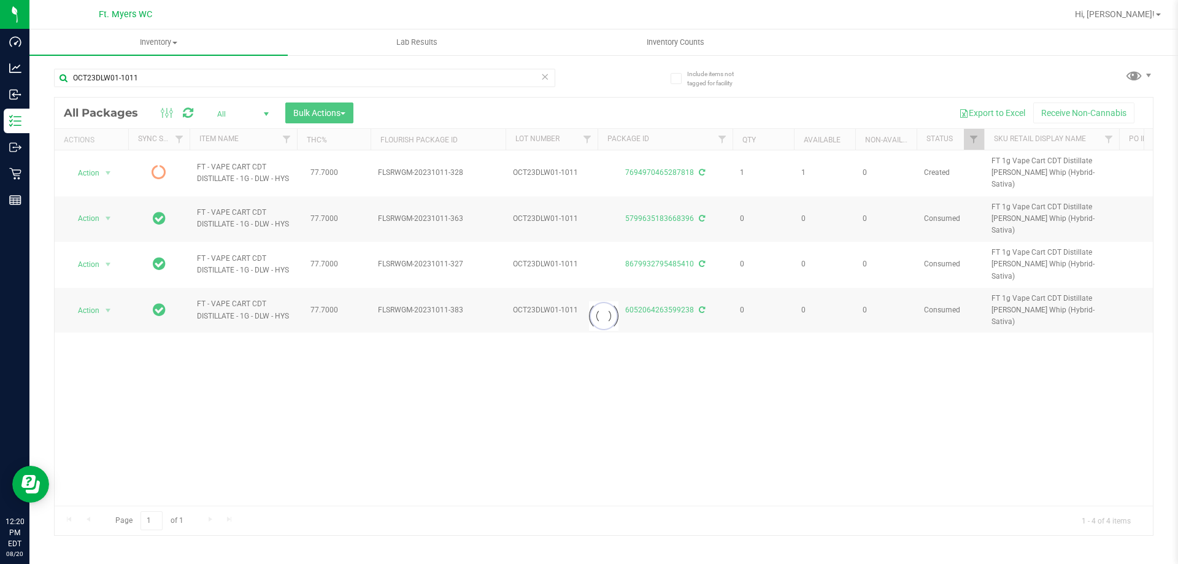
click at [99, 171] on div at bounding box center [604, 316] width 1098 height 437
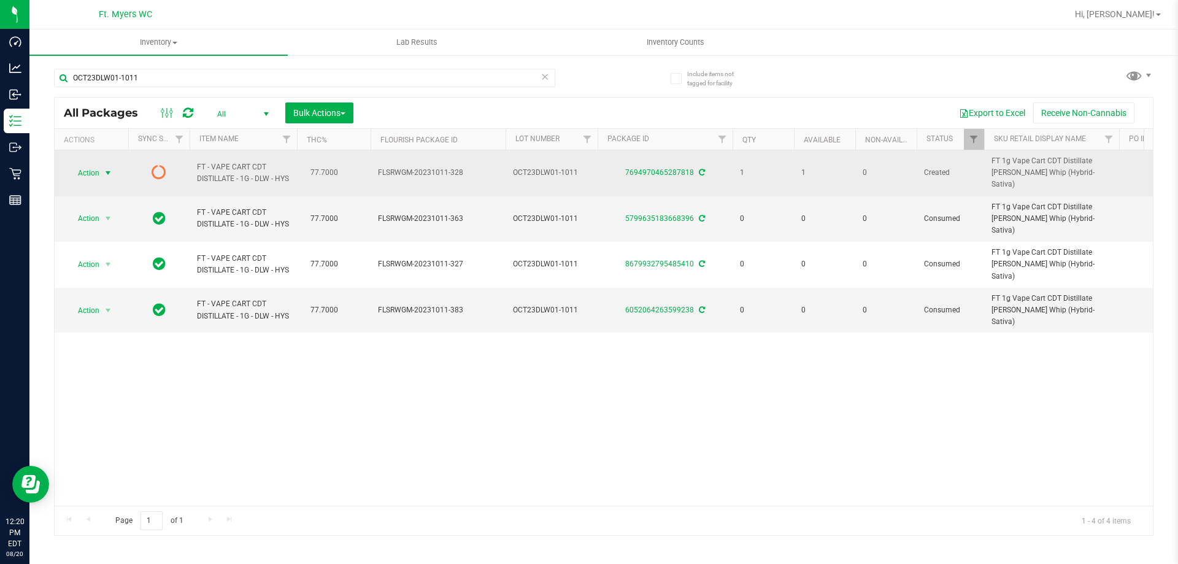
click at [99, 173] on span "Action" at bounding box center [83, 172] width 33 height 17
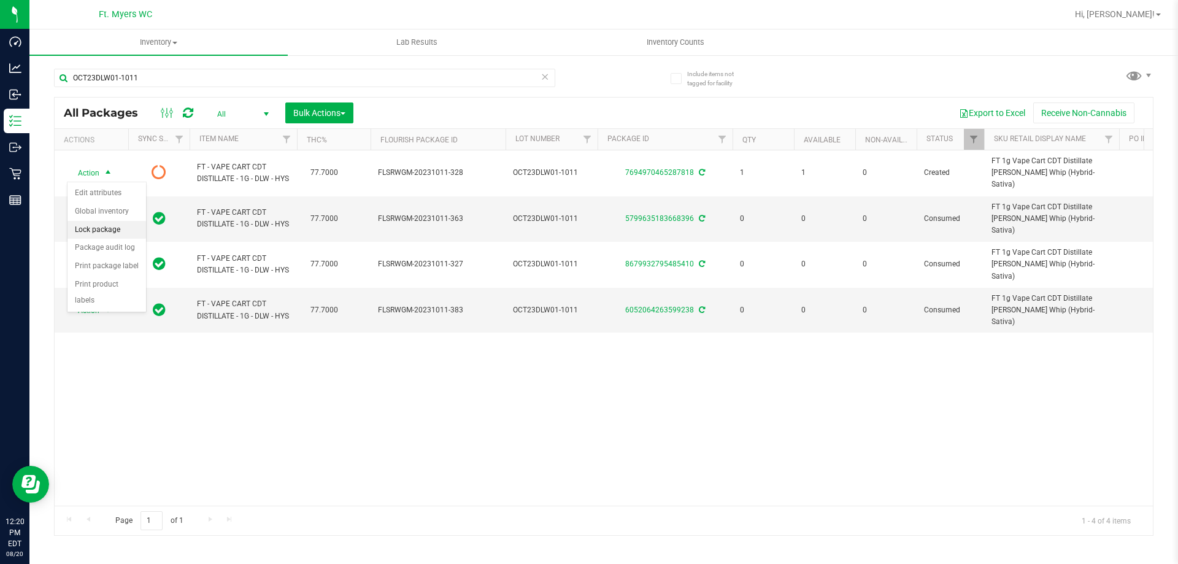
click at [121, 227] on li "Lock package" at bounding box center [106, 230] width 79 height 18
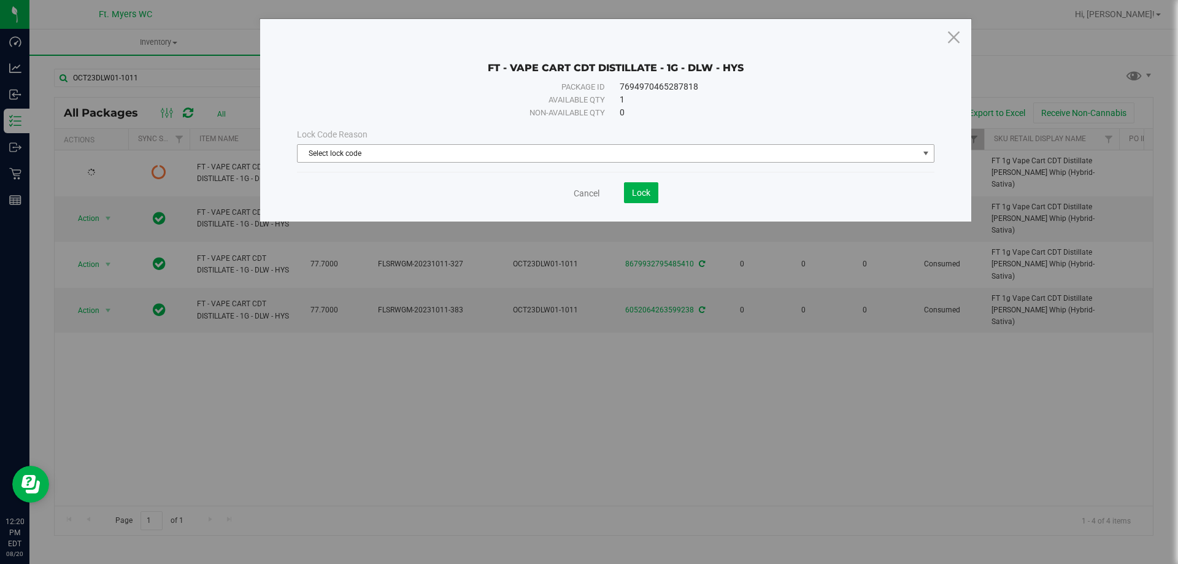
drag, startPoint x: 403, startPoint y: 153, endPoint x: 397, endPoint y: 156, distance: 6.6
click at [399, 155] on span "Select lock code" at bounding box center [607, 153] width 621 height 17
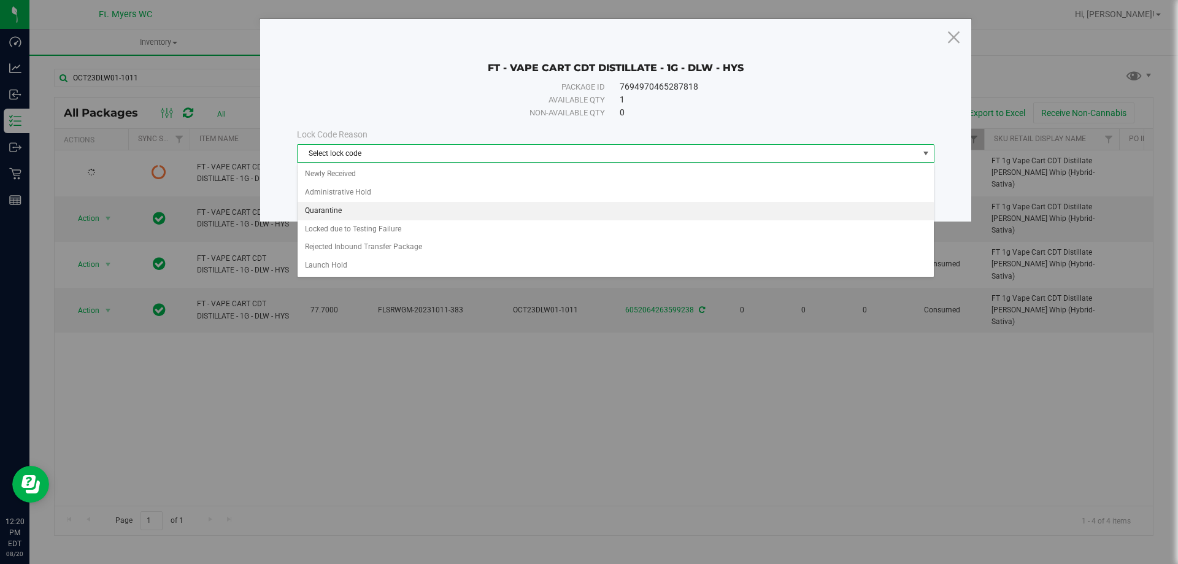
click at [385, 207] on li "Quarantine" at bounding box center [615, 211] width 636 height 18
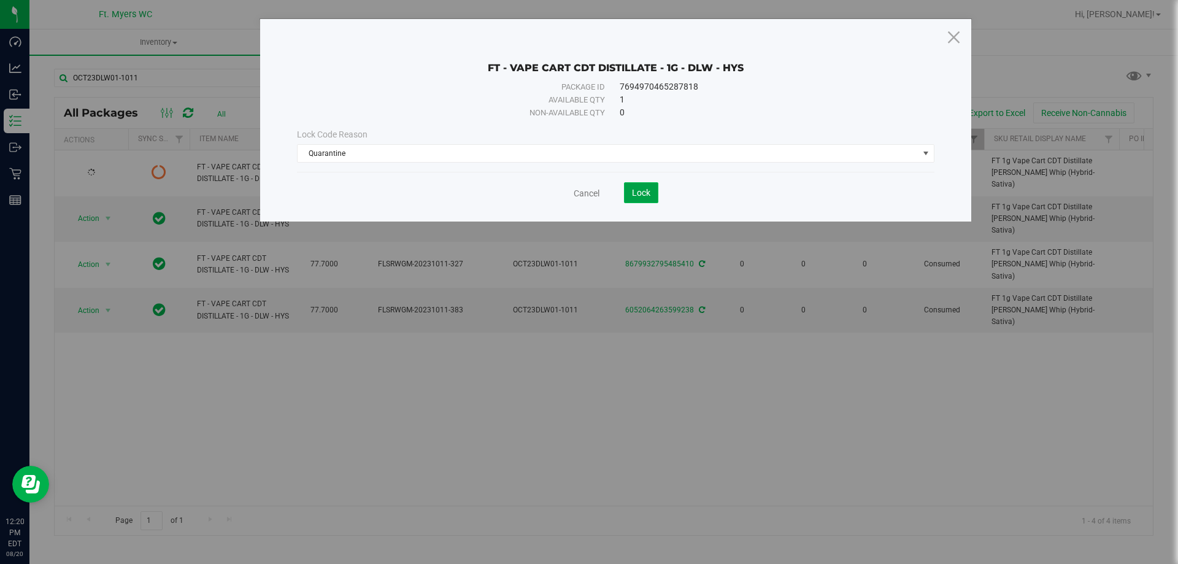
click at [653, 199] on button "Lock" at bounding box center [641, 192] width 34 height 21
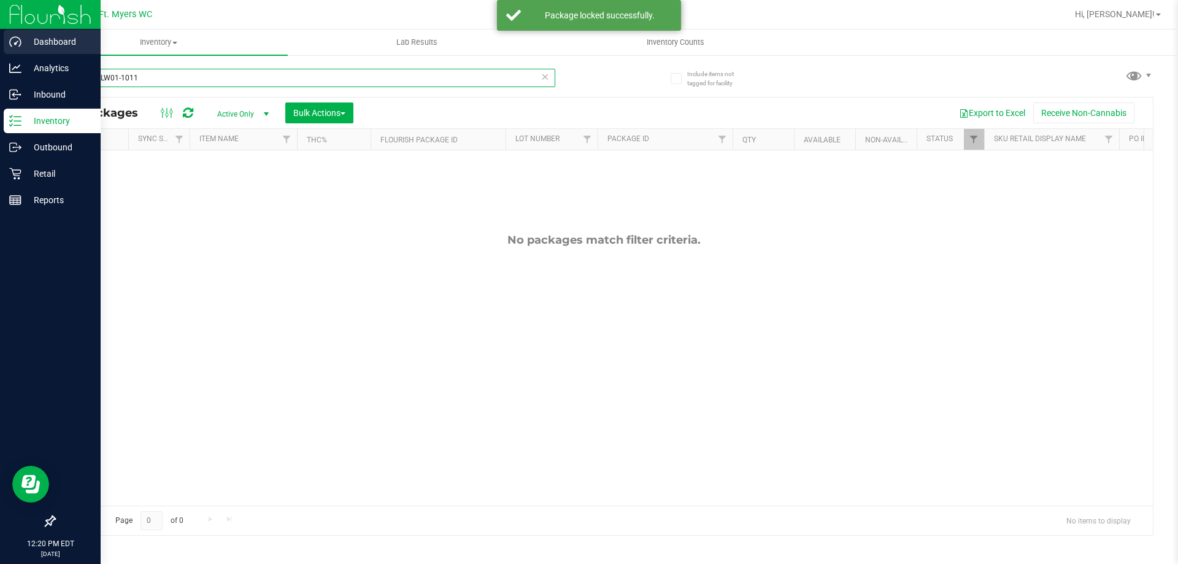
drag, startPoint x: 172, startPoint y: 83, endPoint x: 0, endPoint y: 47, distance: 175.4
click at [0, 47] on div "Dashboard Analytics Inbound Inventory Outbound Retail Reports 12:20 PM EDT [DAT…" at bounding box center [589, 282] width 1178 height 564
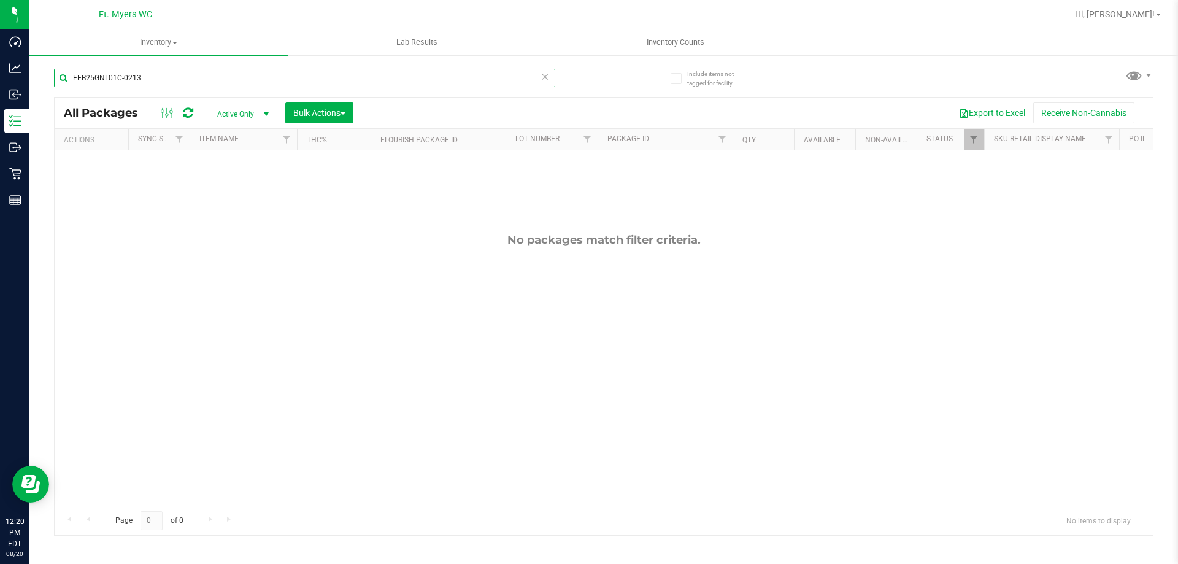
type input "FEB25GNL01C-0213"
click at [239, 104] on div "Active Only Active Only Lab Samples Locked All External Internal Bulk Actions A…" at bounding box center [285, 112] width 156 height 21
click at [239, 113] on span "Active Only" at bounding box center [240, 113] width 67 height 17
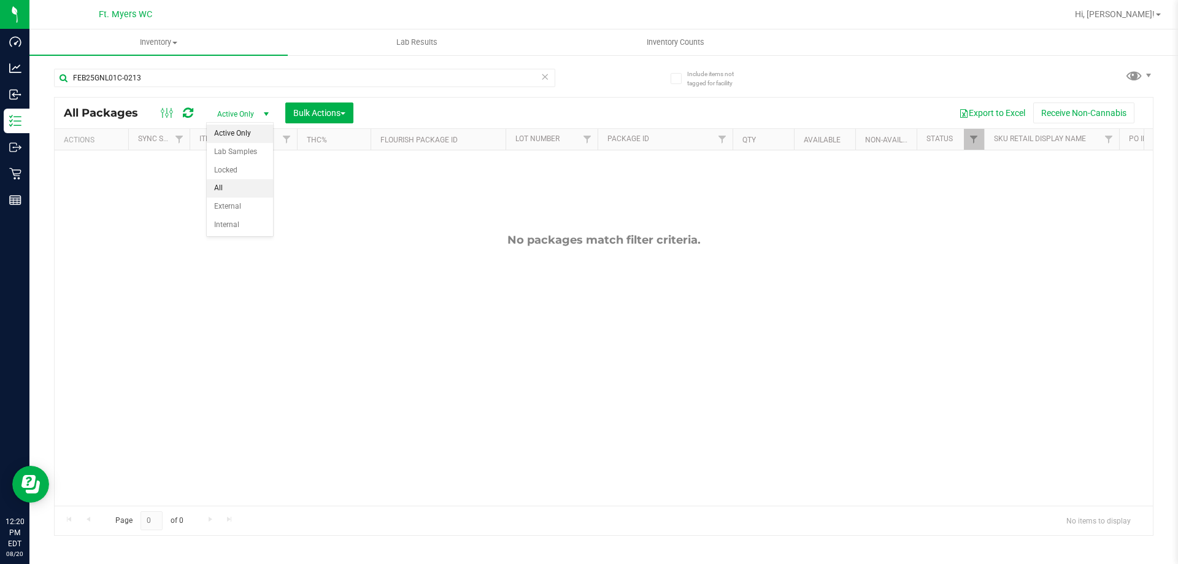
click at [227, 182] on li "All" at bounding box center [240, 188] width 66 height 18
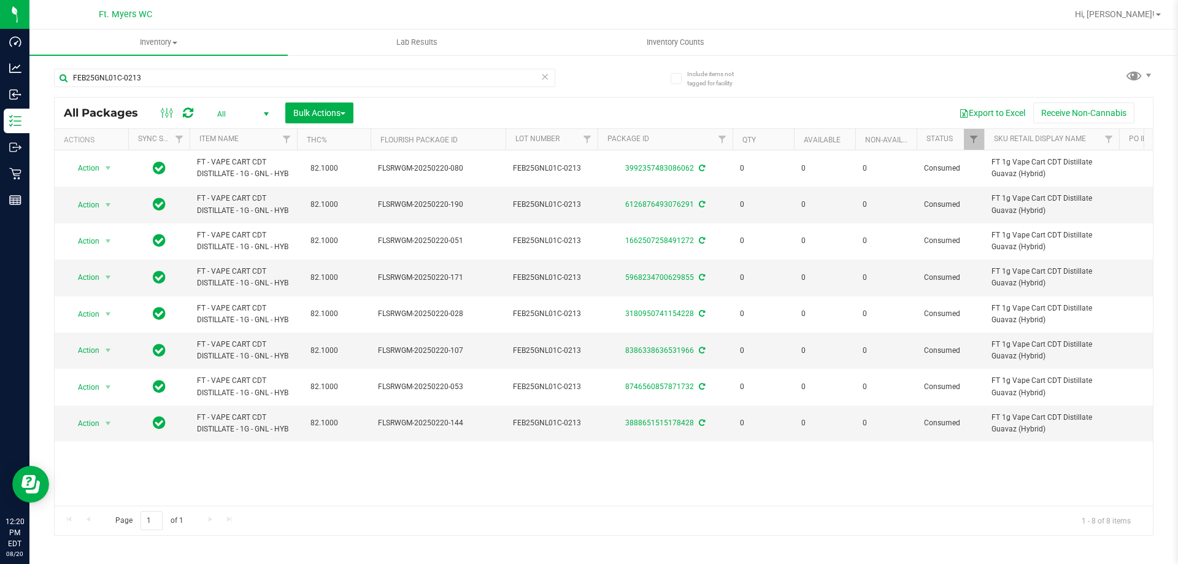
drag, startPoint x: 396, startPoint y: 505, endPoint x: 438, endPoint y: 512, distance: 43.0
click at [438, 512] on div "Page 1 of 1 1 - 8 of 8 items" at bounding box center [604, 519] width 1098 height 29
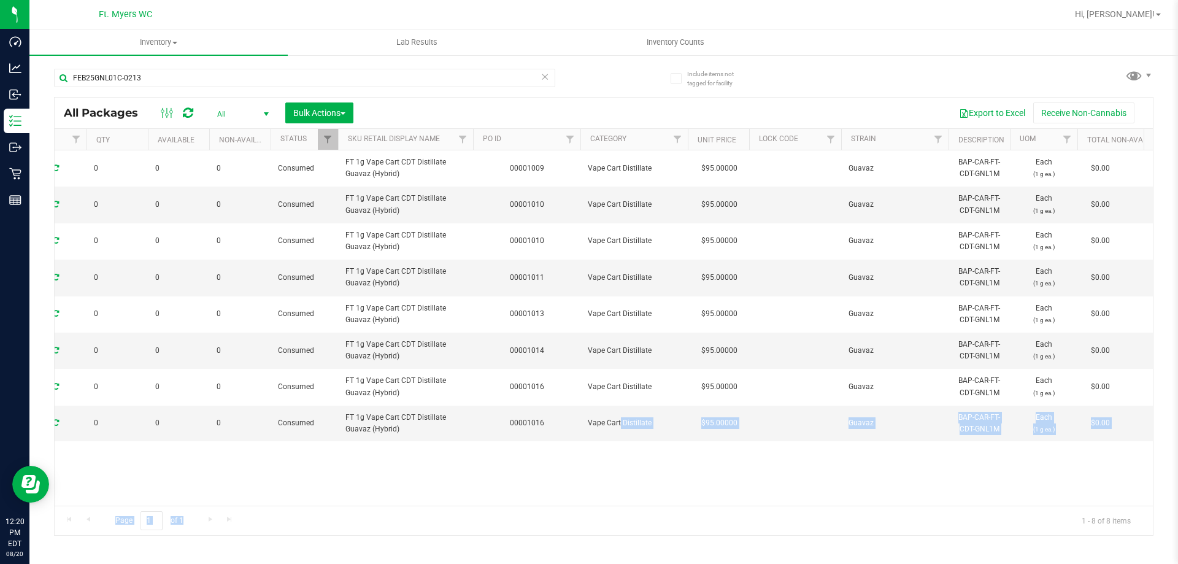
drag, startPoint x: 605, startPoint y: 495, endPoint x: 281, endPoint y: 522, distance: 324.3
click at [278, 522] on div "All Packages All Active Only Lab Samples Locked All External Internal Bulk Acti…" at bounding box center [603, 316] width 1099 height 438
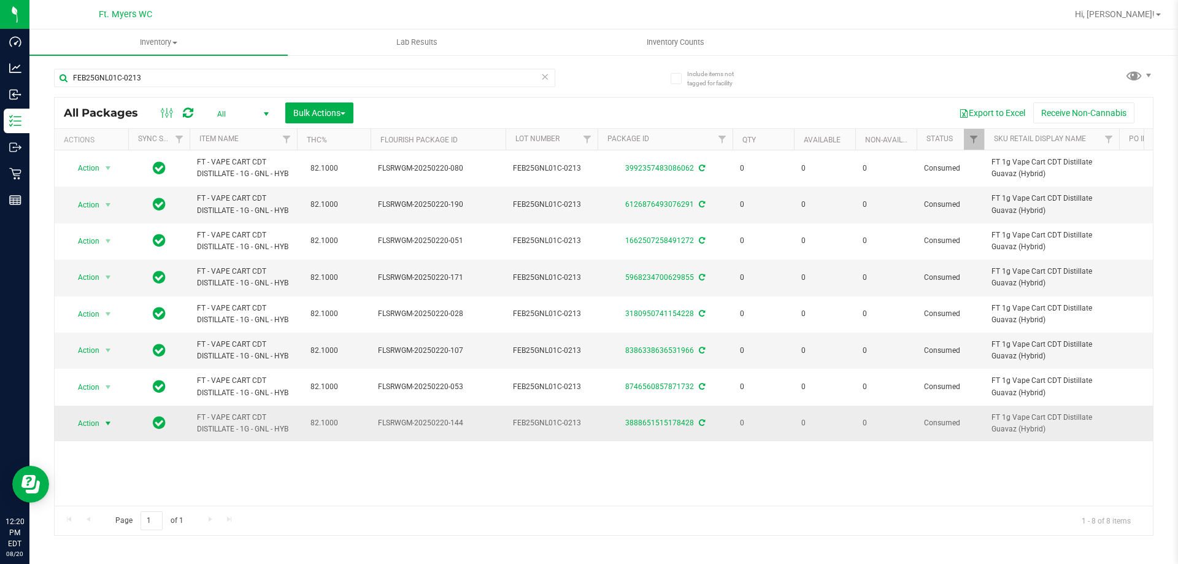
click at [85, 432] on span "Action" at bounding box center [83, 423] width 33 height 17
click at [115, 341] on li "Adjust qty" at bounding box center [106, 343] width 79 height 18
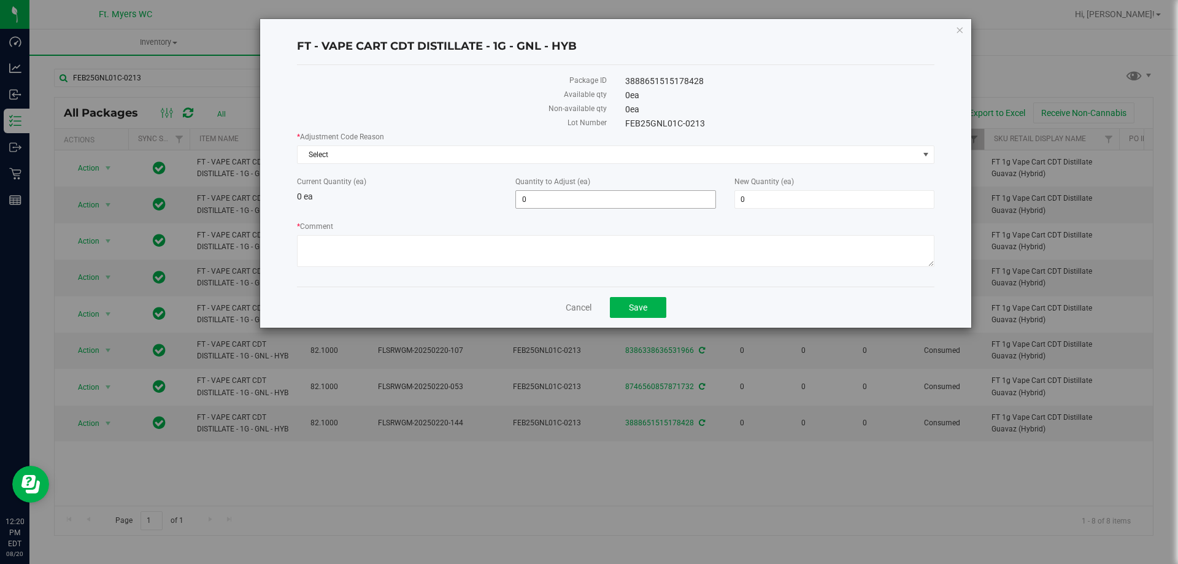
drag, startPoint x: 616, startPoint y: 201, endPoint x: 254, endPoint y: 191, distance: 362.0
click at [254, 191] on div "FT - VAPE CART CDT DISTILLATE - 1G - GNL - HYB Package ID 3888651515178428 Avai…" at bounding box center [593, 173] width 756 height 310
type input "1"
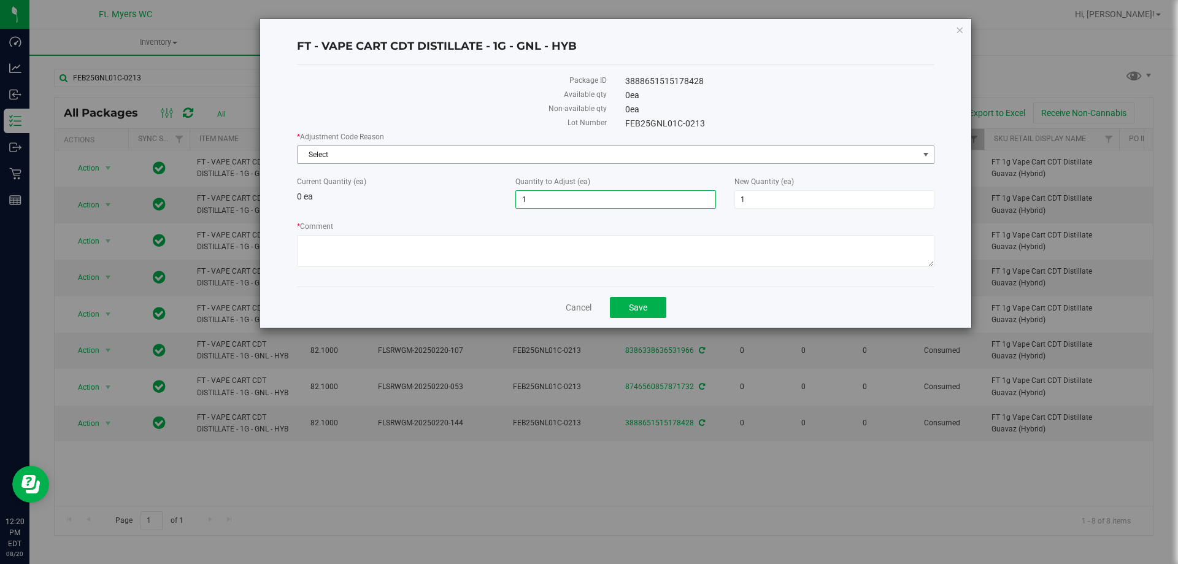
click at [466, 156] on span "Select" at bounding box center [607, 154] width 621 height 17
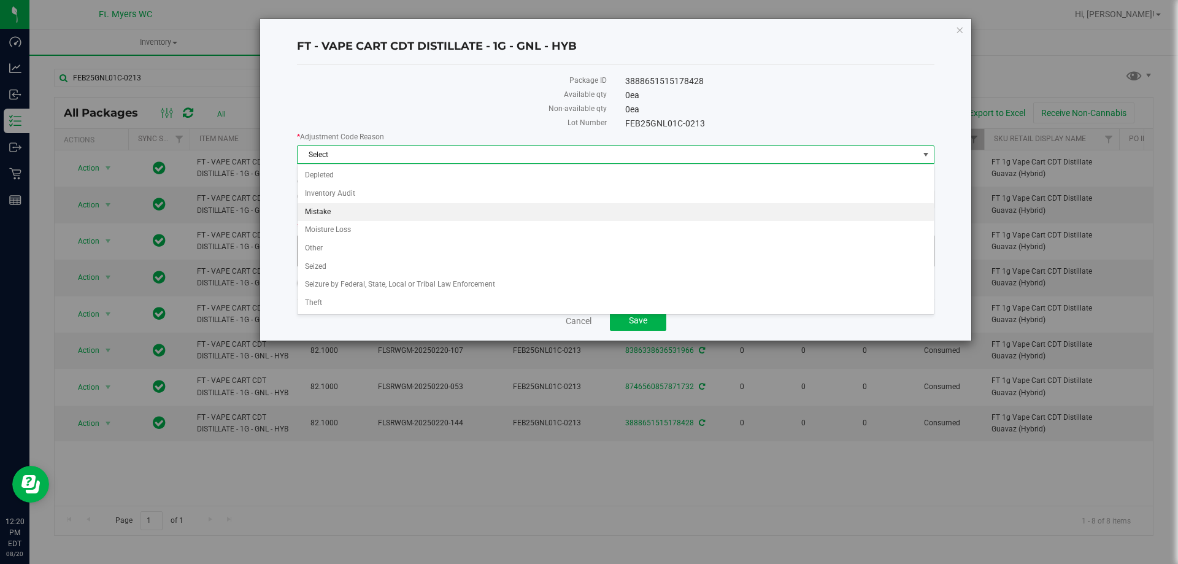
drag, startPoint x: 402, startPoint y: 214, endPoint x: 368, endPoint y: 239, distance: 42.2
click at [401, 215] on li "Mistake" at bounding box center [615, 212] width 636 height 18
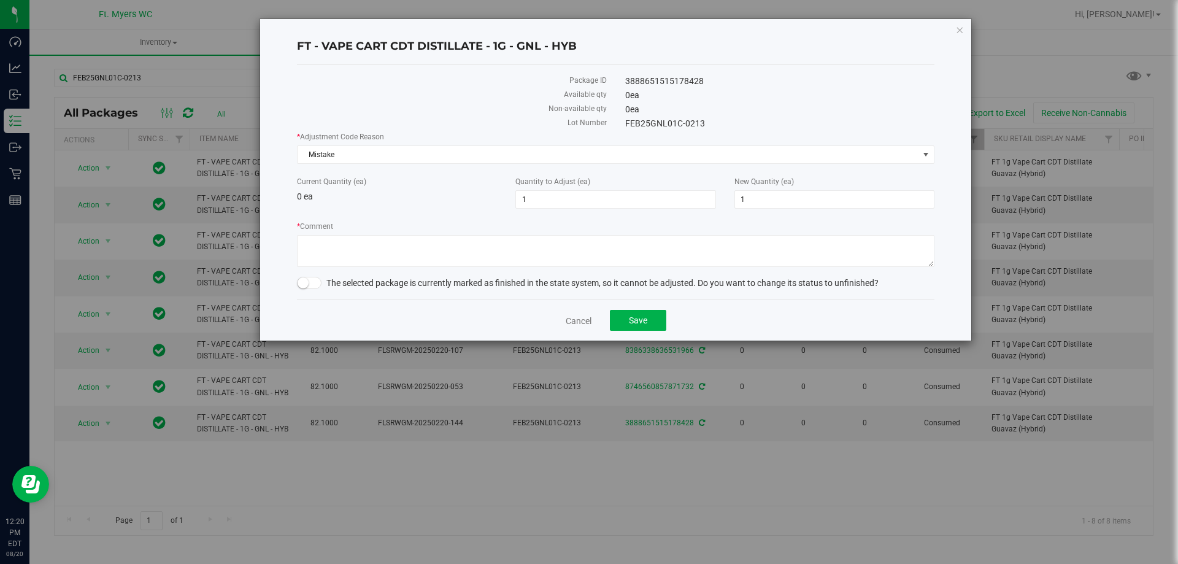
click at [307, 291] on div "Package ID 3888651515178428 Available qty 0 ea Non-available qty 0 ea Lot Numbe…" at bounding box center [615, 182] width 637 height 234
click at [315, 281] on span at bounding box center [309, 283] width 25 height 12
click at [376, 241] on textarea "* Comment" at bounding box center [615, 251] width 637 height 32
type textarea "q"
drag, startPoint x: 661, startPoint y: 318, endPoint x: 654, endPoint y: 318, distance: 6.8
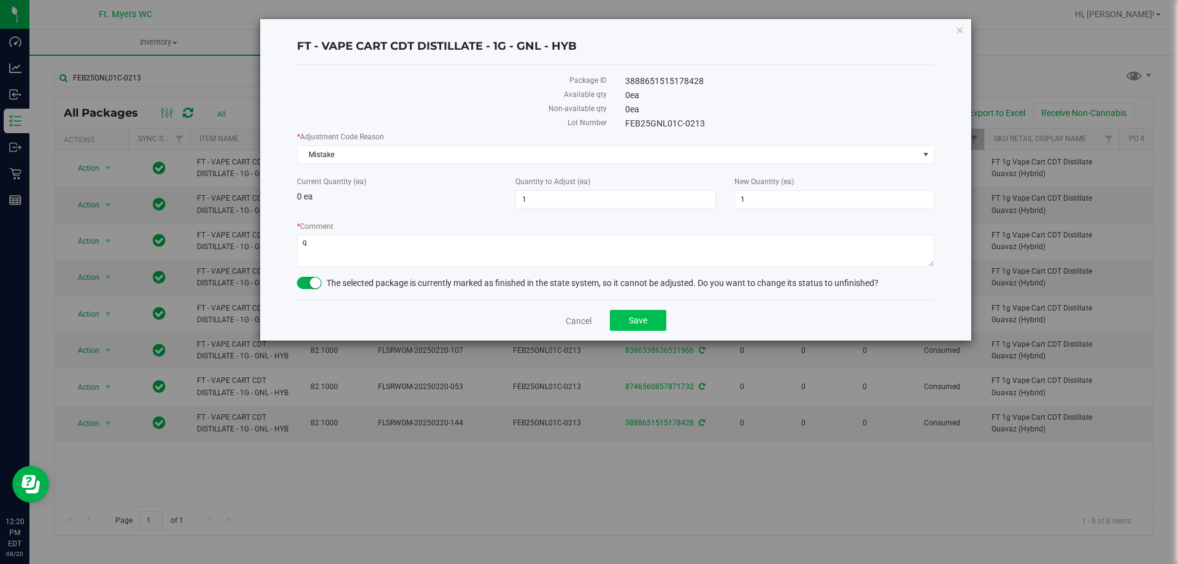
click at [656, 318] on div "Cancel Save" at bounding box center [615, 319] width 637 height 41
click at [654, 318] on button "Save" at bounding box center [638, 320] width 56 height 21
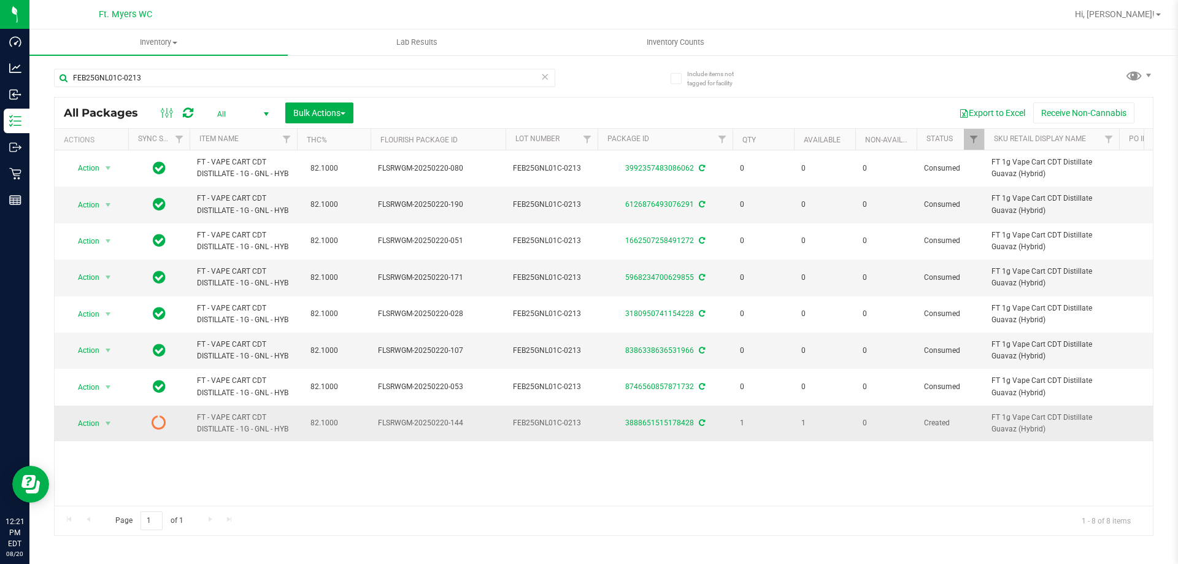
scroll to position [20, 0]
click at [104, 428] on span "select" at bounding box center [108, 423] width 10 height 10
click at [132, 399] on li "Lock package" at bounding box center [106, 398] width 79 height 18
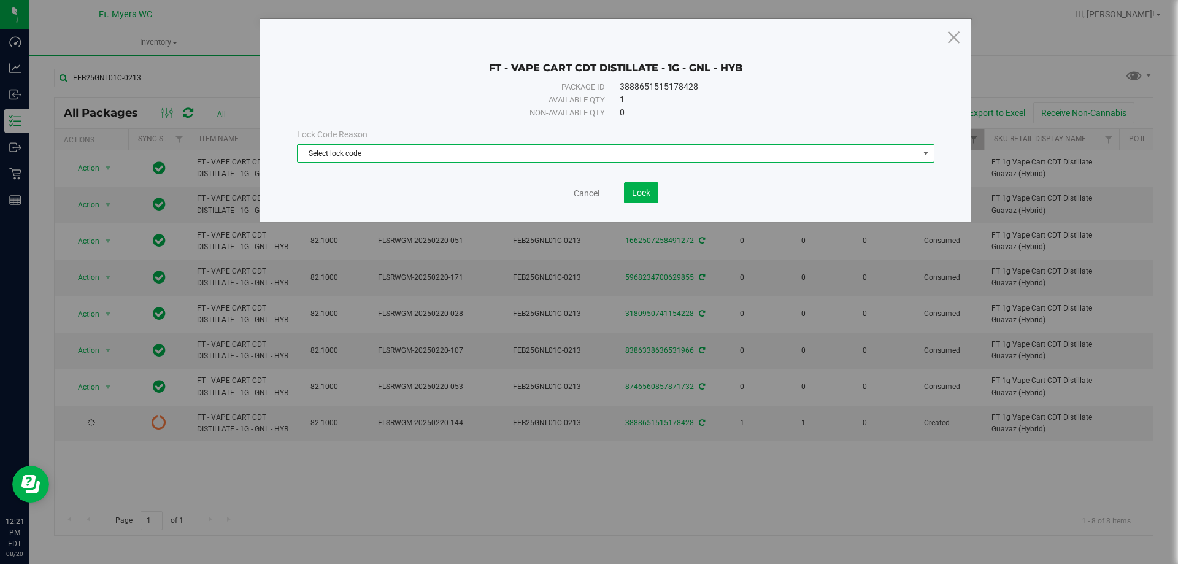
click at [465, 153] on span "Select lock code" at bounding box center [607, 153] width 621 height 17
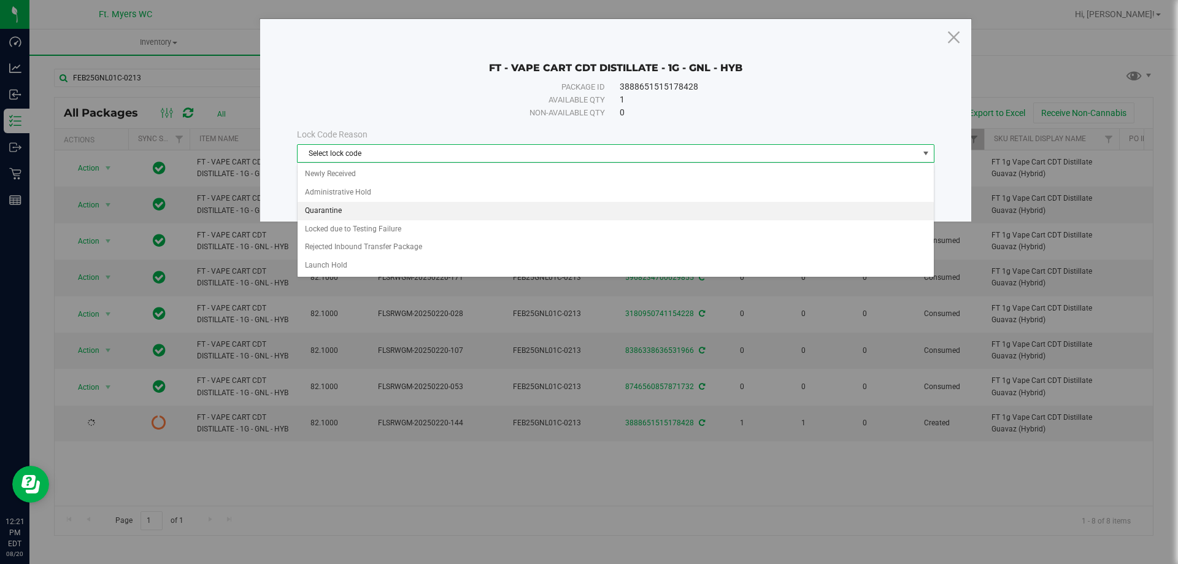
click at [368, 205] on li "Quarantine" at bounding box center [615, 211] width 636 height 18
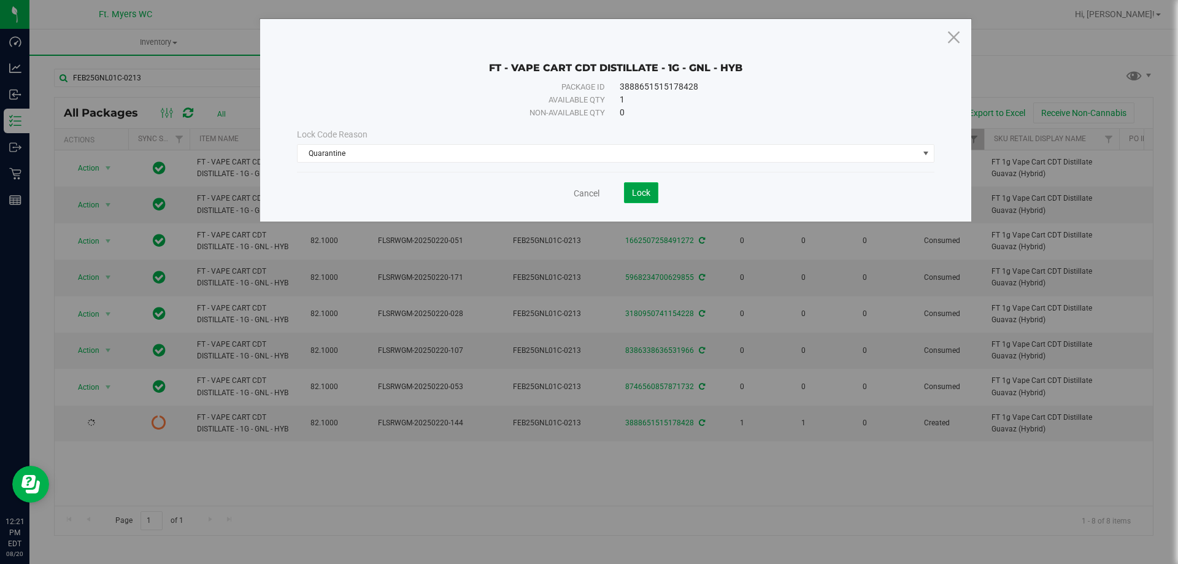
click at [644, 183] on button "Lock" at bounding box center [641, 192] width 34 height 21
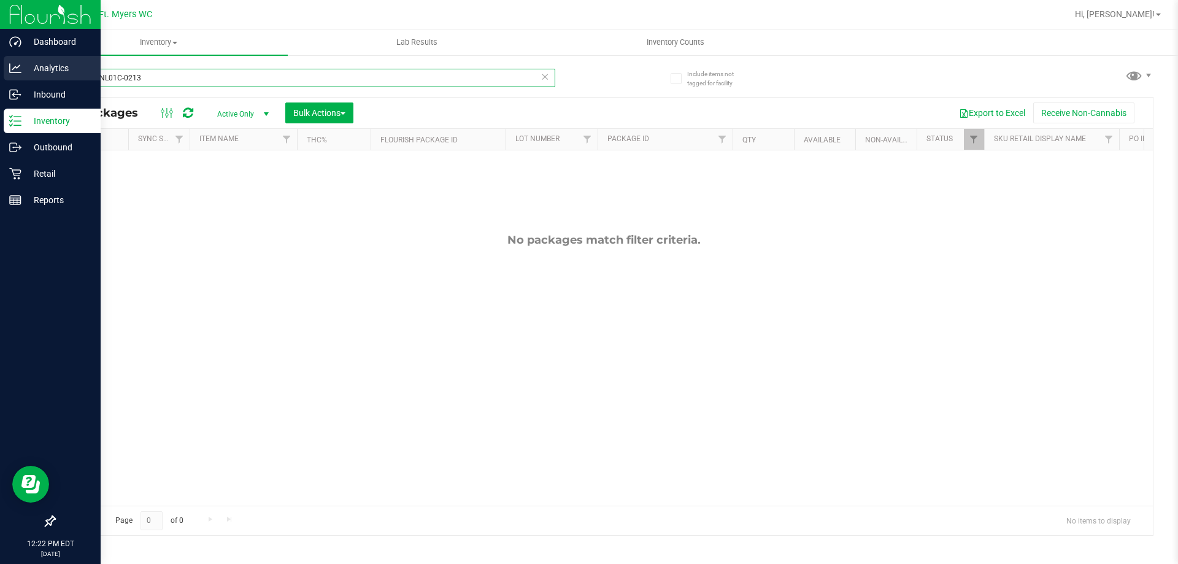
drag, startPoint x: 29, startPoint y: 85, endPoint x: 0, endPoint y: 79, distance: 29.5
click at [0, 79] on div "Dashboard Analytics Inbound Inventory Outbound Retail Reports 12:22 PM EDT [DAT…" at bounding box center [589, 282] width 1178 height 564
drag, startPoint x: 214, startPoint y: 85, endPoint x: 0, endPoint y: 73, distance: 214.4
click at [0, 73] on div "Dashboard Analytics Inbound Inventory Outbound Retail Reports 12:22 PM EDT [DAT…" at bounding box center [589, 282] width 1178 height 564
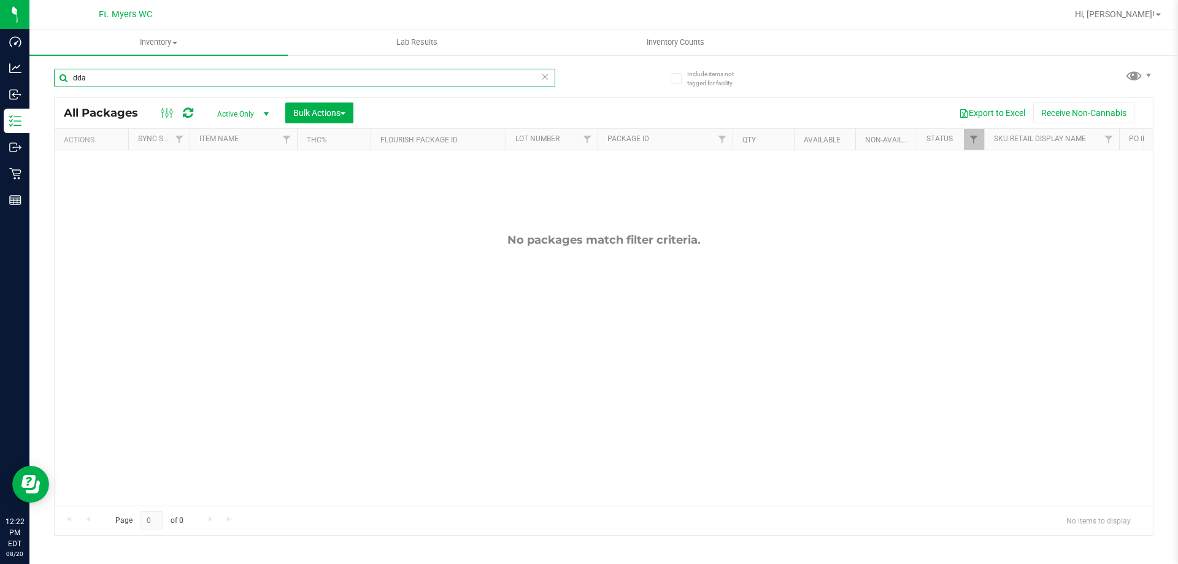
type input "dda"
click at [256, 119] on span "Active Only" at bounding box center [240, 113] width 67 height 17
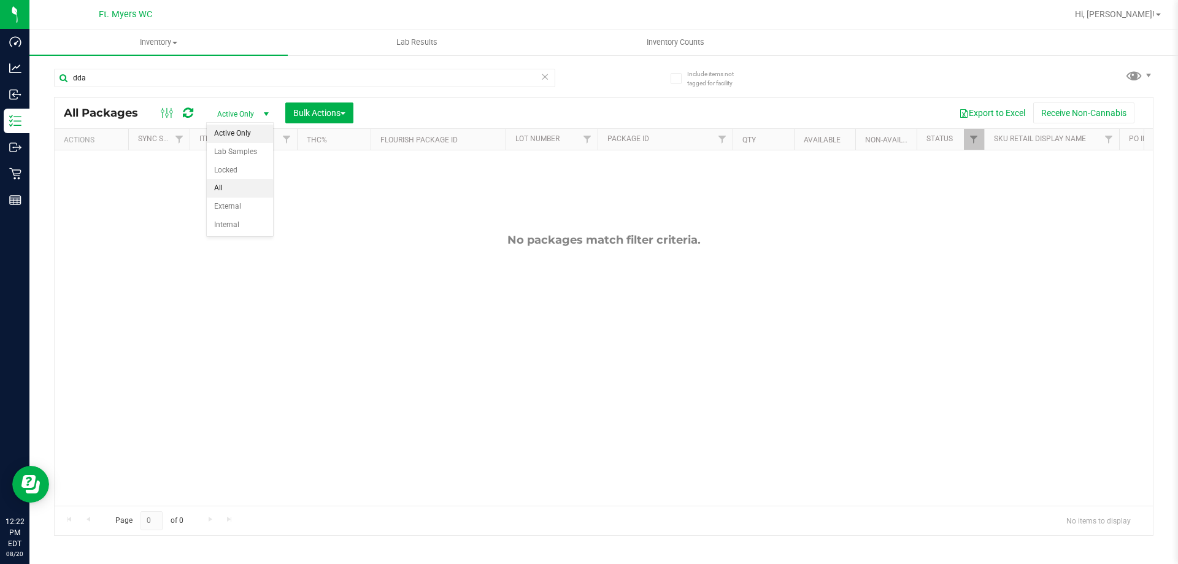
click at [230, 186] on li "All" at bounding box center [240, 188] width 66 height 18
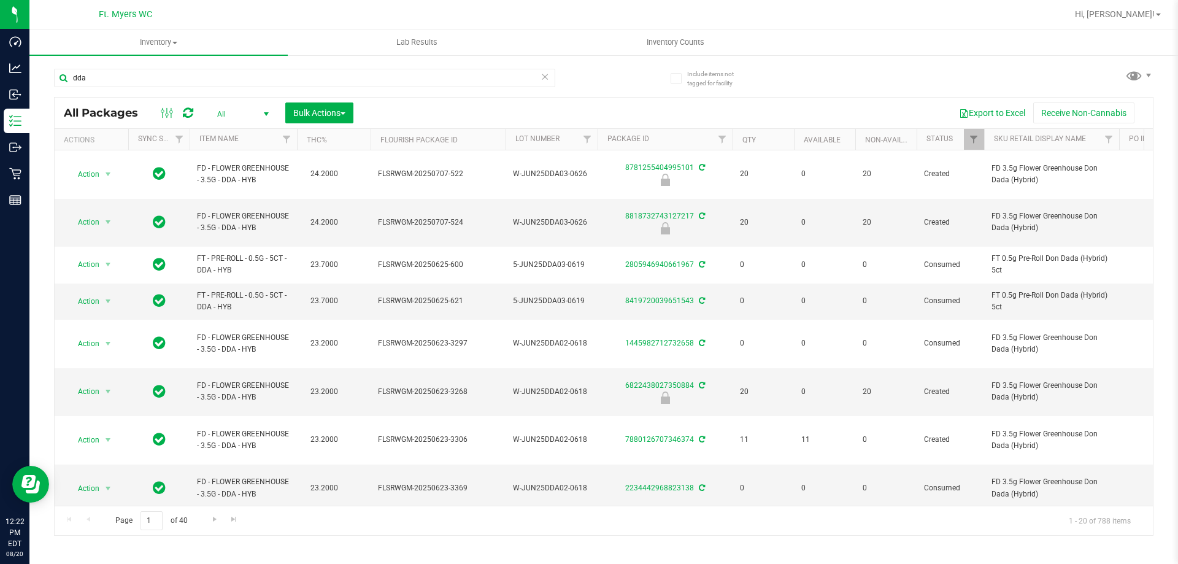
drag, startPoint x: 265, startPoint y: 178, endPoint x: 153, endPoint y: 150, distance: 115.1
click at [153, 150] on div "All Packages All Active Only Lab Samples Locked All External Internal Bulk Acti…" at bounding box center [603, 316] width 1099 height 438
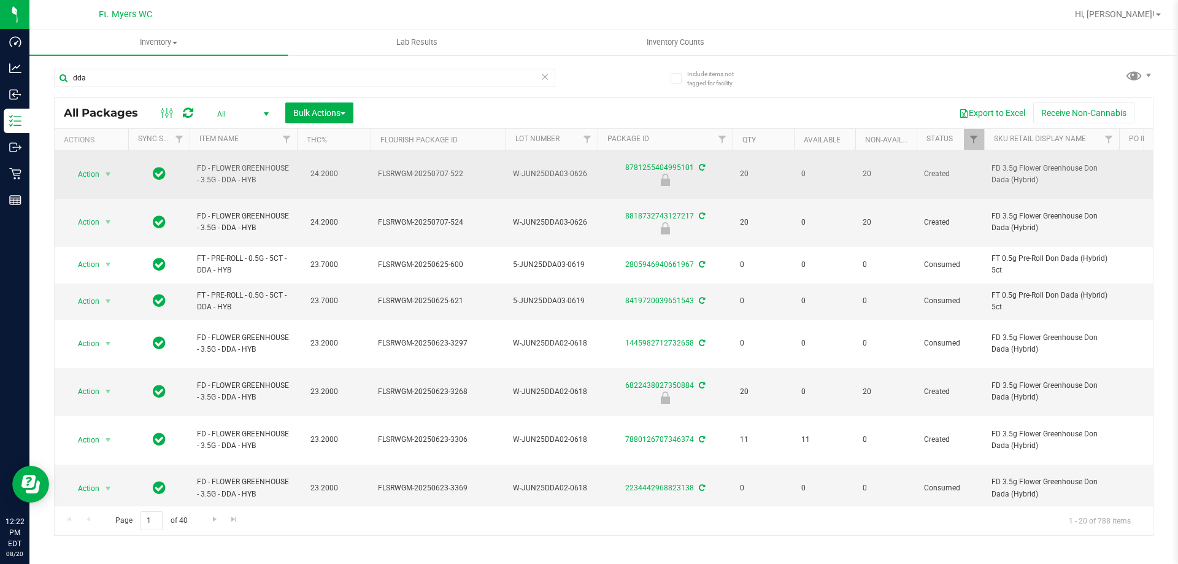
click at [248, 174] on span "FD - FLOWER GREENHOUSE - 3.5G - DDA - HYB" at bounding box center [243, 174] width 93 height 23
click at [260, 177] on span "FD - FLOWER GREENHOUSE - 3.5G - DDA - HYB" at bounding box center [243, 174] width 93 height 23
drag, startPoint x: 260, startPoint y: 177, endPoint x: 240, endPoint y: 169, distance: 21.0
click at [258, 177] on span "FD - FLOWER GREENHOUSE - 3.5G - DDA - HYB" at bounding box center [243, 174] width 93 height 23
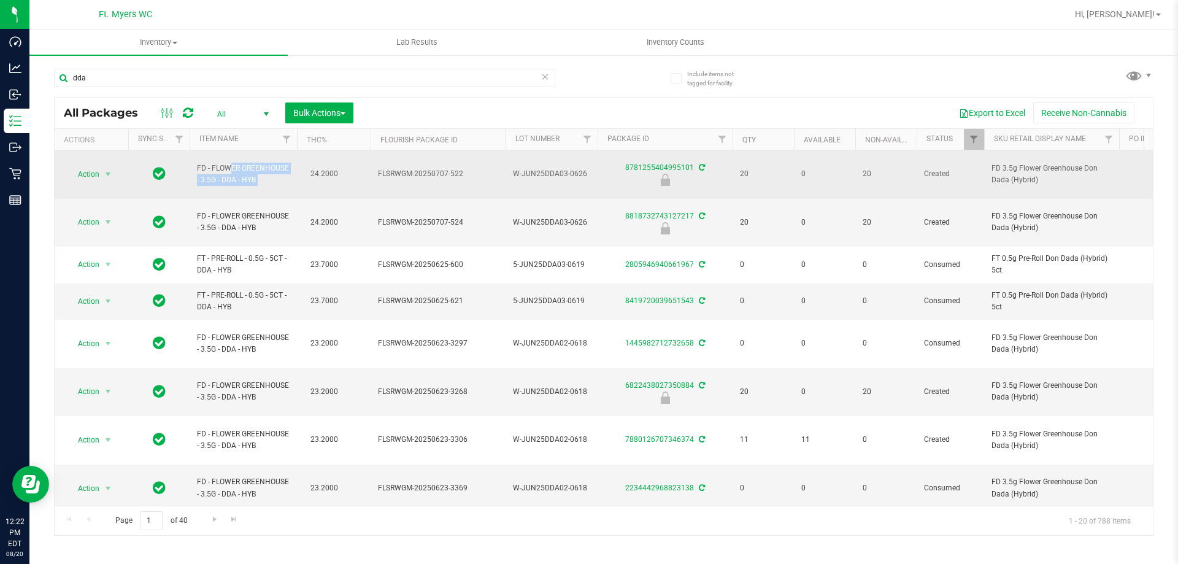
click at [231, 166] on span "FD - FLOWER GREENHOUSE - 3.5G - DDA - HYB" at bounding box center [243, 174] width 93 height 23
click at [261, 171] on span "FD - FLOWER GREENHOUSE - 3.5G - DDA - HYB" at bounding box center [243, 174] width 93 height 23
drag, startPoint x: 207, startPoint y: 168, endPoint x: 196, endPoint y: 162, distance: 13.2
click at [199, 164] on span "FD - FLOWER GREENHOUSE - 3.5G - DDA - HYB" at bounding box center [243, 174] width 93 height 23
click at [197, 163] on span "FD - FLOWER GREENHOUSE - 3.5G - DDA - HYB" at bounding box center [243, 174] width 93 height 23
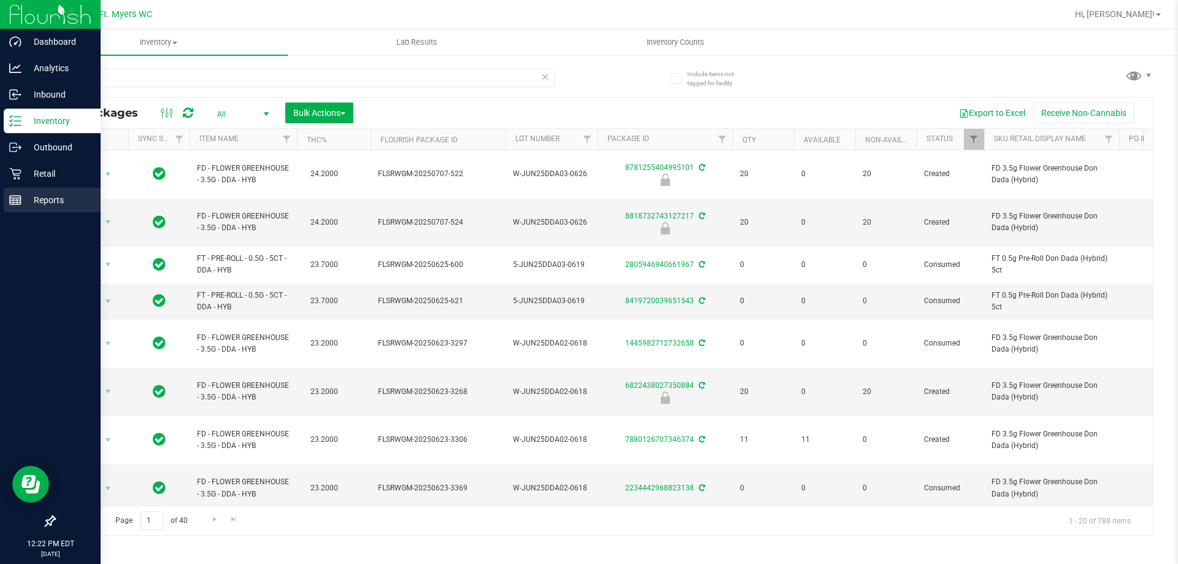
click at [30, 191] on div "Reports" at bounding box center [52, 200] width 97 height 25
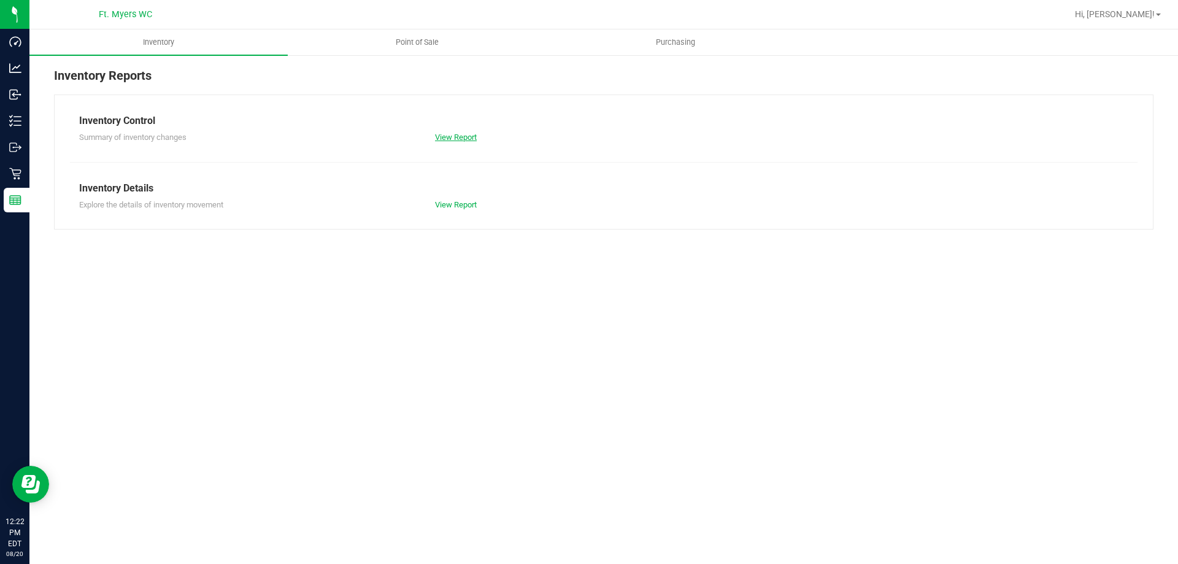
click at [459, 136] on link "View Report" at bounding box center [456, 136] width 42 height 9
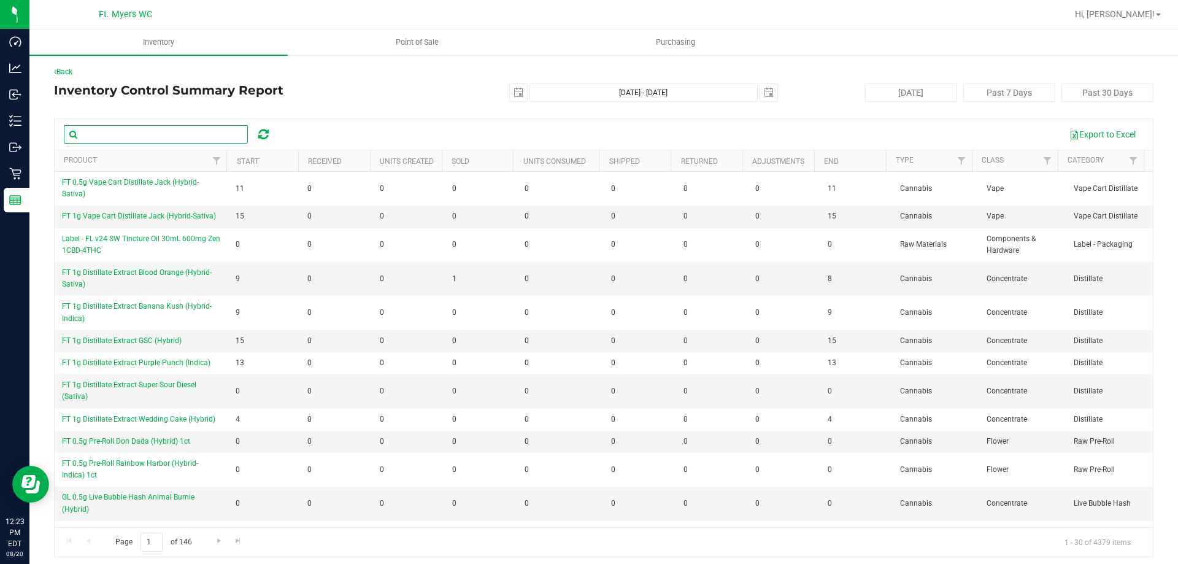
click at [170, 128] on input "text" at bounding box center [156, 134] width 184 height 18
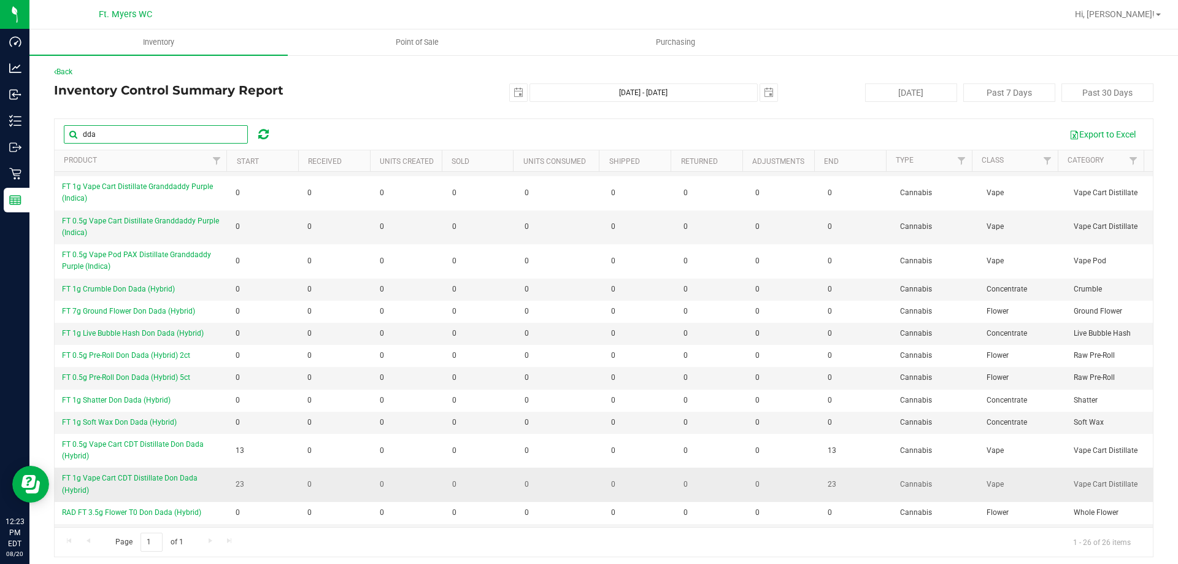
scroll to position [386, 0]
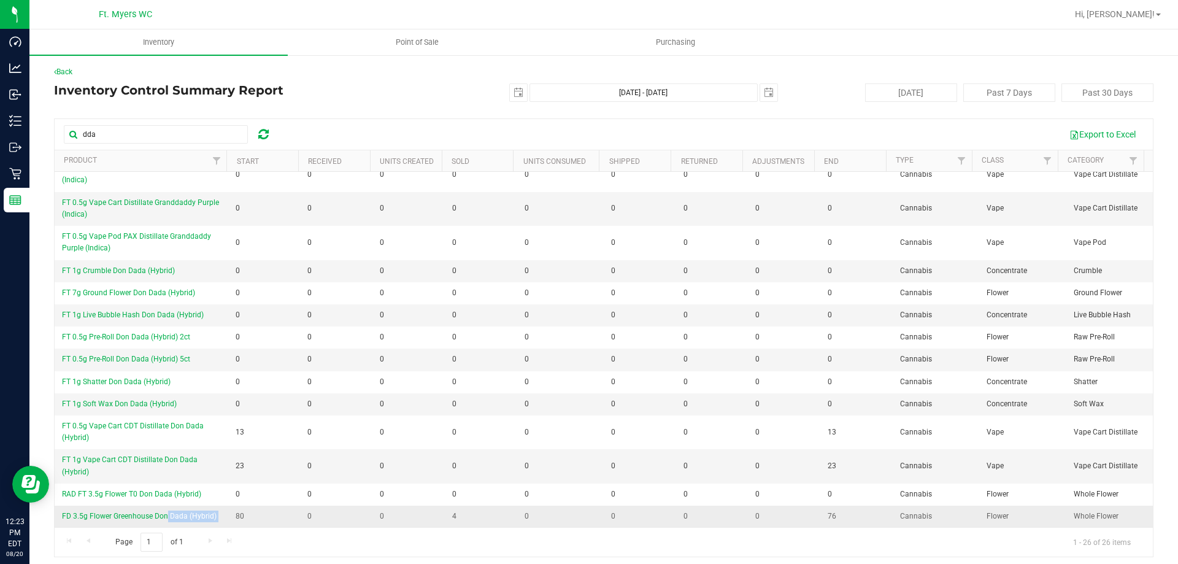
drag, startPoint x: 224, startPoint y: 519, endPoint x: 55, endPoint y: 516, distance: 169.9
click at [55, 516] on tr "FD 3.5g Flower Greenhouse Don Dada (Hybrid) 80 0 0 4 0 0 0 0 76 Cannabis Flower…" at bounding box center [604, 515] width 1098 height 21
copy span "FD 3.5g Flower Greenhouse Don Dada (Hybrid)"
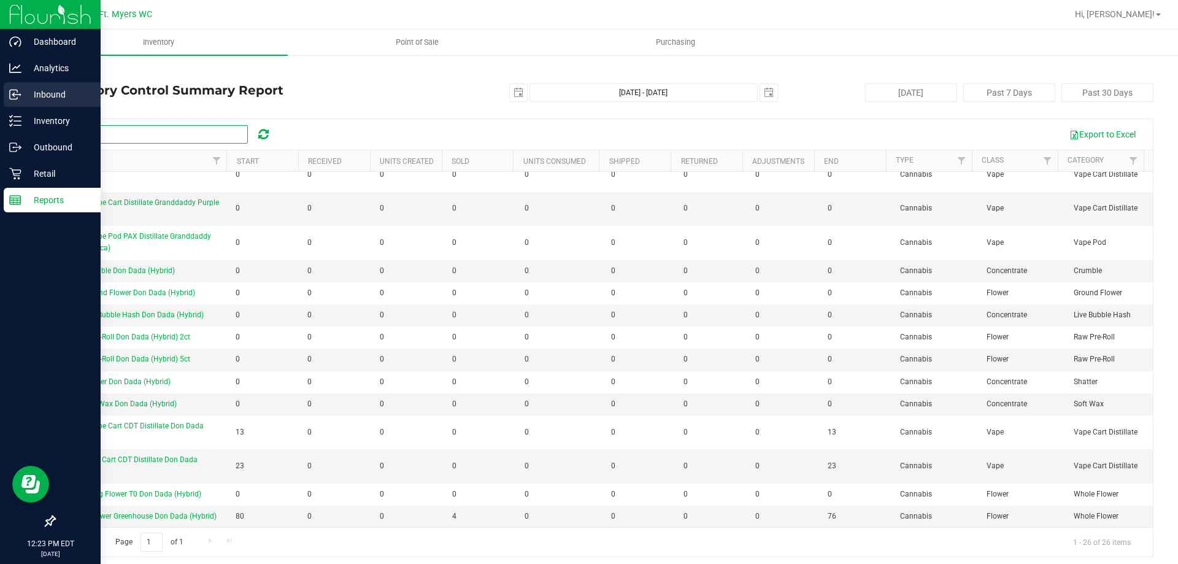
drag, startPoint x: 140, startPoint y: 129, endPoint x: 0, endPoint y: 107, distance: 141.6
click at [0, 107] on div "Dashboard Analytics Inbound Inventory Outbound Retail Reports 12:23 PM EDT [DAT…" at bounding box center [589, 282] width 1178 height 564
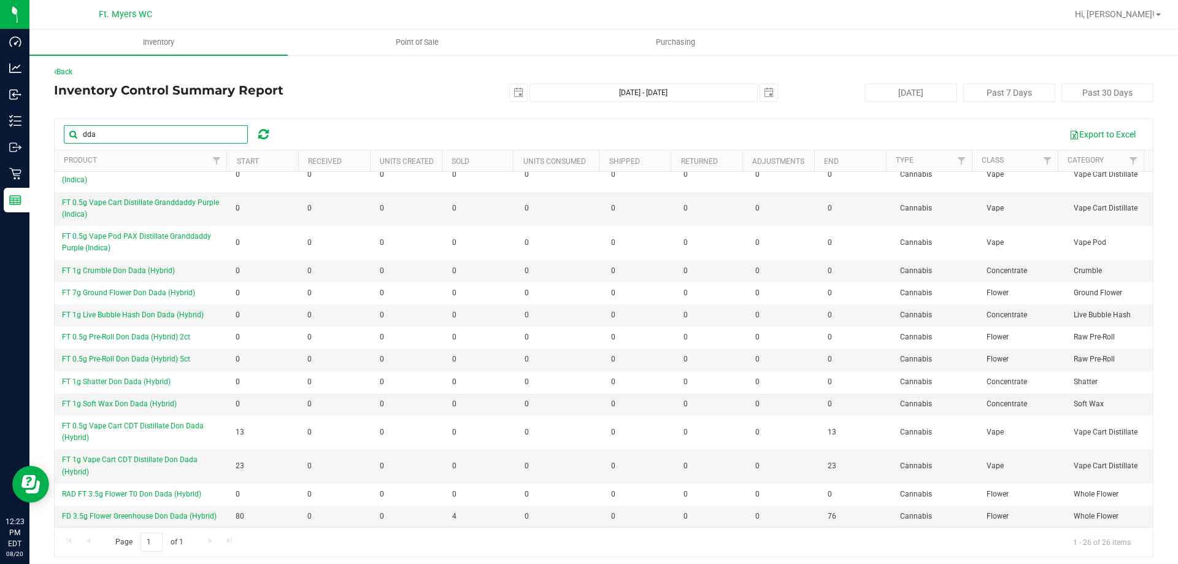
paste input "FD 3.5g Flower Greenhouse Don Dada (Hybrid)"
type input "FD 3.5g Flower Greenhouse Don Dada (Hybrid)"
drag, startPoint x: 388, startPoint y: 96, endPoint x: 492, endPoint y: 96, distance: 104.9
click at [388, 96] on h4 "Inventory Control Summary Report" at bounding box center [237, 89] width 366 height 13
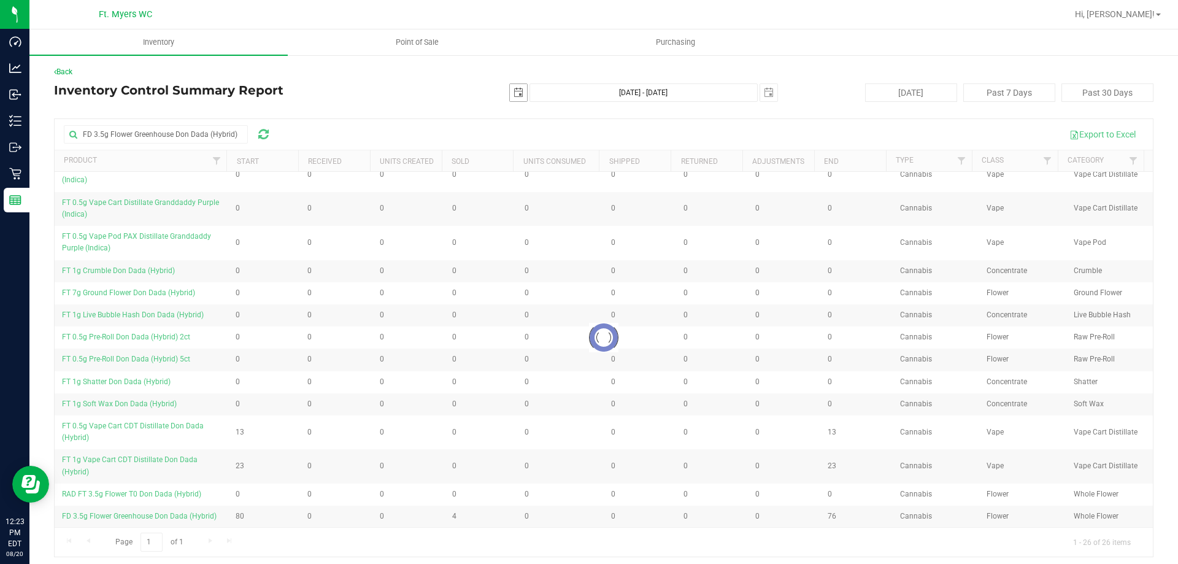
scroll to position [0, 0]
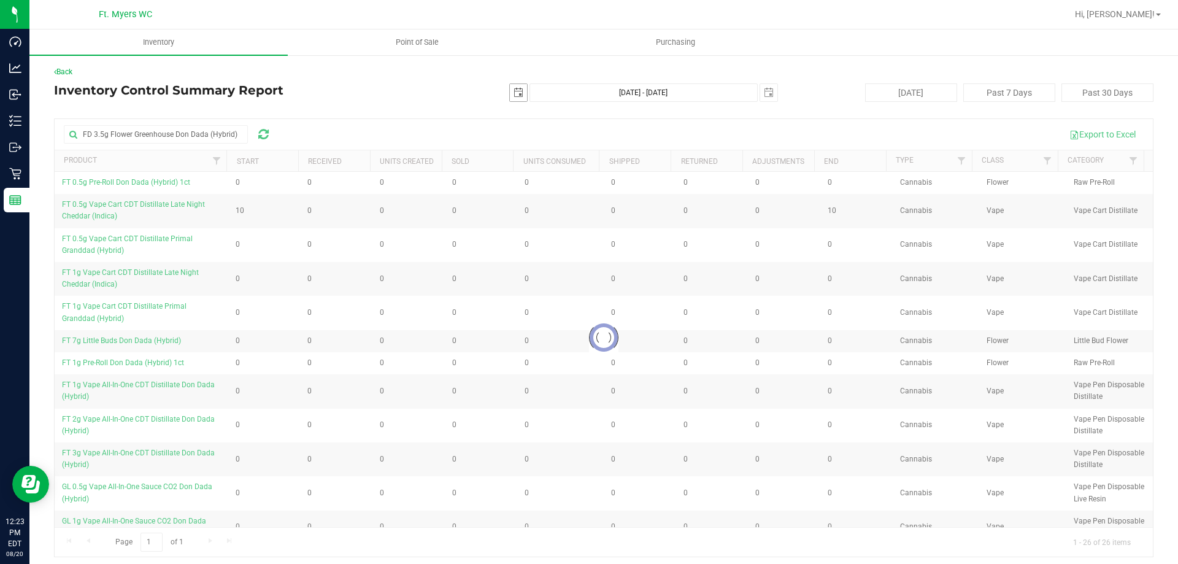
click at [510, 93] on span "select" at bounding box center [518, 92] width 17 height 17
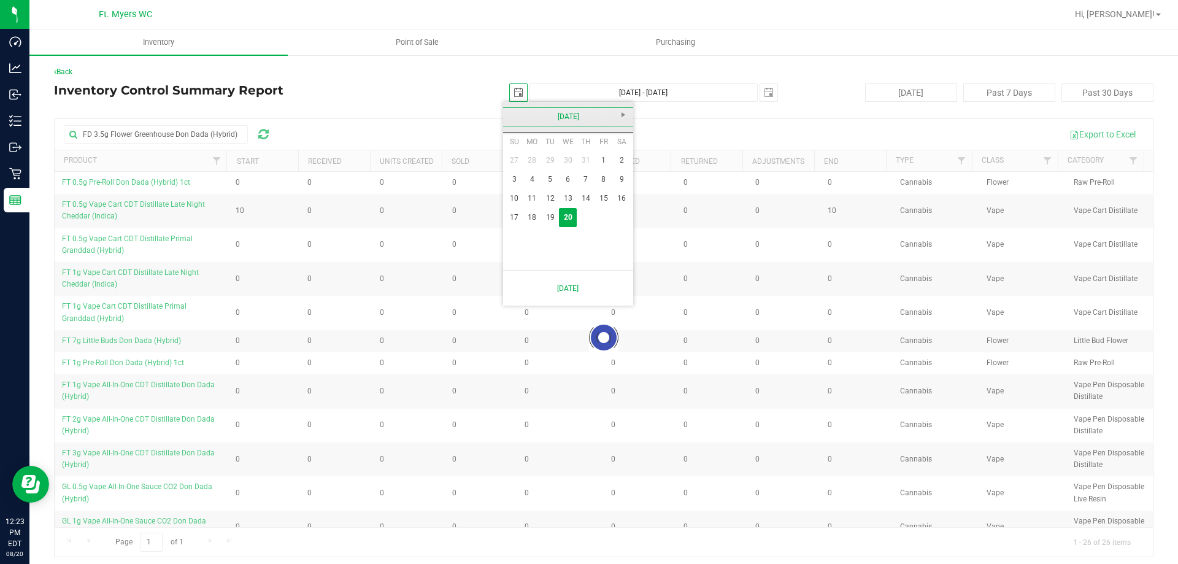
click at [514, 116] on link "[DATE]" at bounding box center [568, 116] width 132 height 19
click at [531, 194] on link "May" at bounding box center [520, 184] width 31 height 31
click at [583, 158] on link "1" at bounding box center [585, 160] width 18 height 19
type input "[DATE]"
type input "[DATE] - [DATE]"
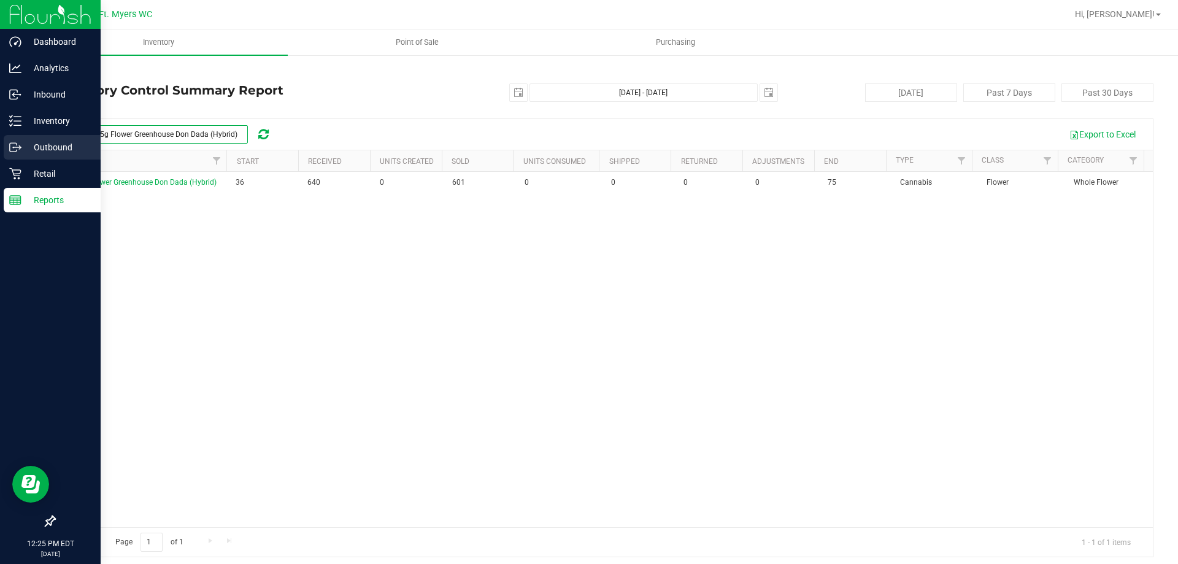
drag, startPoint x: 246, startPoint y: 137, endPoint x: 0, endPoint y: 154, distance: 246.5
click at [0, 154] on div "Dashboard Analytics Inbound Inventory Outbound Retail Reports 12:25 PM EDT [DAT…" at bounding box center [589, 282] width 1178 height 564
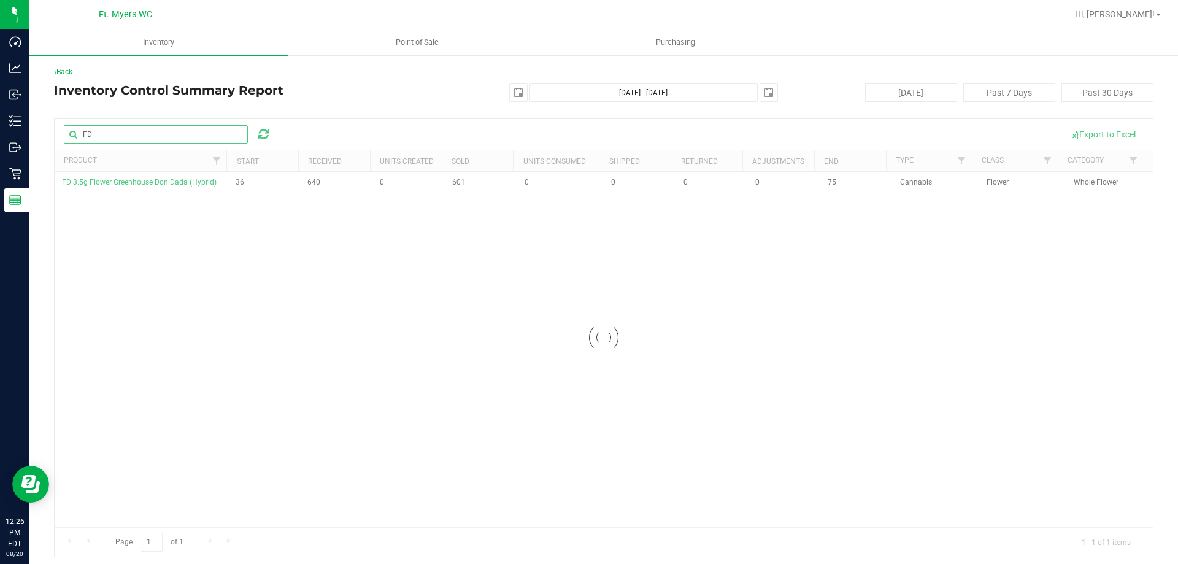
type input "FD"
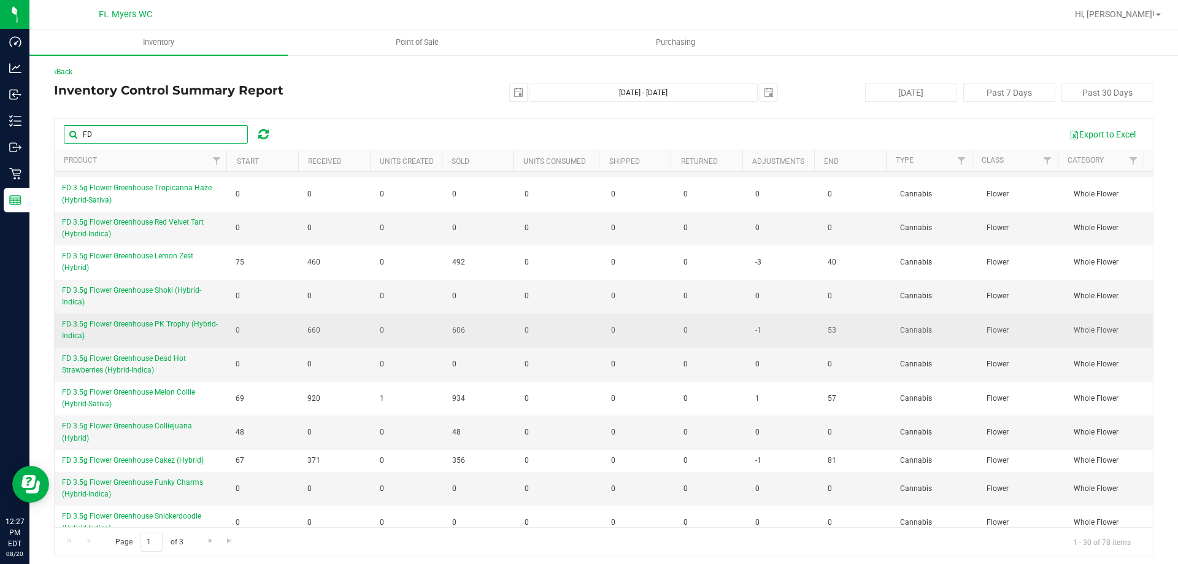
scroll to position [298, 0]
click at [193, 323] on span "FD 3.5g Flower Greenhouse PK Trophy (Hybrid-Indica)" at bounding box center [140, 330] width 156 height 20
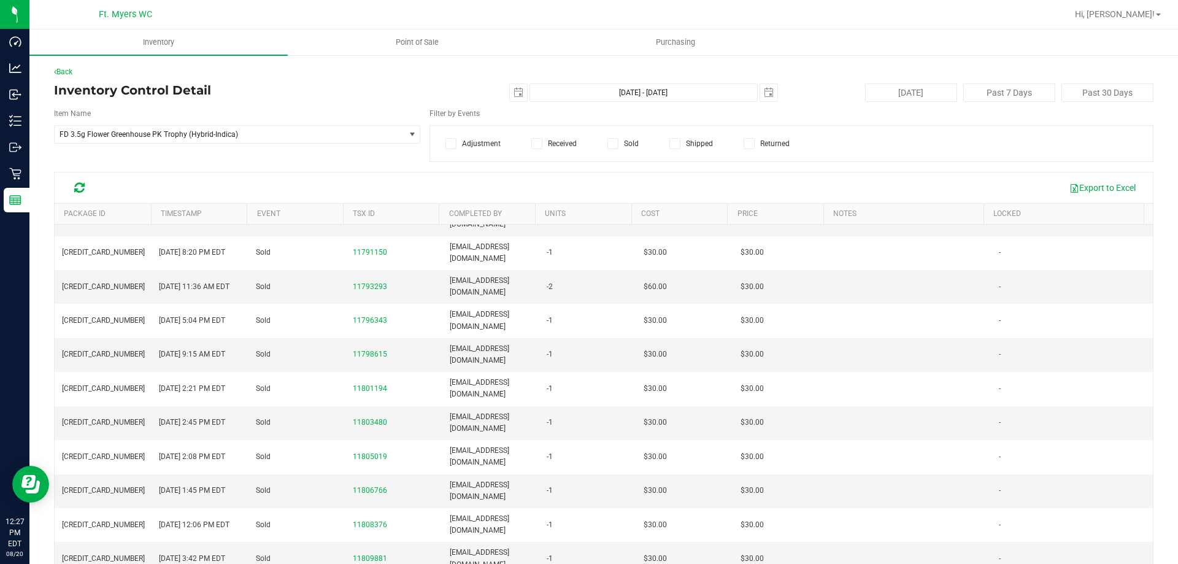
scroll to position [15813, 0]
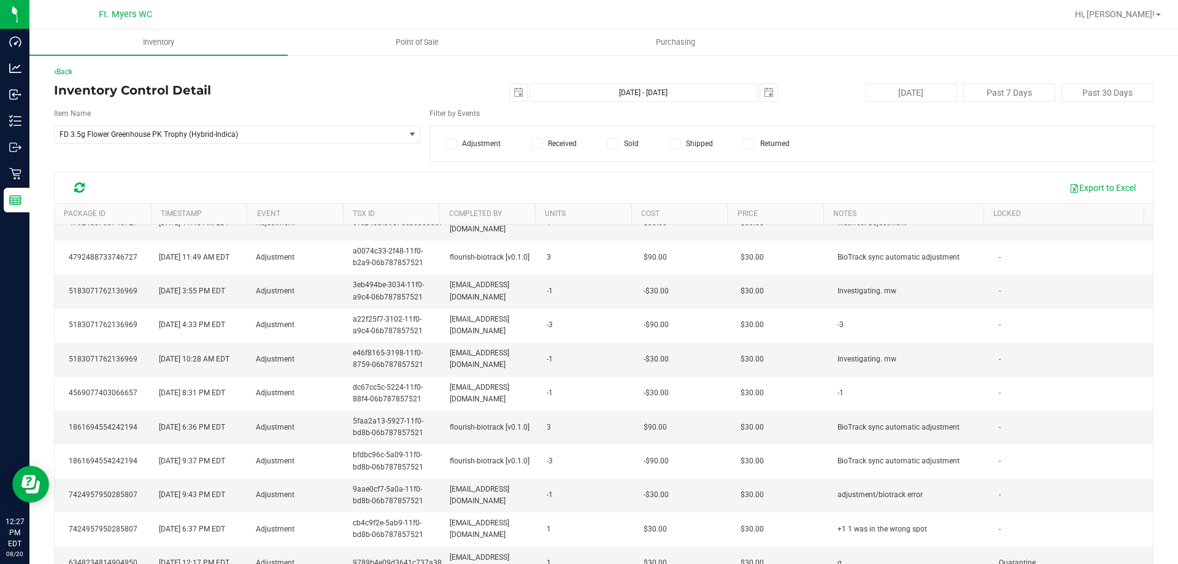
drag, startPoint x: 883, startPoint y: 320, endPoint x: 898, endPoint y: 588, distance: 267.8
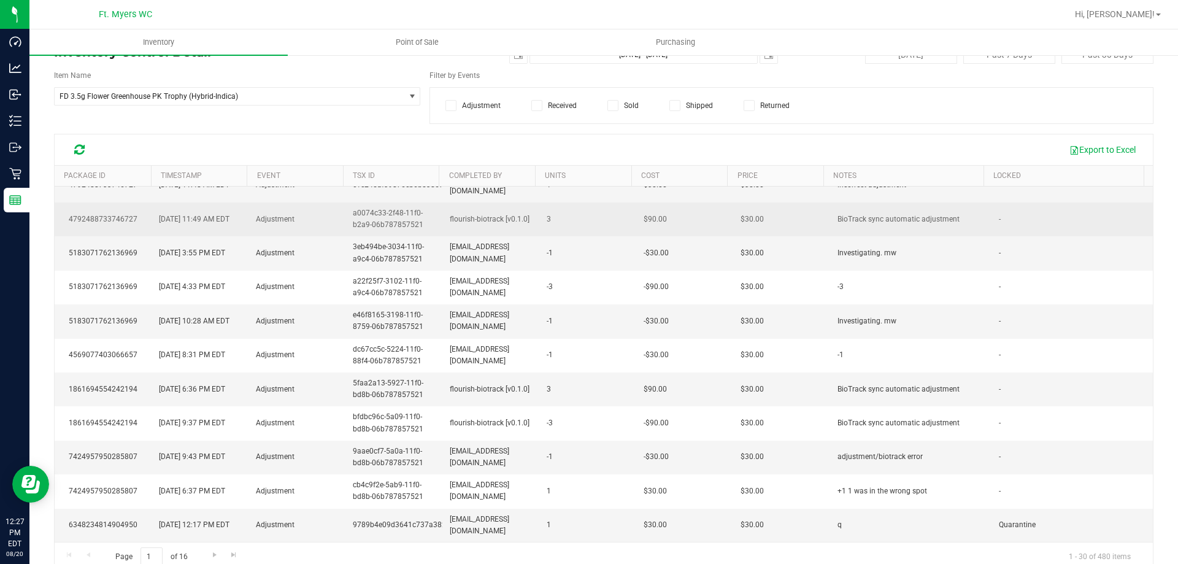
scroll to position [58, 0]
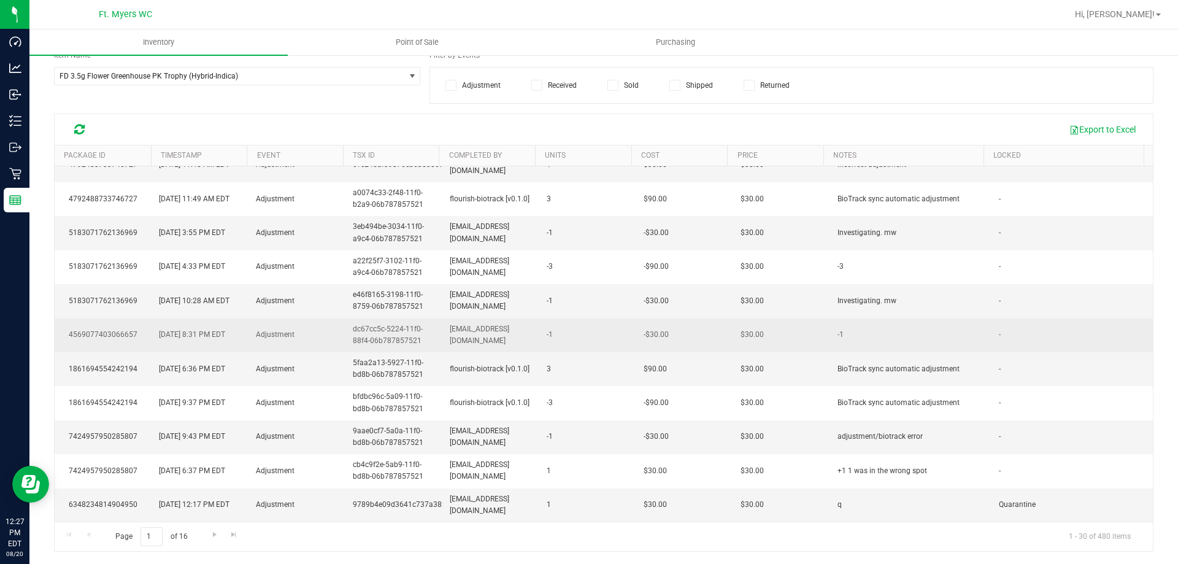
click at [367, 329] on span "dc67cc5c-5224-11f0-88f4-06b787857521" at bounding box center [394, 334] width 82 height 23
click at [120, 325] on td "4569077403066657" at bounding box center [103, 335] width 97 height 34
click at [118, 337] on link "4569077403066657" at bounding box center [103, 334] width 69 height 9
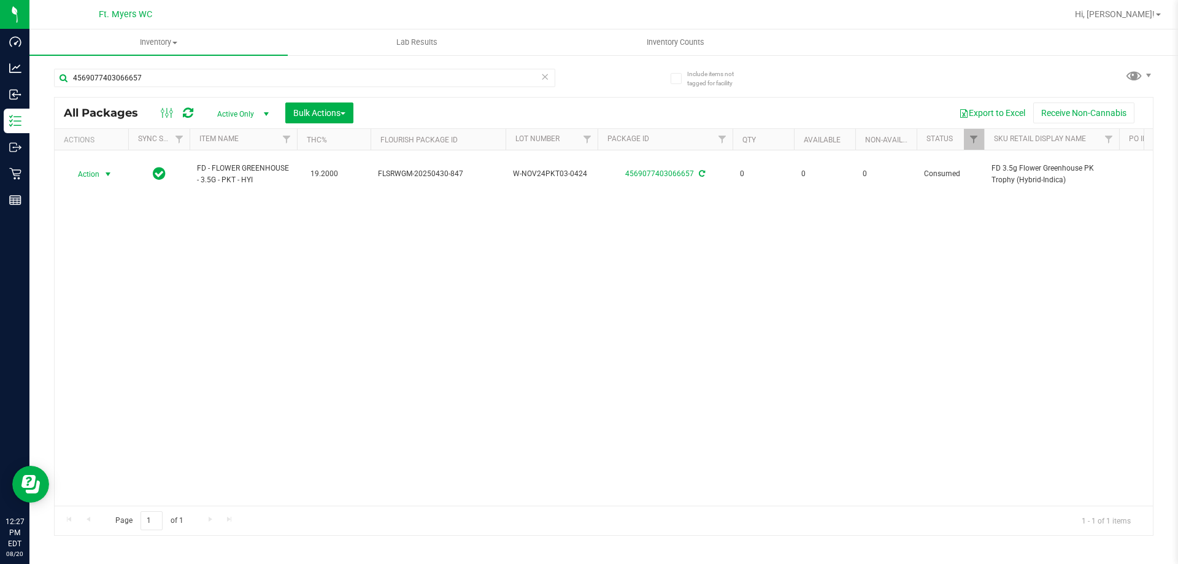
click at [93, 170] on span "Action" at bounding box center [83, 174] width 33 height 17
click at [120, 190] on li "Adjust qty" at bounding box center [106, 189] width 79 height 18
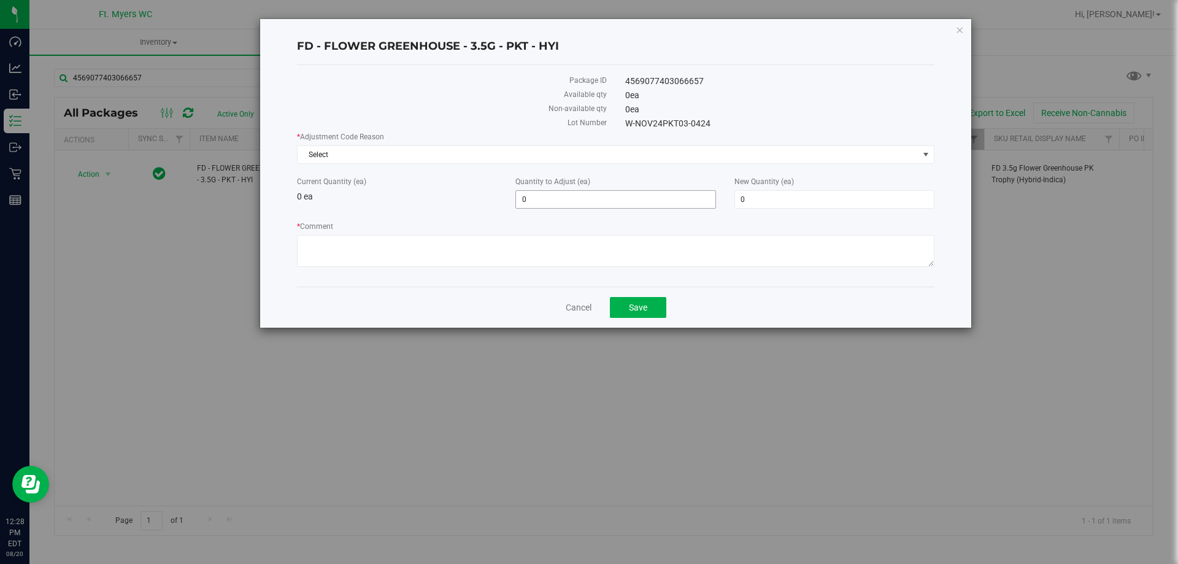
drag, startPoint x: 549, startPoint y: 202, endPoint x: 435, endPoint y: 231, distance: 117.1
click at [438, 228] on div "* Adjustment Code Reason Select Select Depleted Inventory Audit Mistake Moistur…" at bounding box center [615, 200] width 637 height 139
type input "1"
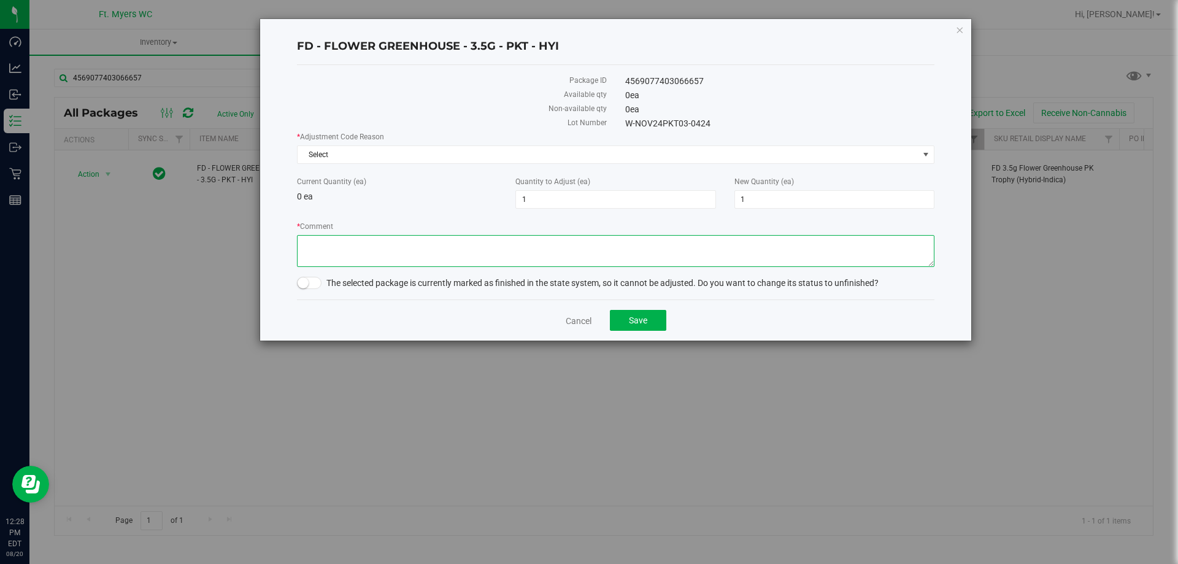
click at [427, 243] on textarea "* Comment" at bounding box center [615, 251] width 637 height 32
drag, startPoint x: 364, startPoint y: 244, endPoint x: 236, endPoint y: 243, distance: 128.2
click at [236, 243] on div "FD - FLOWER GREENHOUSE - 3.5G - PKT - HYI Package ID 4569077403066657 Available…" at bounding box center [593, 179] width 756 height 323
type textarea "q for destro"
click at [374, 156] on span "Select" at bounding box center [607, 154] width 621 height 17
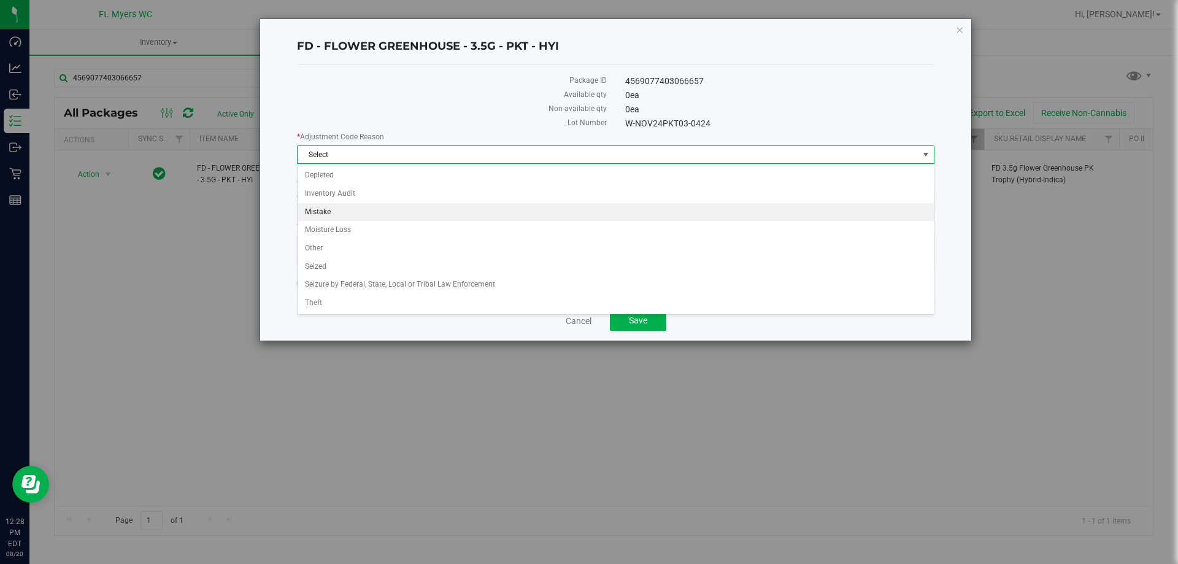
click at [375, 212] on li "Mistake" at bounding box center [615, 212] width 636 height 18
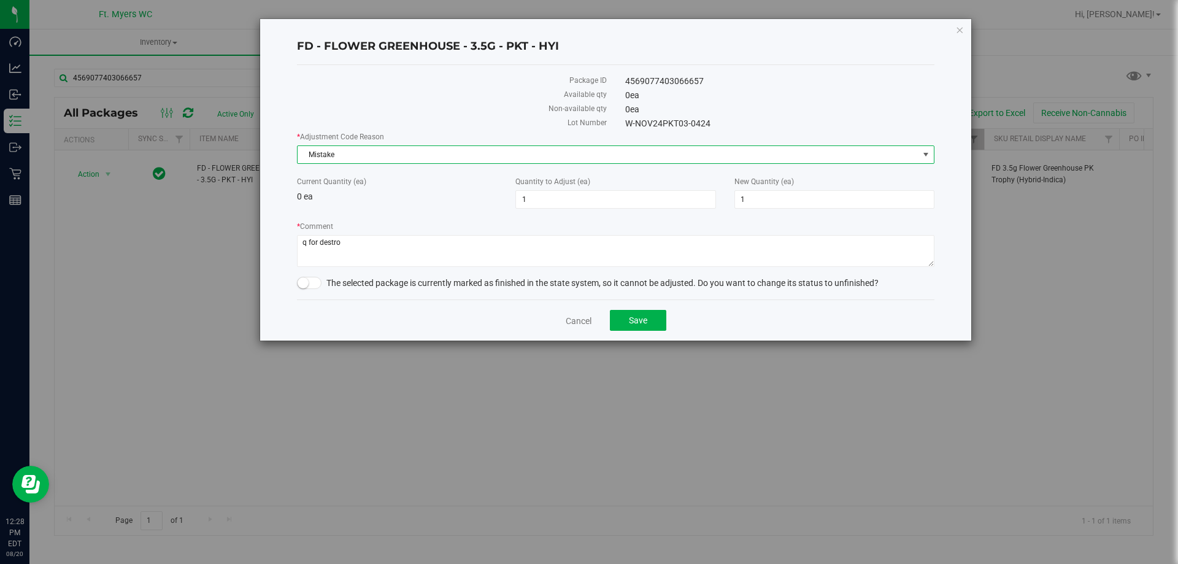
click at [302, 286] on small at bounding box center [302, 282] width 11 height 11
click at [639, 328] on button "Save" at bounding box center [638, 320] width 56 height 21
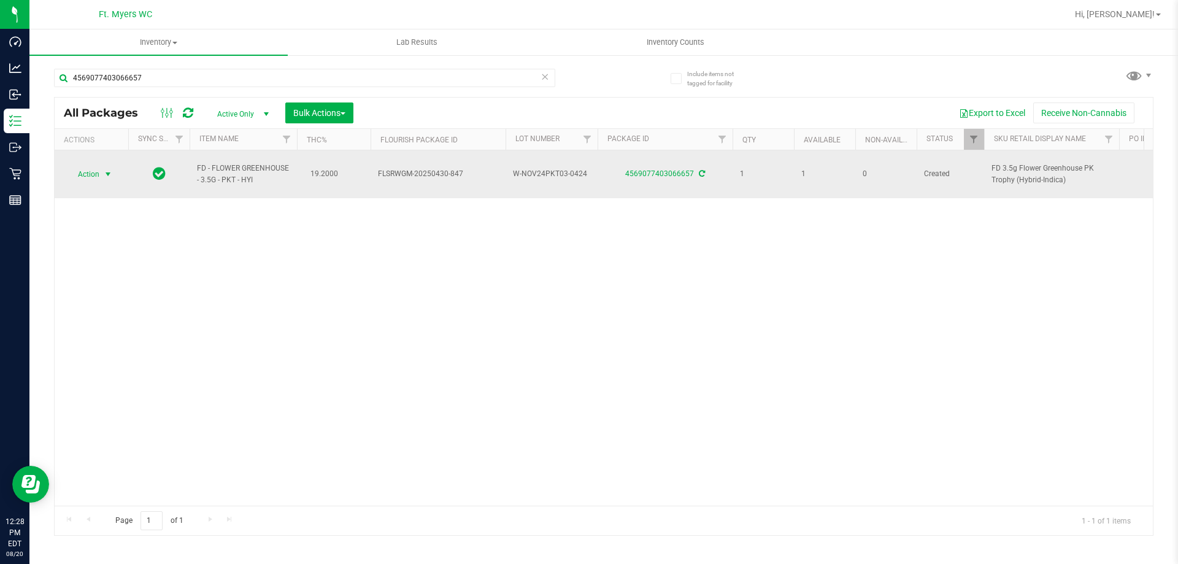
click at [104, 170] on span "select" at bounding box center [108, 174] width 10 height 10
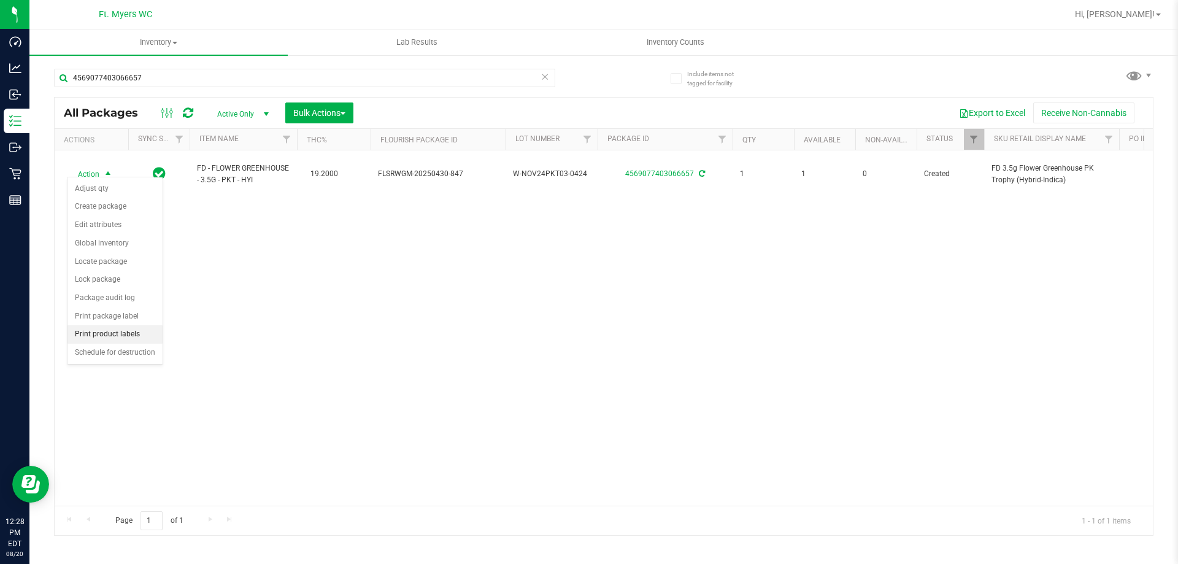
click at [122, 332] on li "Print product labels" at bounding box center [114, 334] width 95 height 18
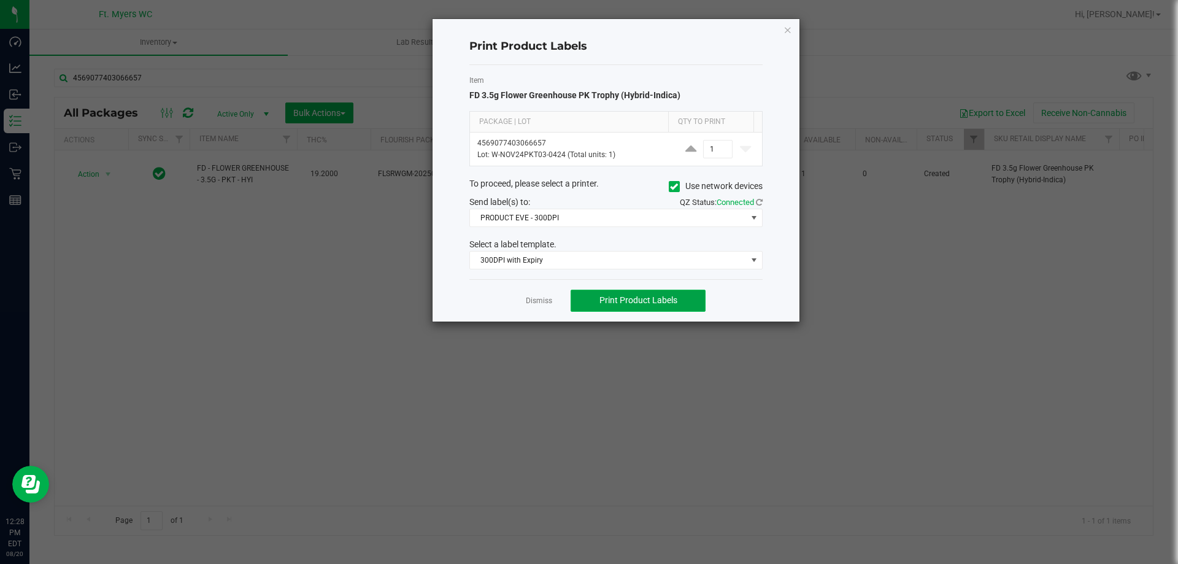
click at [603, 295] on span "Print Product Labels" at bounding box center [638, 300] width 78 height 10
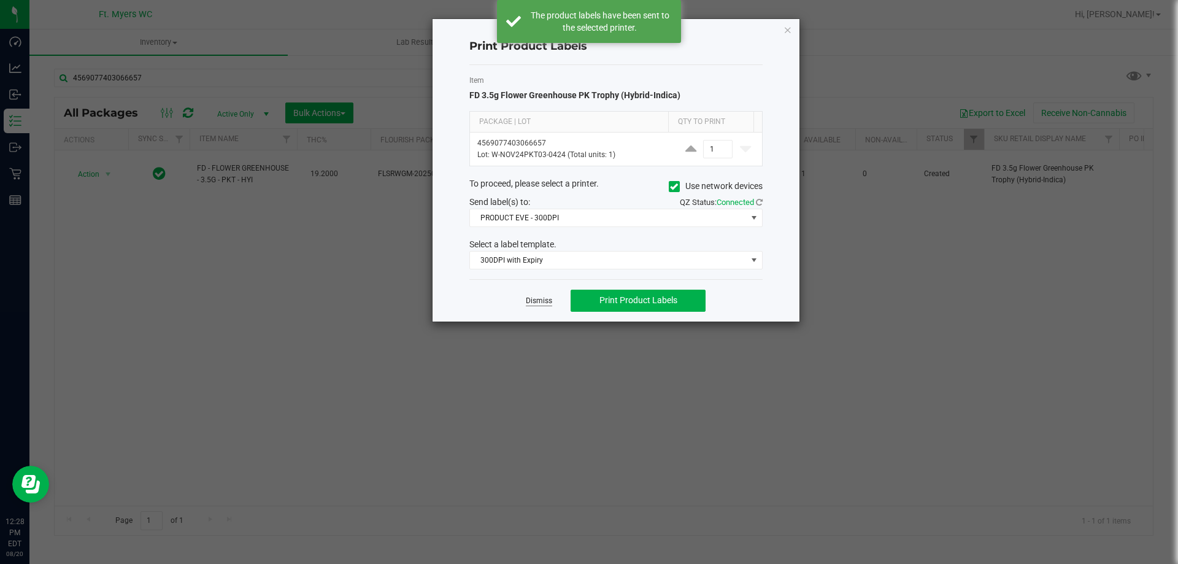
click at [543, 298] on link "Dismiss" at bounding box center [539, 301] width 26 height 10
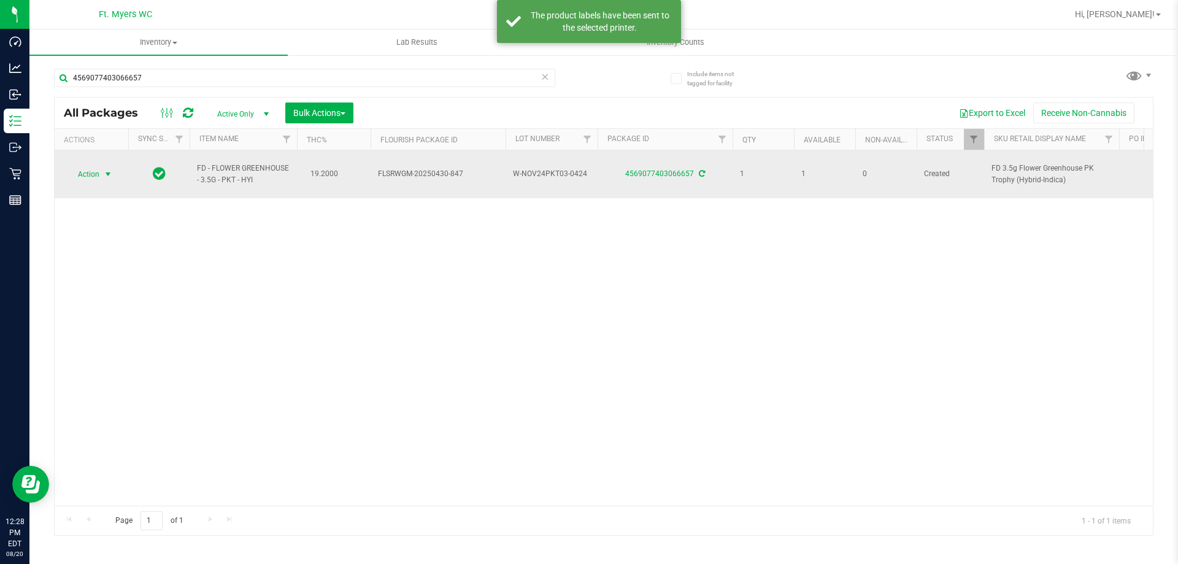
drag, startPoint x: 117, startPoint y: 163, endPoint x: 107, endPoint y: 167, distance: 10.2
click at [115, 166] on div "Action Action Adjust qty Create package Edit attributes Global inventory Locate…" at bounding box center [91, 174] width 59 height 17
click at [91, 171] on span "Action" at bounding box center [83, 174] width 33 height 17
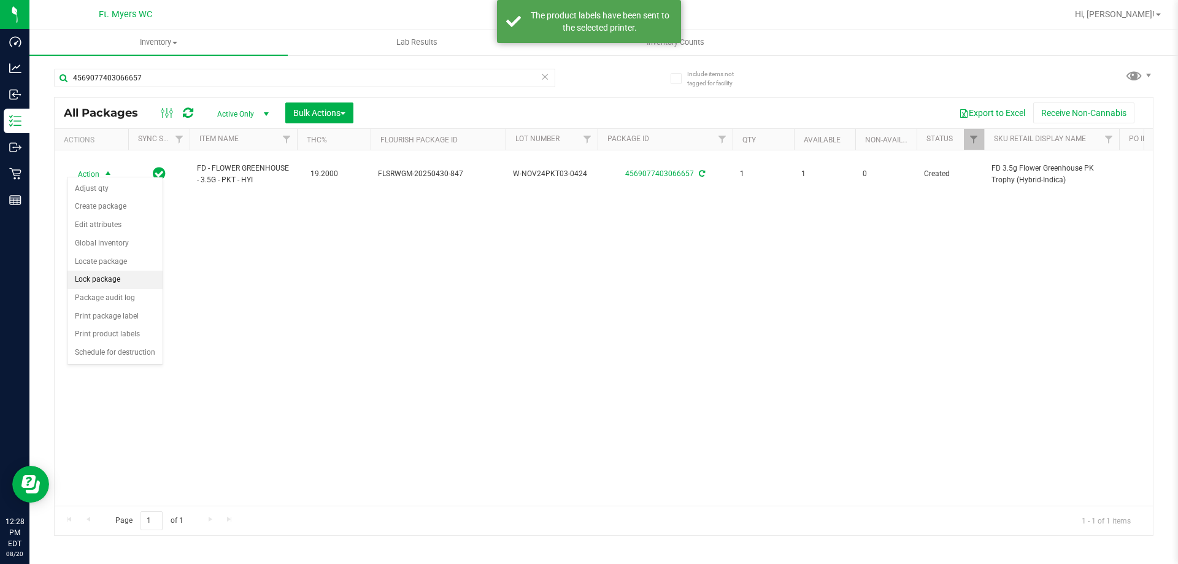
click at [96, 273] on li "Lock package" at bounding box center [114, 279] width 95 height 18
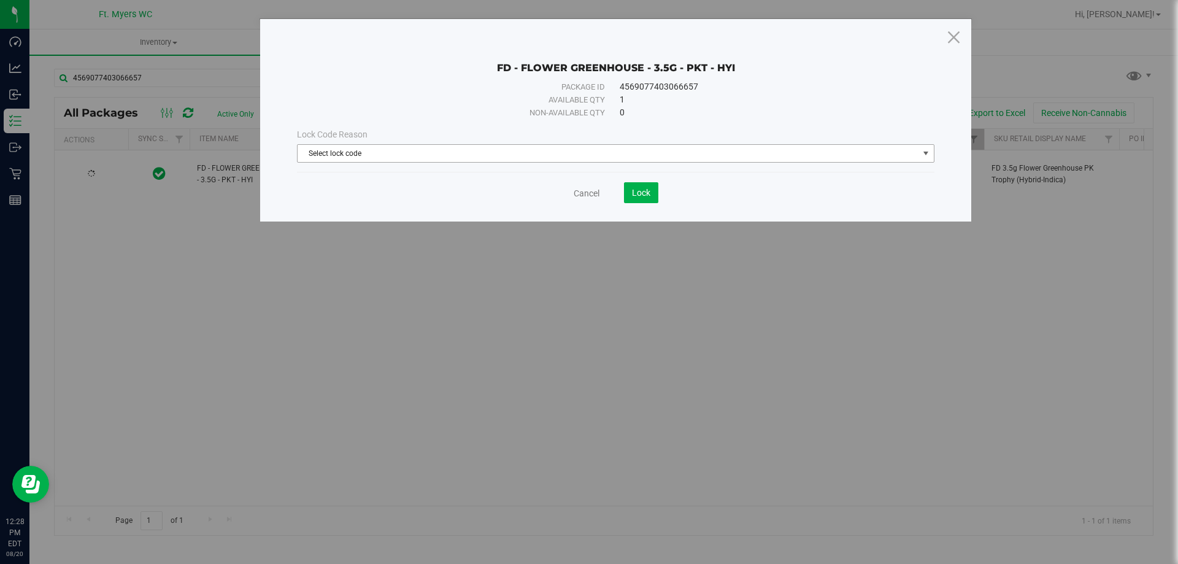
click at [447, 157] on span "Select lock code" at bounding box center [607, 153] width 621 height 17
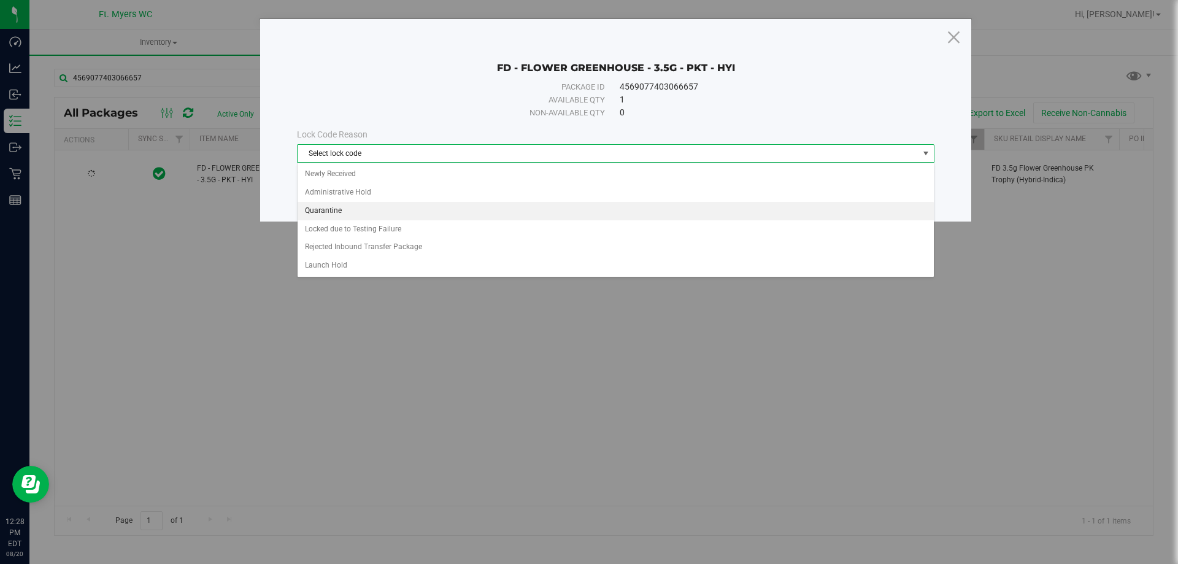
click at [391, 212] on li "Quarantine" at bounding box center [615, 211] width 636 height 18
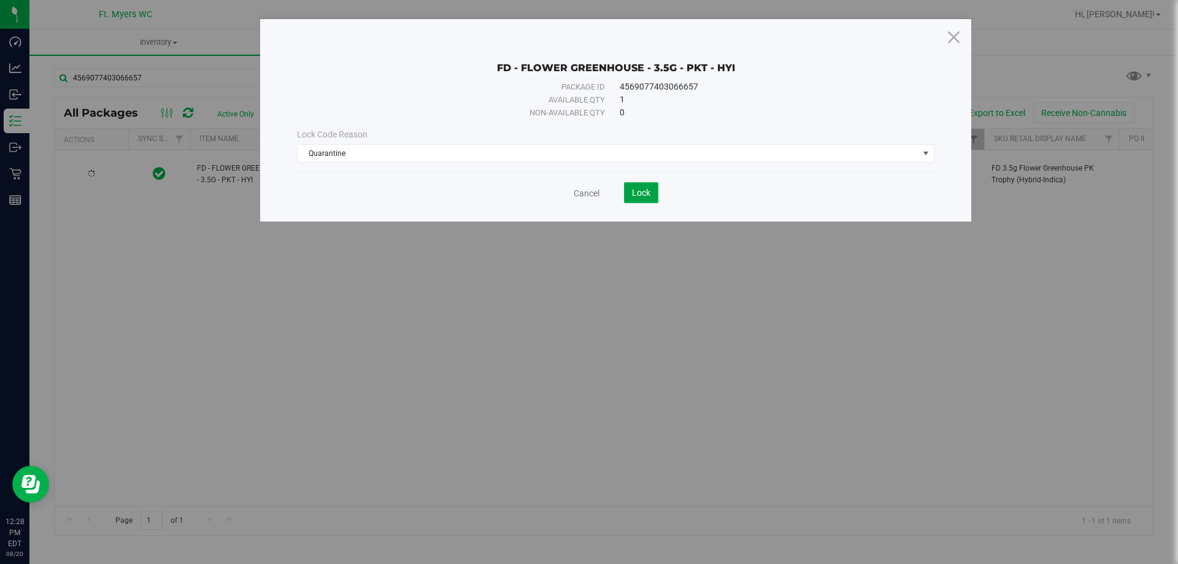
click at [640, 193] on span "Lock" at bounding box center [641, 193] width 18 height 10
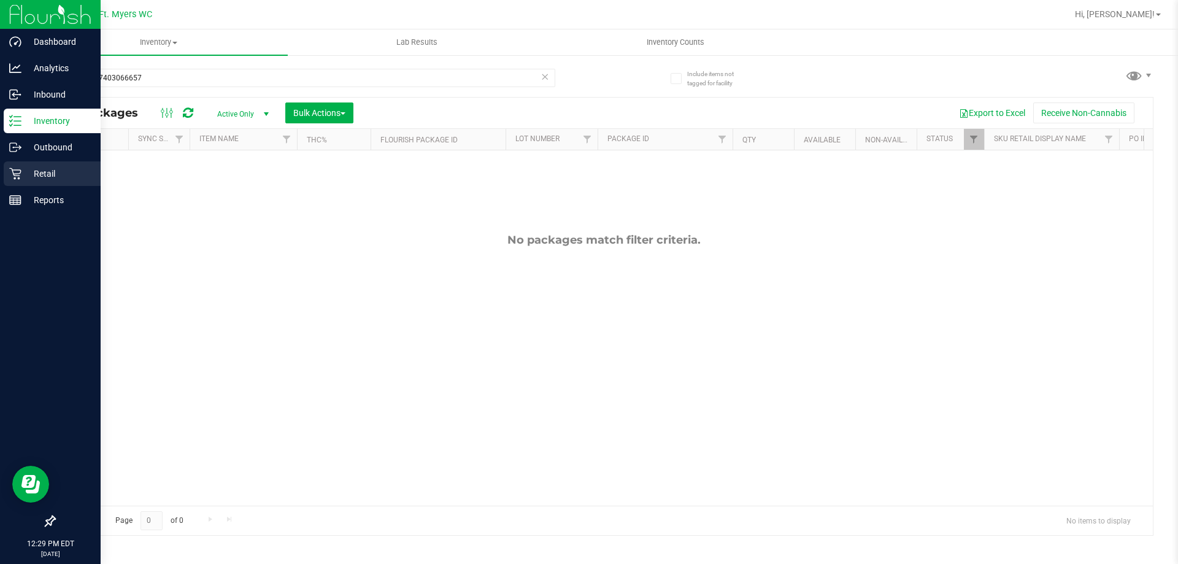
click at [61, 180] on p "Retail" at bounding box center [58, 173] width 74 height 15
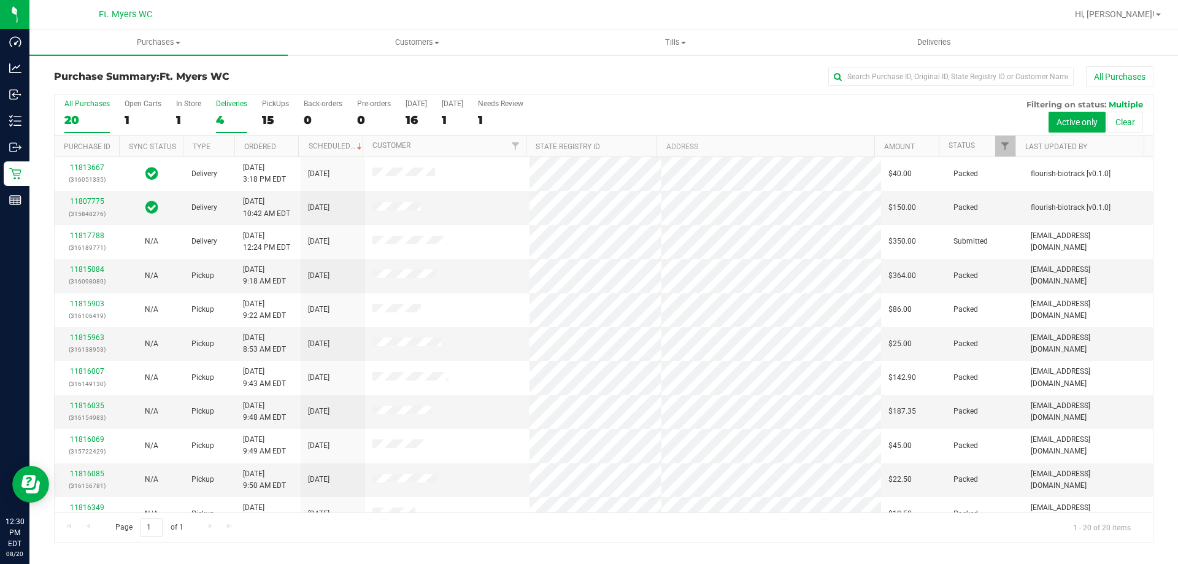
click at [237, 113] on div "4" at bounding box center [231, 120] width 31 height 14
click at [0, 0] on input "Deliveries 4" at bounding box center [0, 0] width 0 height 0
